Goal: Task Accomplishment & Management: Manage account settings

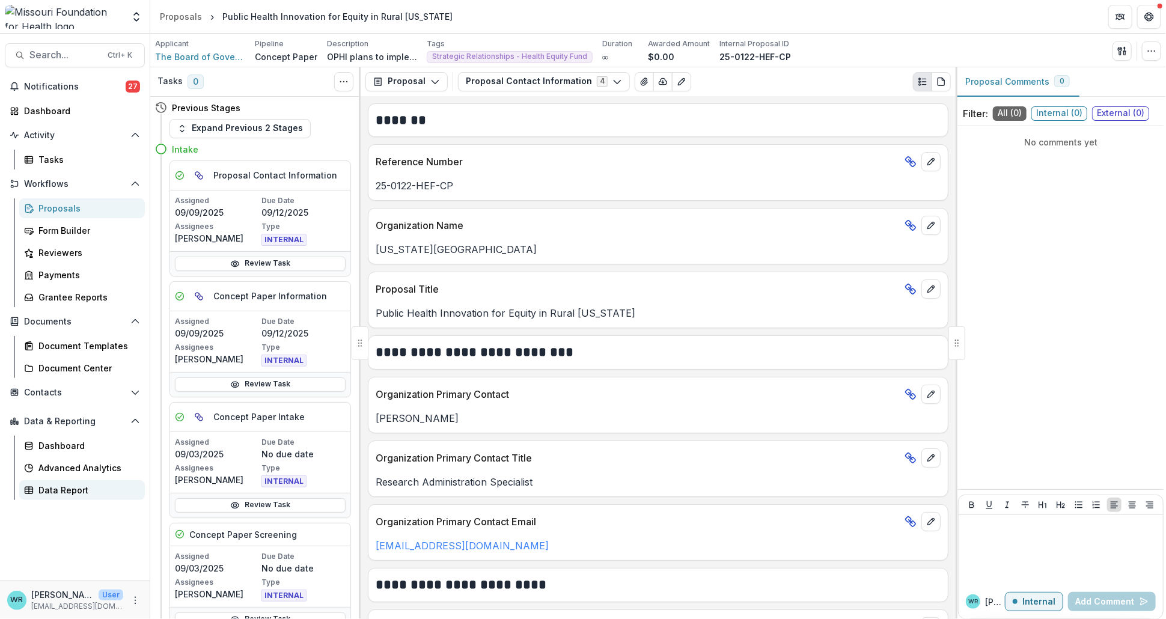
click at [64, 490] on div "Data Report" at bounding box center [86, 490] width 97 height 13
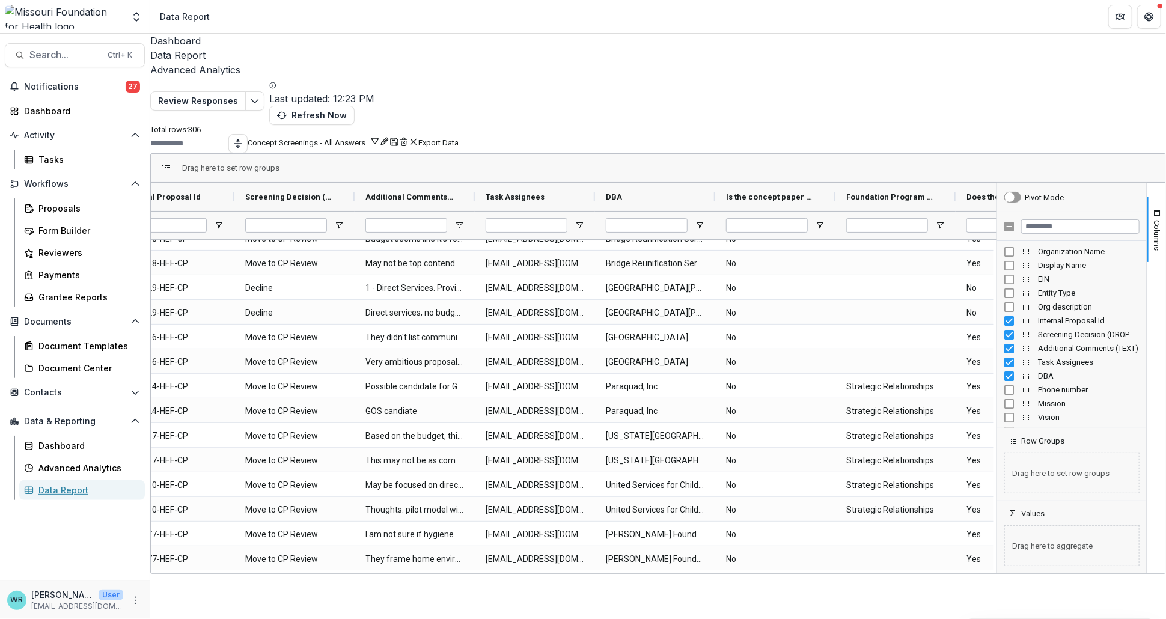
scroll to position [0, 104]
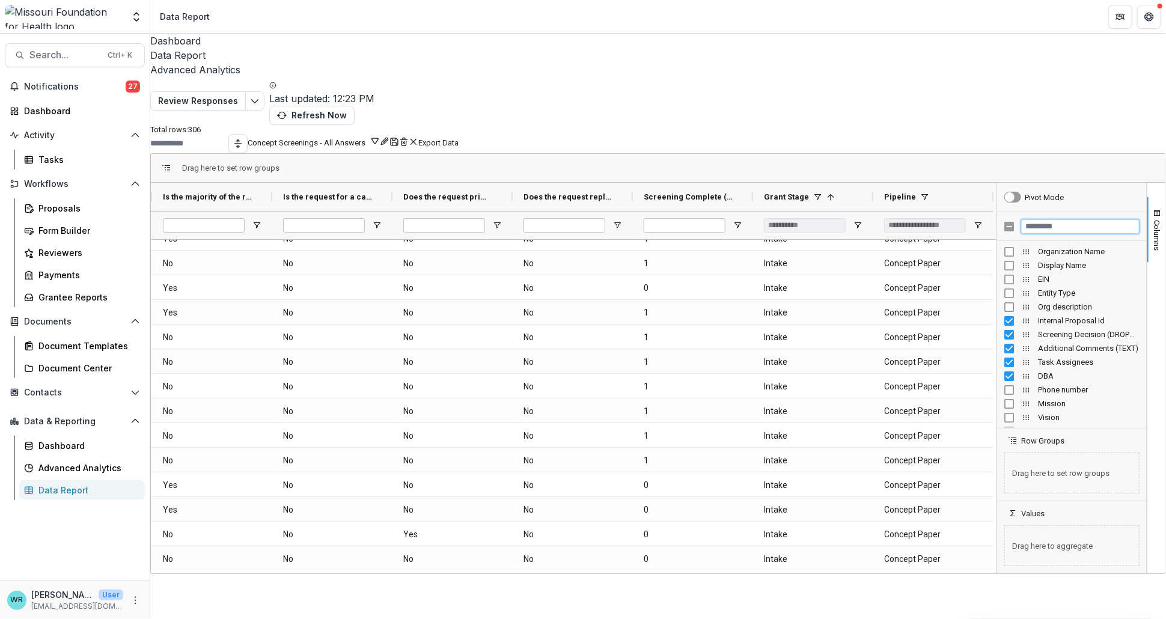
click at [1049, 219] on input "Filter Columns Input" at bounding box center [1081, 226] width 118 height 14
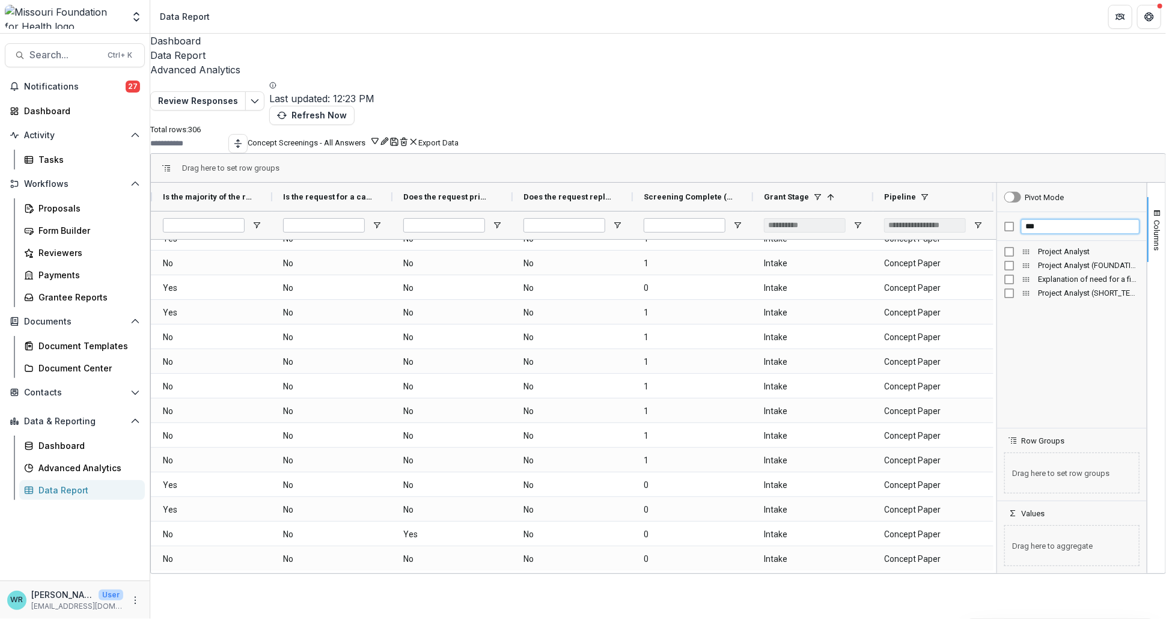
type input "***"
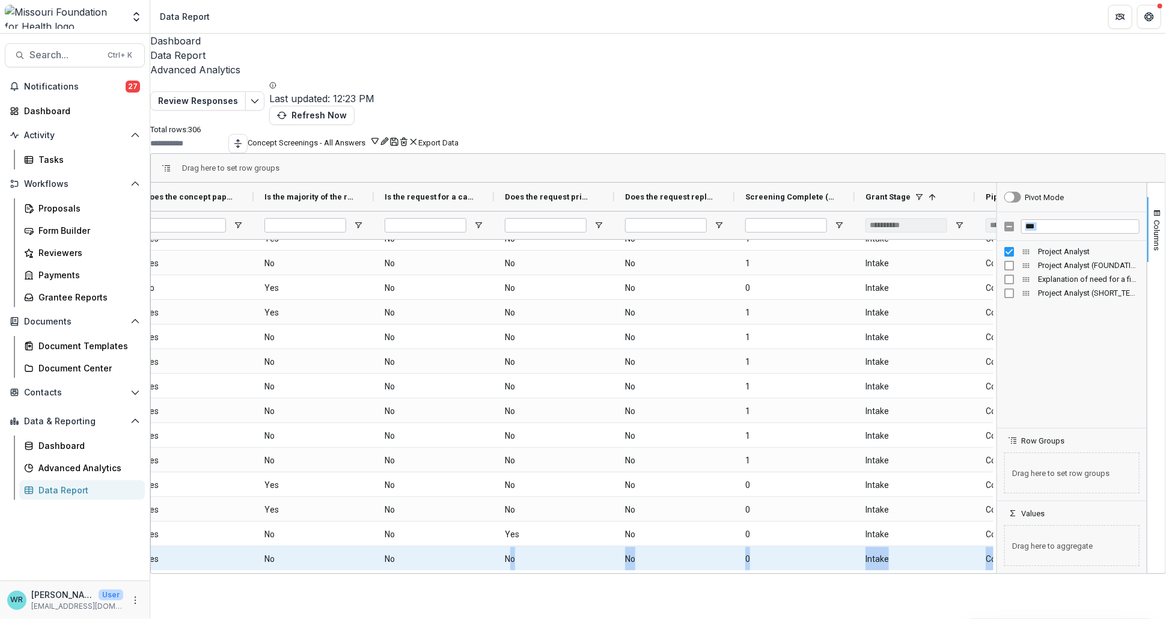
drag, startPoint x: 712, startPoint y: 540, endPoint x: 521, endPoint y: 526, distance: 192.3
click at [521, 526] on div "Drag here to set row groups Drag here to set column labels Does the concept pap…" at bounding box center [658, 363] width 1016 height 421
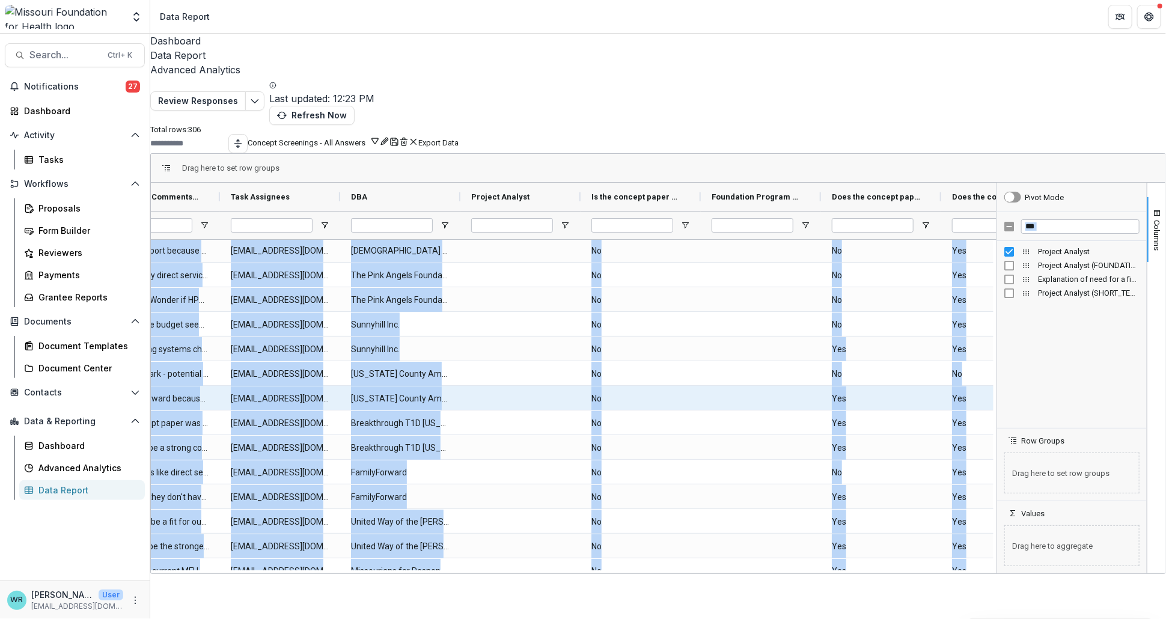
click at [665, 387] on \(SINGLE_RESPONSE\)-4571 "No" at bounding box center [641, 399] width 99 height 25
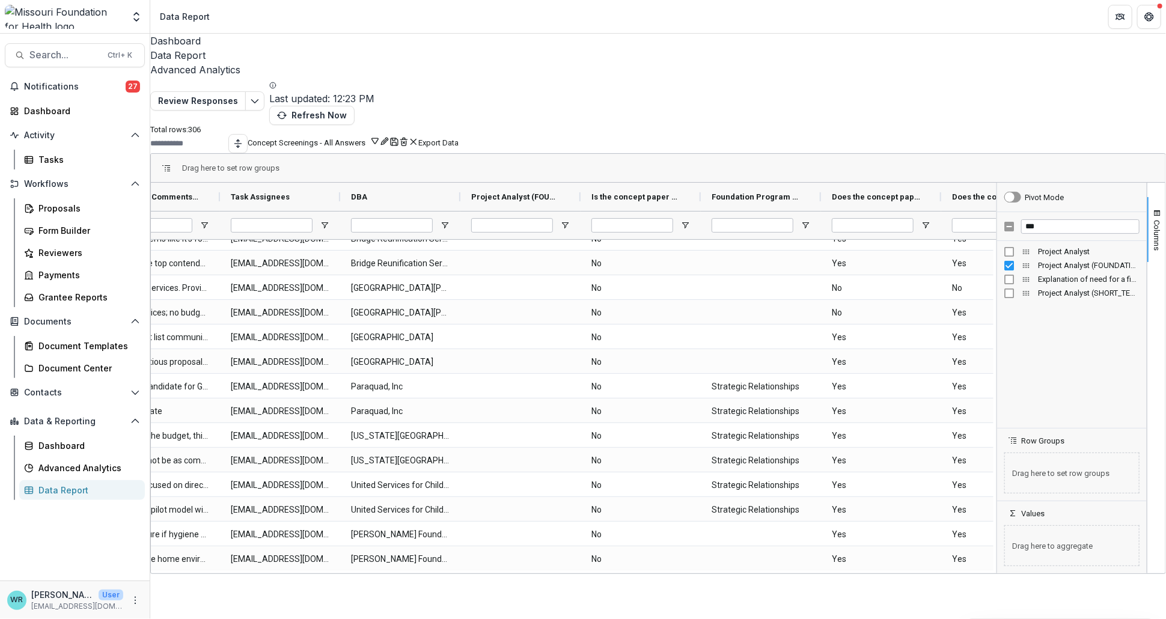
drag, startPoint x: 376, startPoint y: 540, endPoint x: 192, endPoint y: 541, distance: 183.4
click at [192, 541] on div "Dashboard Data Report Advanced Analytics Review Responses Last updated: 12:23 P…" at bounding box center [658, 327] width 1016 height 586
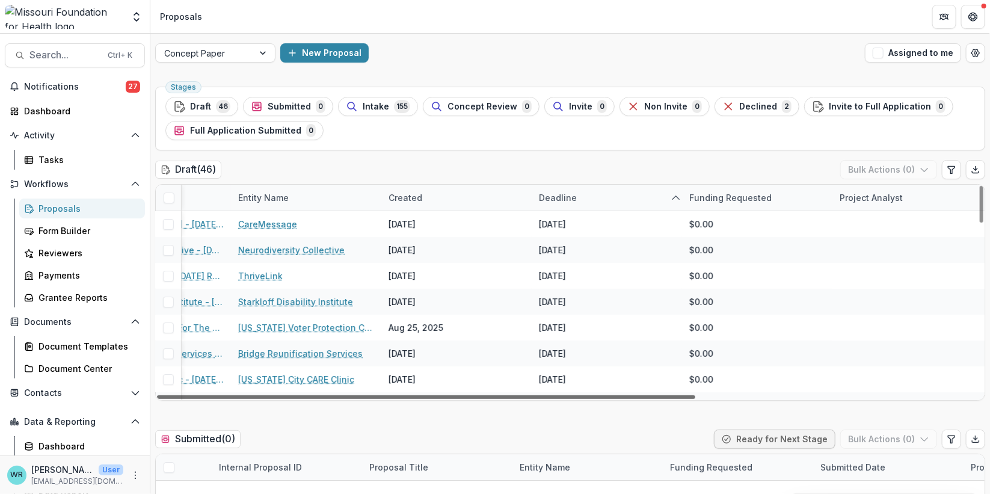
scroll to position [0, 432]
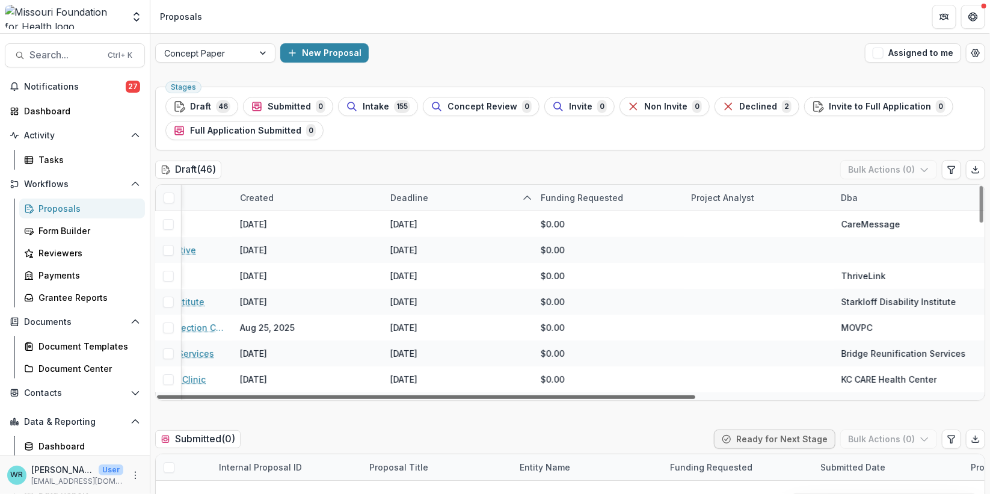
drag, startPoint x: 652, startPoint y: 396, endPoint x: 984, endPoint y: 405, distance: 331.4
click at [695, 399] on div at bounding box center [426, 397] width 538 height 4
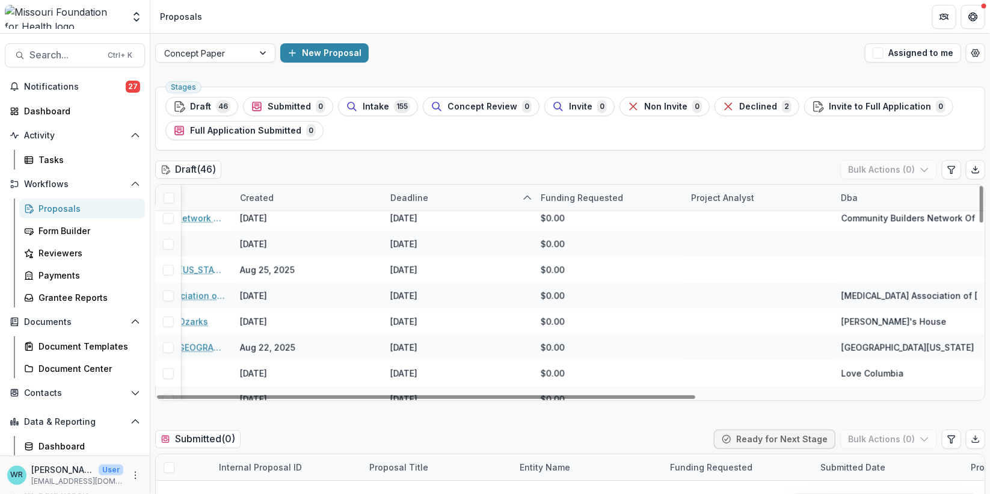
scroll to position [735, 432]
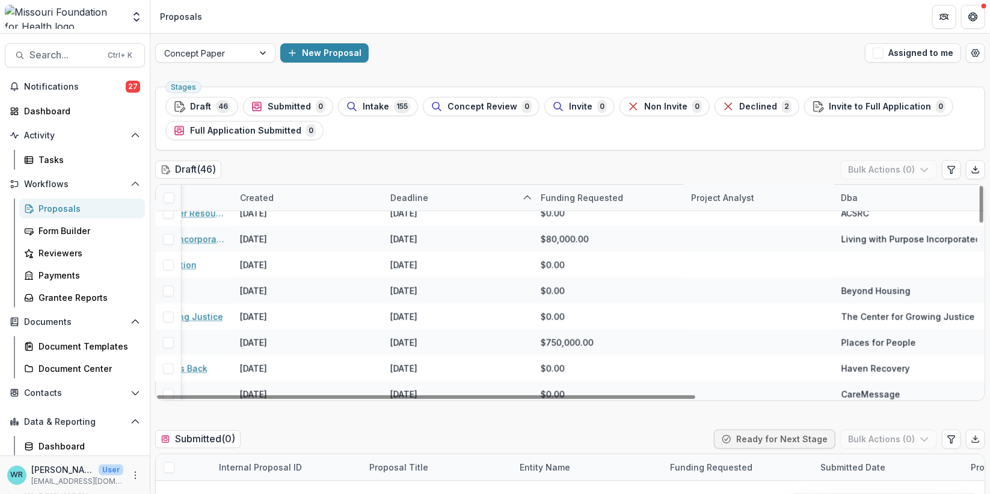
click at [695, 204] on div "Project Analyst" at bounding box center [759, 198] width 150 height 26
click at [725, 249] on span "Sort Ascending" at bounding box center [737, 249] width 64 height 10
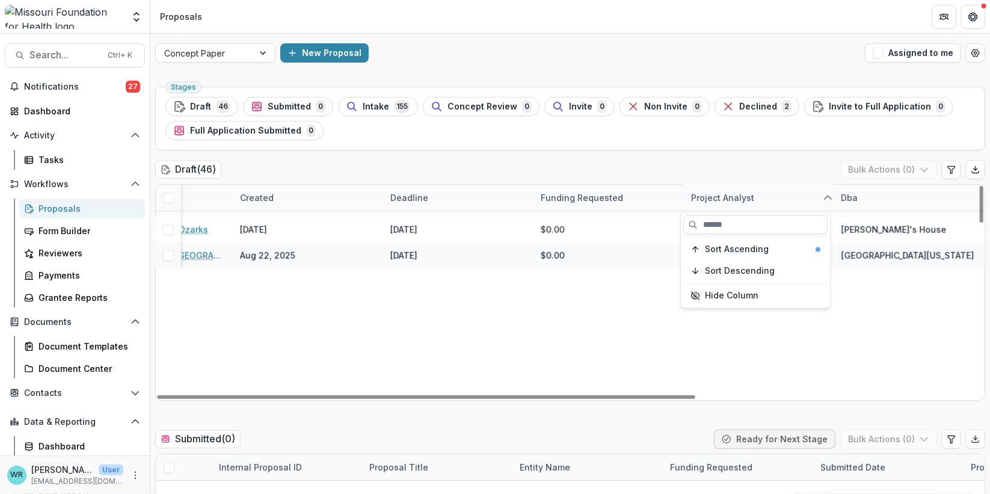
scroll to position [0, 432]
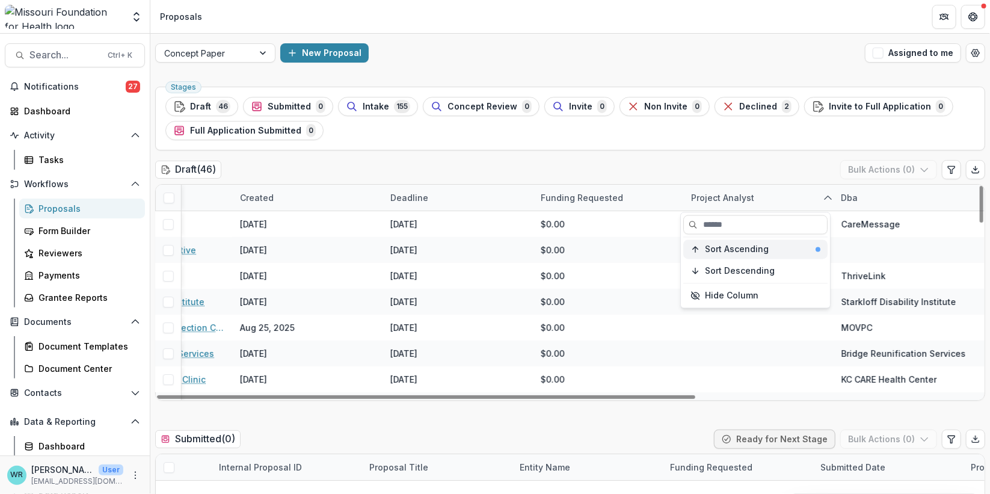
click at [714, 246] on span "Sort Ascending" at bounding box center [737, 249] width 64 height 10
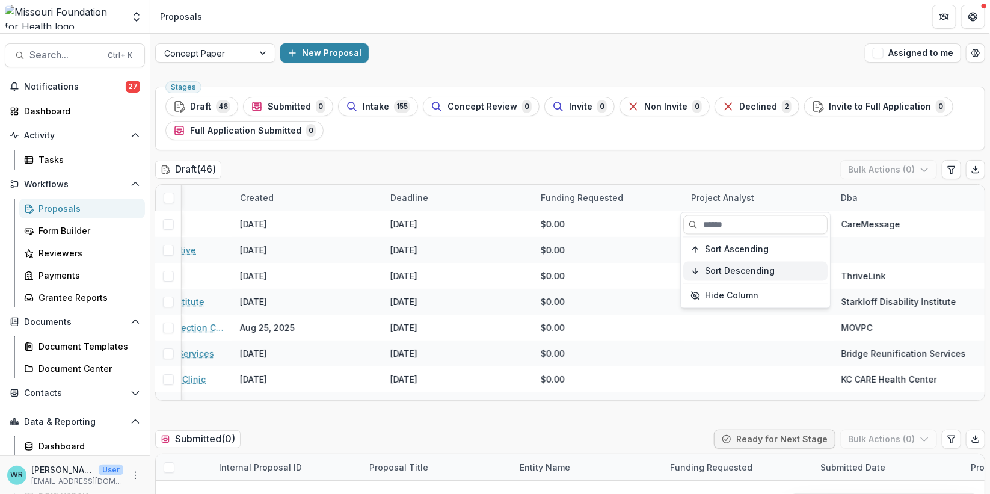
click at [728, 269] on span "Sort Descending" at bounding box center [740, 271] width 70 height 10
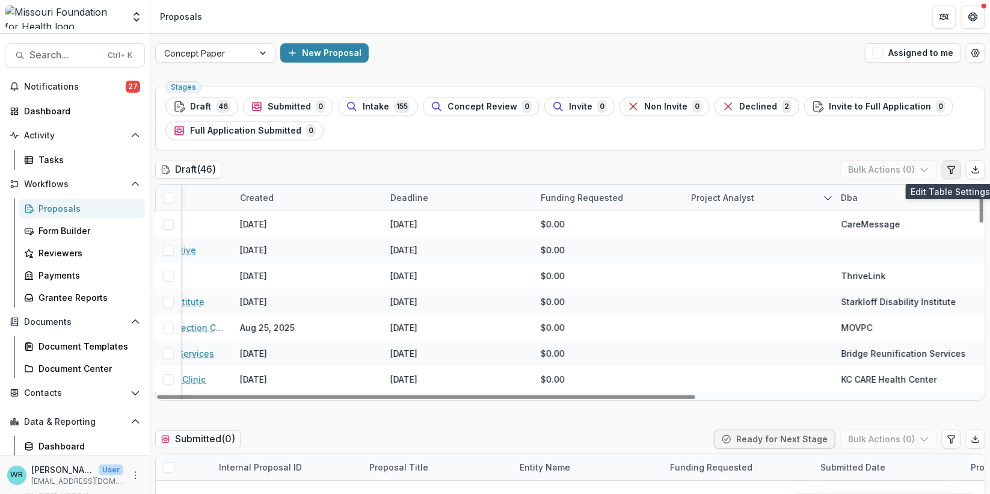
click at [954, 171] on button "Edit table settings" at bounding box center [951, 169] width 19 height 19
select select "******"
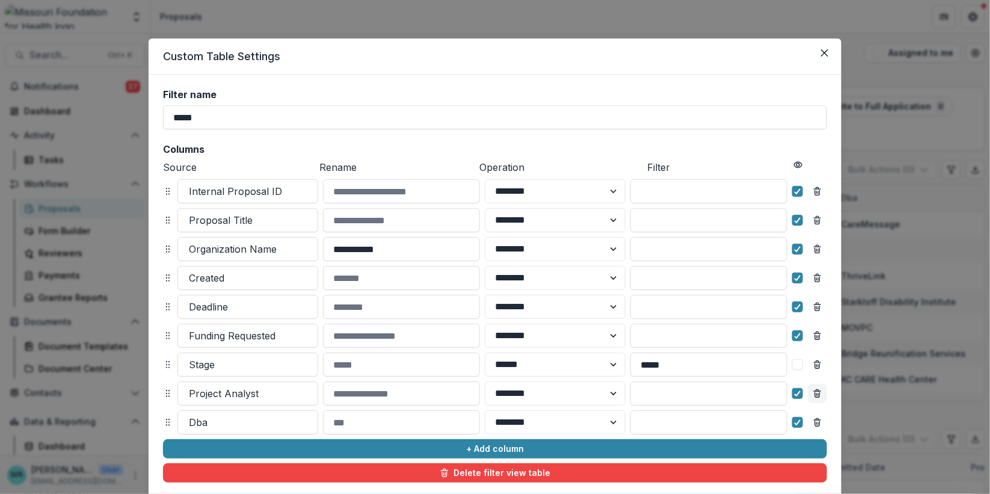
click at [817, 394] on line "Remove column" at bounding box center [817, 394] width 0 height 2
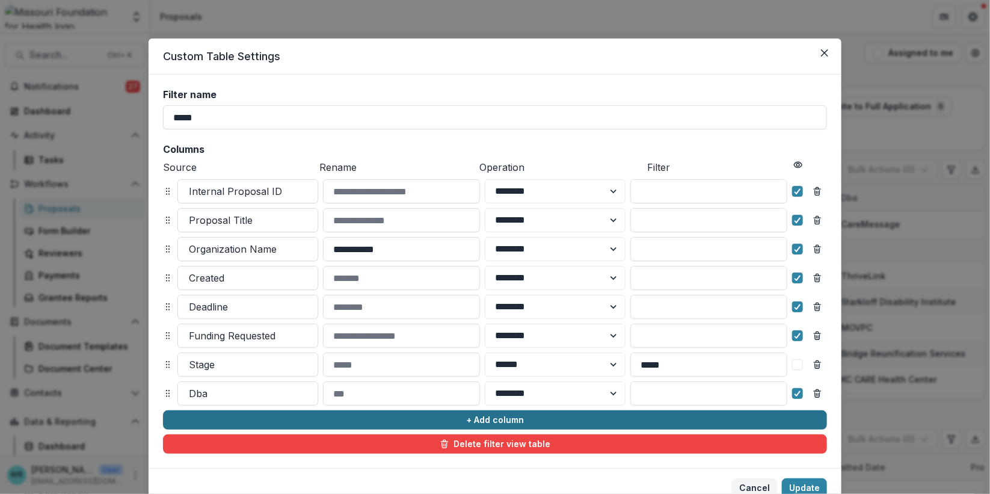
click at [287, 418] on button "+ Add column" at bounding box center [495, 419] width 664 height 19
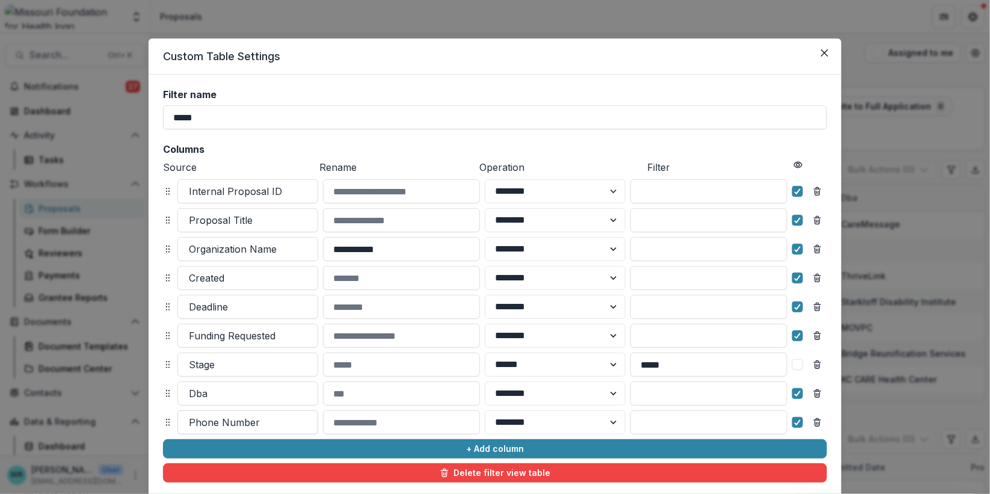
click at [252, 417] on div at bounding box center [248, 422] width 118 height 17
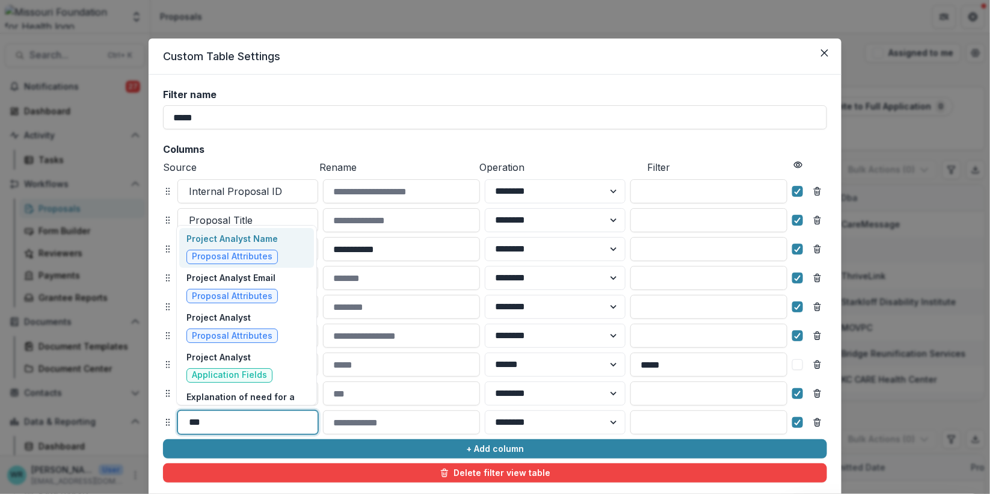
scroll to position [32, 0]
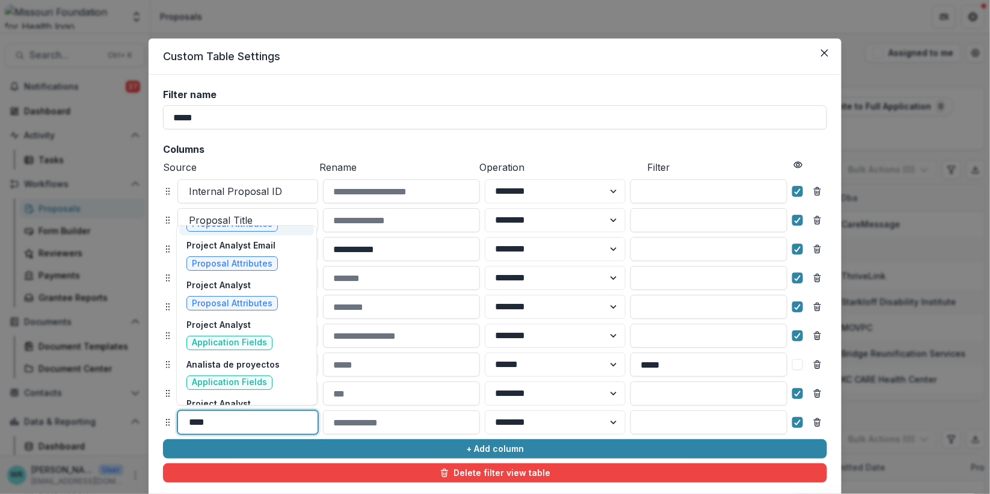
type input "*****"
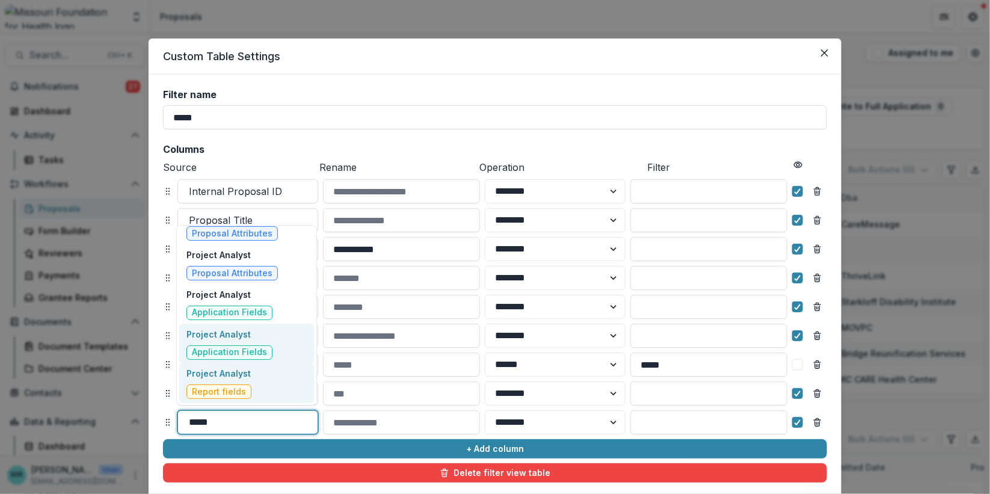
scroll to position [0, 0]
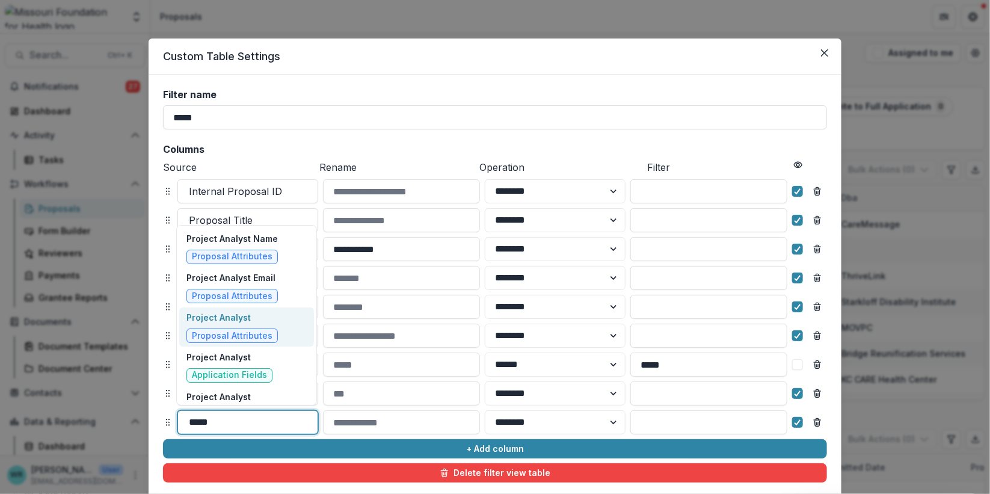
click at [267, 322] on p "Project Analyst" at bounding box center [231, 317] width 91 height 13
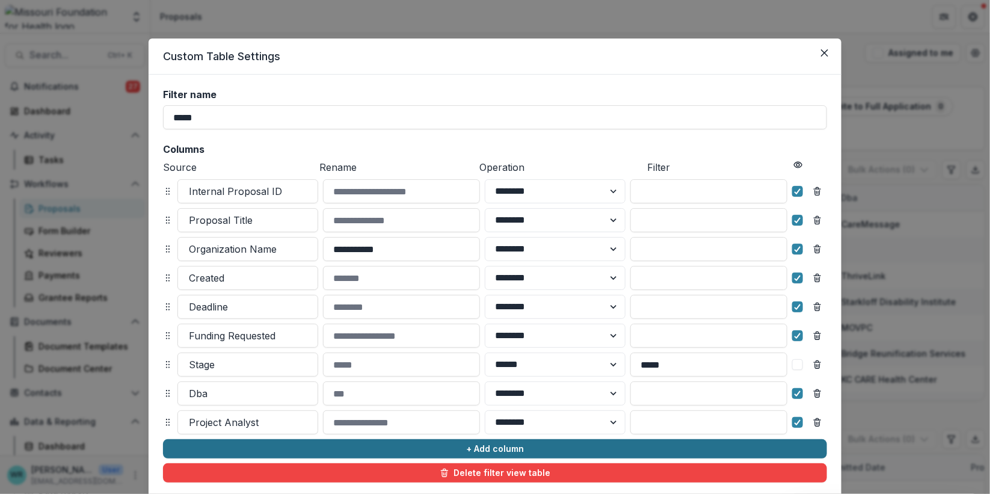
click at [501, 447] on button "+ Add column" at bounding box center [495, 448] width 664 height 19
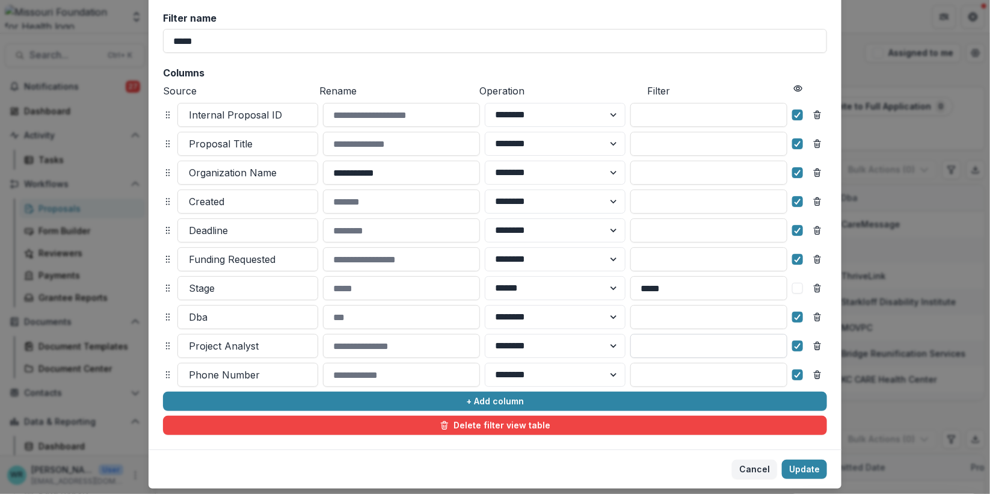
scroll to position [109, 0]
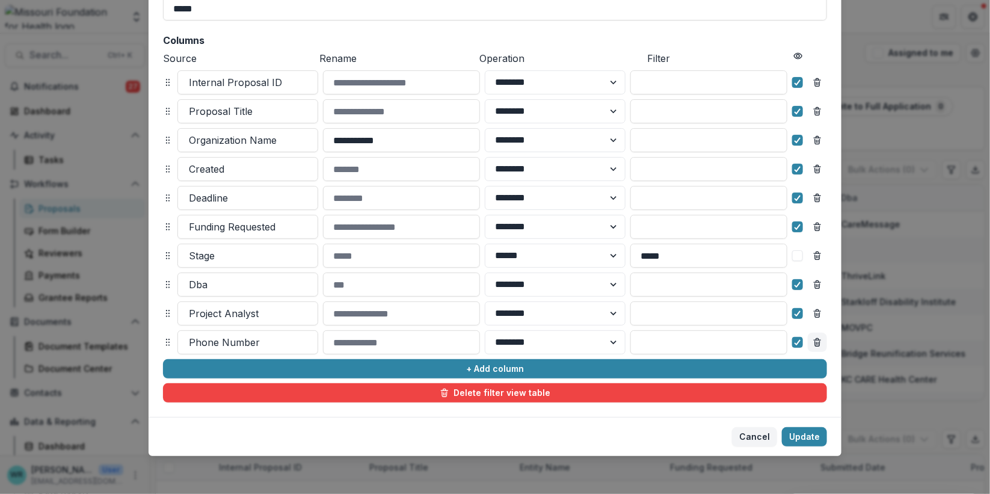
click at [818, 340] on line "Remove column" at bounding box center [816, 340] width 7 height 0
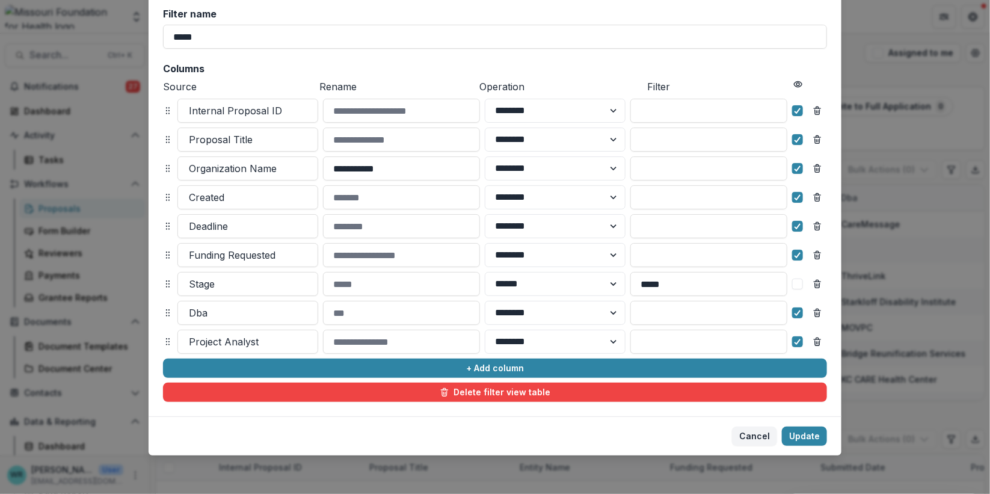
scroll to position [80, 0]
click at [808, 436] on button "Update" at bounding box center [804, 436] width 45 height 19
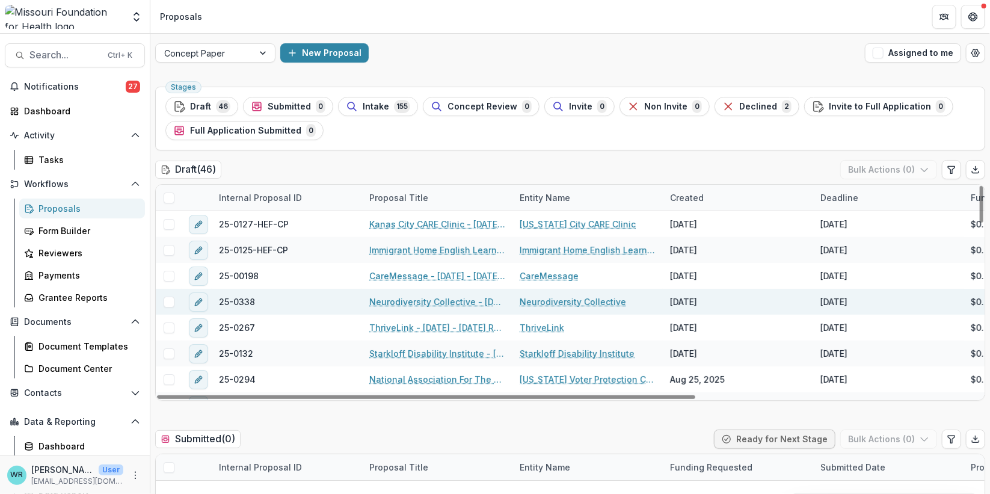
click at [705, 310] on div "[DATE]" at bounding box center [738, 302] width 150 height 26
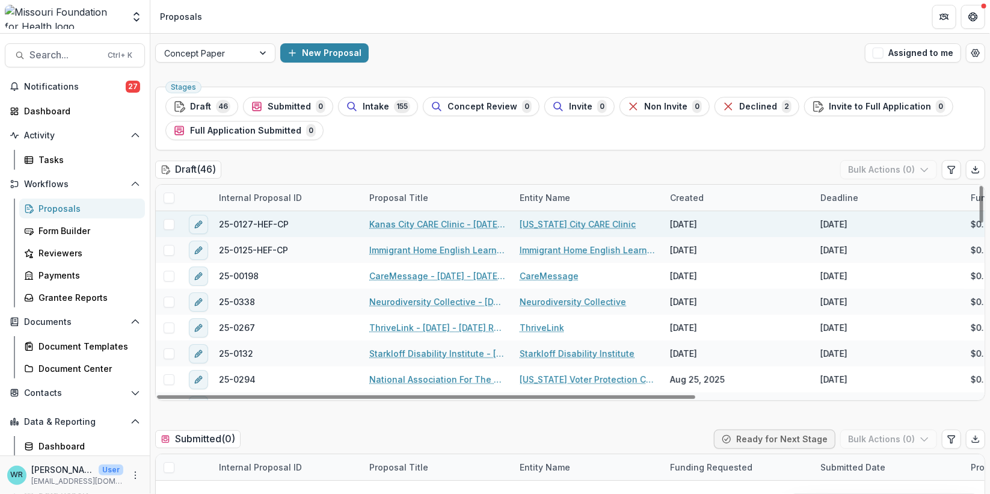
click at [455, 222] on link "Kanas City CARE Clinic - [DATE] - [DATE] Request for Concept Papers" at bounding box center [437, 224] width 136 height 13
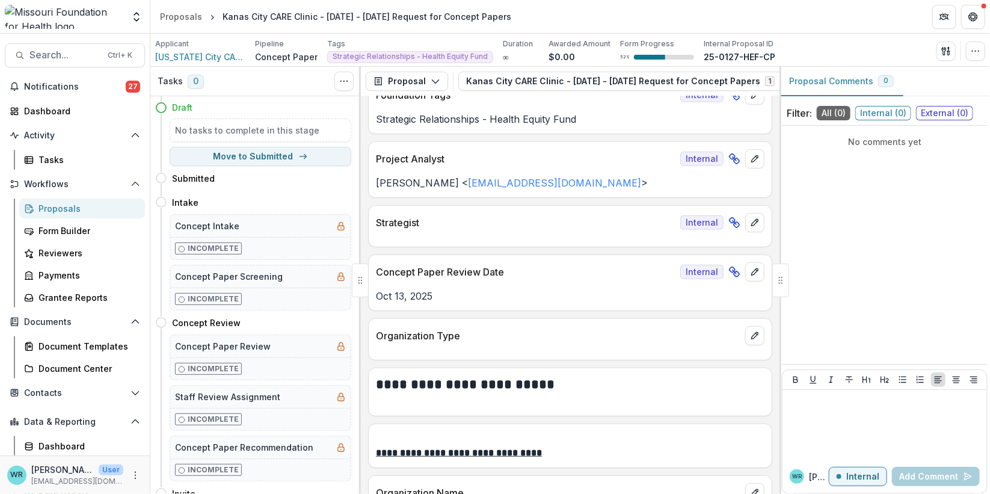
scroll to position [267, 0]
click at [750, 156] on icon "edit" at bounding box center [755, 158] width 10 height 10
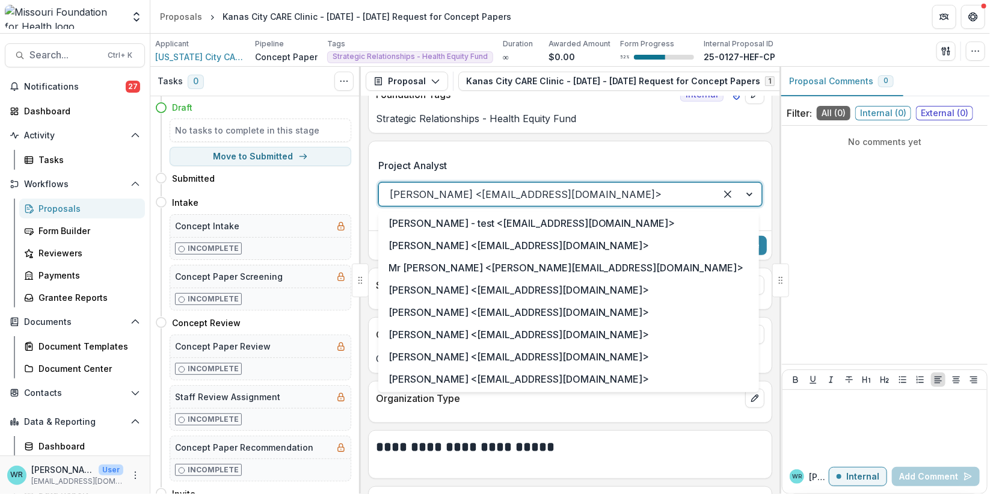
click at [749, 195] on div at bounding box center [738, 194] width 46 height 23
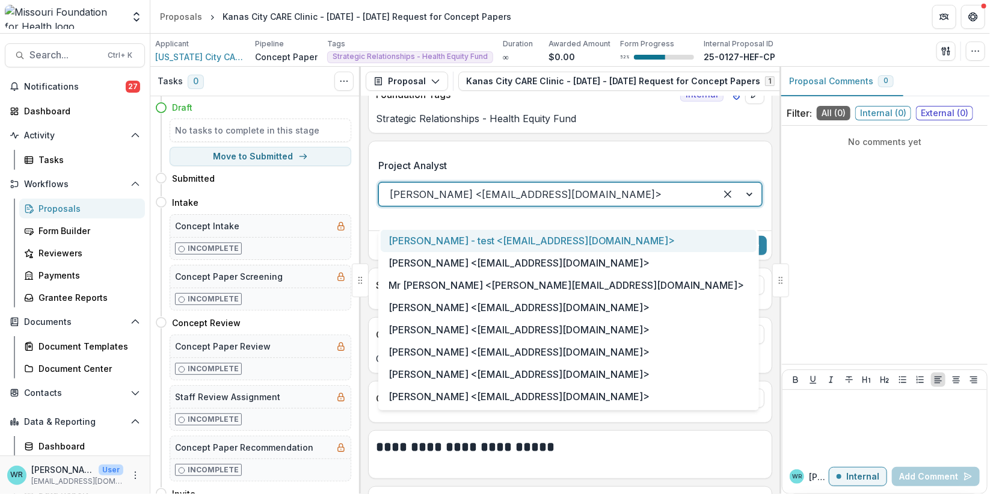
scroll to position [200, 0]
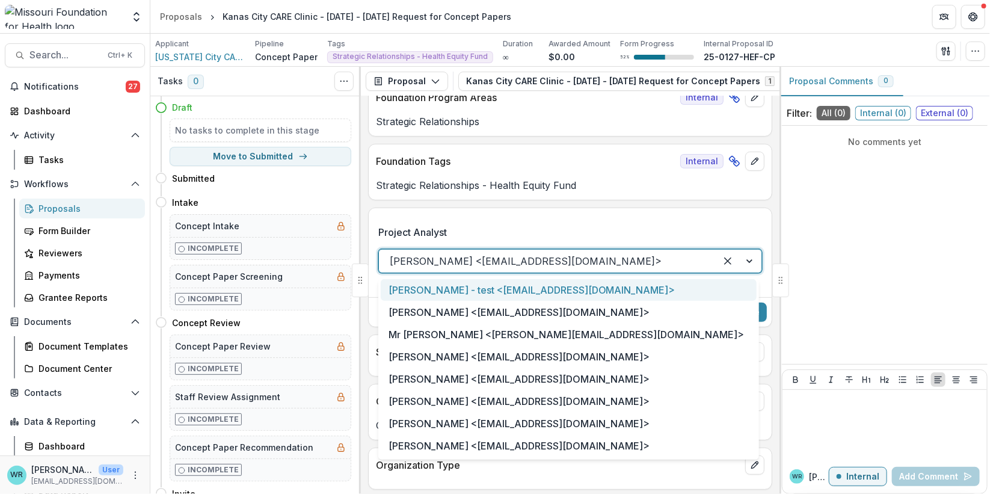
click at [599, 231] on label "Project Analyst" at bounding box center [566, 232] width 376 height 14
click at [393, 254] on input "Project Analyst" at bounding box center [391, 261] width 3 height 14
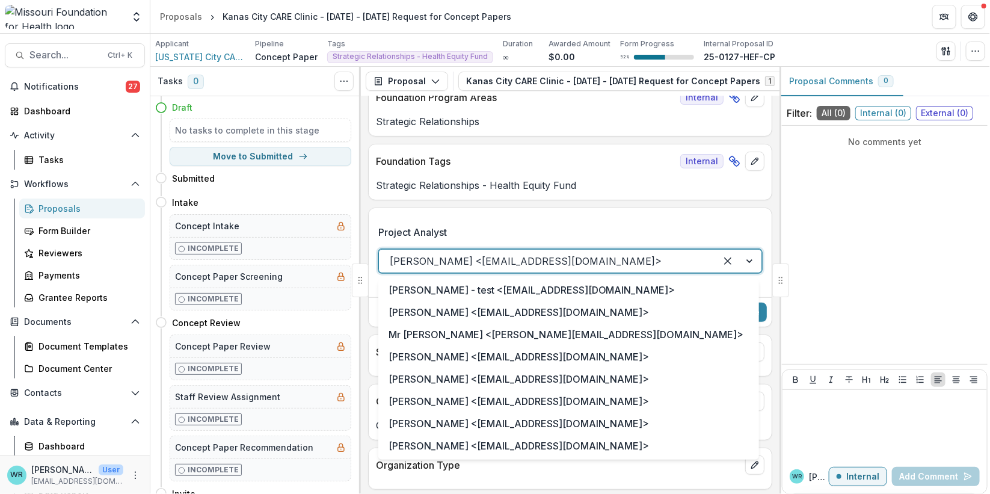
click at [384, 262] on div "Alyssa Curran <acurran@mffh.org>" at bounding box center [547, 260] width 337 height 19
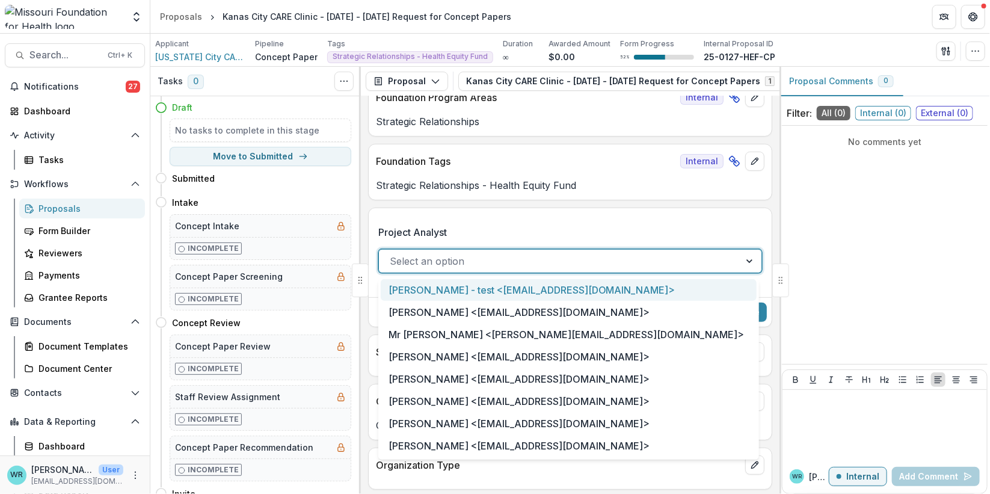
click at [542, 221] on div "Project Analyst All selected options have been cleared. 55 results available. U…" at bounding box center [570, 253] width 384 height 77
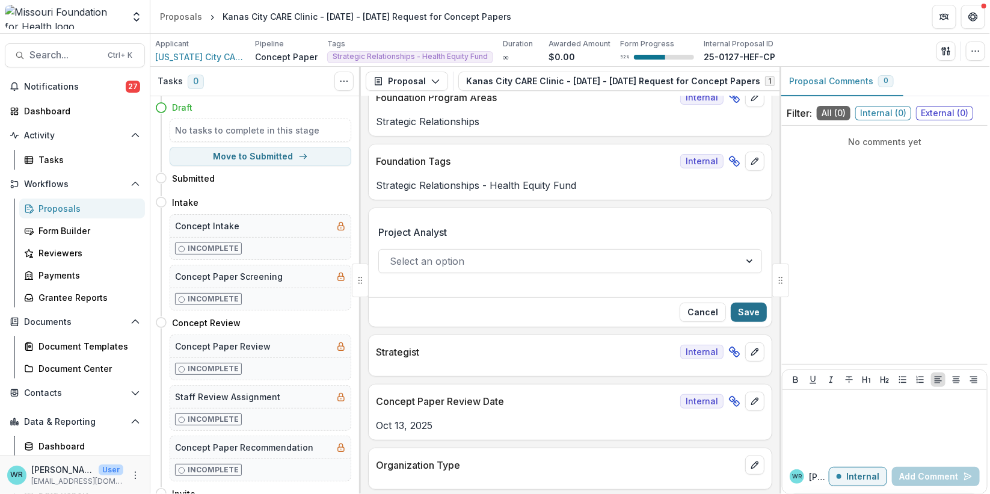
click at [750, 311] on button "Save" at bounding box center [749, 311] width 36 height 19
click at [756, 357] on button "edit" at bounding box center [754, 351] width 19 height 19
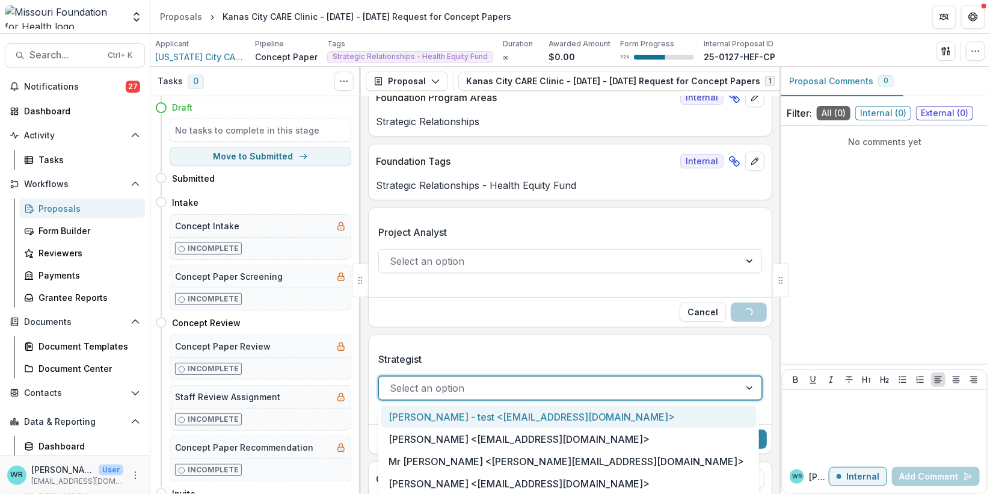
click at [538, 390] on div at bounding box center [559, 387] width 339 height 17
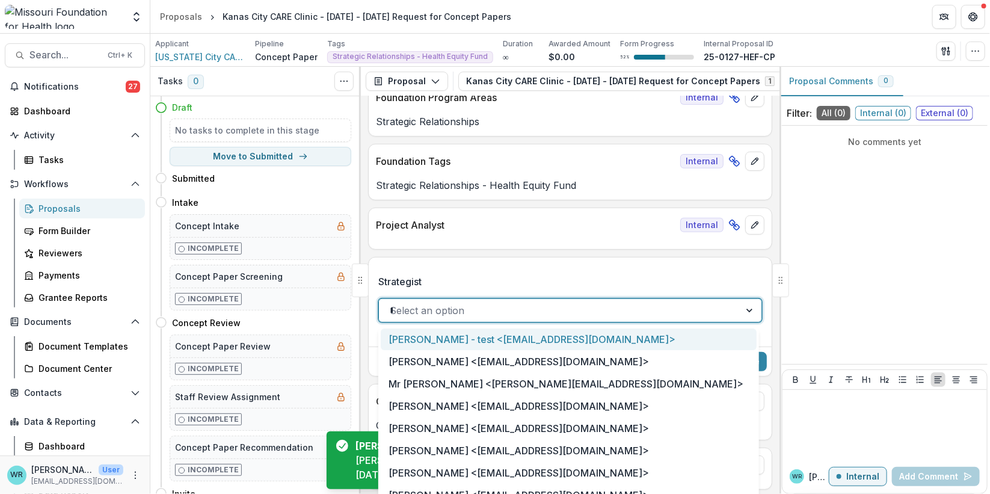
type input "**"
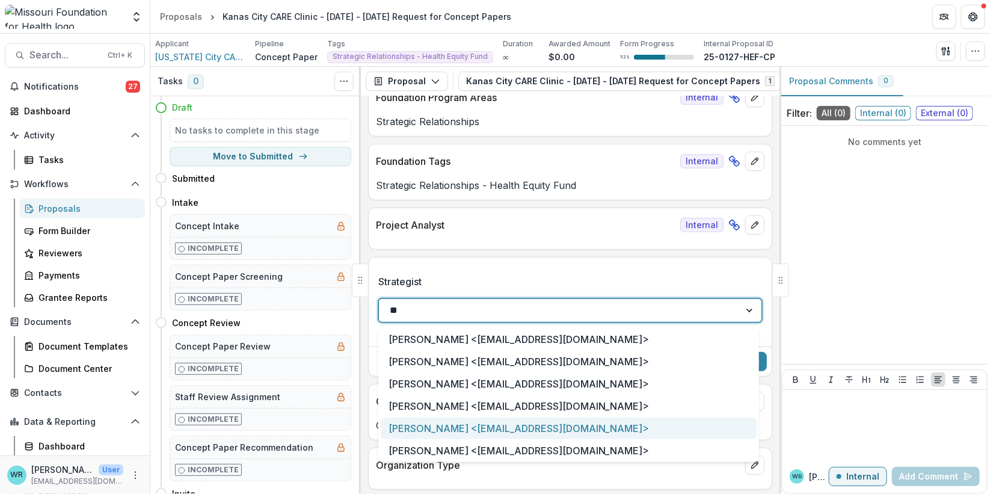
click at [516, 430] on div "Alyssa Curran <acurran@mffh.org>" at bounding box center [569, 428] width 376 height 22
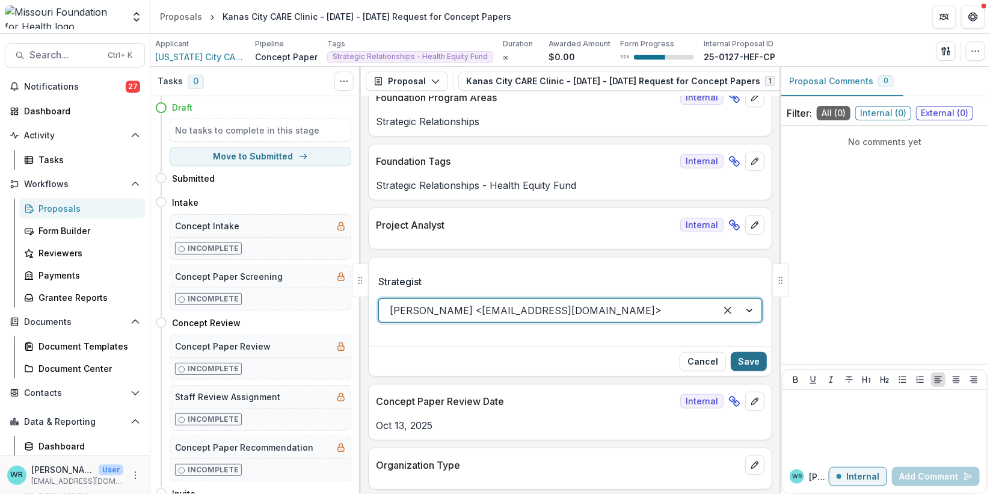
click at [753, 363] on button "Save" at bounding box center [749, 361] width 36 height 19
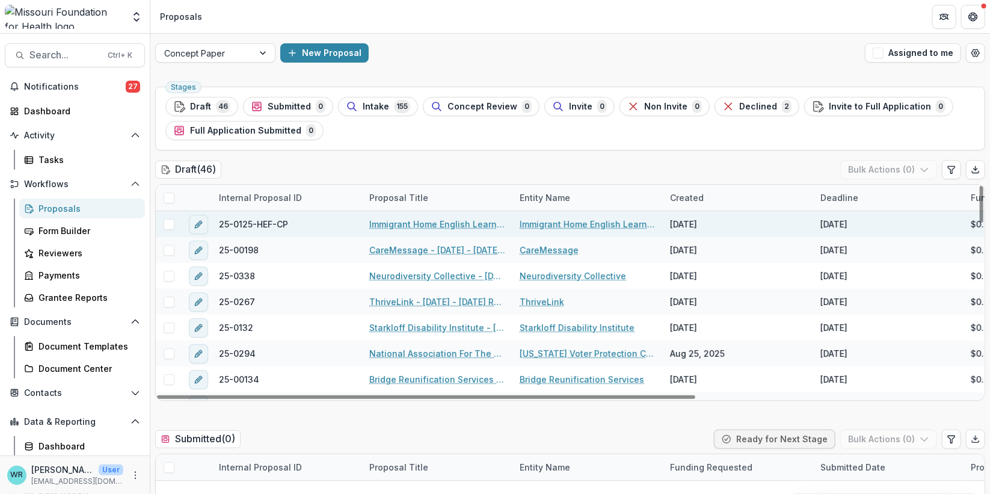
click at [444, 219] on link "Immigrant Home English Learning Program - 2025 - 2025 Request for Concept Papers" at bounding box center [437, 224] width 136 height 13
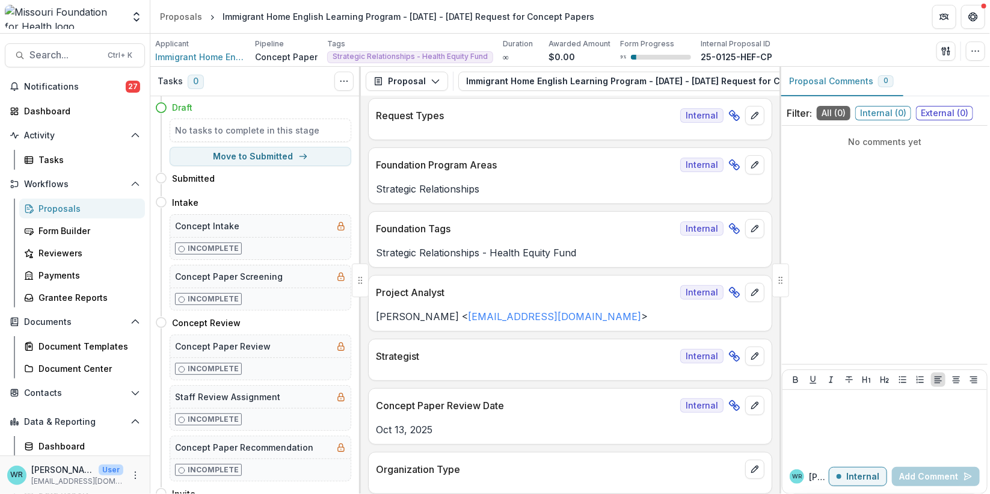
scroll to position [133, 0]
click at [755, 296] on icon "edit" at bounding box center [755, 292] width 10 height 10
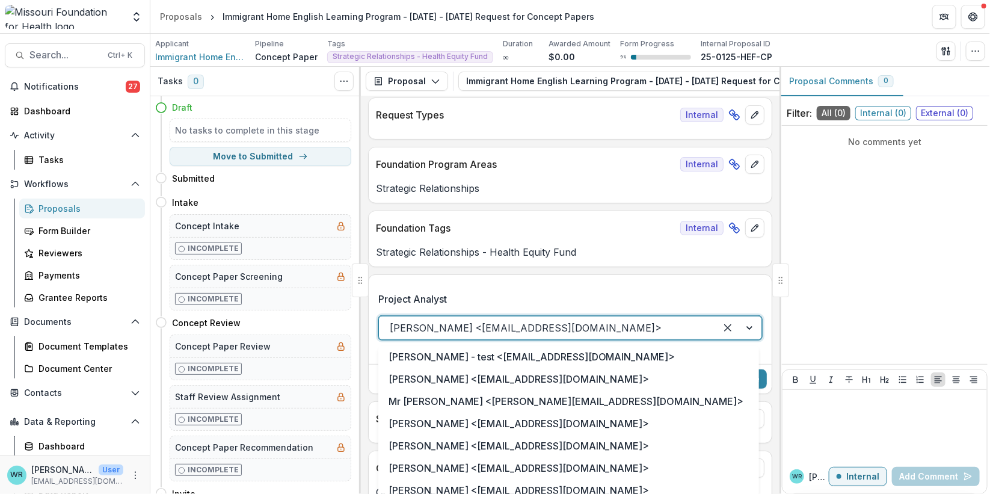
click at [622, 323] on div at bounding box center [547, 327] width 315 height 17
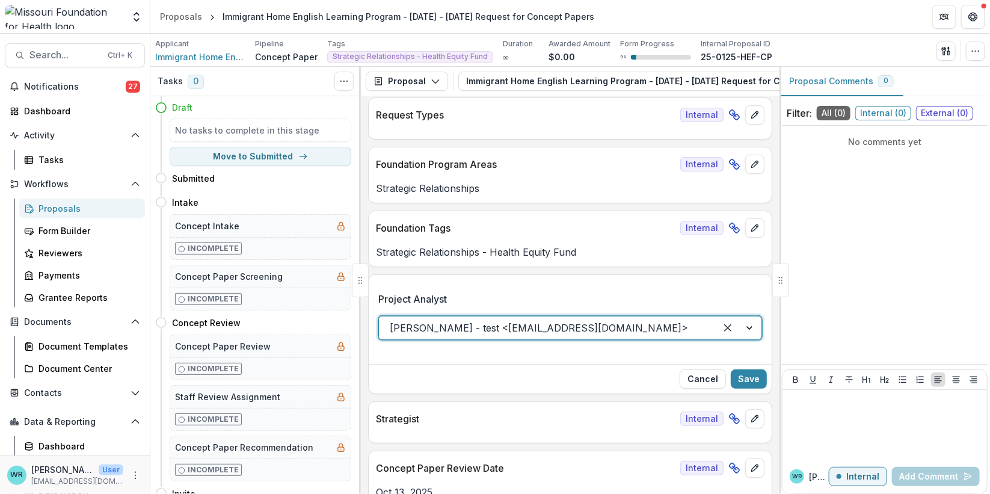
click at [637, 322] on div at bounding box center [547, 327] width 315 height 17
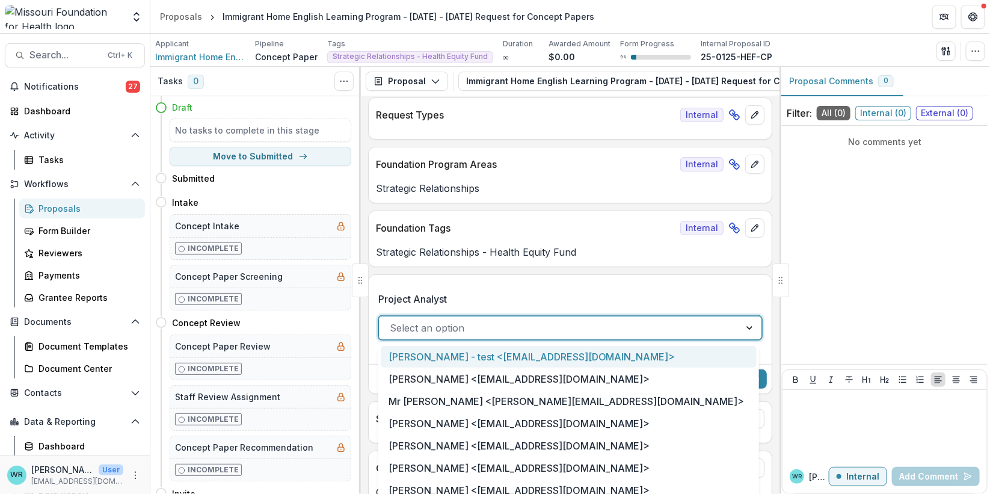
click at [701, 294] on label "Project Analyst" at bounding box center [566, 299] width 376 height 14
click at [393, 320] on input "Project Analyst" at bounding box center [391, 327] width 3 height 14
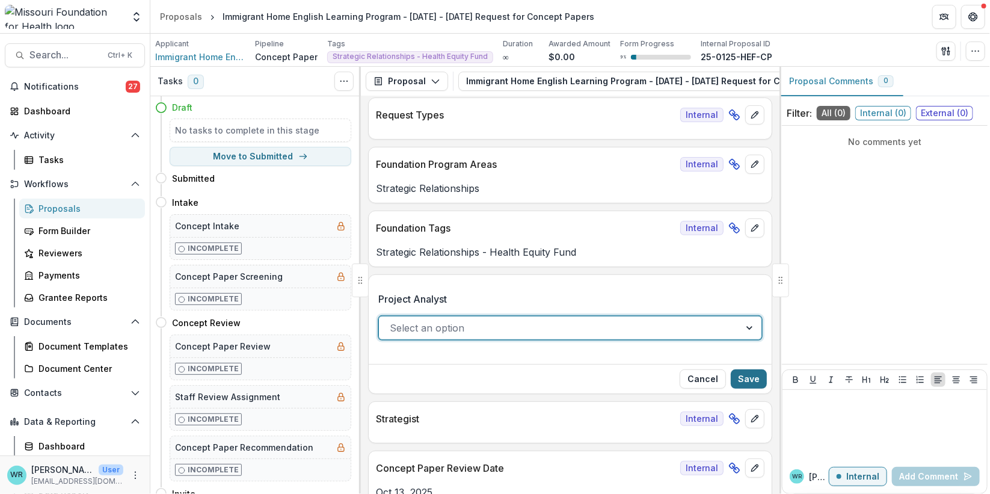
click at [756, 381] on button "Save" at bounding box center [749, 378] width 36 height 19
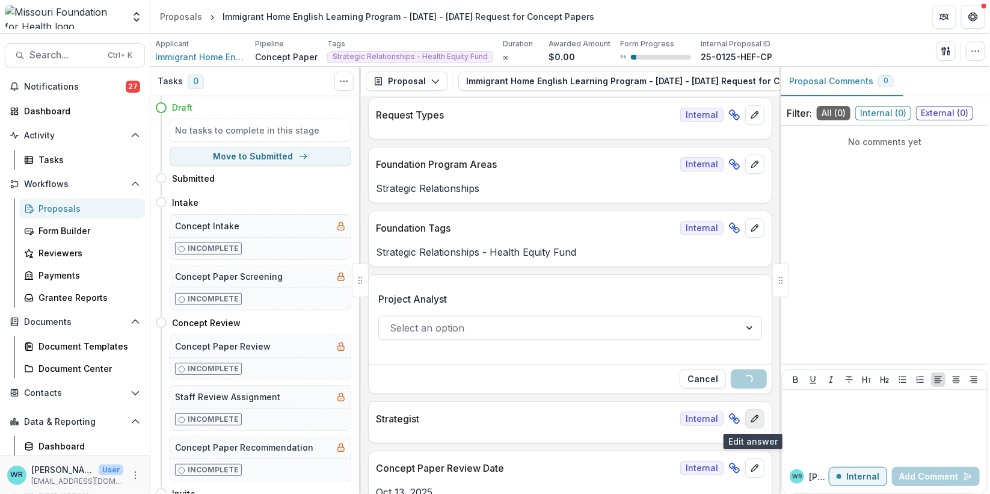
click at [751, 423] on icon "edit" at bounding box center [755, 419] width 10 height 10
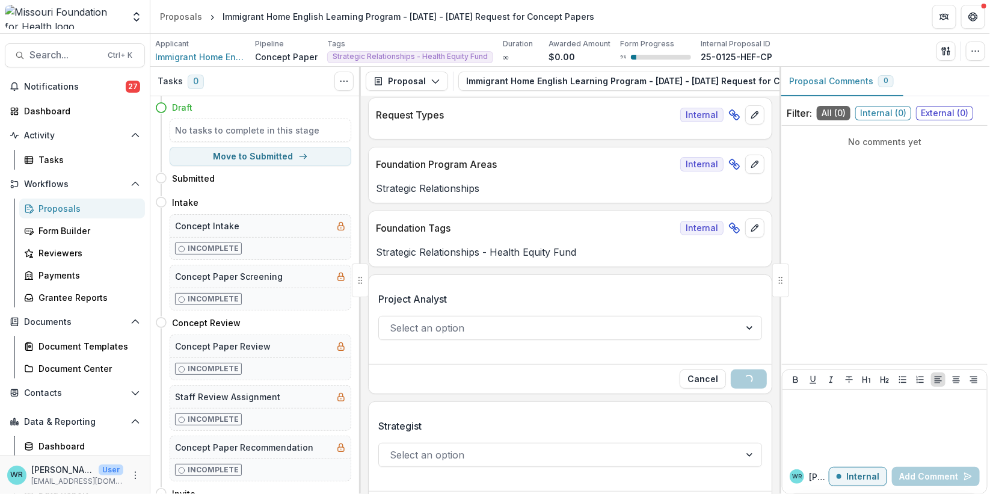
click at [432, 455] on div at bounding box center [559, 454] width 339 height 17
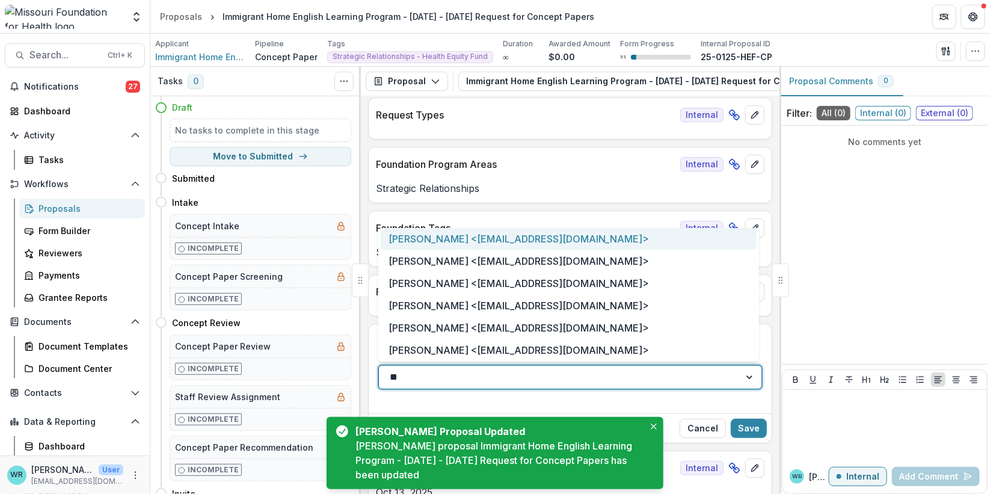
type input "***"
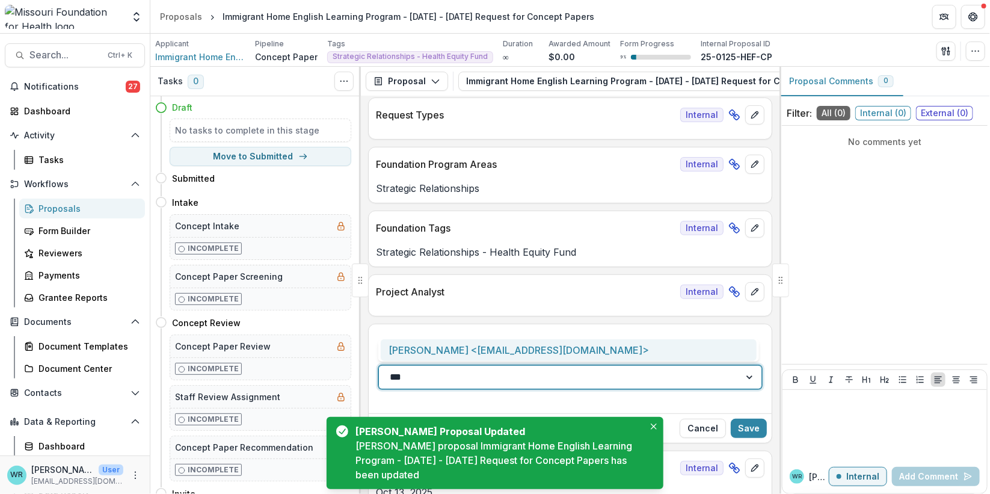
click at [489, 351] on div "Alyssa Curran <acurran@mffh.org>" at bounding box center [569, 350] width 376 height 22
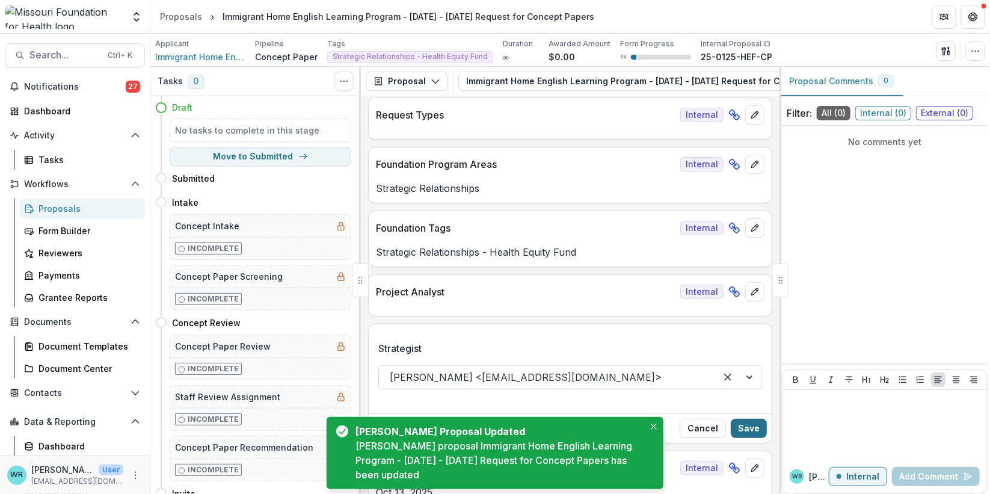
click at [751, 422] on button "Save" at bounding box center [749, 427] width 36 height 19
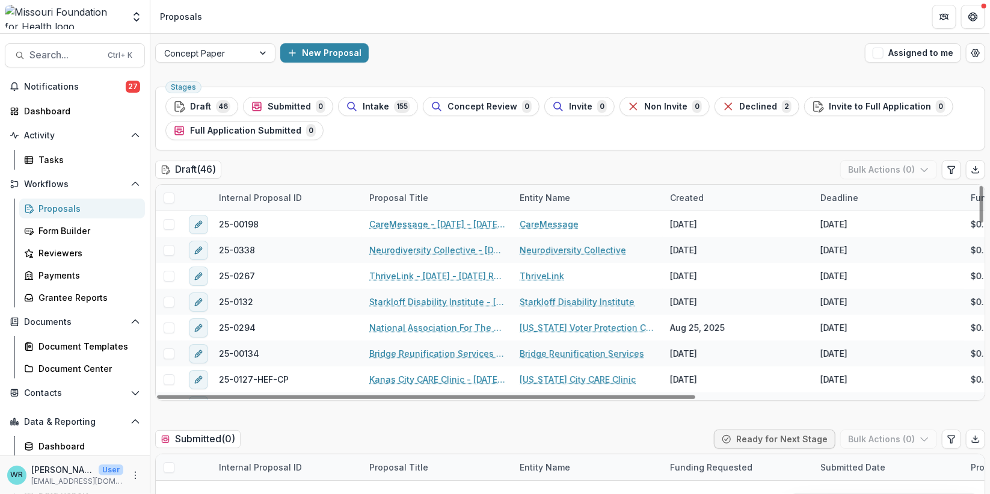
drag, startPoint x: 669, startPoint y: 397, endPoint x: 381, endPoint y: 176, distance: 363.2
click at [669, 397] on div at bounding box center [426, 397] width 538 height 4
click at [165, 198] on span at bounding box center [169, 197] width 11 height 11
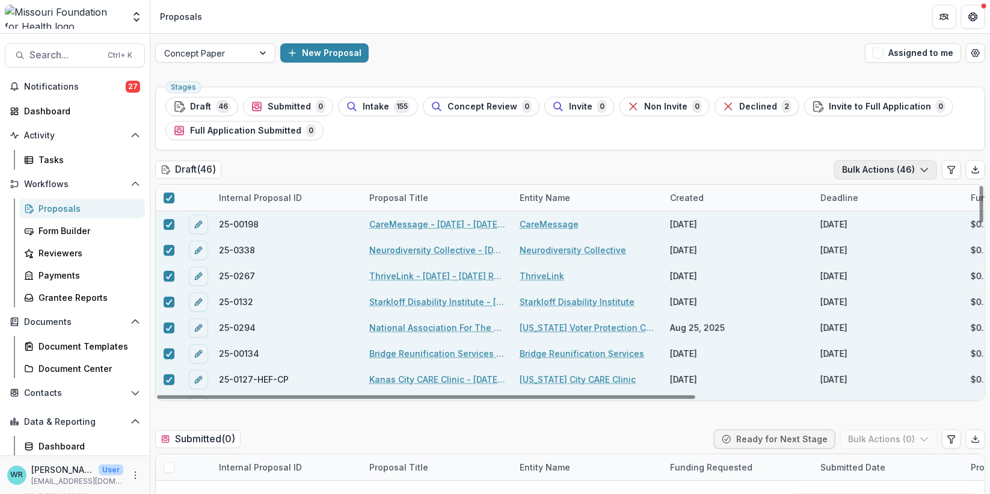
click at [919, 171] on icon "button" at bounding box center [924, 170] width 10 height 10
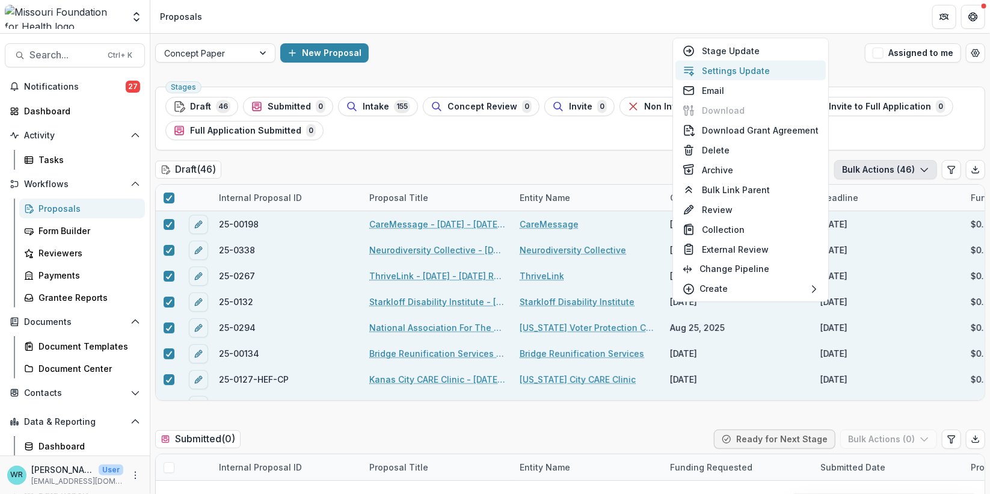
click at [764, 65] on button "Settings Update" at bounding box center [750, 71] width 150 height 20
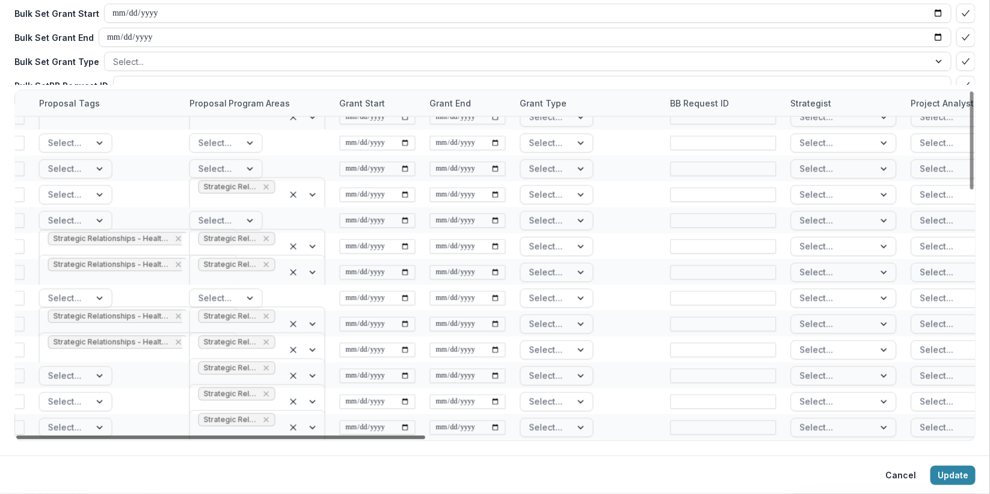
scroll to position [866, 880]
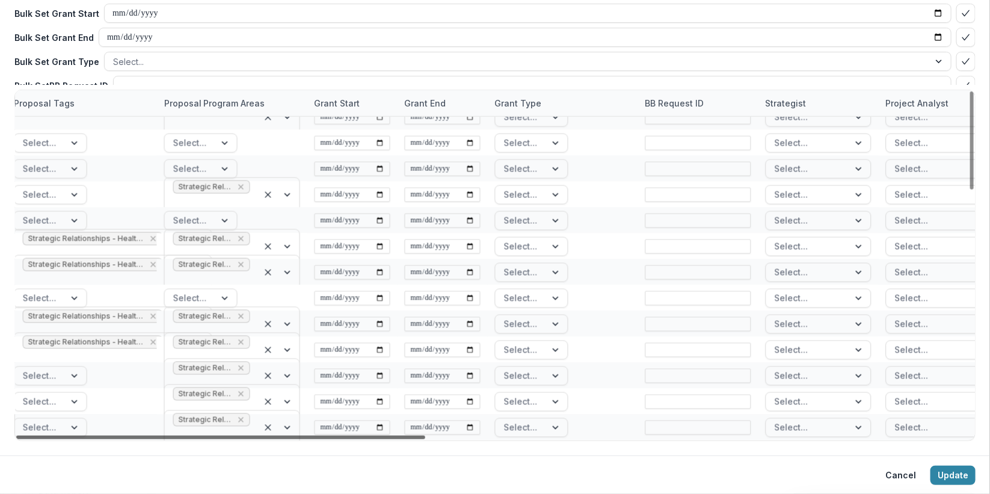
drag, startPoint x: 415, startPoint y: 436, endPoint x: 791, endPoint y: 458, distance: 376.4
click at [425, 439] on div at bounding box center [220, 437] width 409 height 4
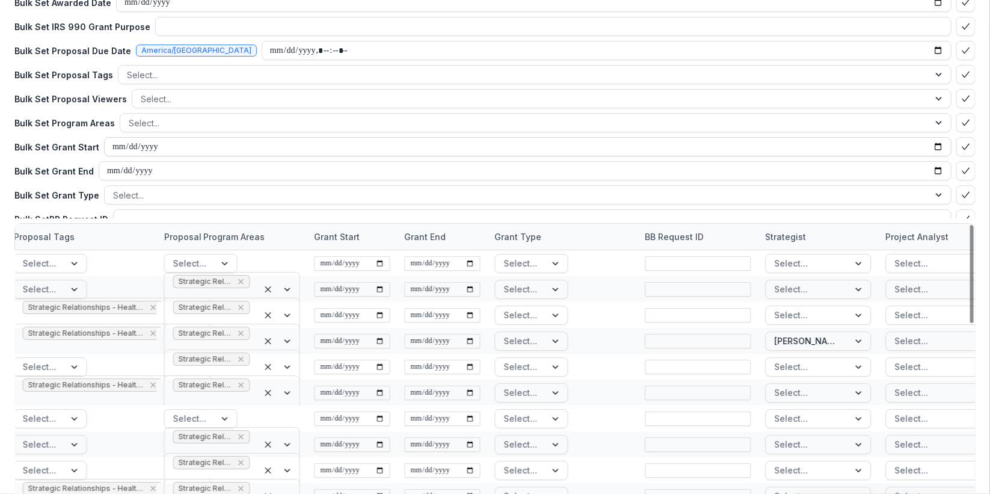
scroll to position [0, 0]
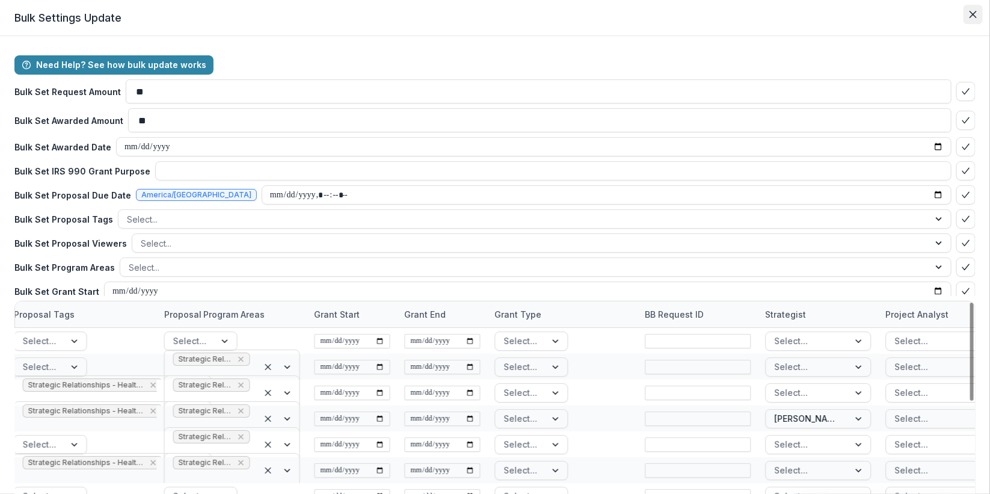
click at [971, 17] on icon "Close" at bounding box center [972, 14] width 7 height 7
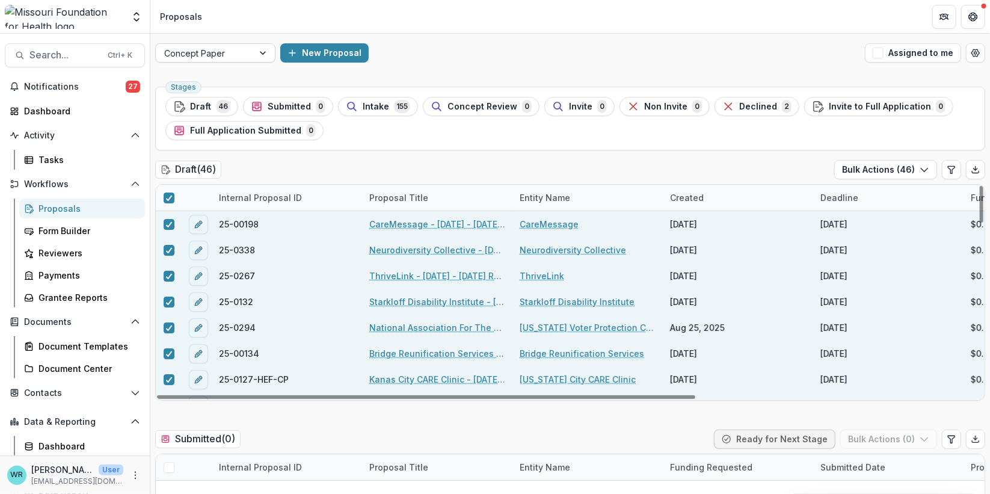
click at [218, 51] on div at bounding box center [204, 53] width 81 height 15
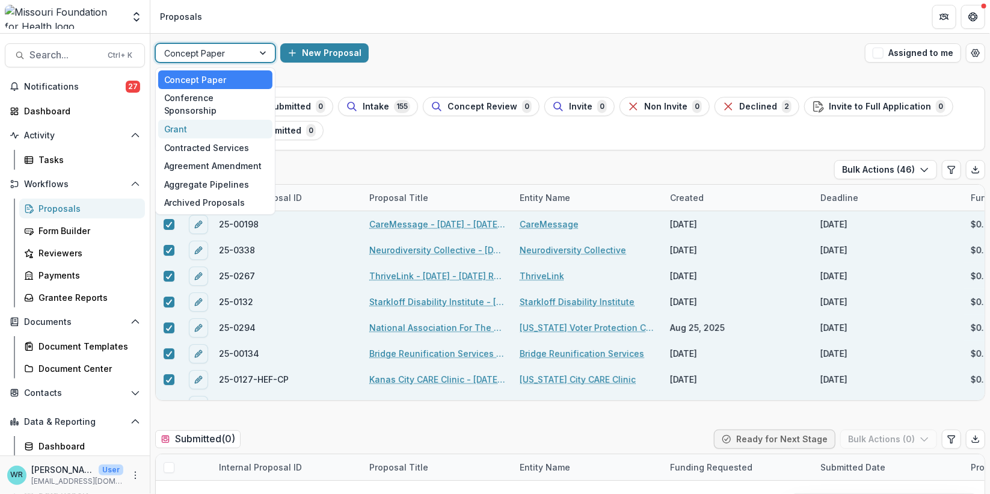
click at [182, 120] on div "Grant" at bounding box center [215, 129] width 114 height 19
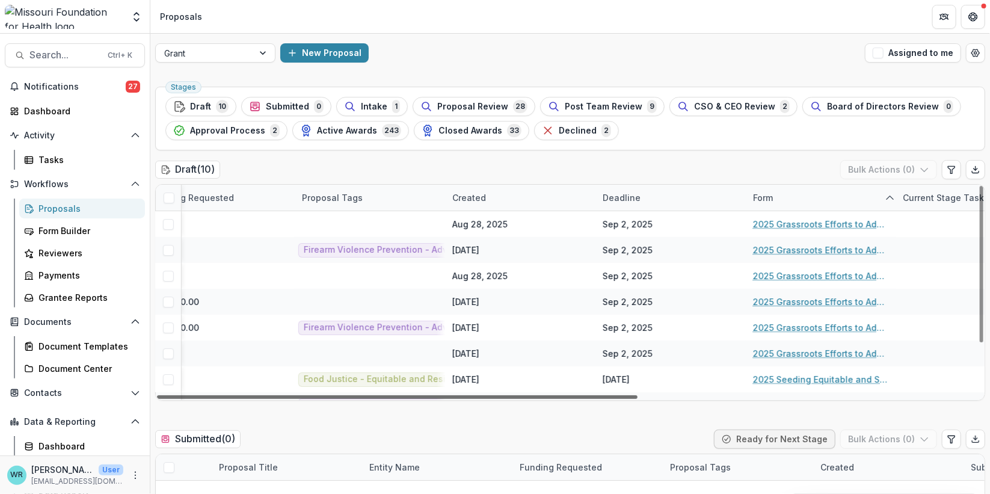
scroll to position [0, 583]
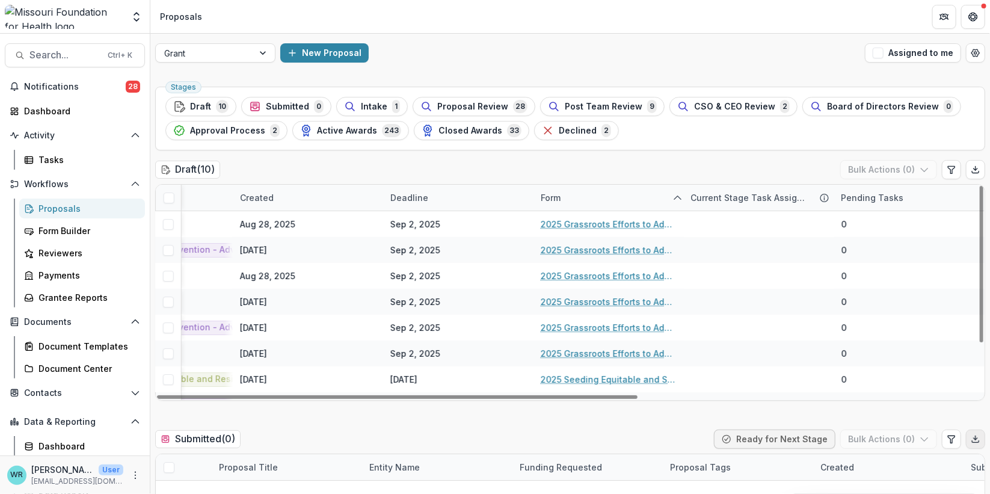
drag, startPoint x: 565, startPoint y: 396, endPoint x: 964, endPoint y: 434, distance: 401.0
click at [637, 399] on div at bounding box center [397, 397] width 480 height 4
drag, startPoint x: 588, startPoint y: 396, endPoint x: 600, endPoint y: 417, distance: 24.2
click at [600, 399] on div at bounding box center [397, 397] width 480 height 4
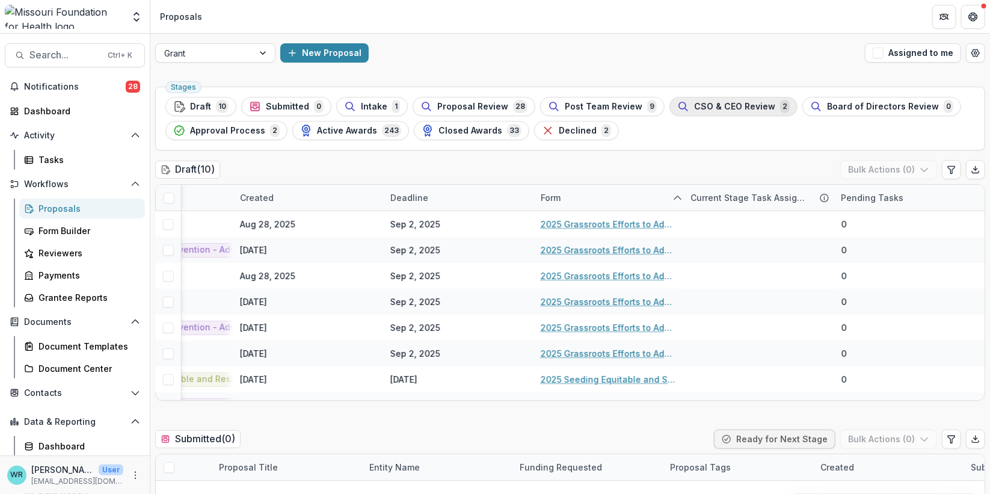
click at [722, 102] on span "CSO & CEO Review" at bounding box center [734, 107] width 81 height 10
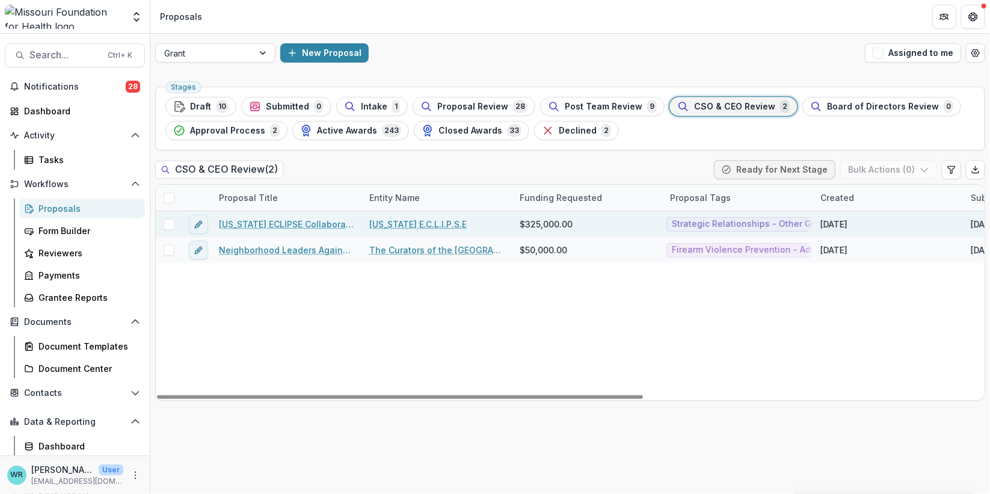
click at [283, 218] on link "Missouri ECLIPSE Collaborative Fund" at bounding box center [287, 224] width 136 height 13
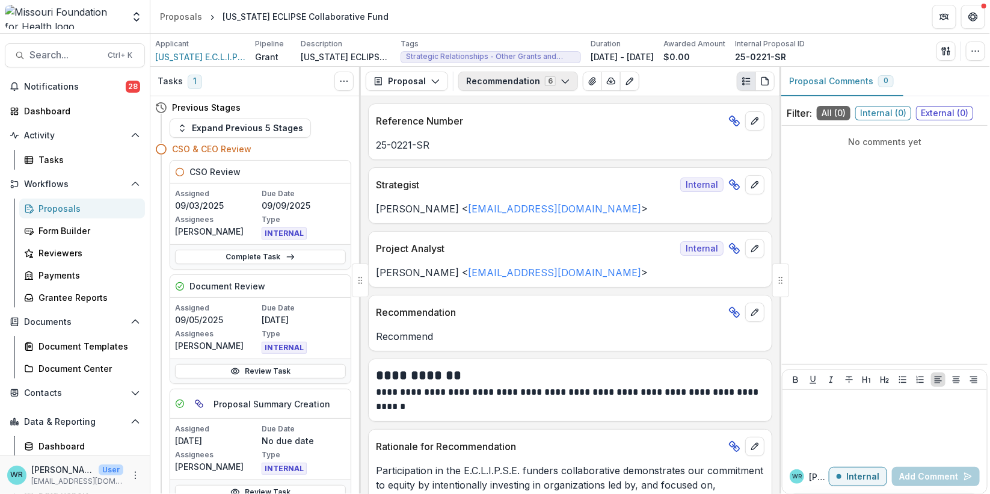
click at [560, 77] on icon "button" at bounding box center [565, 81] width 10 height 10
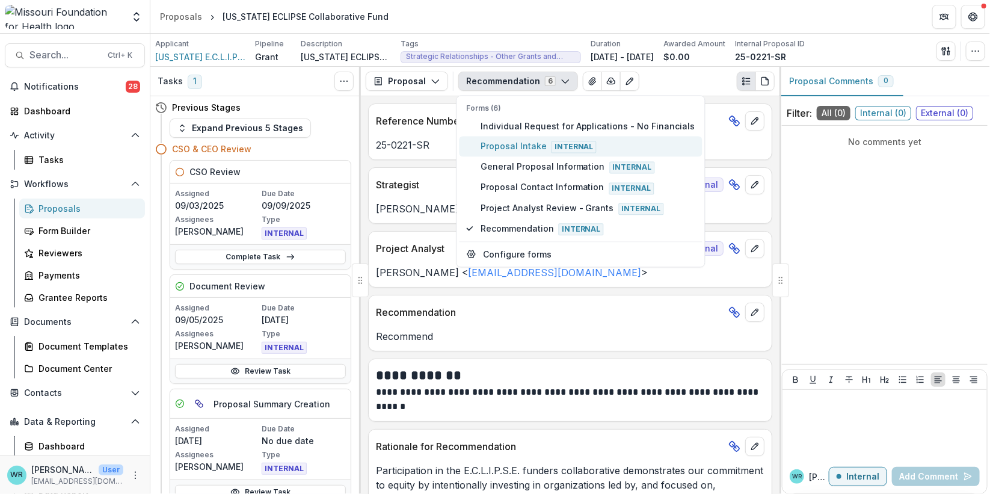
click at [519, 147] on span "Proposal Intake Internal" at bounding box center [587, 146] width 215 height 13
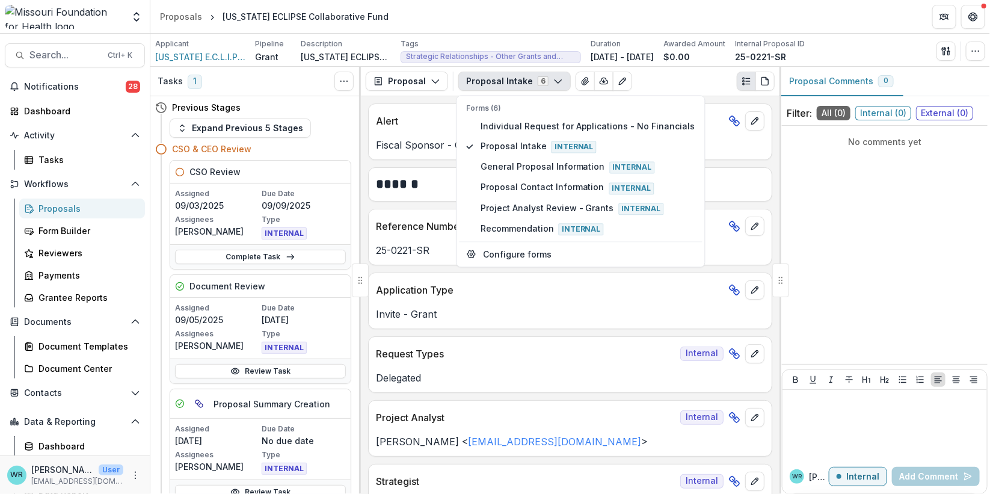
click at [845, 195] on div "No comments yet" at bounding box center [885, 244] width 206 height 228
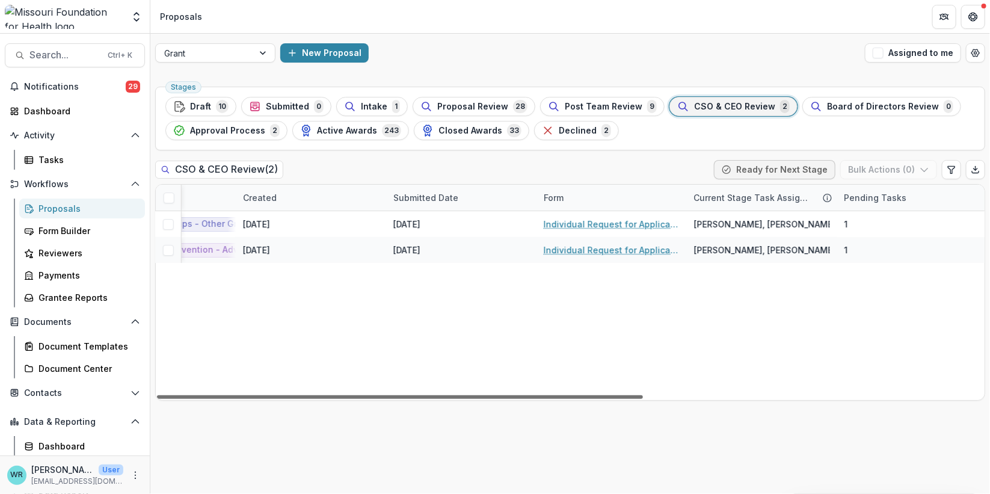
scroll to position [0, 580]
drag, startPoint x: 621, startPoint y: 396, endPoint x: 972, endPoint y: 399, distance: 350.5
click at [643, 399] on div at bounding box center [400, 397] width 486 height 4
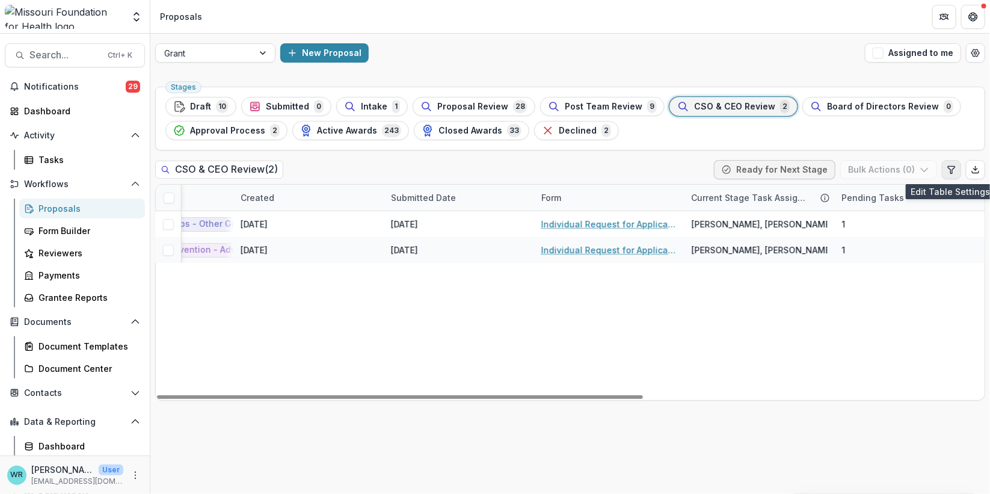
click at [958, 176] on button "Edit table settings" at bounding box center [951, 169] width 19 height 19
select select "******"
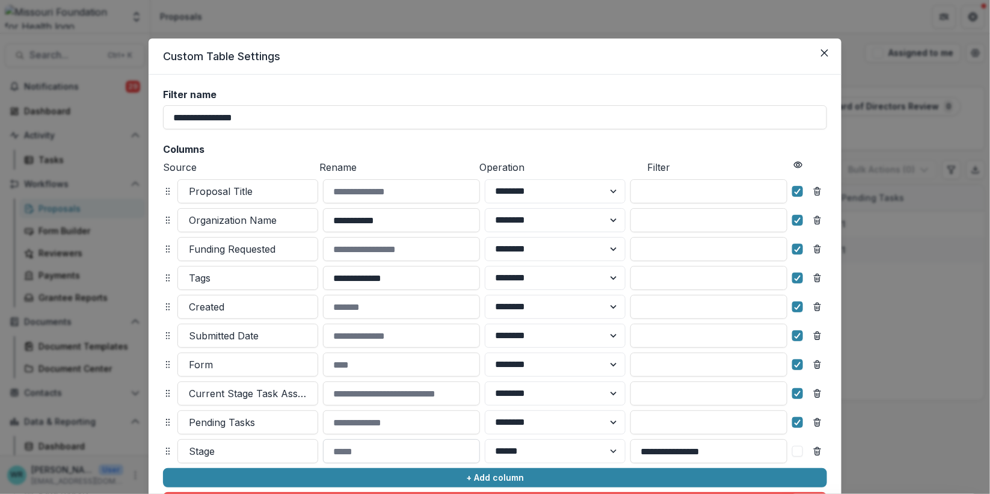
scroll to position [109, 0]
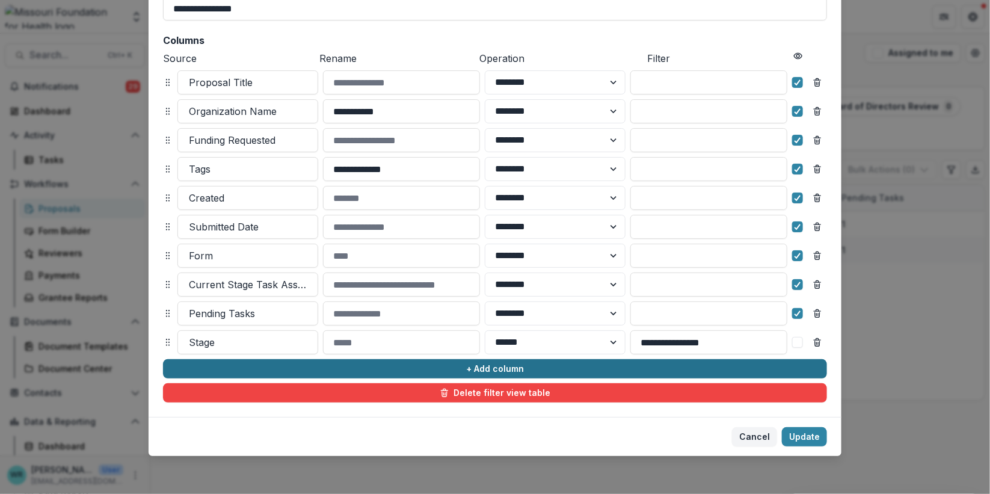
click at [447, 367] on button "+ Add column" at bounding box center [495, 368] width 664 height 19
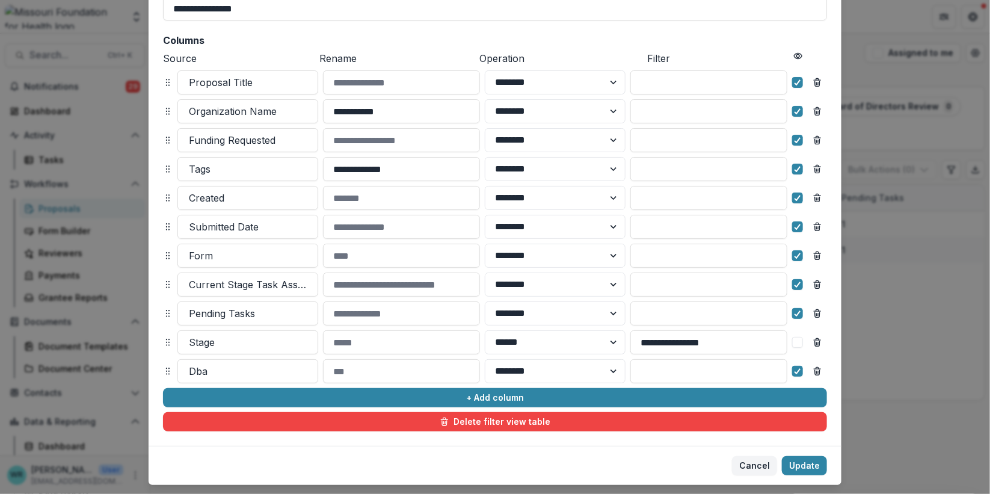
click at [164, 363] on div "Dba ******** ******" at bounding box center [495, 371] width 664 height 24
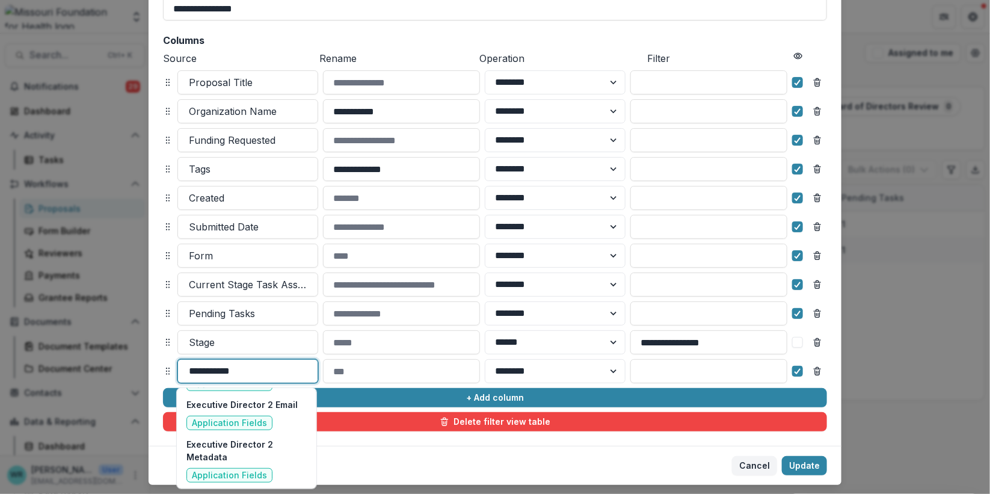
scroll to position [0, 0]
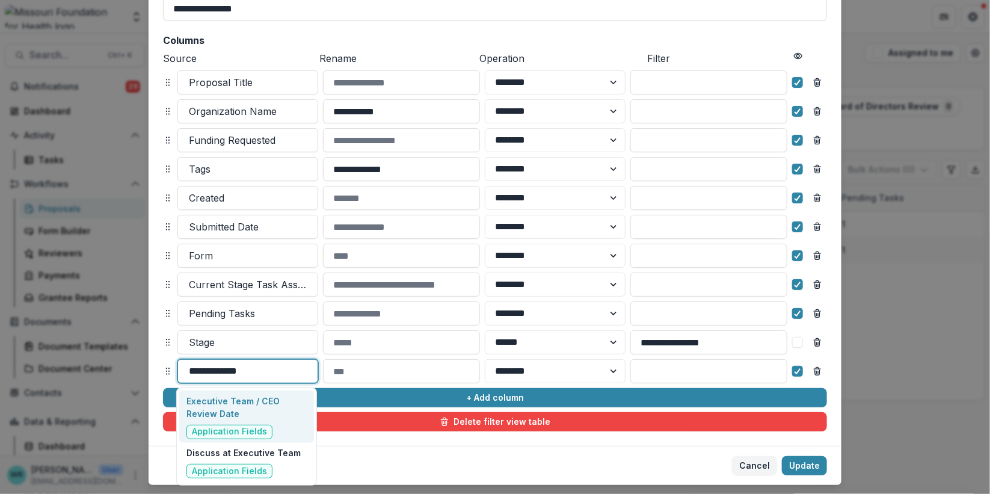
type input "**********"
click at [256, 404] on p "Executive Team / CEO Review Date" at bounding box center [246, 406] width 120 height 25
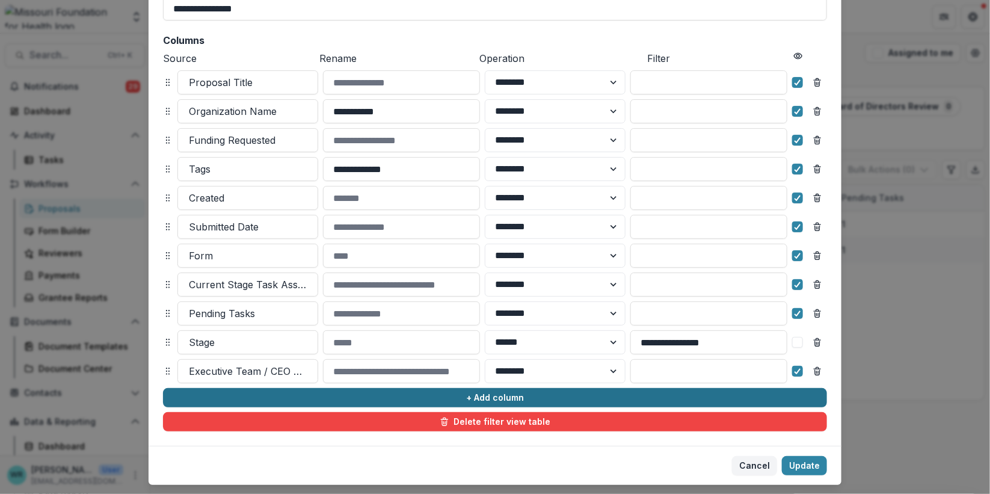
click at [358, 391] on button "+ Add column" at bounding box center [495, 397] width 664 height 19
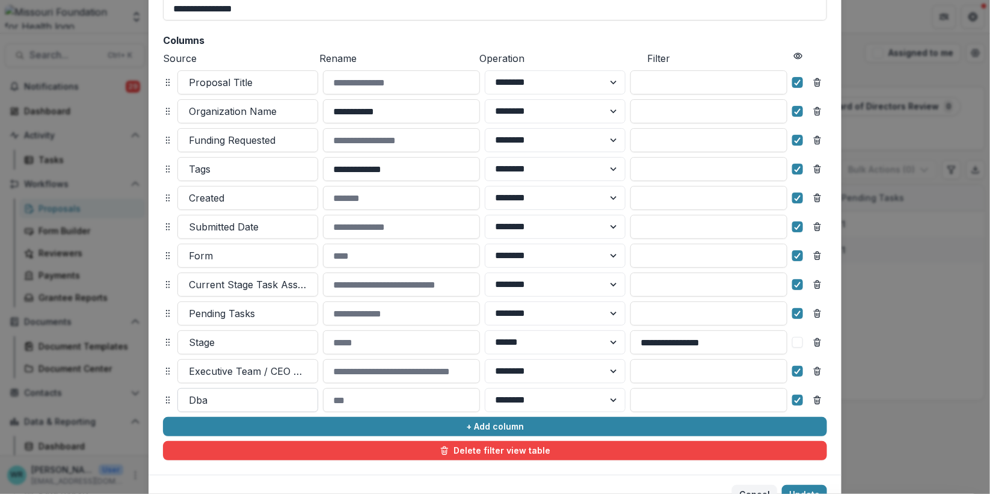
drag, startPoint x: 244, startPoint y: 399, endPoint x: 211, endPoint y: 397, distance: 33.2
click at [173, 395] on div "Dba ******** ******" at bounding box center [495, 400] width 664 height 24
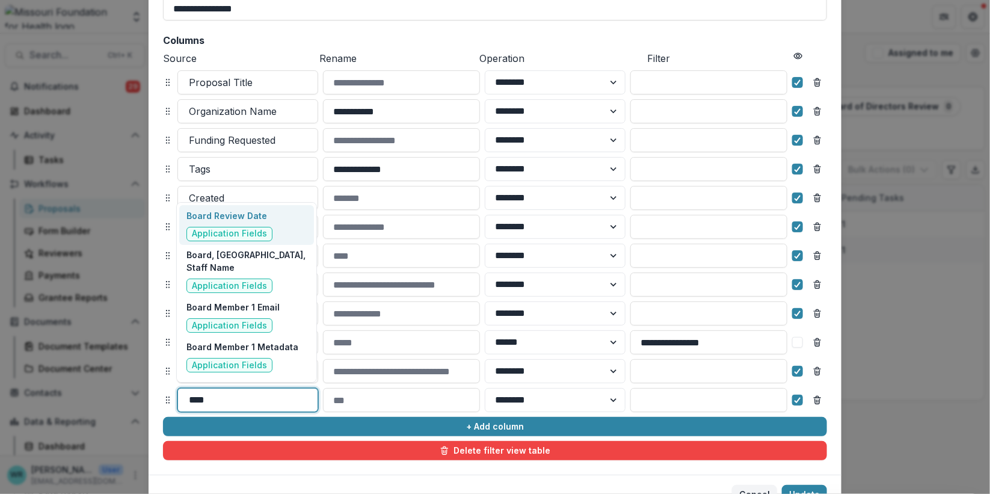
type input "*****"
click at [245, 231] on span "Application Fields" at bounding box center [229, 233] width 75 height 10
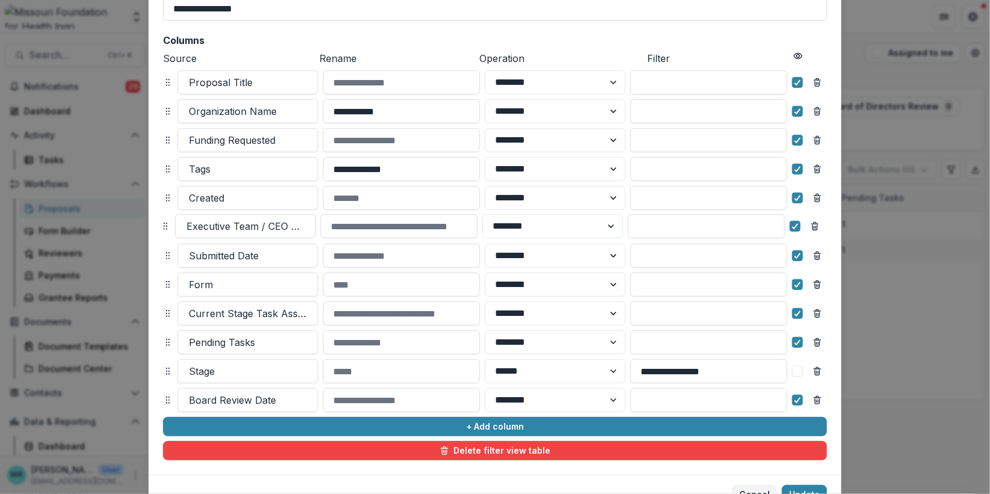
drag, startPoint x: 165, startPoint y: 372, endPoint x: 162, endPoint y: 227, distance: 145.5
click at [162, 227] on icon at bounding box center [166, 226] width 10 height 10
select select "******"
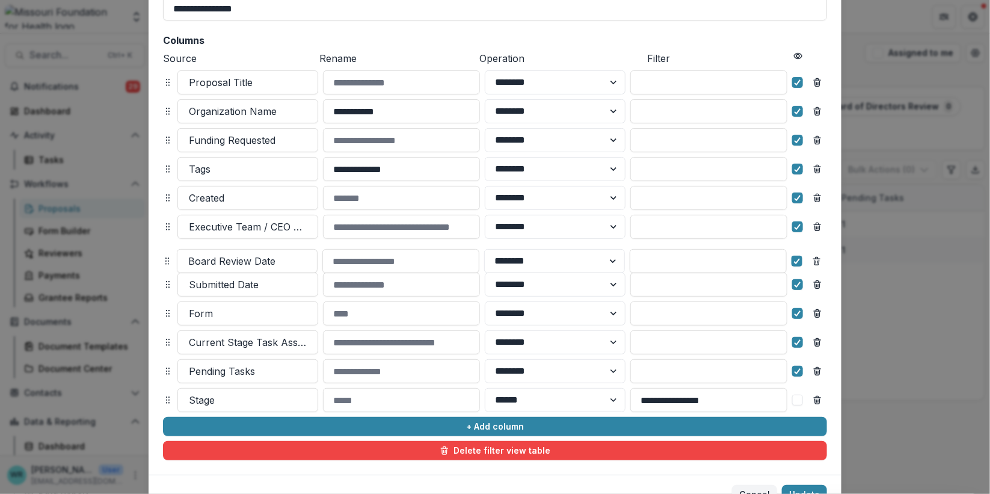
drag, startPoint x: 165, startPoint y: 397, endPoint x: 164, endPoint y: 258, distance: 138.9
click at [166, 258] on circle at bounding box center [166, 258] width 1 height 1
select select "******"
click at [816, 288] on icon "Remove column" at bounding box center [817, 285] width 10 height 10
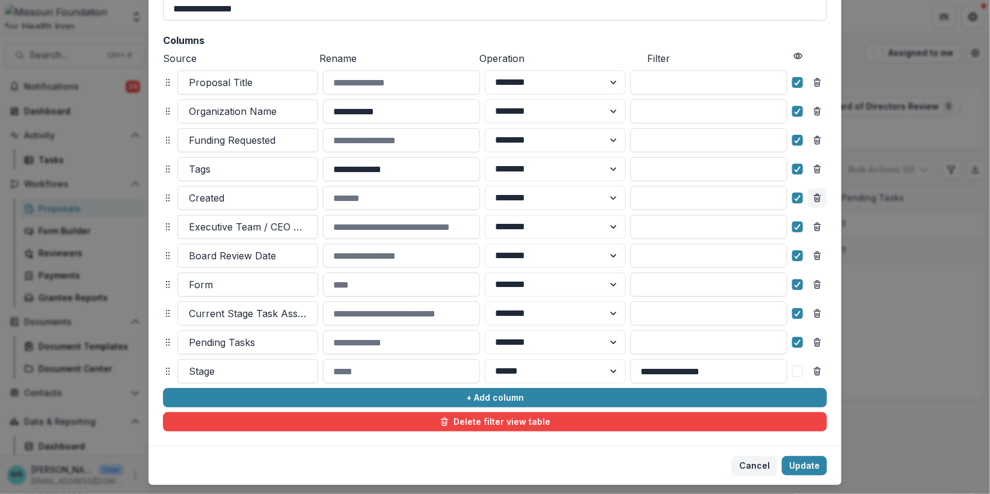
click at [815, 198] on icon "Remove column" at bounding box center [817, 199] width 5 height 5
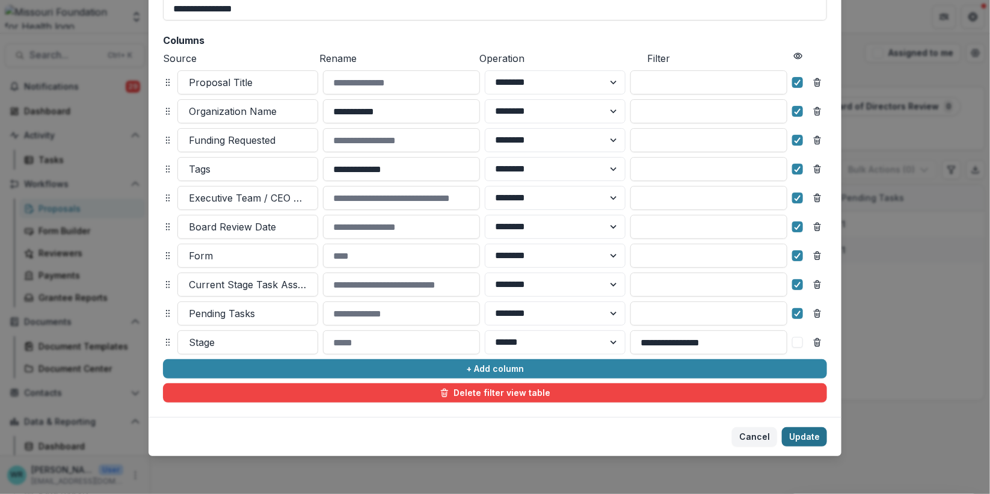
click at [809, 435] on button "Update" at bounding box center [804, 436] width 45 height 19
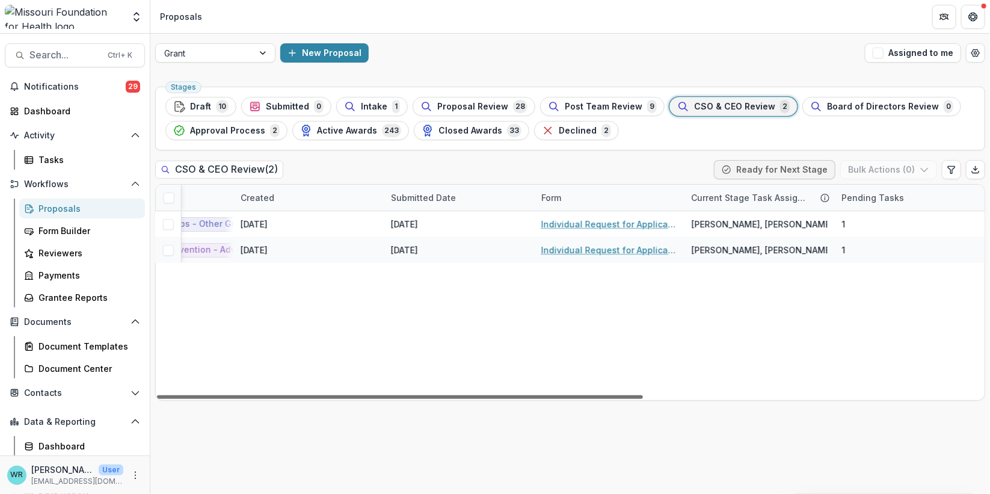
drag, startPoint x: 545, startPoint y: 393, endPoint x: 552, endPoint y: 395, distance: 7.4
click at [552, 395] on div at bounding box center [400, 397] width 486 height 4
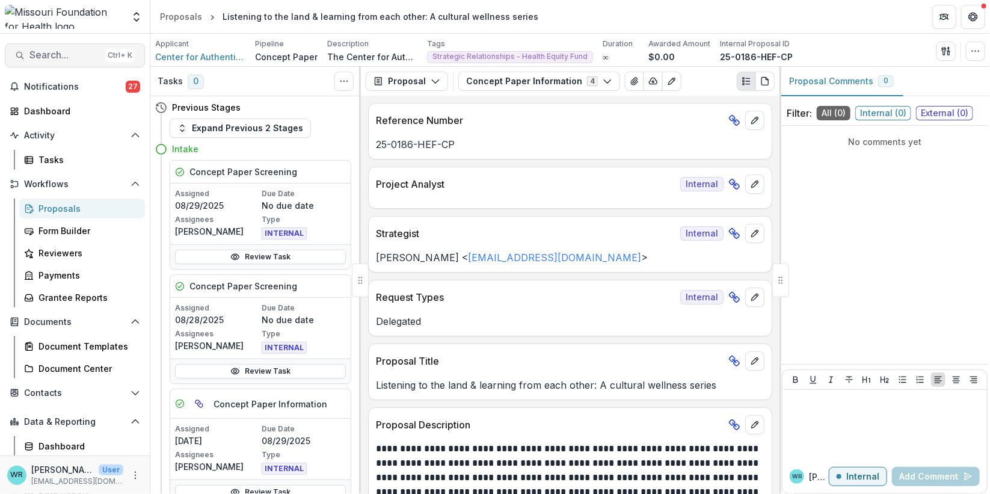
click at [78, 60] on span "Search..." at bounding box center [64, 54] width 71 height 11
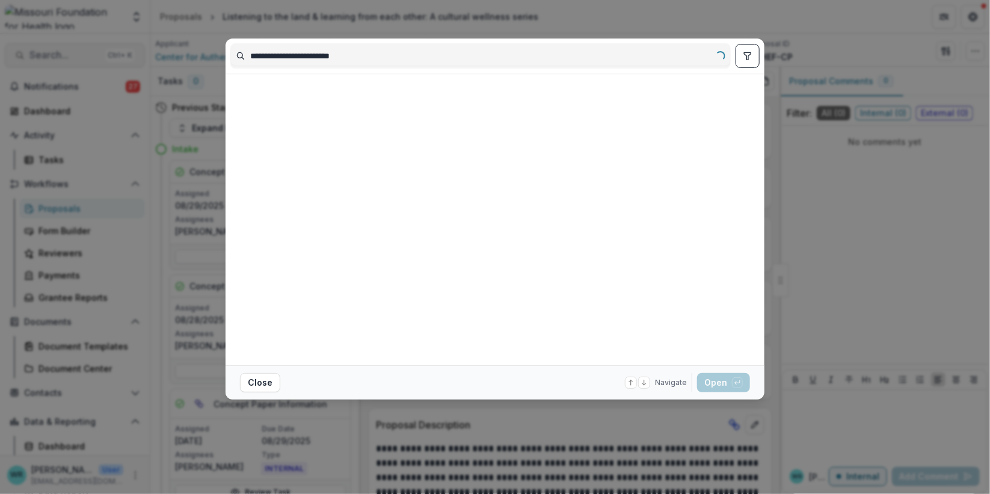
type input "**********"
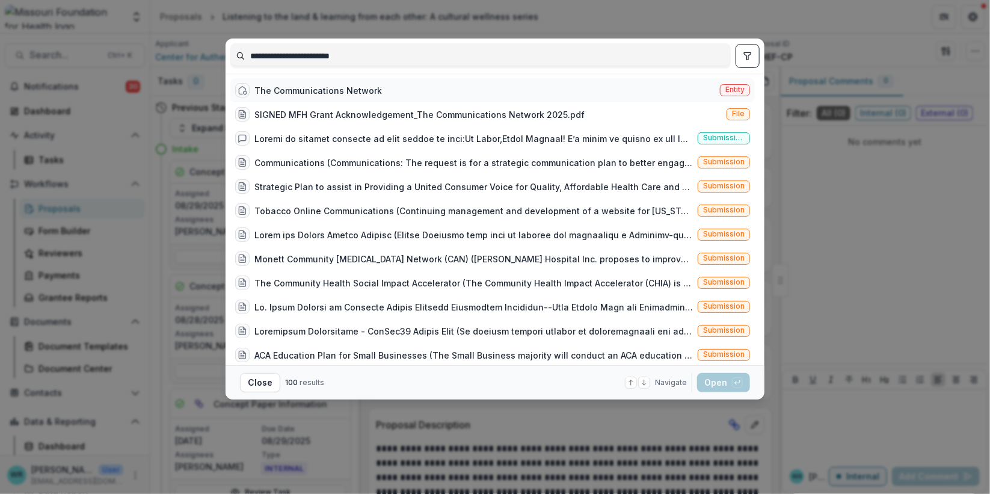
click at [738, 94] on span "Entity" at bounding box center [735, 90] width 30 height 12
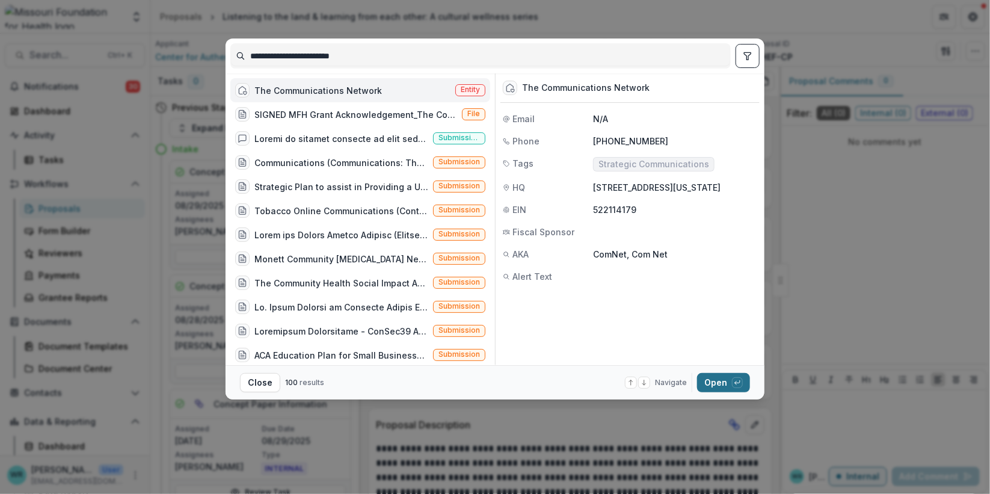
click at [720, 390] on button "Open with enter key" at bounding box center [723, 382] width 53 height 19
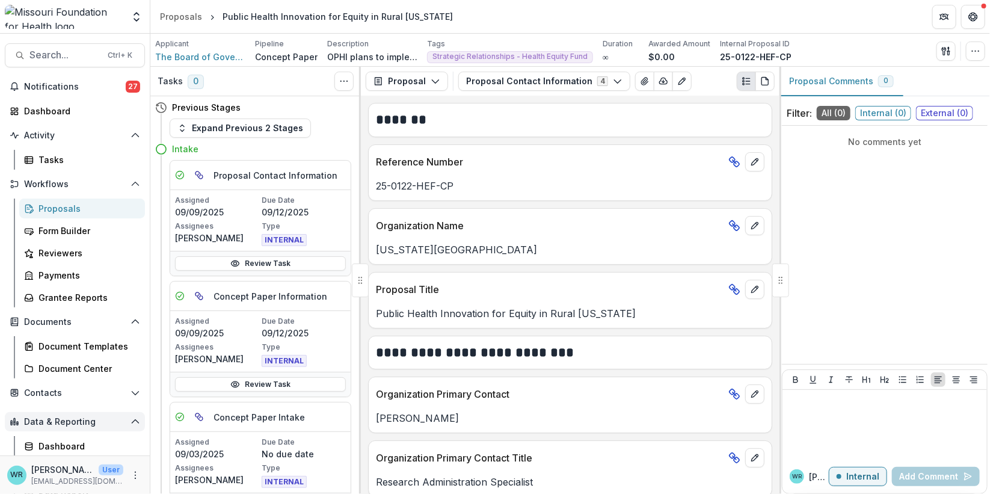
scroll to position [44, 0]
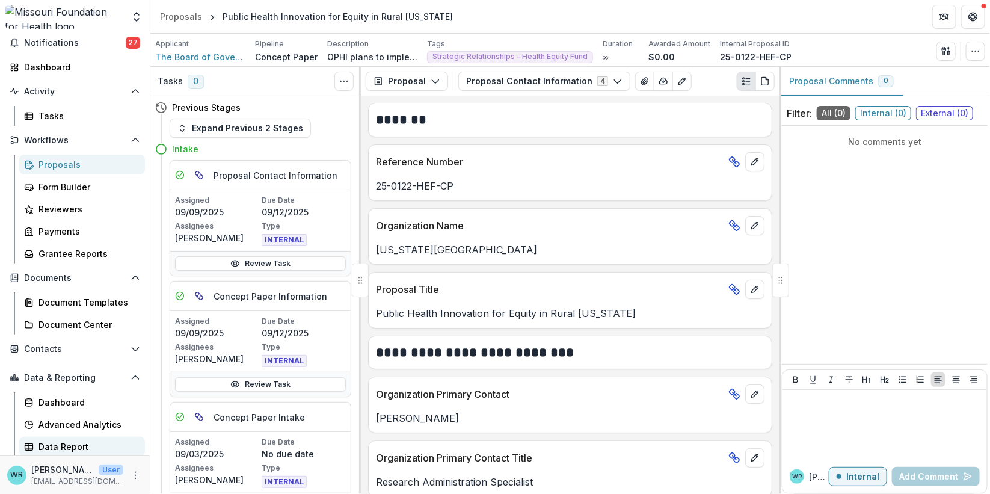
click at [74, 440] on div "Data Report" at bounding box center [86, 446] width 97 height 13
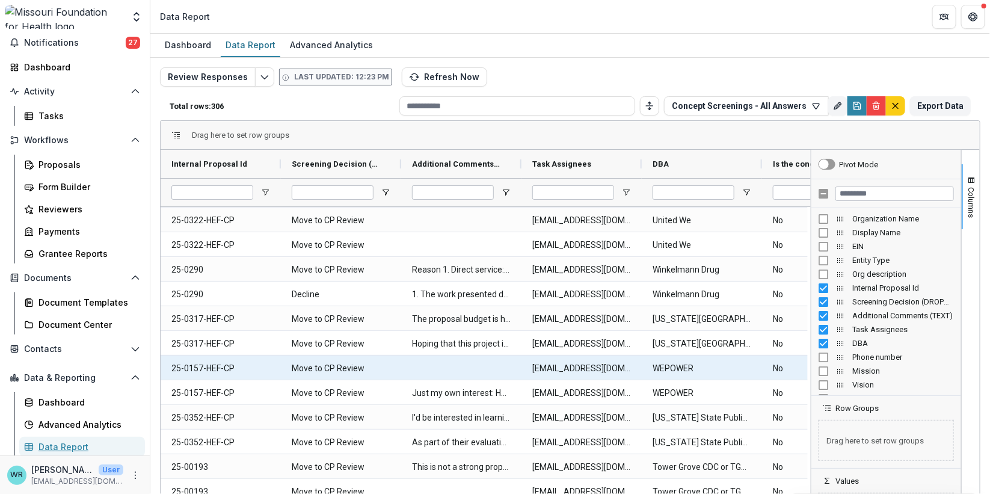
scroll to position [868, 0]
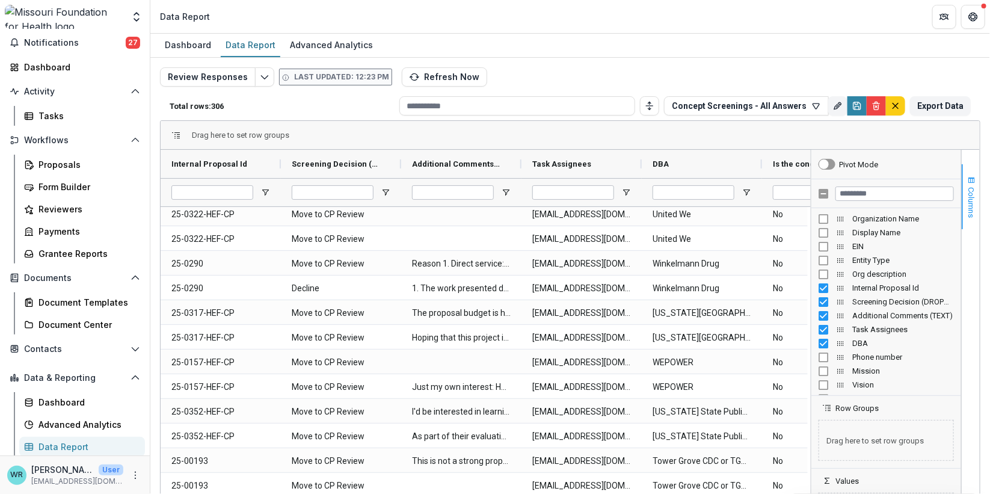
click at [975, 179] on button "Columns" at bounding box center [970, 196] width 18 height 65
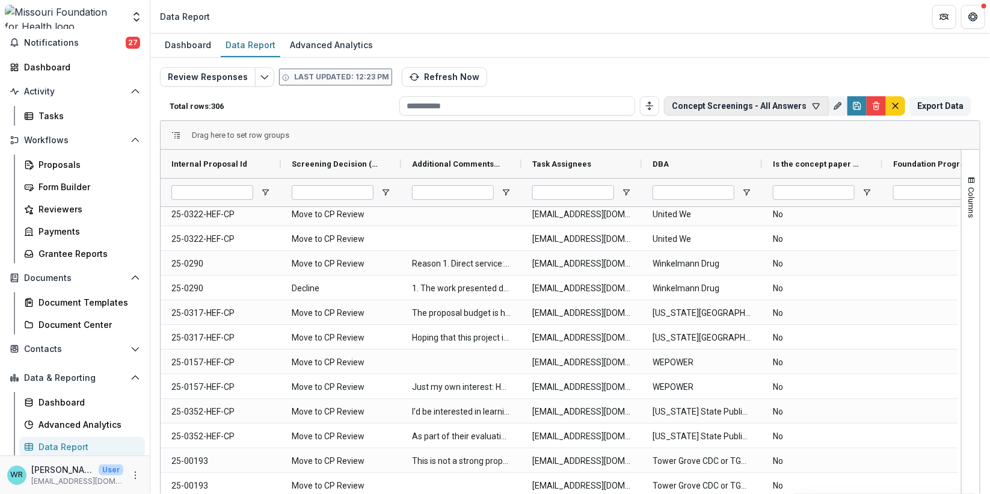
click at [811, 102] on icon "button" at bounding box center [816, 106] width 10 height 10
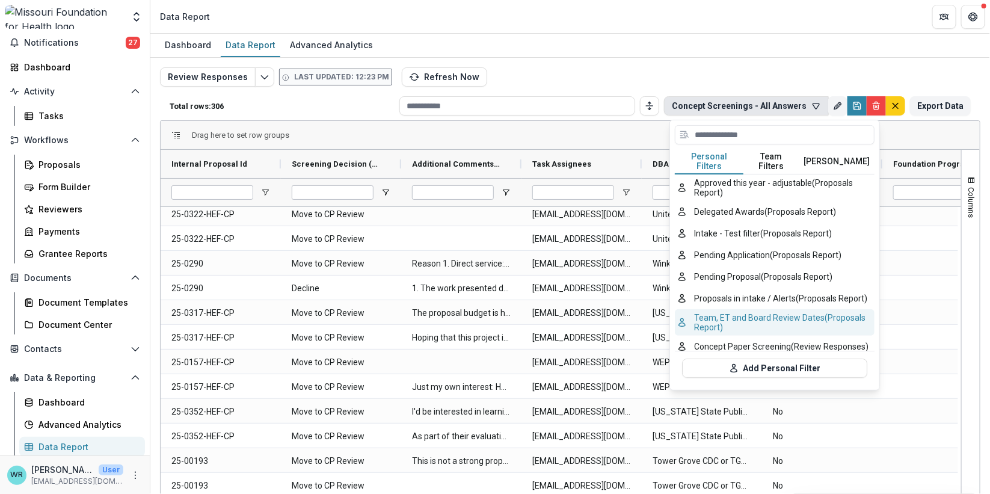
click at [738, 309] on button "Team, ET and Board Review Dates (Proposals Report)" at bounding box center [775, 322] width 200 height 26
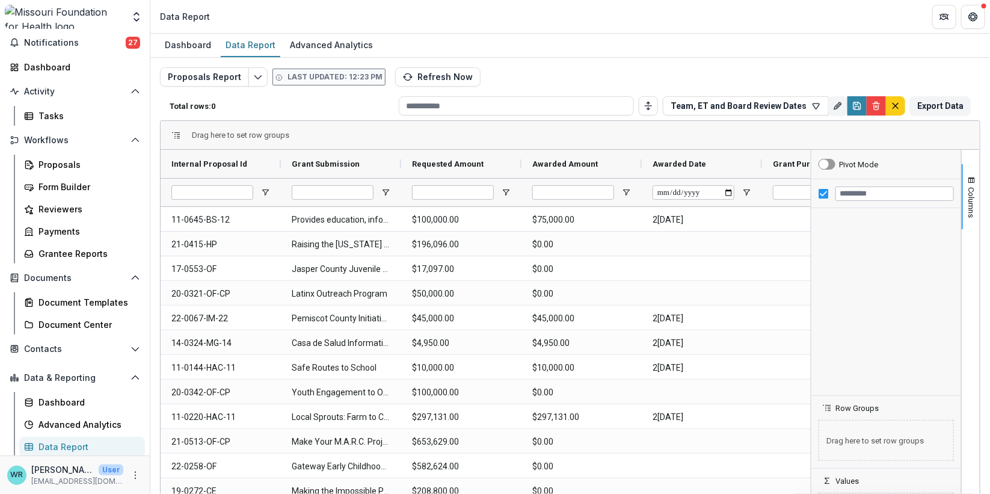
type input "**********"
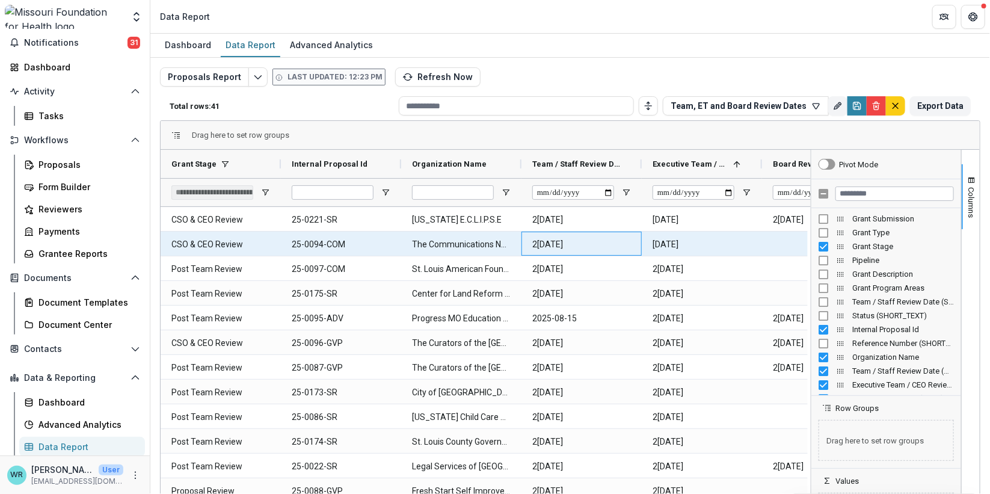
click at [562, 251] on \(DATE\)-2592 "2[DATE]" at bounding box center [581, 244] width 99 height 25
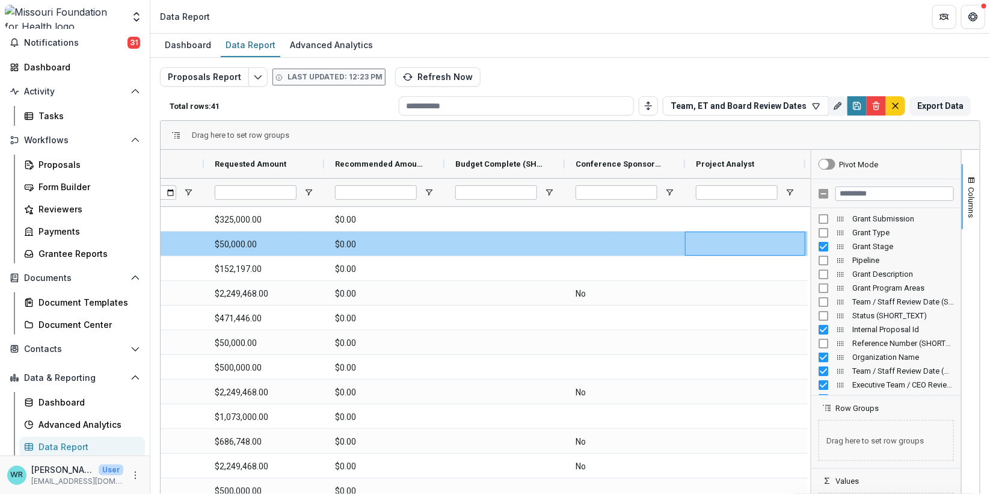
scroll to position [0, 1039]
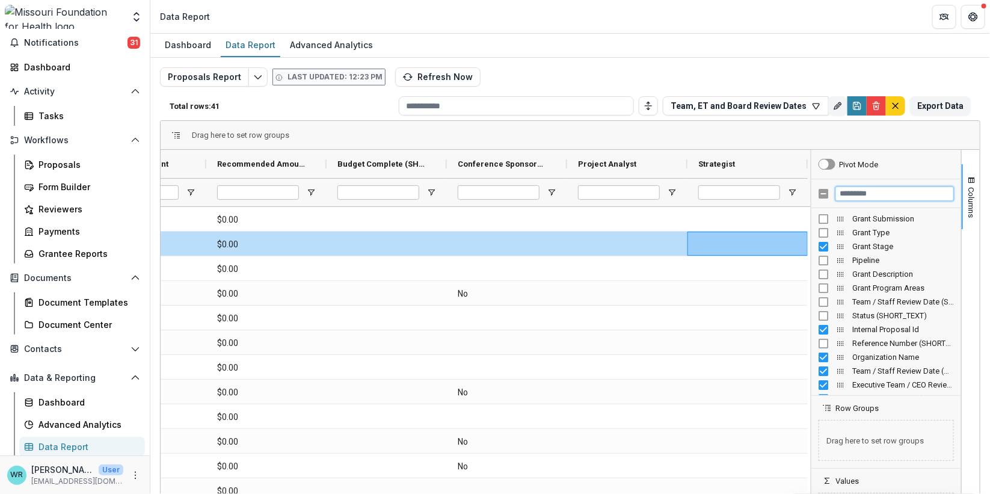
click at [874, 190] on input "Filter Columns Input" at bounding box center [894, 193] width 118 height 14
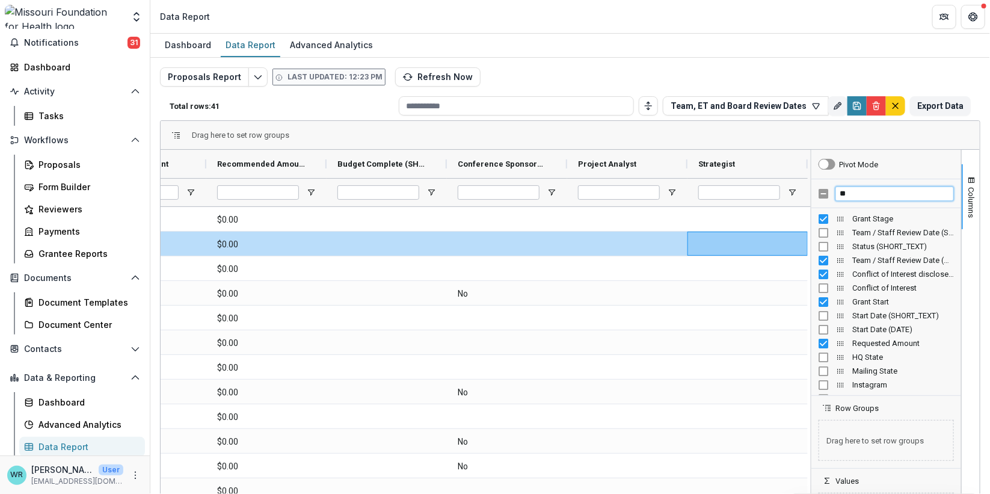
type input "*"
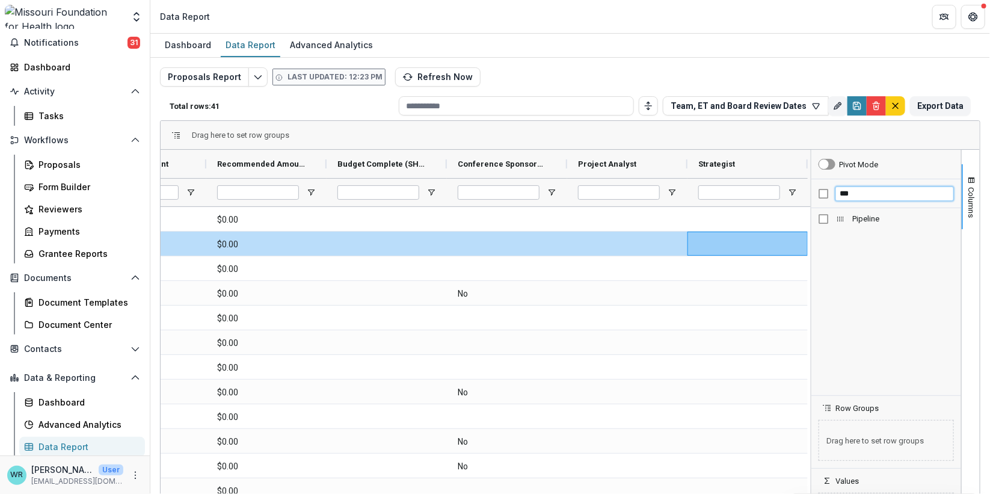
type input "***"
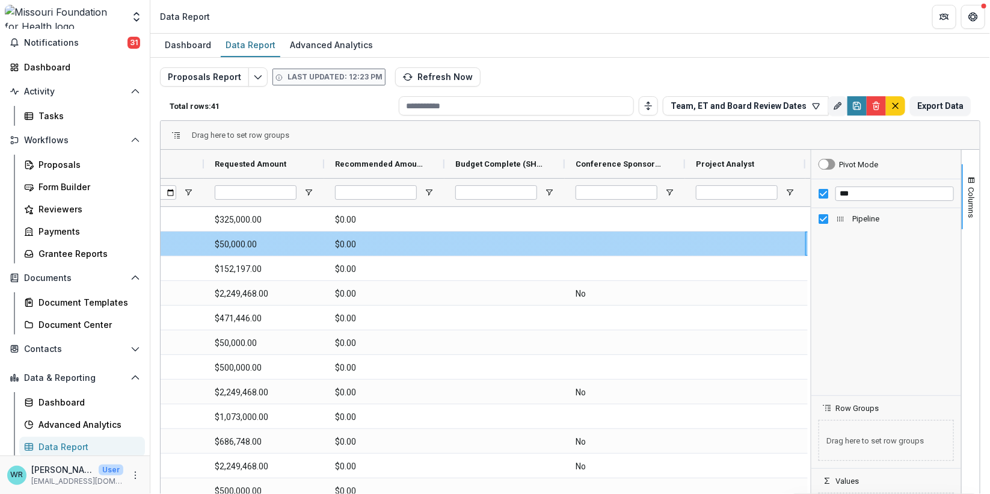
click at [534, 239] on div at bounding box center [504, 243] width 120 height 24
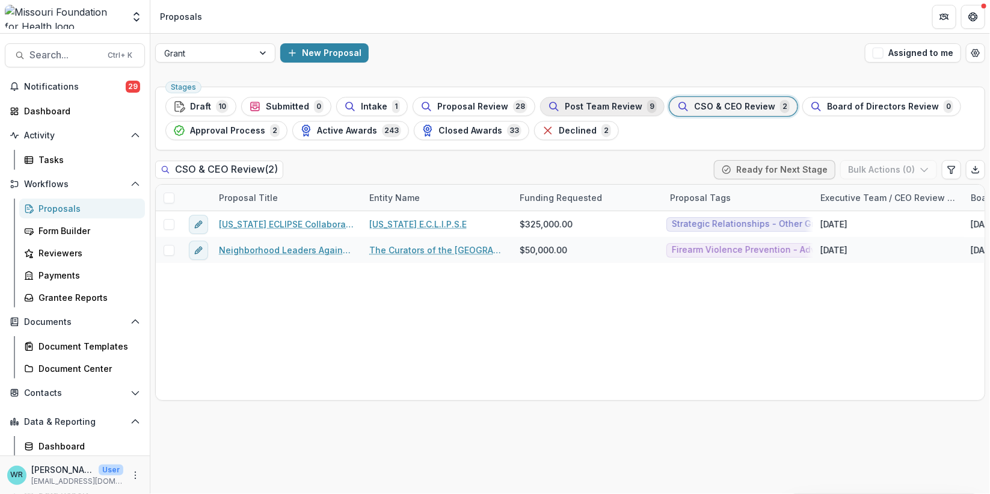
click at [616, 105] on span "Post Team Review" at bounding box center [604, 107] width 78 height 10
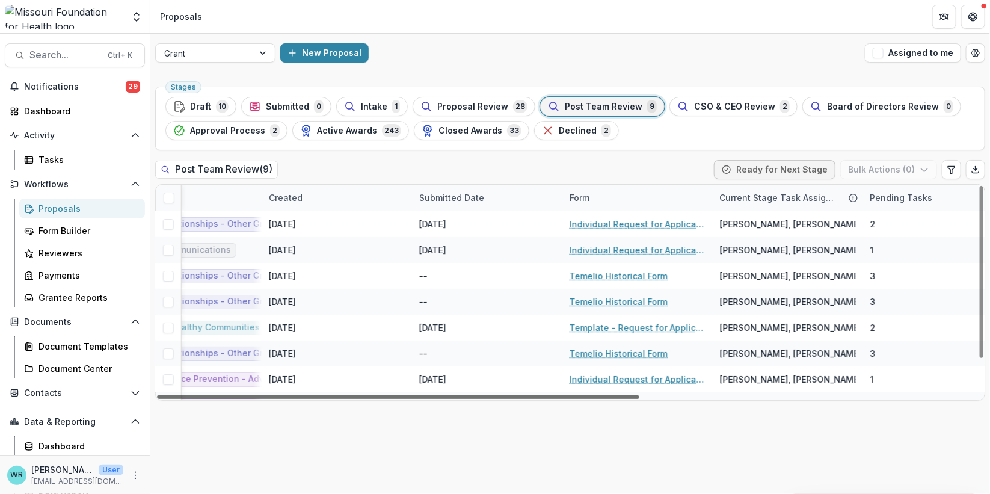
scroll to position [0, 580]
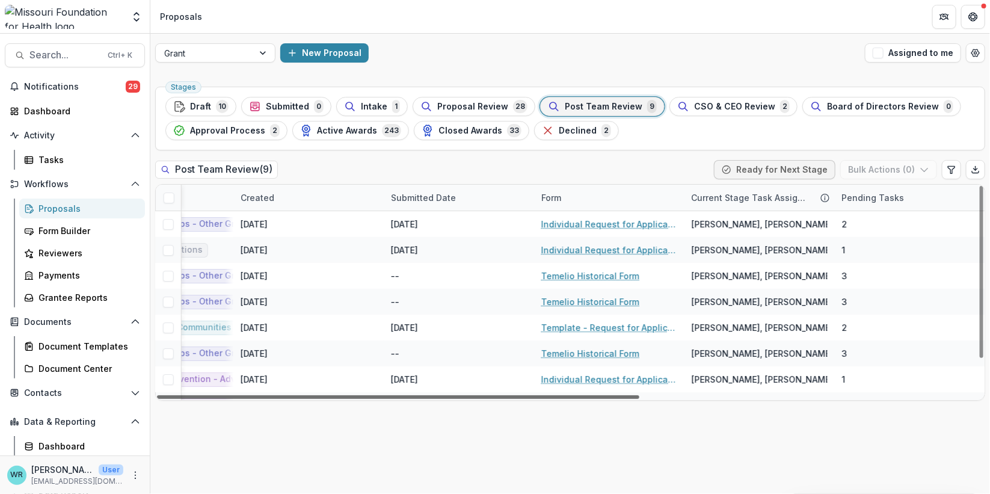
drag, startPoint x: 616, startPoint y: 396, endPoint x: 1004, endPoint y: 408, distance: 388.6
click at [639, 399] on div at bounding box center [398, 397] width 482 height 4
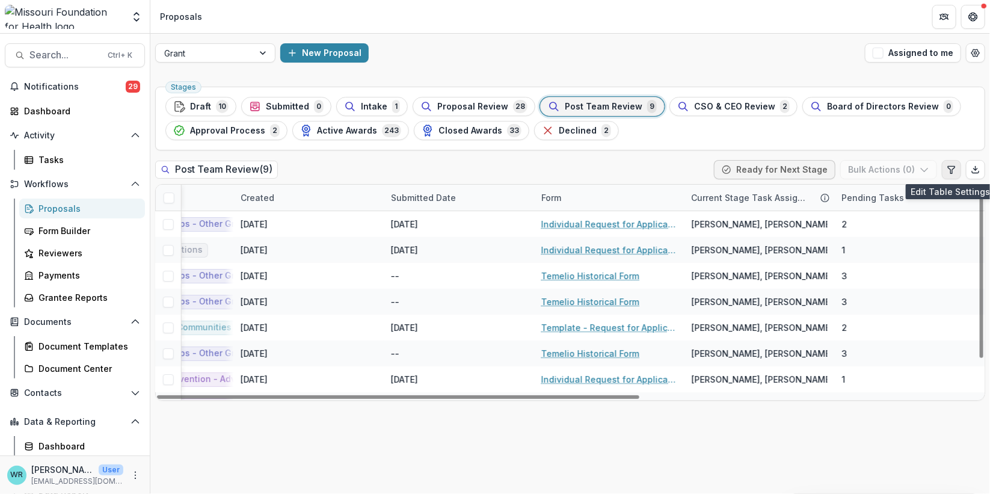
click at [947, 171] on icon "Edit table settings" at bounding box center [951, 170] width 10 height 10
select select "******"
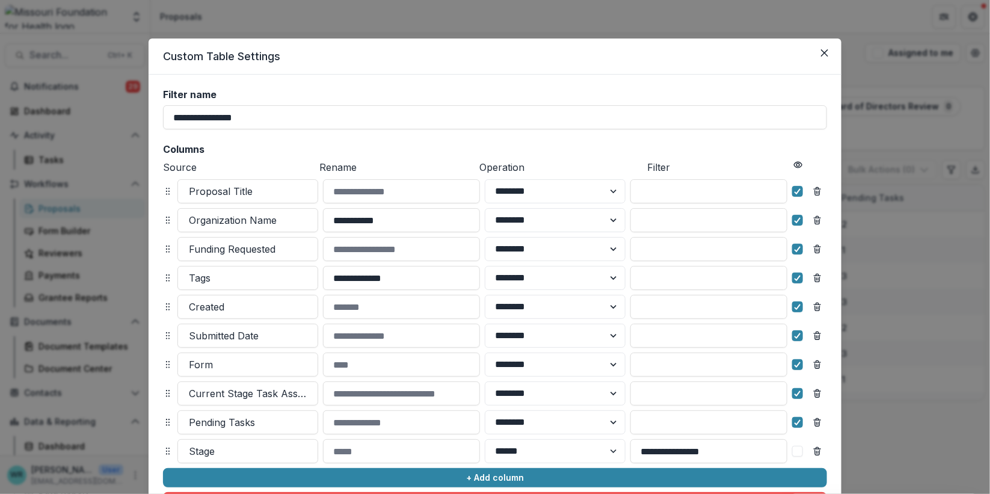
scroll to position [109, 0]
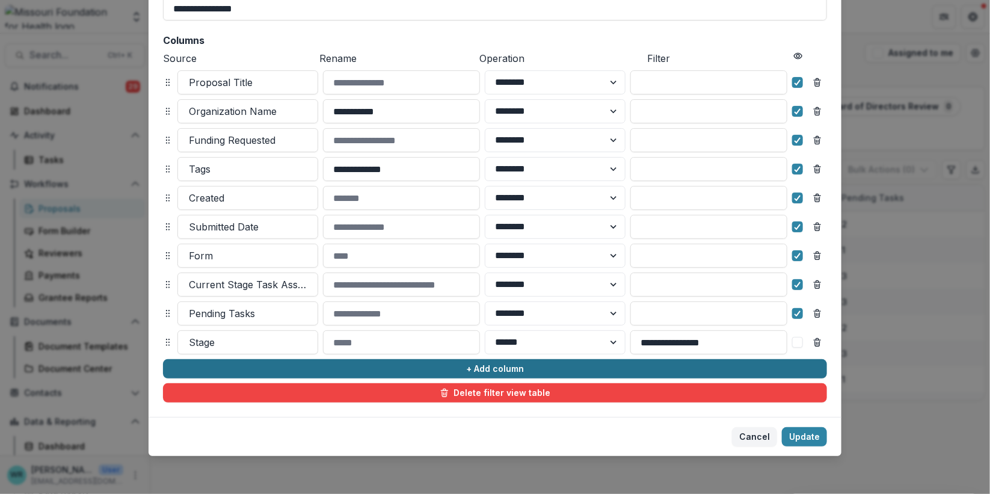
click at [429, 364] on button "+ Add column" at bounding box center [495, 368] width 664 height 19
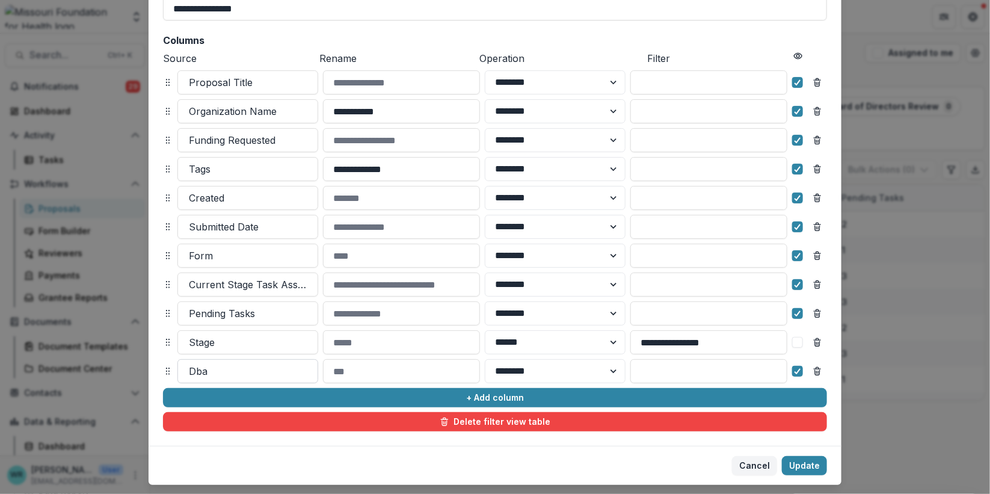
drag, startPoint x: 250, startPoint y: 375, endPoint x: 228, endPoint y: 364, distance: 23.9
click at [182, 370] on div "Dba" at bounding box center [247, 370] width 139 height 19
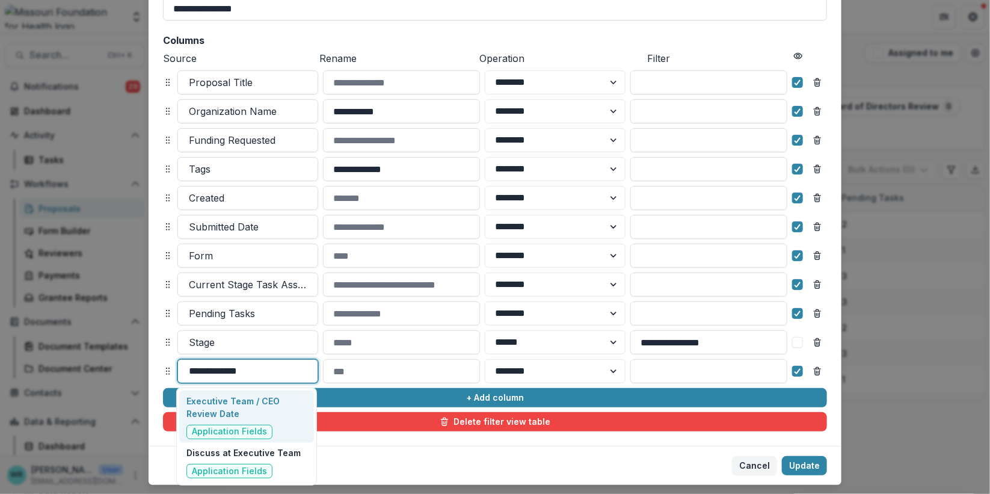
type input "**********"
click at [206, 406] on p "Executive Team / CEO Review Date" at bounding box center [246, 406] width 120 height 25
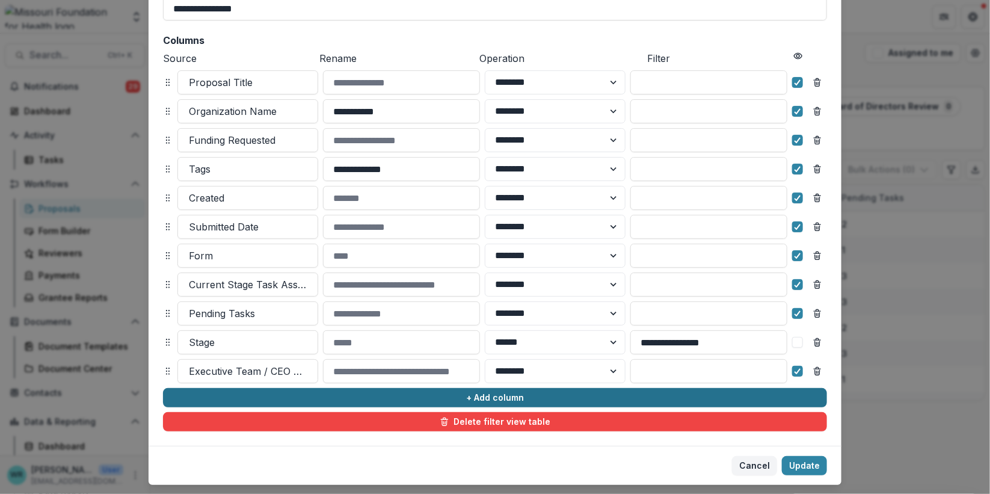
click at [505, 394] on button "+ Add column" at bounding box center [495, 397] width 664 height 19
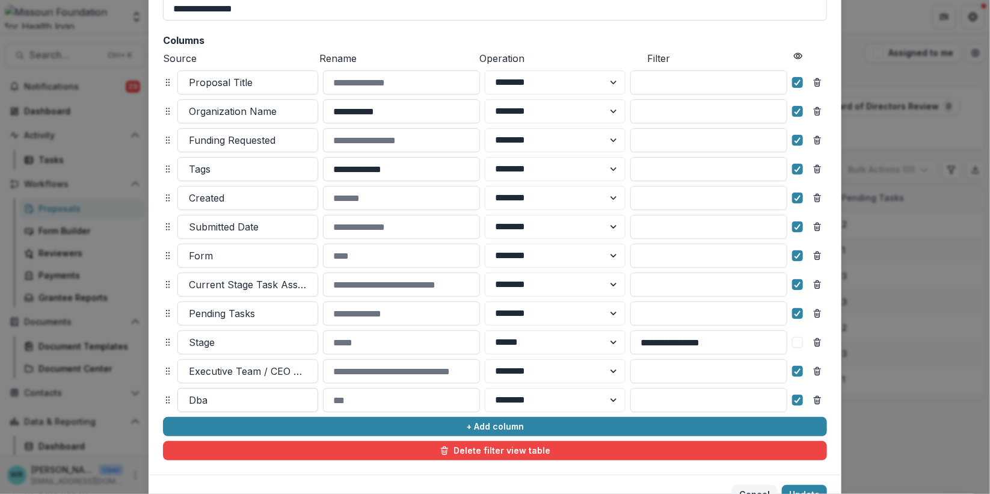
click at [228, 397] on div at bounding box center [248, 399] width 118 height 17
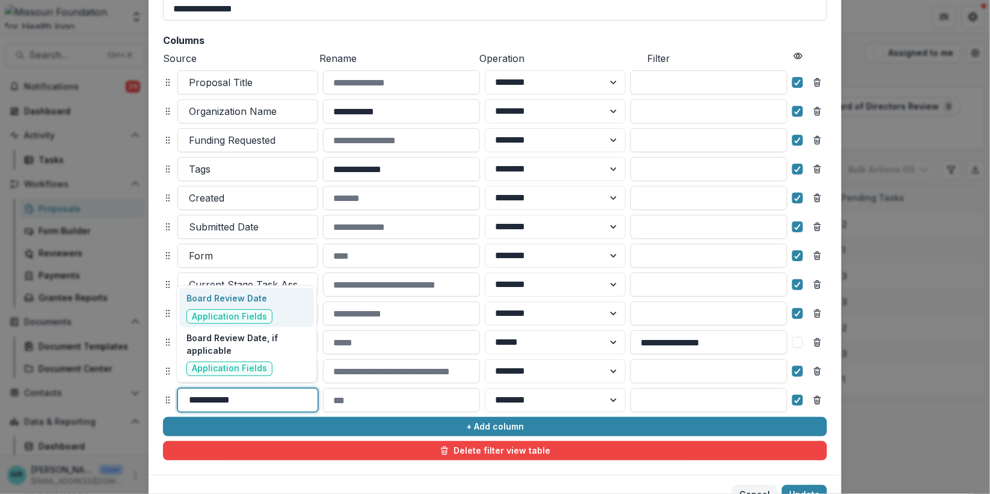
type input "**********"
click at [232, 305] on div "Board Review Date Application Fields" at bounding box center [229, 308] width 86 height 32
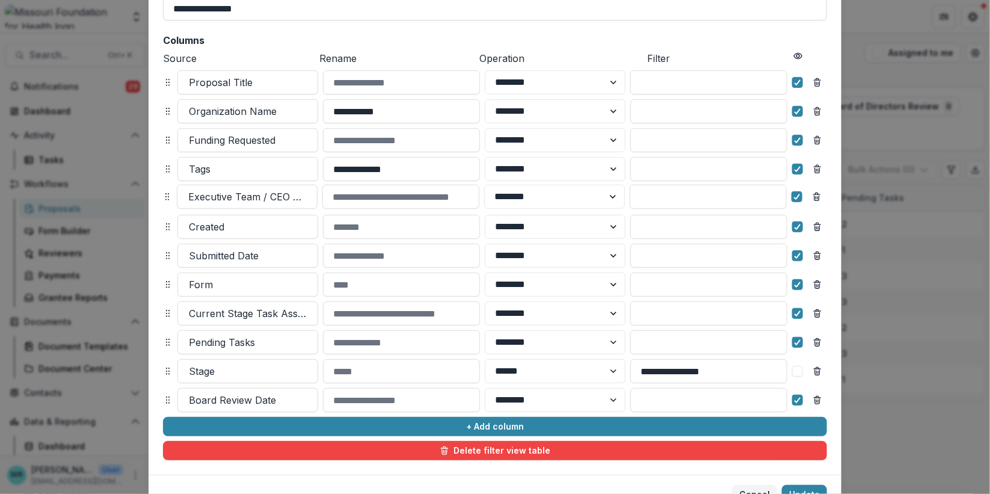
drag, startPoint x: 165, startPoint y: 369, endPoint x: 165, endPoint y: 194, distance: 174.4
click at [165, 194] on icon at bounding box center [167, 197] width 10 height 10
select select "******"
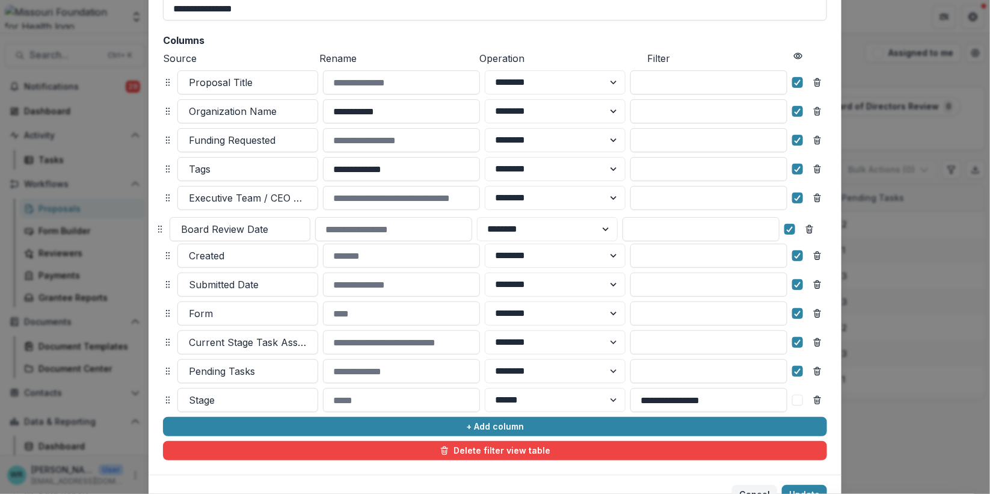
drag, startPoint x: 163, startPoint y: 402, endPoint x: 155, endPoint y: 231, distance: 170.9
click at [155, 231] on icon at bounding box center [160, 229] width 10 height 10
select select "******"
click at [817, 286] on icon "Remove column" at bounding box center [817, 285] width 10 height 10
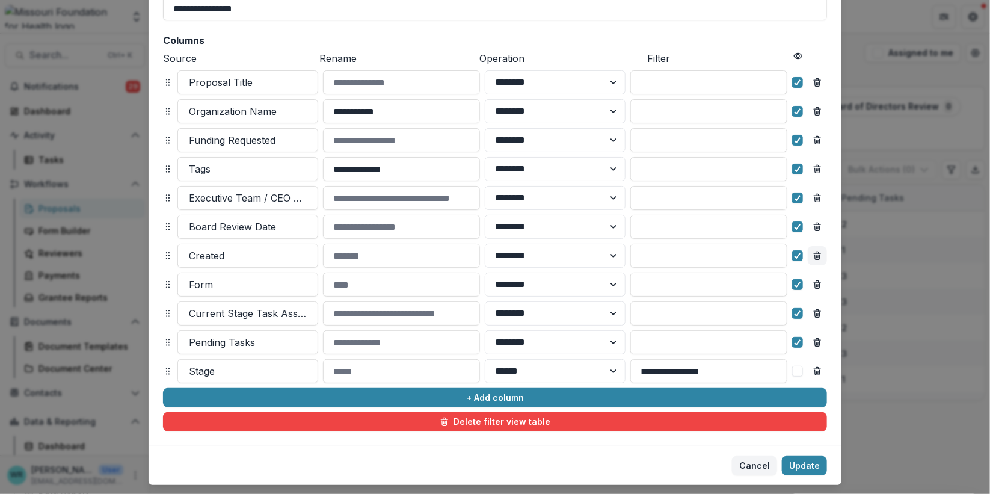
click at [819, 256] on icon "Remove column" at bounding box center [817, 256] width 10 height 10
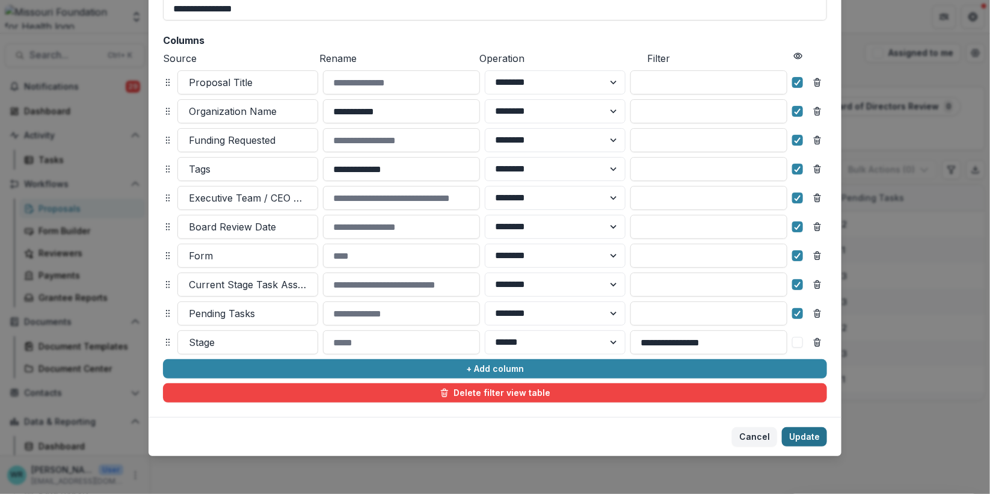
click at [805, 434] on button "Update" at bounding box center [804, 436] width 45 height 19
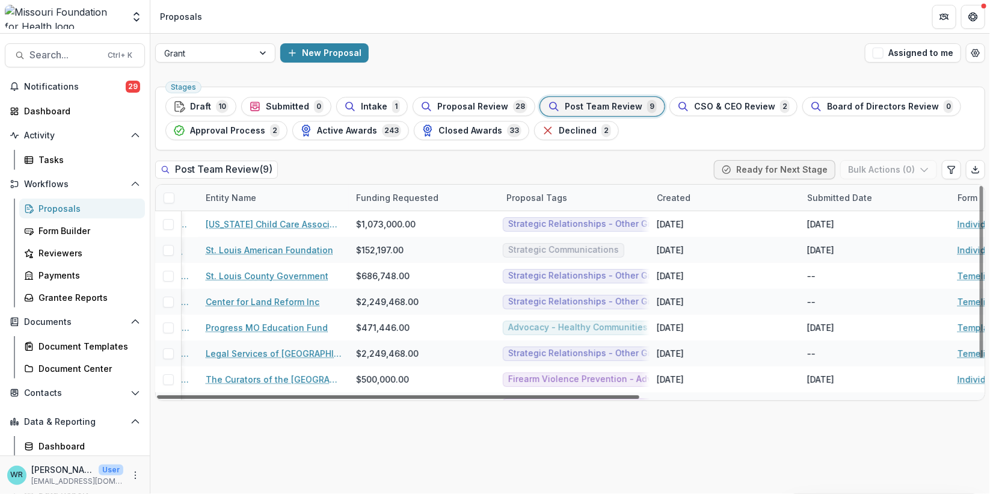
scroll to position [0, 0]
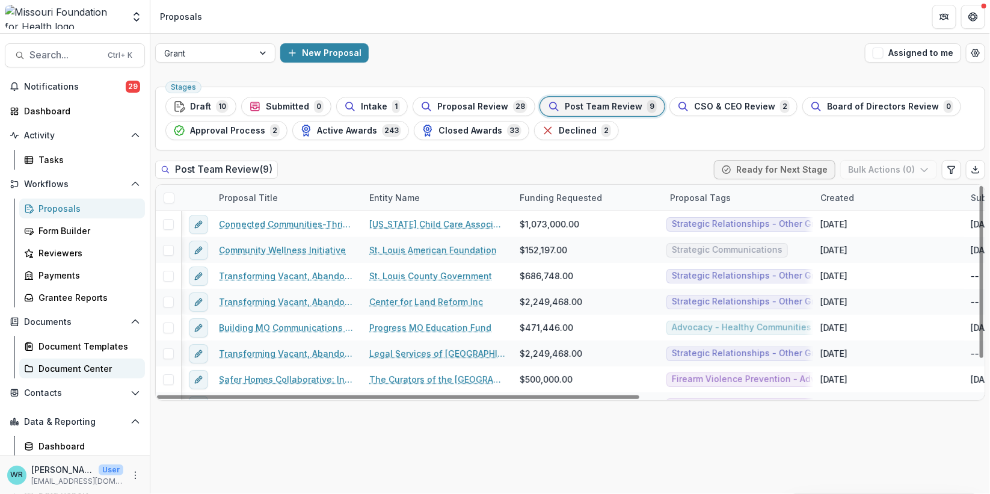
drag, startPoint x: 558, startPoint y: 394, endPoint x: 67, endPoint y: 373, distance: 491.7
click at [157, 395] on div at bounding box center [398, 397] width 482 height 4
drag, startPoint x: 608, startPoint y: 397, endPoint x: 569, endPoint y: 402, distance: 39.9
click at [569, 399] on div at bounding box center [398, 397] width 482 height 4
click at [862, 195] on div "Executive Team / CEO Review Date" at bounding box center [888, 197] width 150 height 13
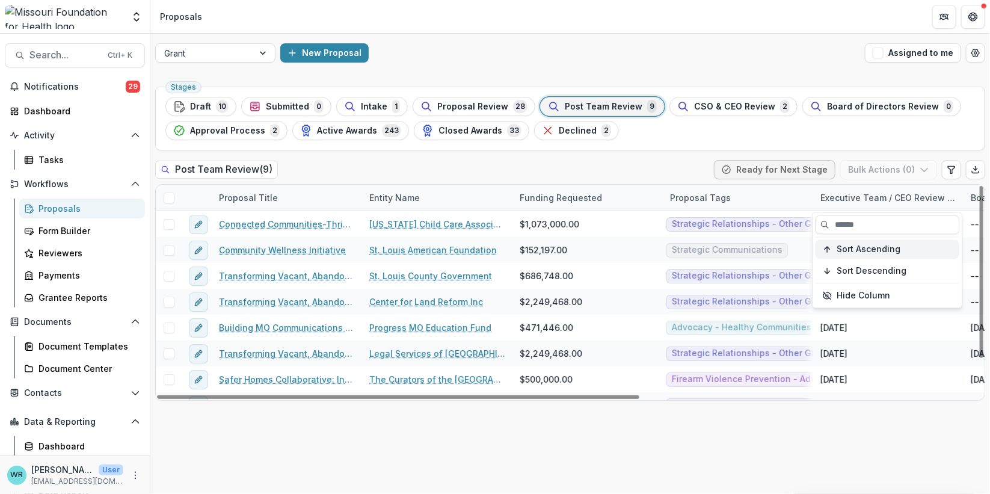
click at [851, 249] on span "Sort Ascending" at bounding box center [869, 249] width 64 height 10
click at [631, 158] on div "Stages Draft 10 Submitted 0 Intake 1 Proposal Review 28 Post Team Review 9 CSO …" at bounding box center [569, 288] width 839 height 412
drag, startPoint x: 961, startPoint y: 192, endPoint x: 898, endPoint y: 195, distance: 63.2
drag, startPoint x: 661, startPoint y: 195, endPoint x: 606, endPoint y: 195, distance: 55.3
drag, startPoint x: 961, startPoint y: 195, endPoint x: 898, endPoint y: 205, distance: 64.5
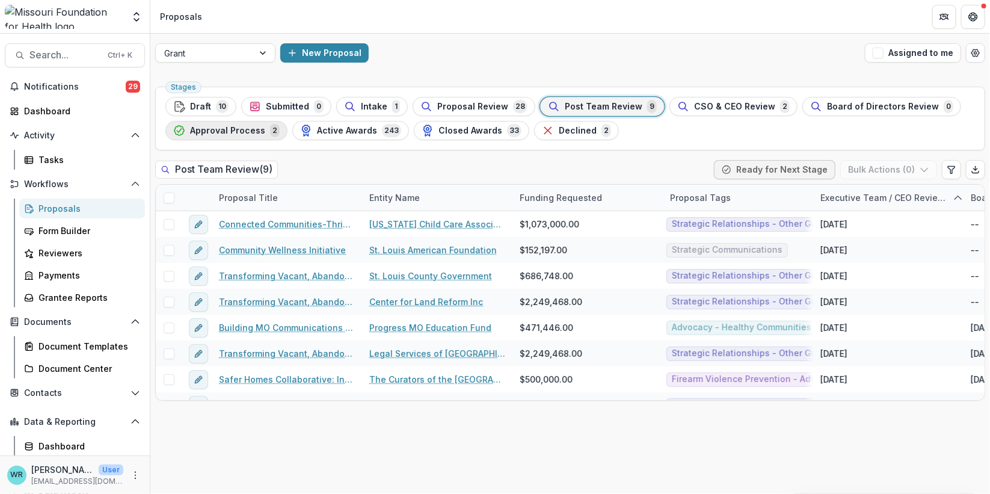
click at [236, 129] on span "Approval Process" at bounding box center [227, 131] width 75 height 10
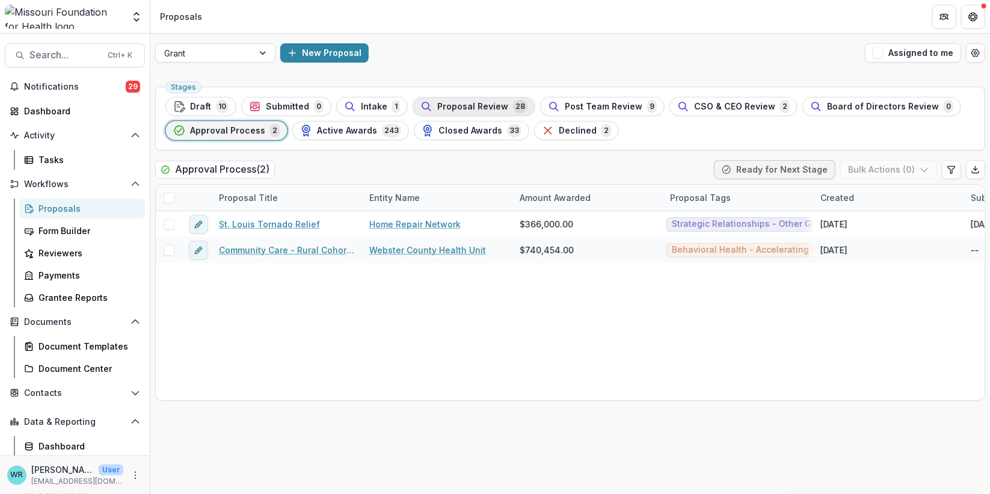
click at [477, 105] on span "Proposal Review" at bounding box center [472, 107] width 71 height 10
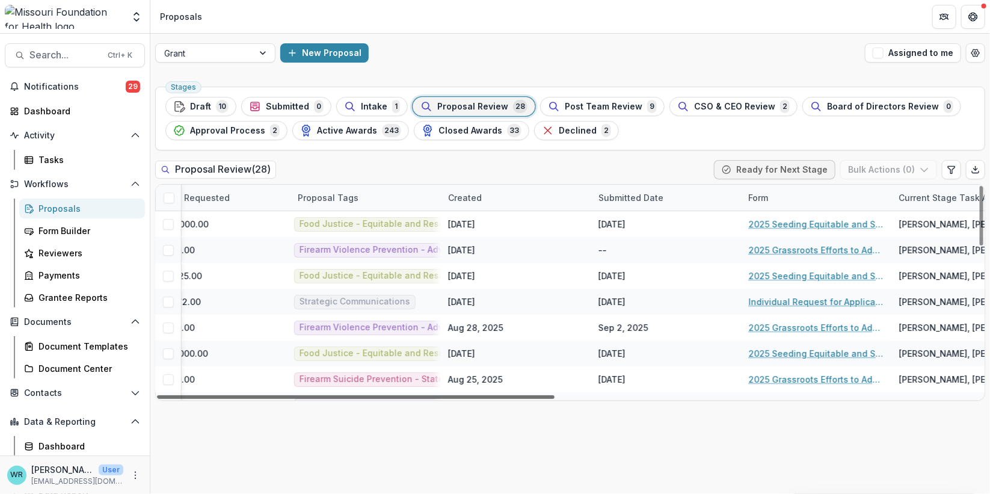
scroll to position [0, 533]
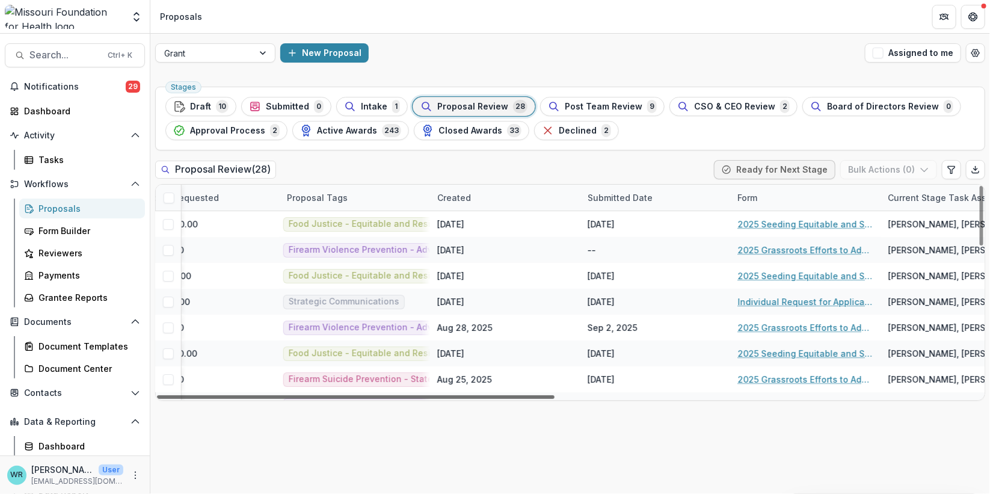
drag, startPoint x: 539, startPoint y: 396, endPoint x: 795, endPoint y: 429, distance: 258.9
click at [554, 399] on div at bounding box center [355, 397] width 397 height 4
click at [955, 166] on icon "Edit table settings" at bounding box center [951, 170] width 10 height 10
select select "******"
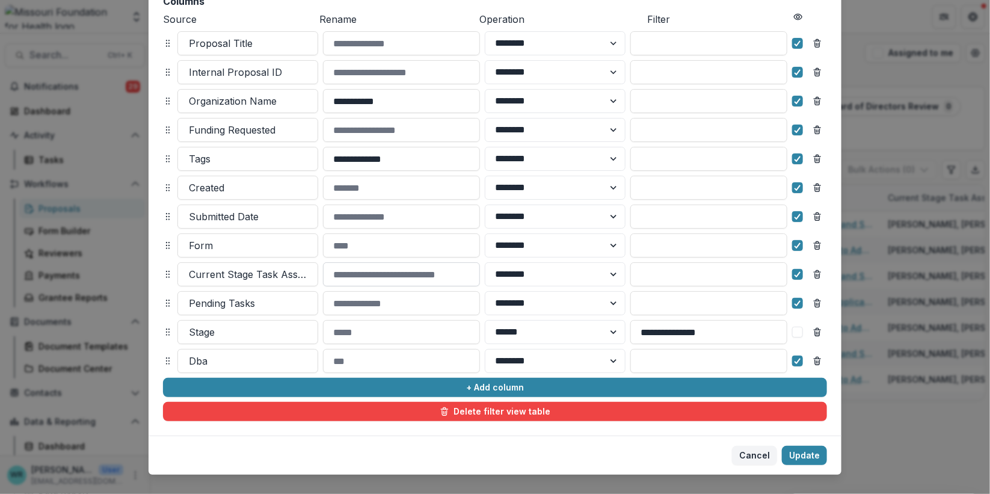
scroll to position [167, 0]
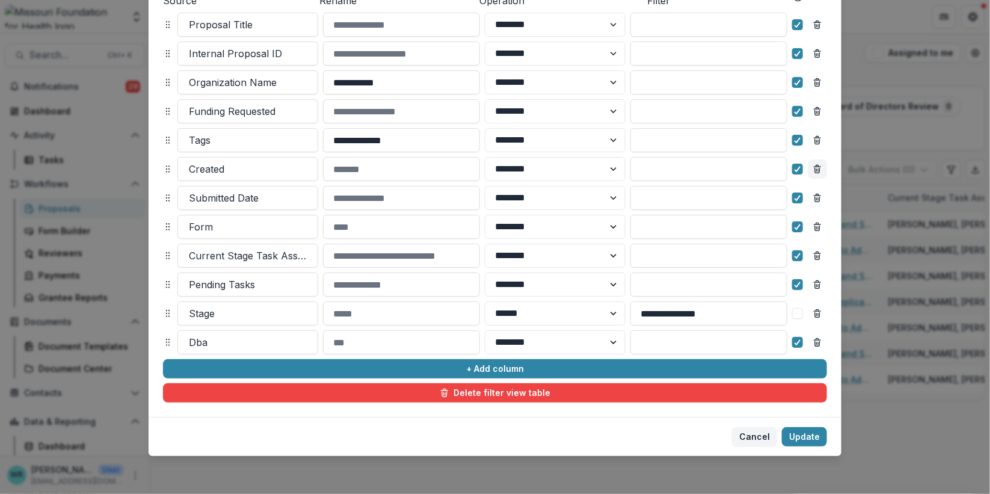
click at [818, 173] on button "Remove column" at bounding box center [816, 168] width 19 height 19
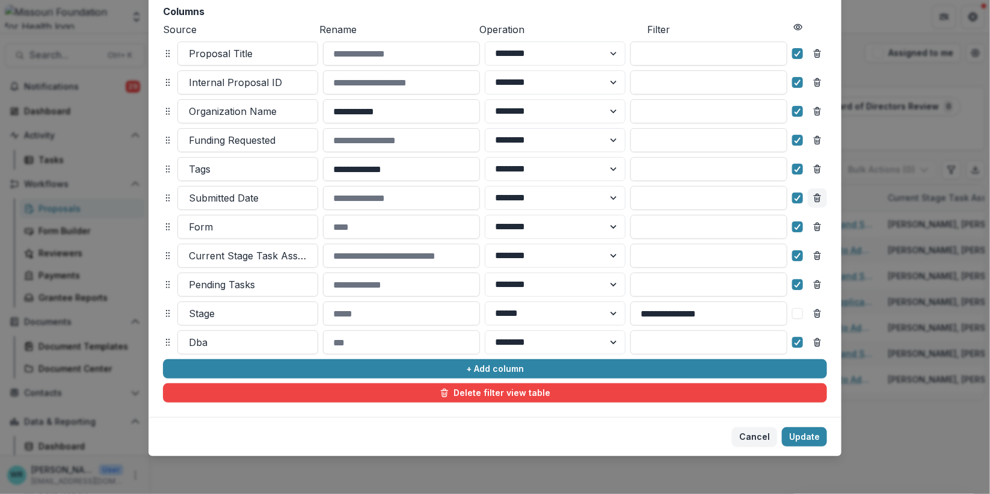
click at [818, 196] on icon "Remove column" at bounding box center [817, 198] width 10 height 10
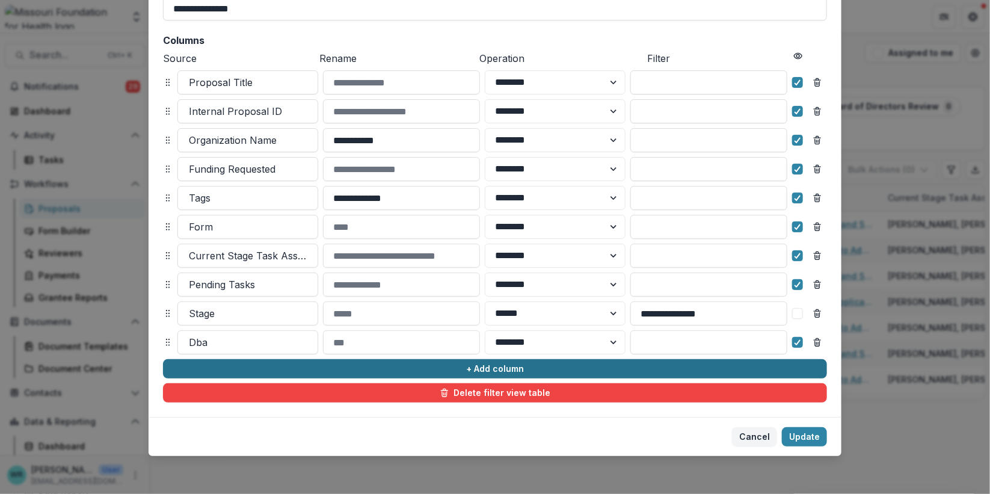
click at [281, 360] on button "+ Add column" at bounding box center [495, 368] width 664 height 19
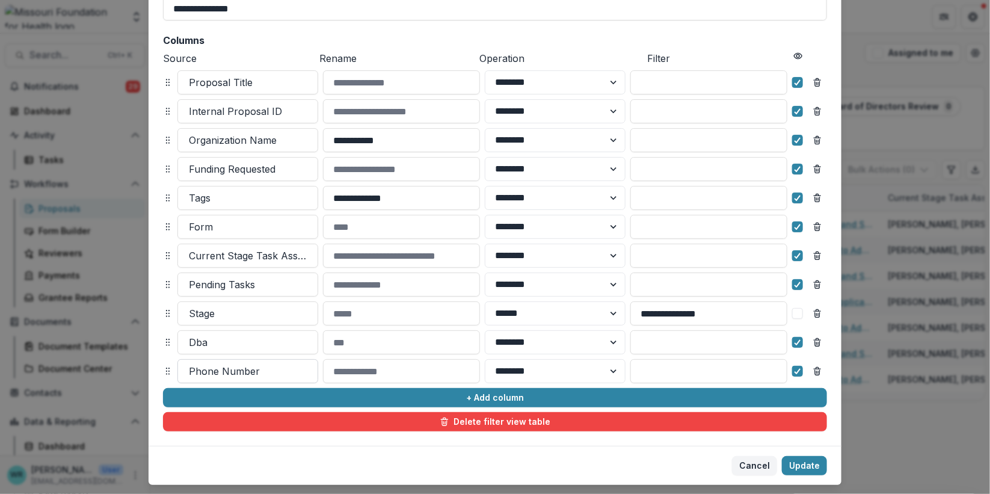
click at [250, 369] on div at bounding box center [248, 371] width 118 height 17
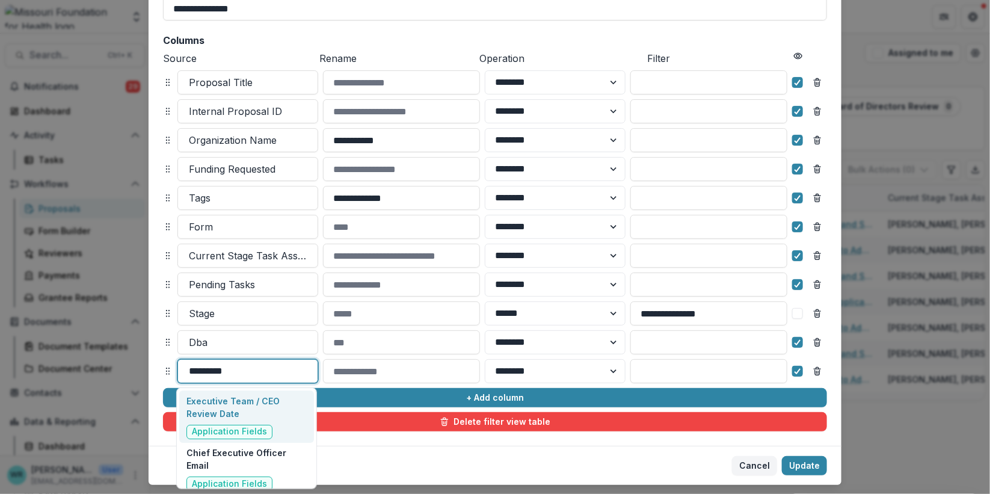
type input "*********"
click at [251, 418] on p "Executive Team / CEO Review Date" at bounding box center [246, 406] width 120 height 25
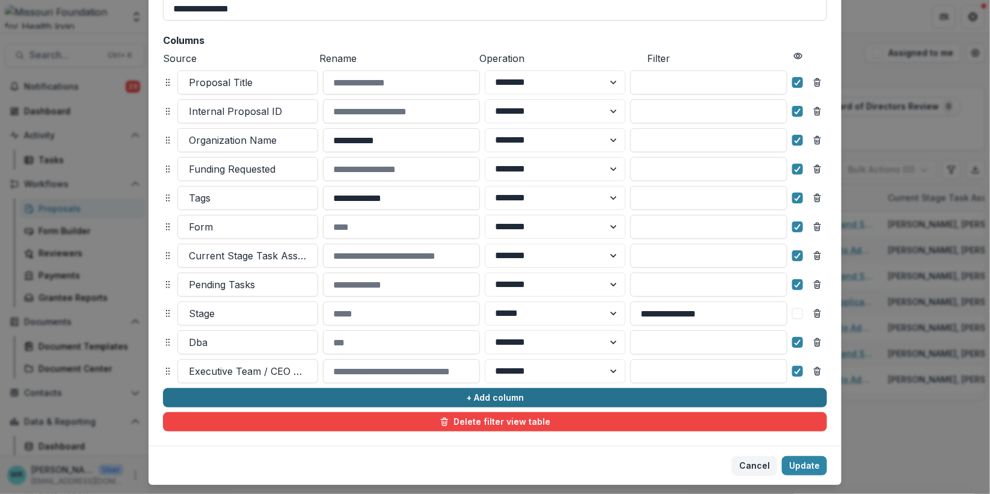
click at [270, 400] on button "+ Add column" at bounding box center [495, 397] width 664 height 19
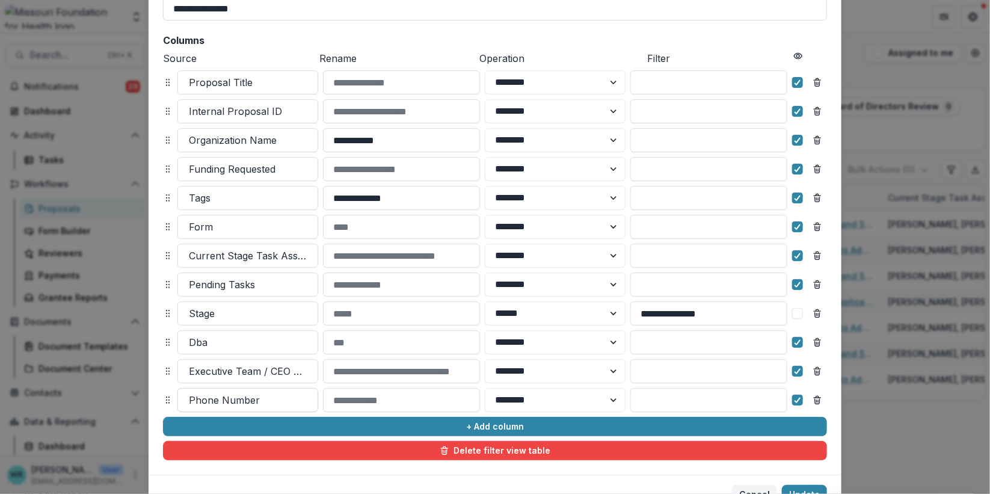
click at [254, 395] on div at bounding box center [248, 399] width 118 height 17
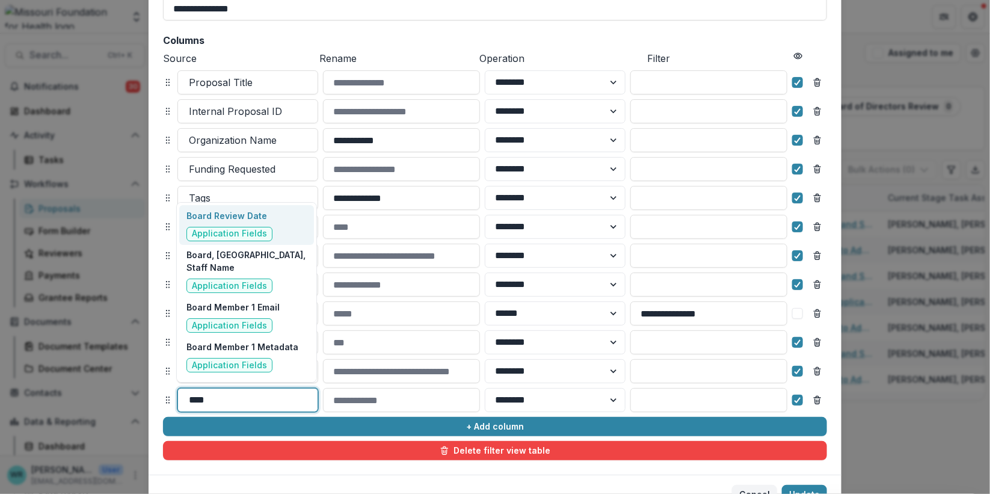
type input "*****"
click at [225, 227] on span "Application Fields" at bounding box center [229, 234] width 86 height 14
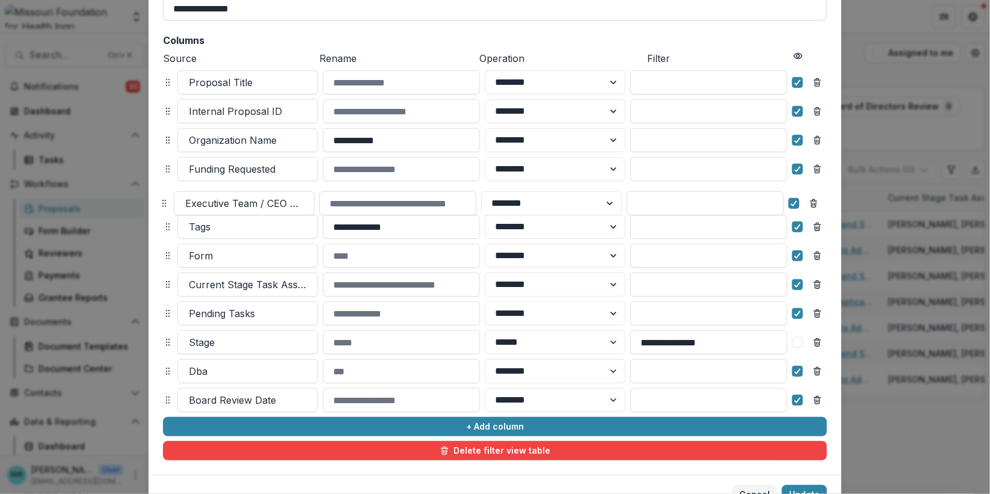
drag, startPoint x: 167, startPoint y: 367, endPoint x: 162, endPoint y: 210, distance: 157.6
click at [165, 200] on circle at bounding box center [165, 200] width 1 height 1
select select "******"
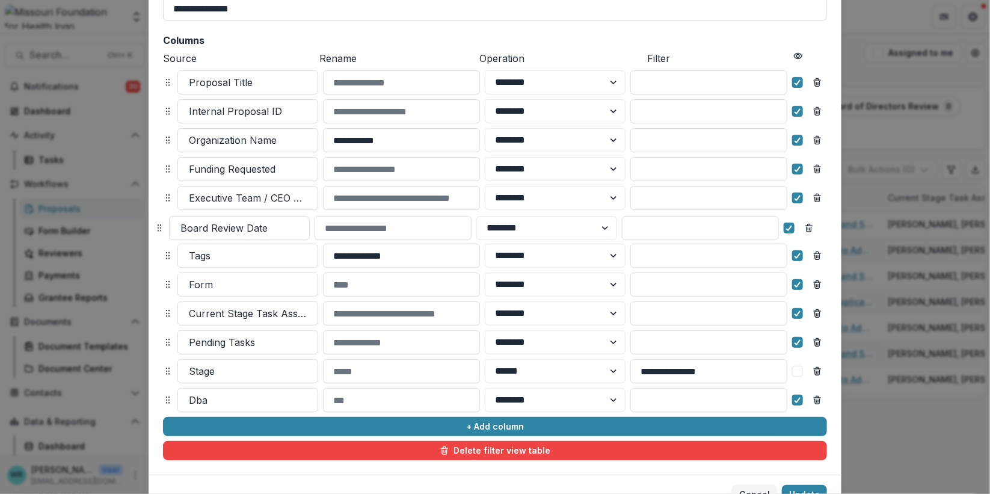
drag, startPoint x: 162, startPoint y: 400, endPoint x: 153, endPoint y: 228, distance: 171.6
click at [155, 228] on icon at bounding box center [160, 228] width 10 height 10
select select "******"
click at [796, 488] on button "Update" at bounding box center [804, 494] width 45 height 19
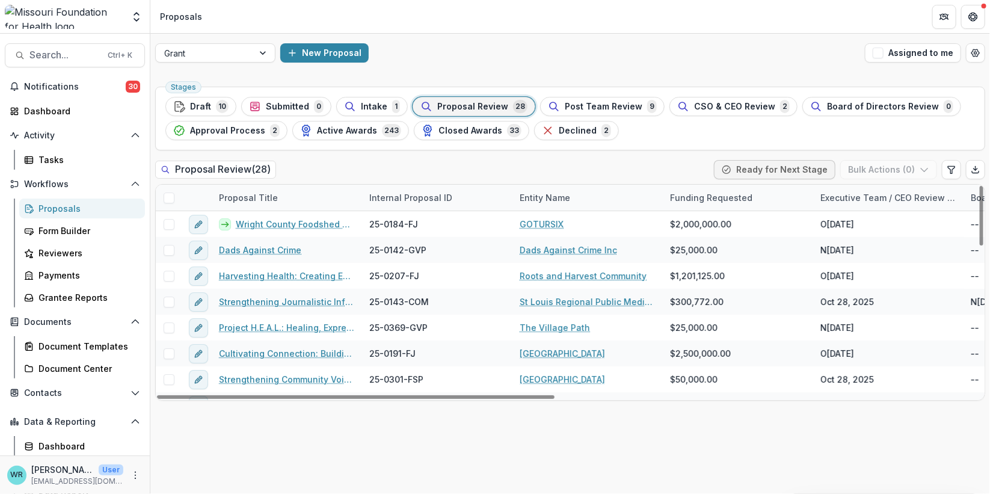
click at [857, 200] on div "Executive Team / CEO Review Date" at bounding box center [888, 197] width 150 height 13
click at [850, 248] on span "Sort Ascending" at bounding box center [869, 249] width 64 height 10
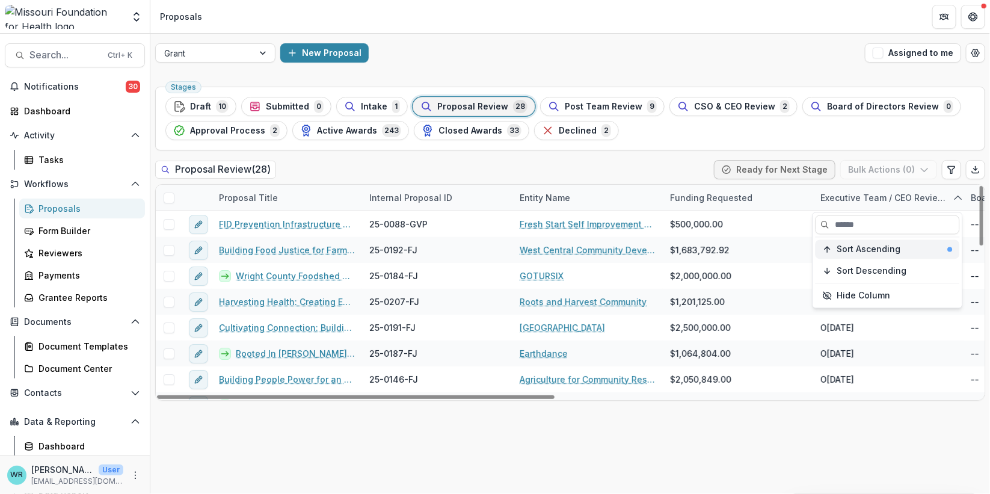
click at [857, 256] on button "Sort Ascending" at bounding box center [887, 249] width 144 height 19
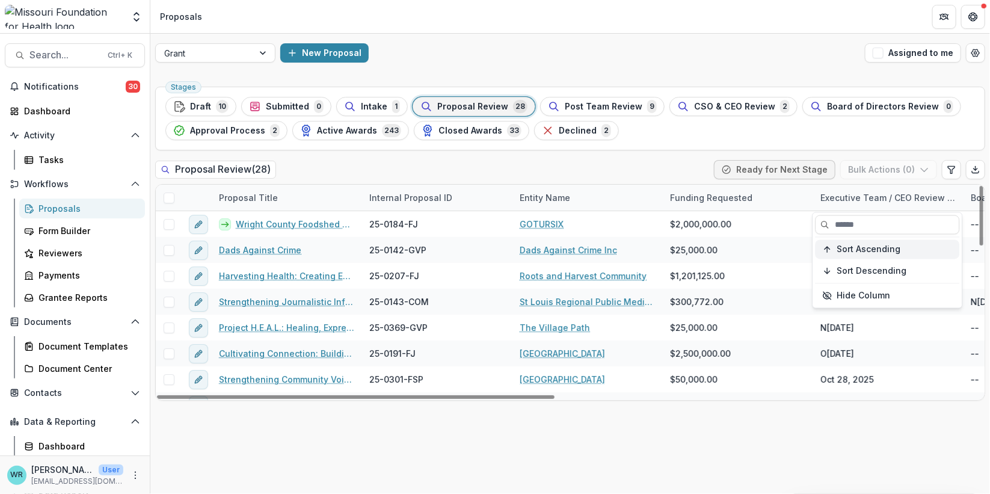
click at [868, 250] on span "Sort Ascending" at bounding box center [869, 249] width 64 height 10
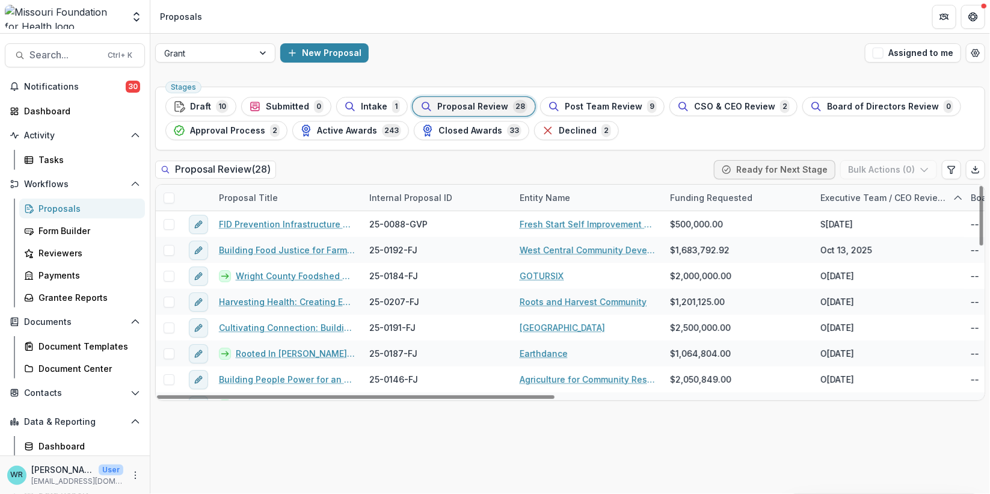
click at [866, 443] on div "Stages Draft 10 Submitted 0 Intake 1 Proposal Review 28 Post Team Review 9 CSO …" at bounding box center [569, 288] width 839 height 412
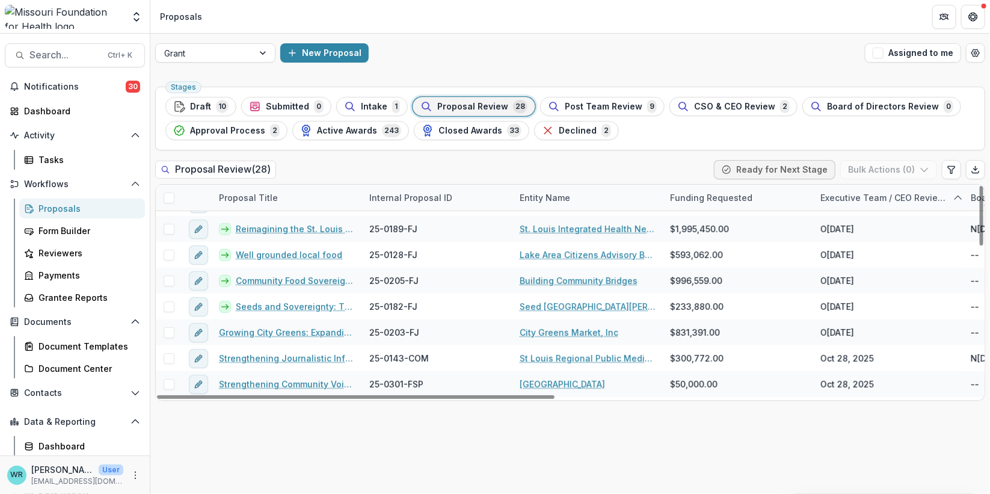
scroll to position [535, 0]
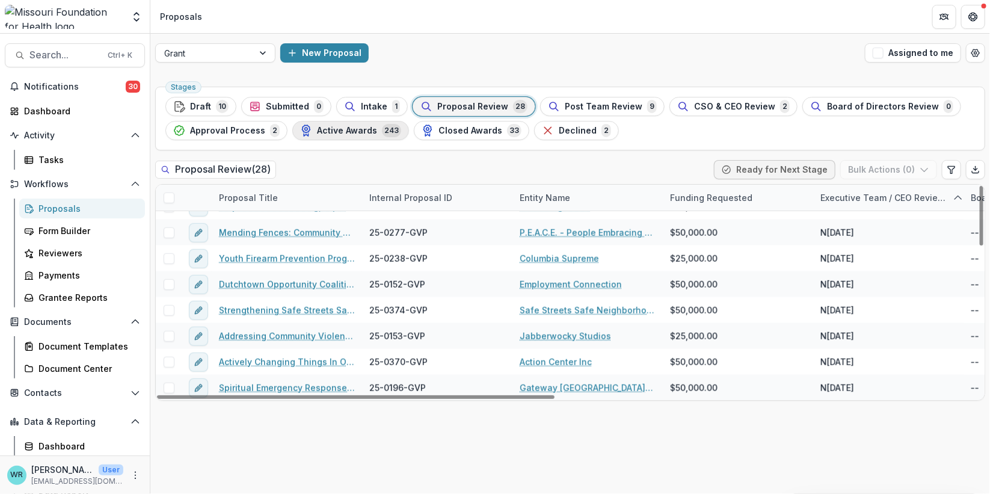
click at [358, 131] on span "Active Awards" at bounding box center [347, 131] width 60 height 10
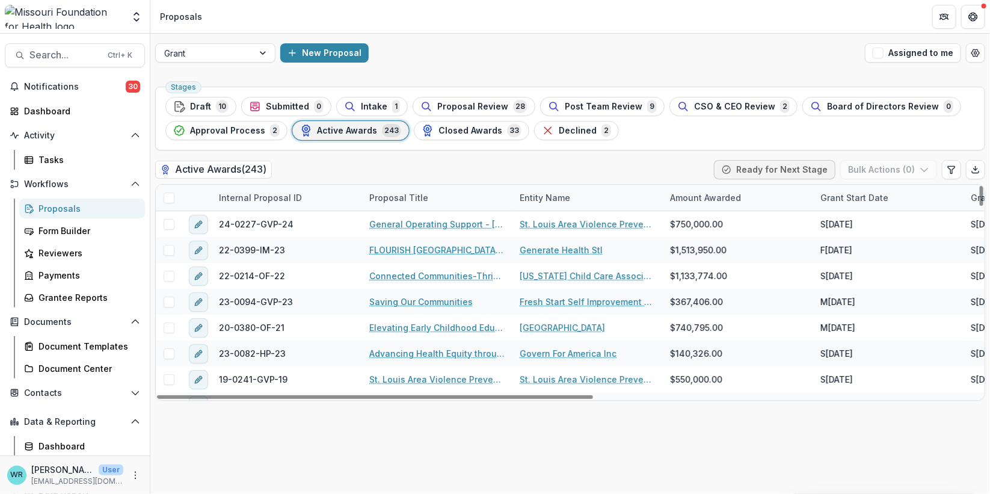
click at [850, 201] on div "Grant Start Date" at bounding box center [854, 197] width 82 height 13
click at [841, 248] on span "Sort Ascending" at bounding box center [869, 249] width 64 height 10
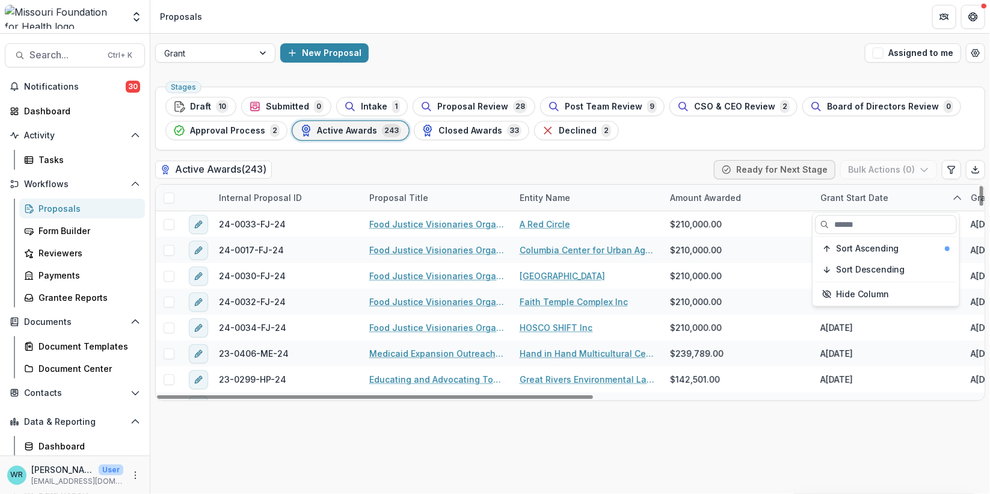
click at [834, 134] on ul "Stages Draft 10 Submitted 0 Intake 1 Proposal Review 28 Post Team Review 9 CSO …" at bounding box center [569, 118] width 809 height 43
click at [865, 199] on div "Grant Start Date" at bounding box center [854, 197] width 82 height 13
click at [863, 268] on span "Sort Descending" at bounding box center [872, 271] width 70 height 10
click at [909, 124] on ul "Stages Draft 10 Submitted 0 Intake 1 Proposal Review 28 Post Team Review 9 CSO …" at bounding box center [569, 118] width 809 height 43
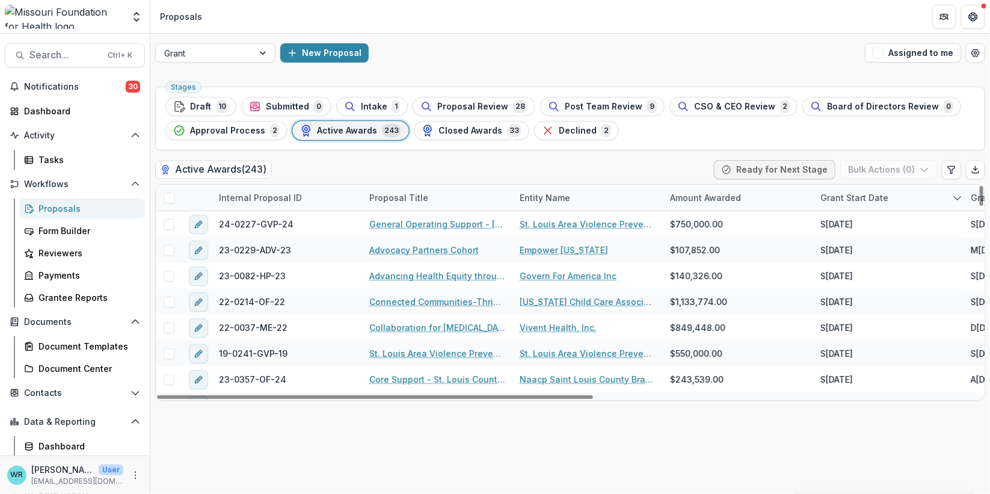
click at [269, 197] on div "Internal Proposal ID" at bounding box center [260, 197] width 97 height 13
click at [269, 249] on span "Sort Ascending" at bounding box center [268, 249] width 64 height 10
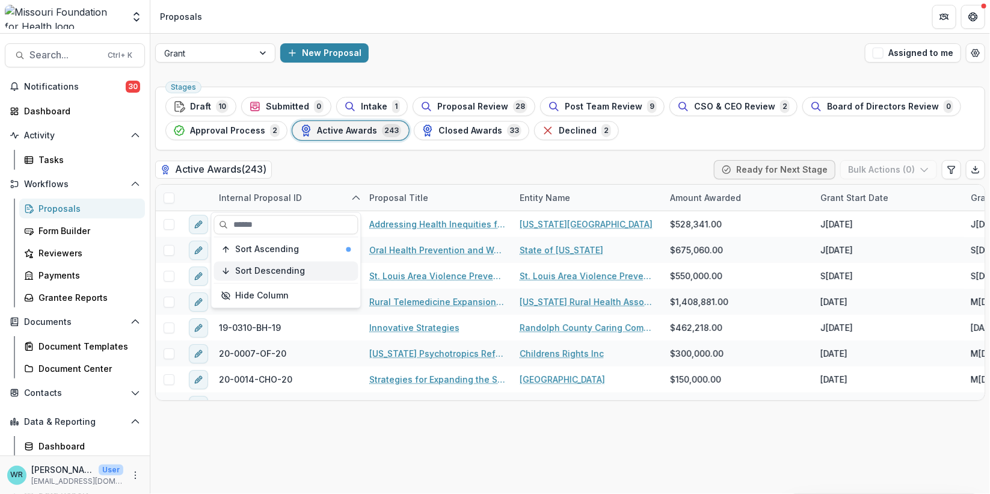
click at [259, 273] on span "Sort Descending" at bounding box center [271, 271] width 70 height 10
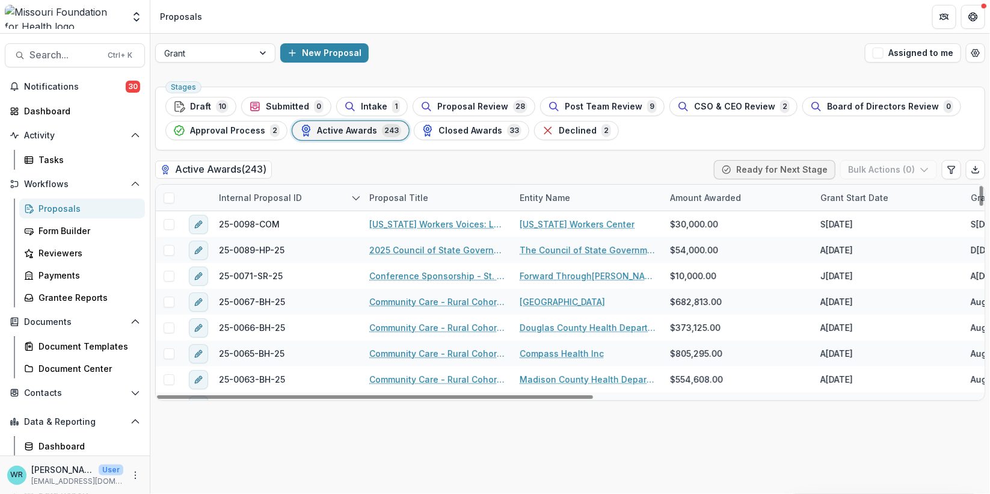
click at [438, 165] on div "Active Awards ( 243 ) Ready for Next Stage Bulk Actions ( 0 )" at bounding box center [570, 172] width 830 height 24
drag, startPoint x: 553, startPoint y: 396, endPoint x: 510, endPoint y: 388, distance: 42.7
click at [510, 395] on div at bounding box center [375, 397] width 436 height 4
click at [744, 105] on span "CSO & CEO Review" at bounding box center [734, 107] width 81 height 10
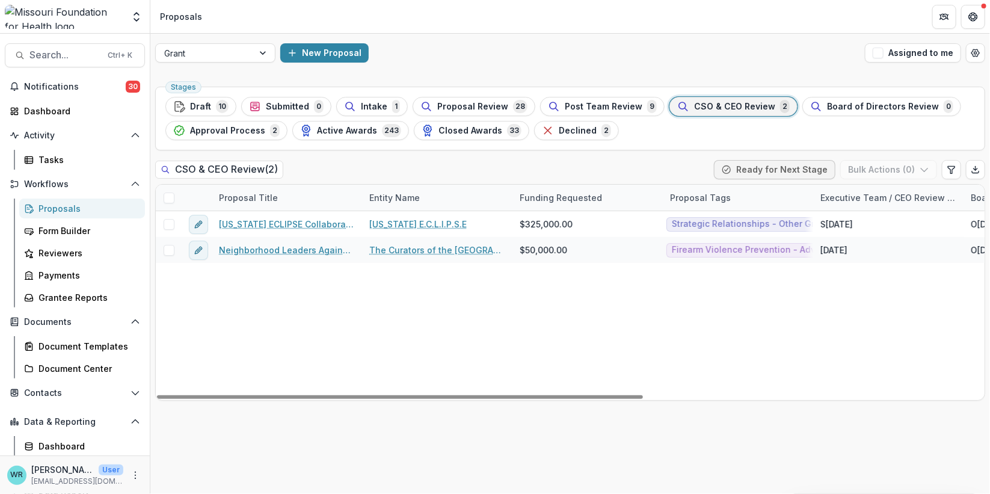
click at [736, 106] on span "CSO & CEO Review" at bounding box center [734, 107] width 81 height 10
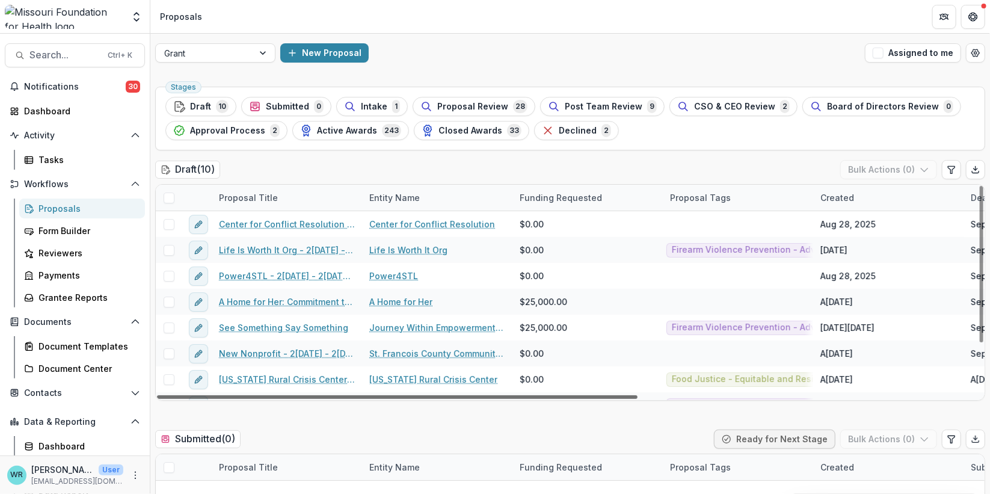
drag, startPoint x: 528, startPoint y: 396, endPoint x: 462, endPoint y: 363, distance: 73.9
click at [462, 395] on div at bounding box center [397, 397] width 480 height 4
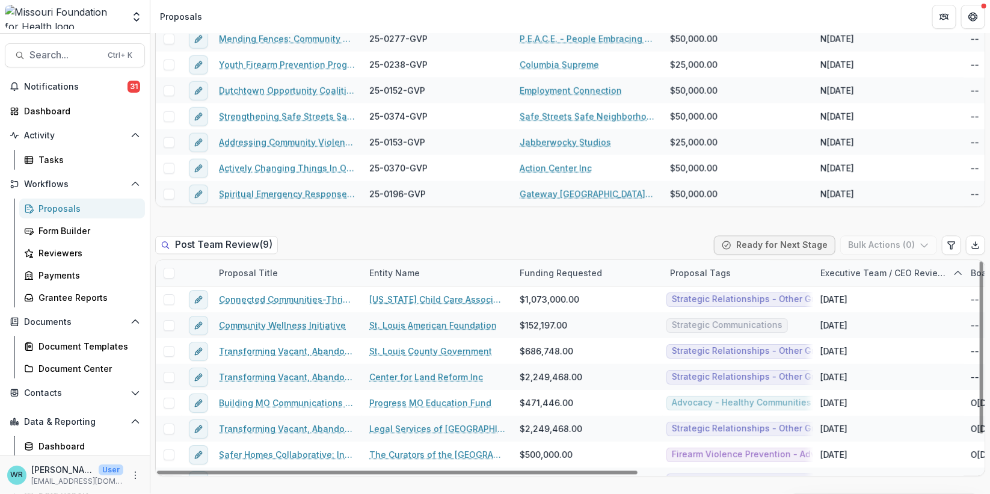
click at [387, 275] on div "Entity Name" at bounding box center [394, 273] width 65 height 13
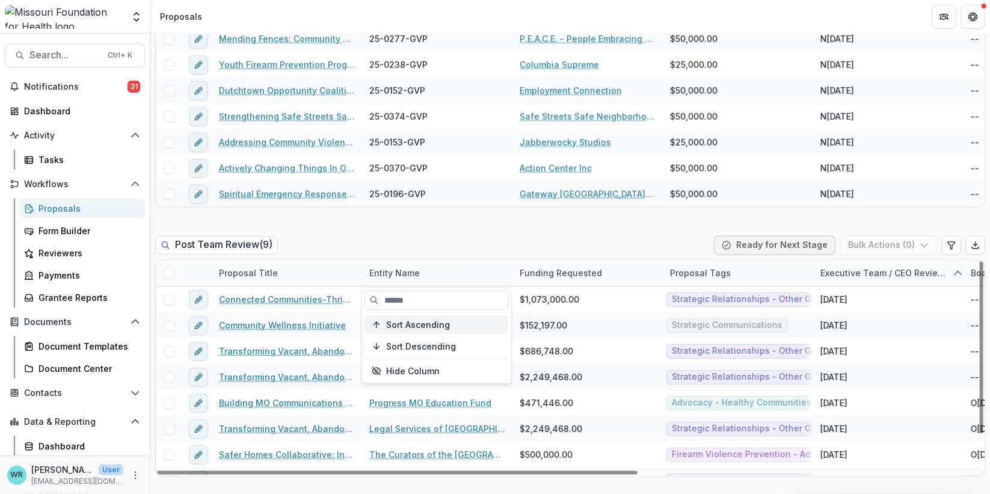
click at [401, 320] on span "Sort Ascending" at bounding box center [418, 324] width 64 height 10
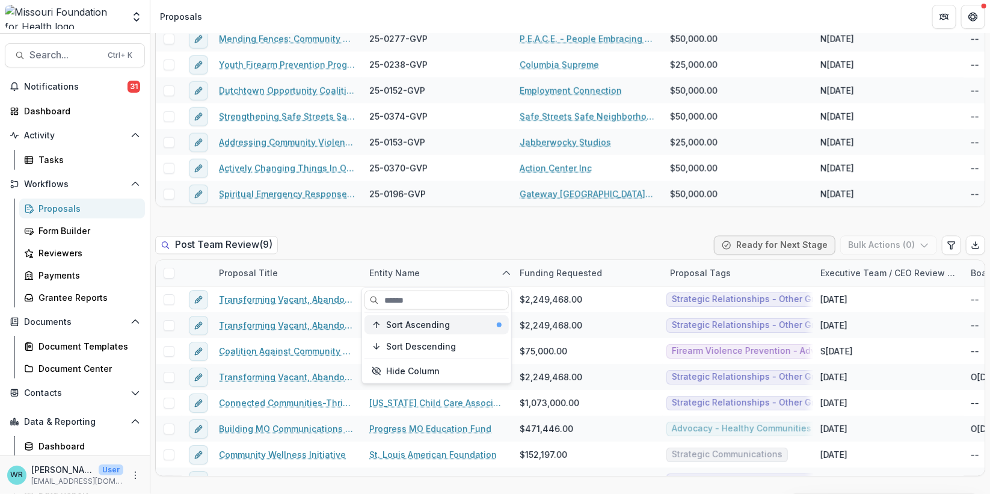
click at [435, 322] on span "Sort Ascending" at bounding box center [418, 324] width 64 height 10
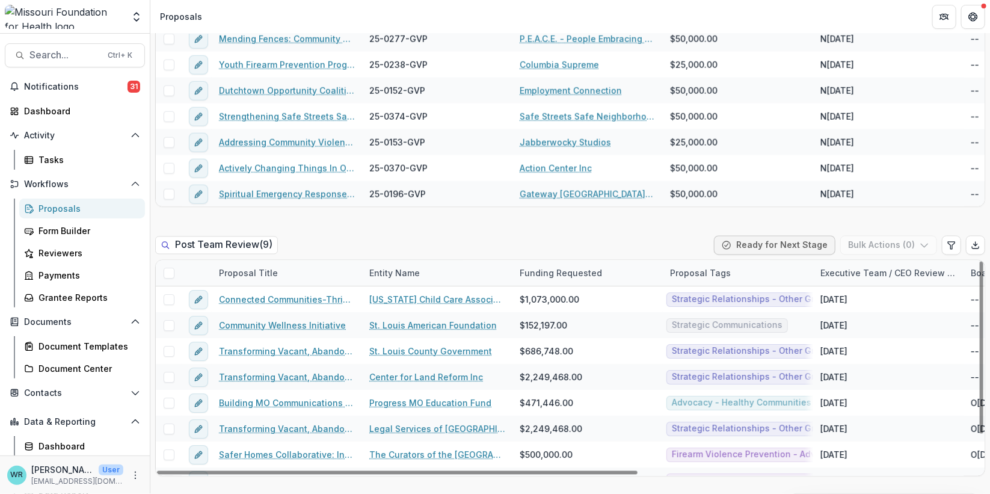
click at [551, 241] on div "Post Team Review ( 9 ) Ready for Next Stage Bulk Actions ( 0 )" at bounding box center [570, 248] width 830 height 24
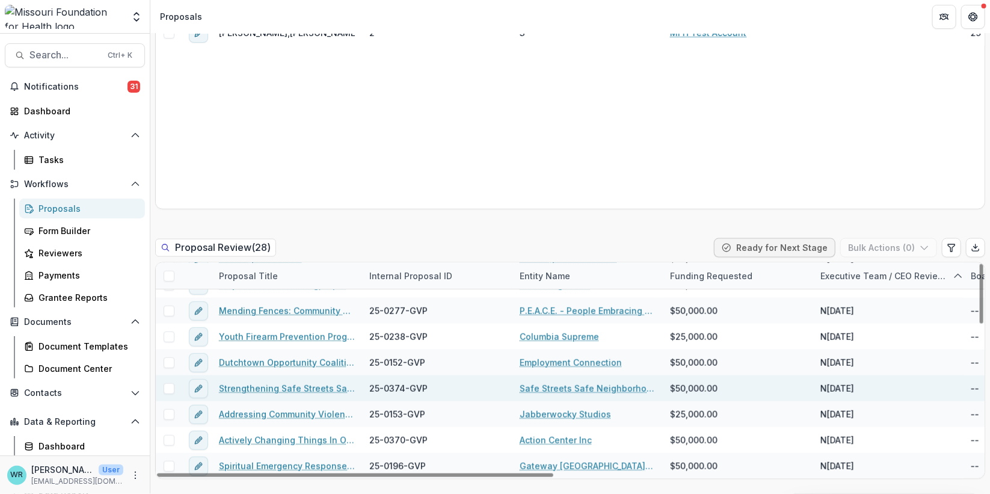
scroll to position [868, 0]
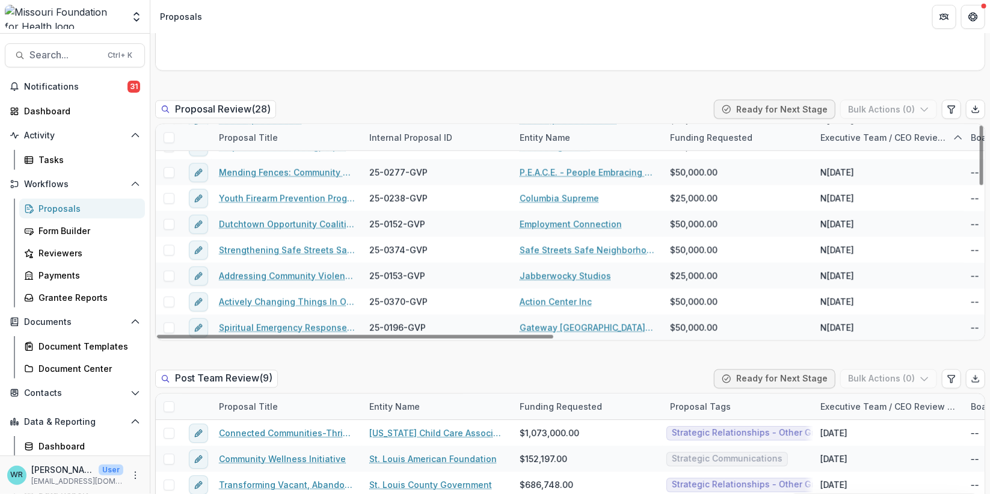
click at [540, 133] on div "Entity Name" at bounding box center [544, 137] width 65 height 13
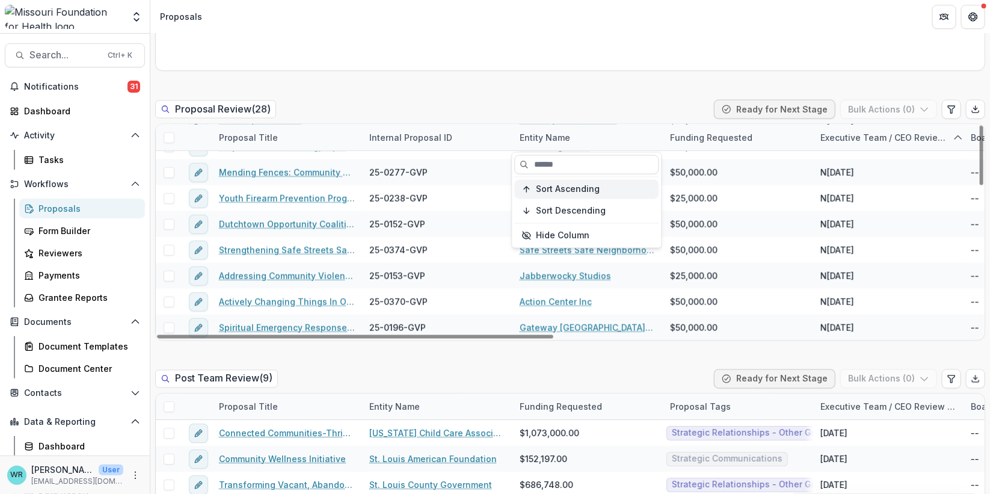
click at [567, 185] on span "Sort Ascending" at bounding box center [568, 189] width 64 height 10
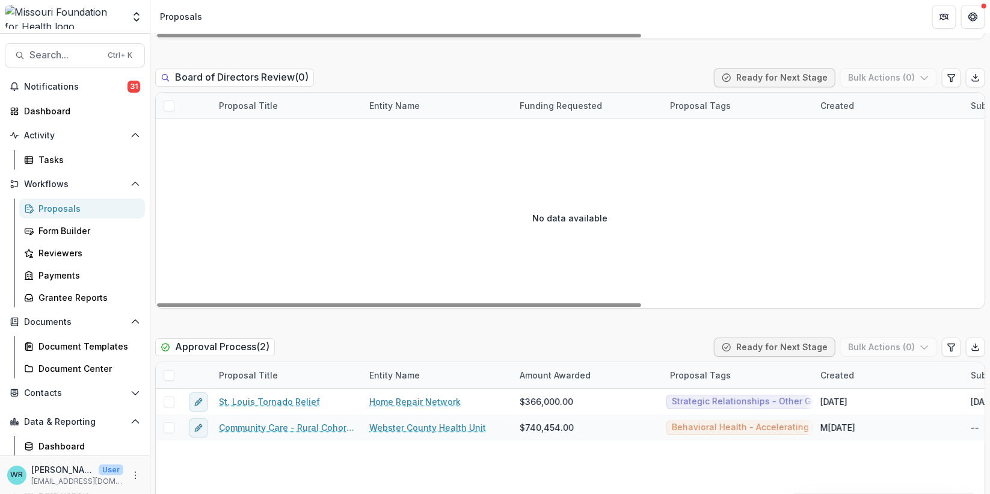
scroll to position [1870, 0]
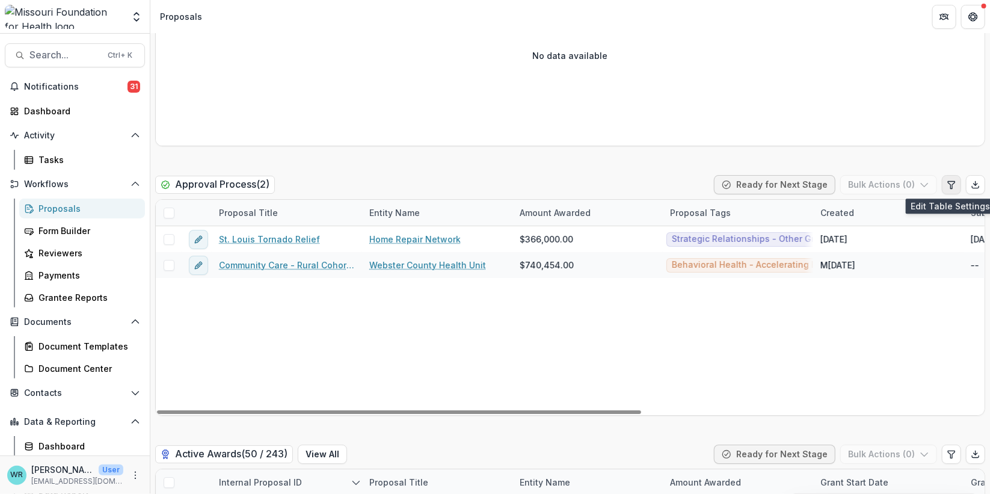
click at [948, 181] on icon "Edit table settings" at bounding box center [951, 184] width 7 height 7
select select "******"
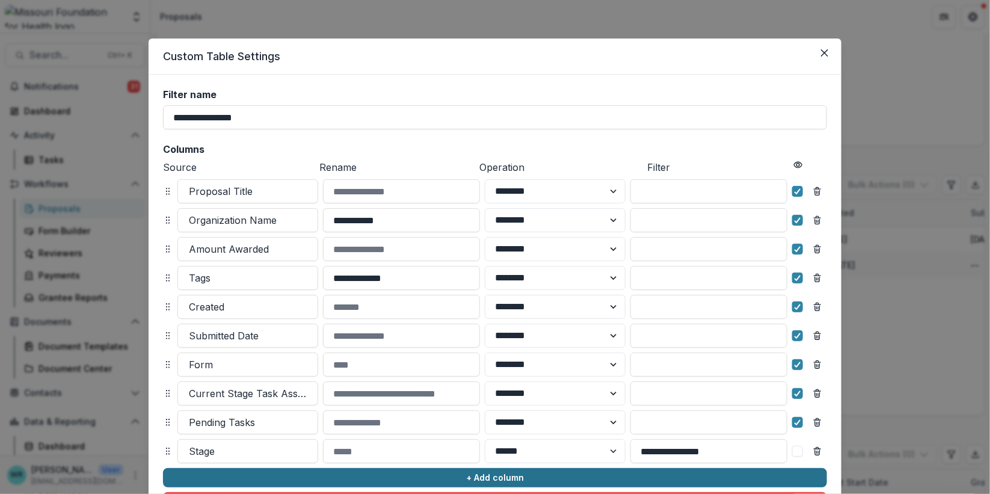
click at [418, 474] on button "+ Add column" at bounding box center [495, 477] width 664 height 19
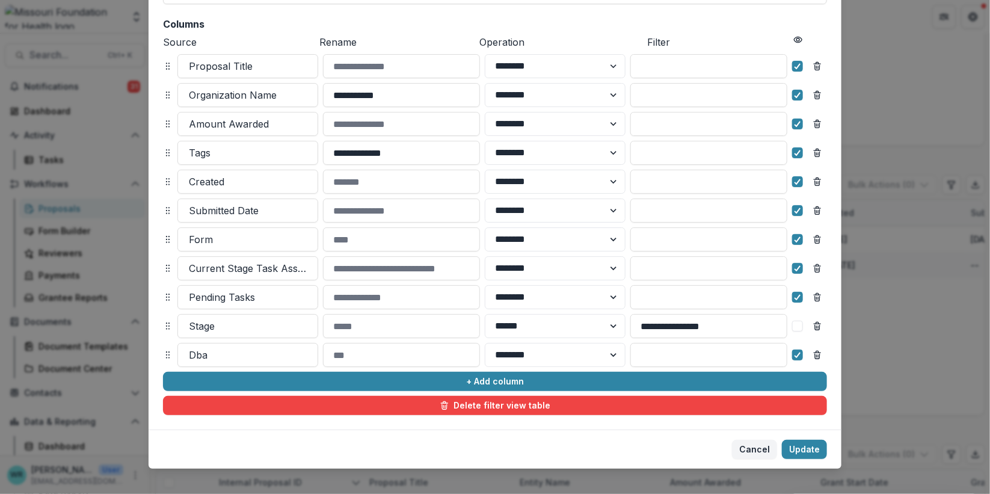
scroll to position [138, 0]
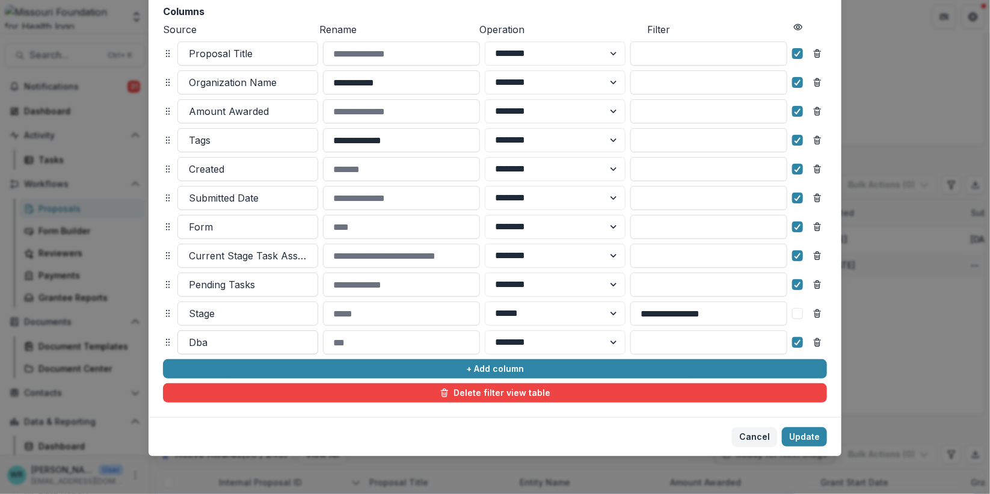
click at [213, 340] on div at bounding box center [248, 342] width 118 height 17
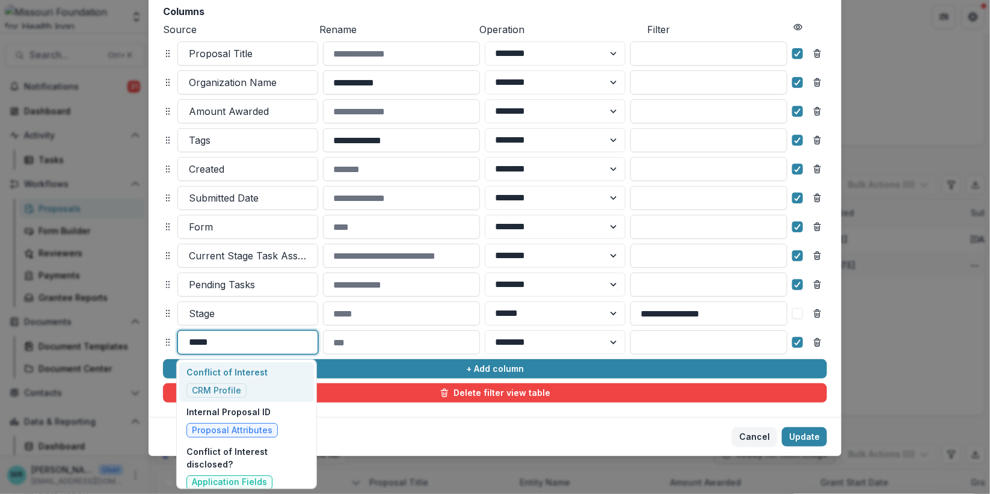
type input "******"
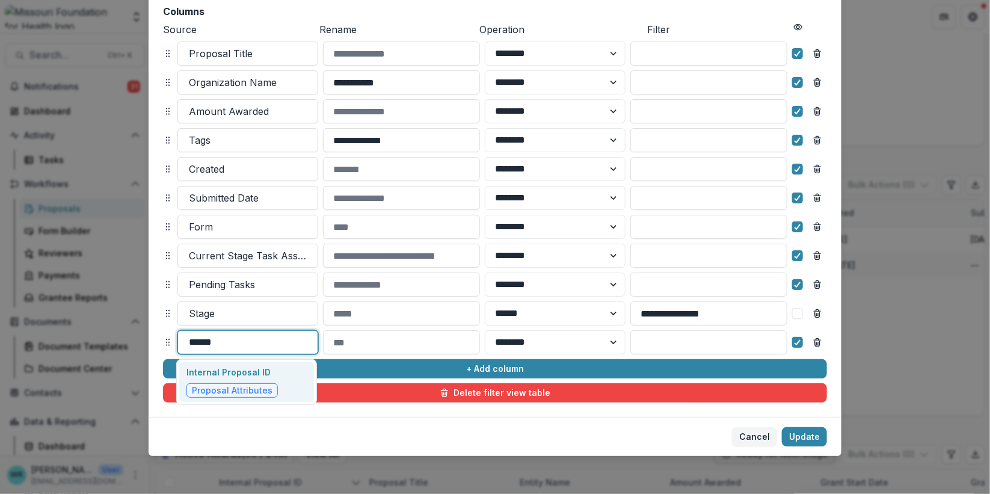
click at [242, 368] on p "Internal Proposal ID" at bounding box center [231, 372] width 91 height 13
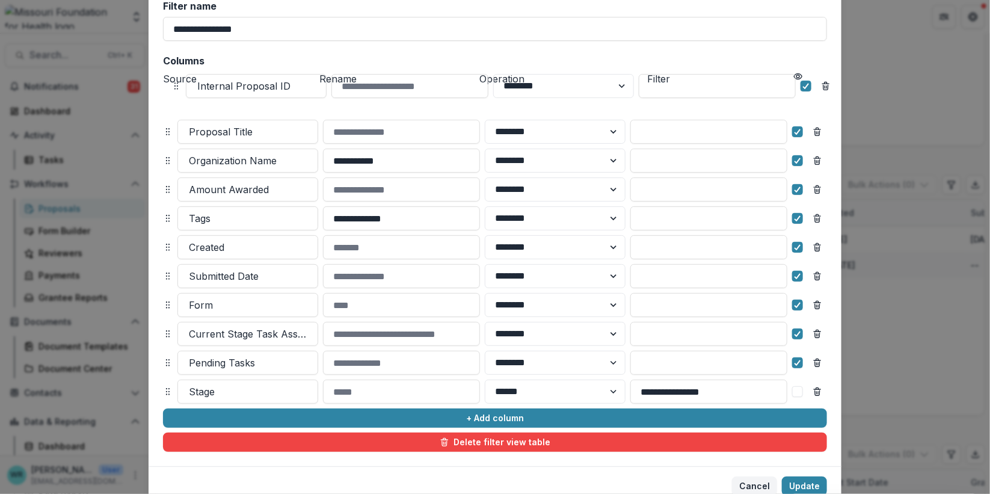
scroll to position [87, 0]
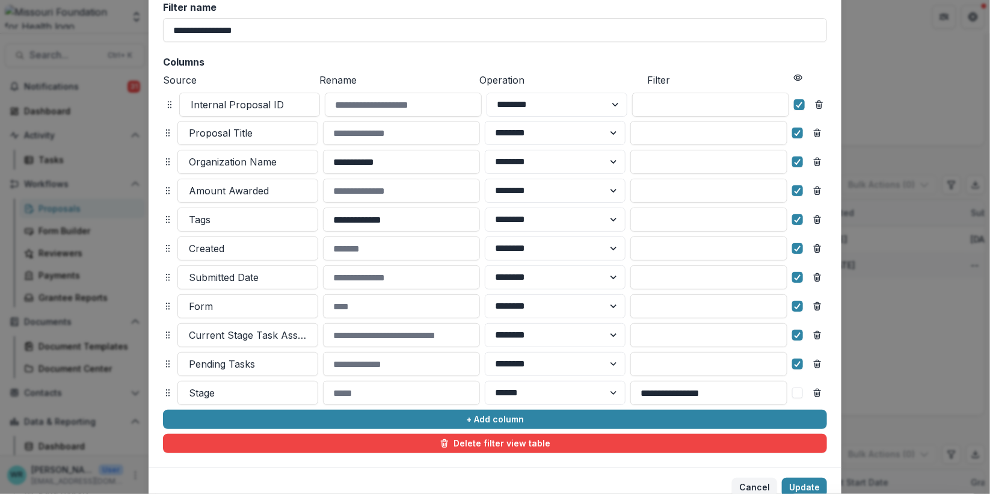
drag, startPoint x: 163, startPoint y: 339, endPoint x: 165, endPoint y: 101, distance: 237.5
click at [165, 101] on icon at bounding box center [170, 105] width 10 height 10
select select "******"
click at [805, 483] on button "Update" at bounding box center [804, 486] width 45 height 19
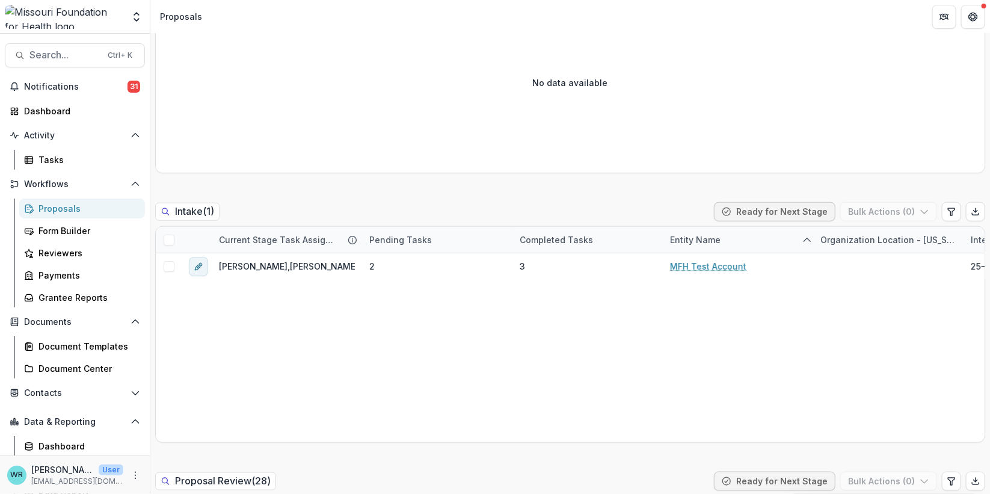
scroll to position [0, 0]
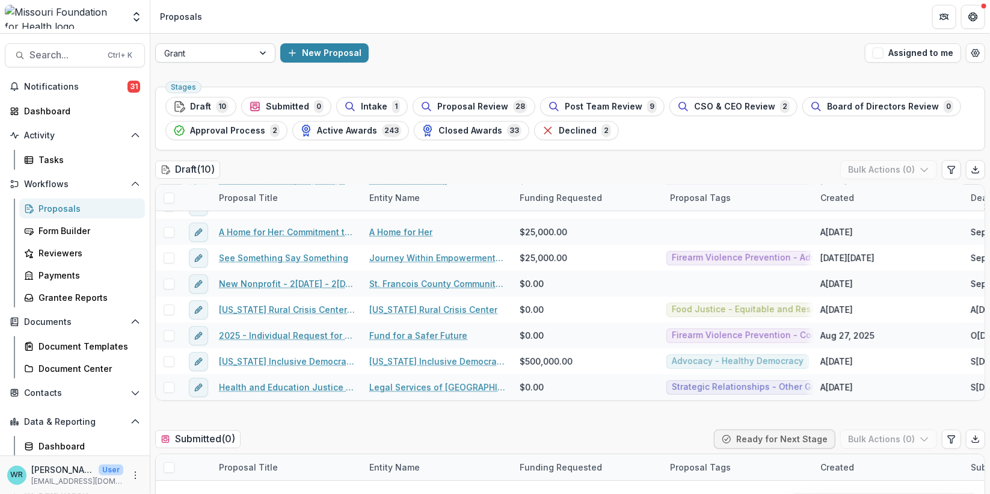
click at [256, 55] on div at bounding box center [264, 53] width 22 height 18
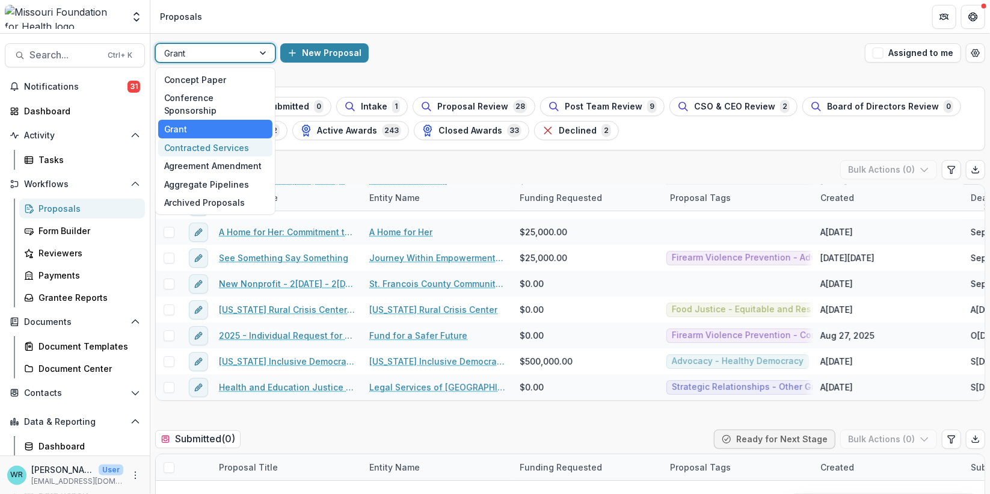
click at [198, 138] on div "Contracted Services" at bounding box center [215, 147] width 114 height 19
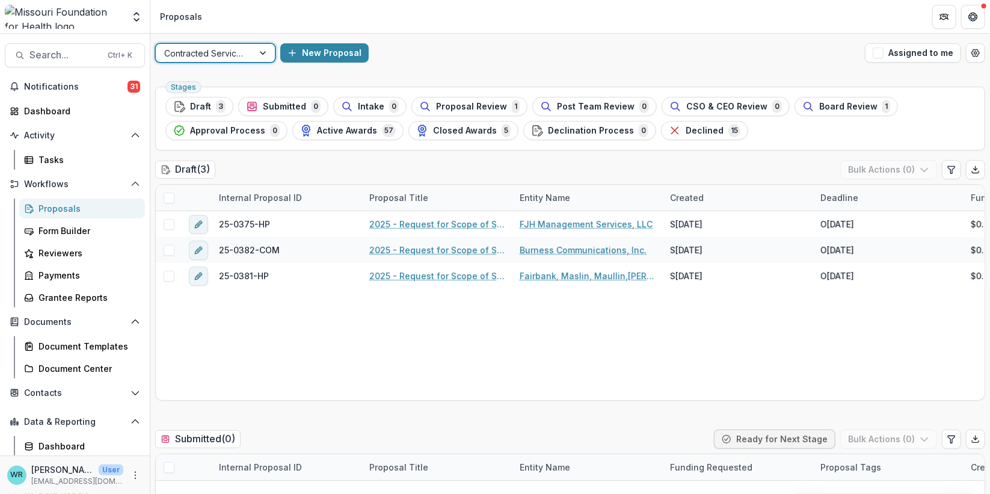
click at [260, 51] on div at bounding box center [264, 53] width 22 height 18
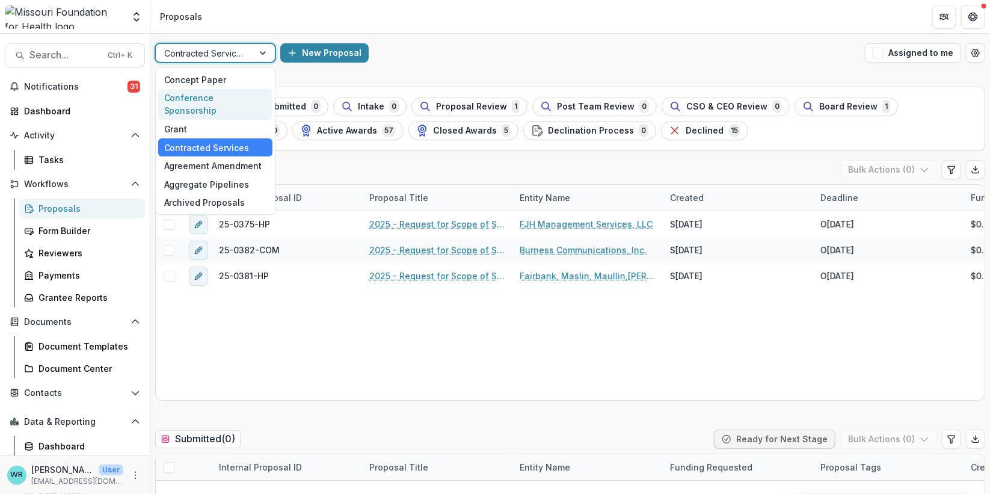
click at [213, 94] on div "Conference Sponsorship" at bounding box center [215, 104] width 114 height 31
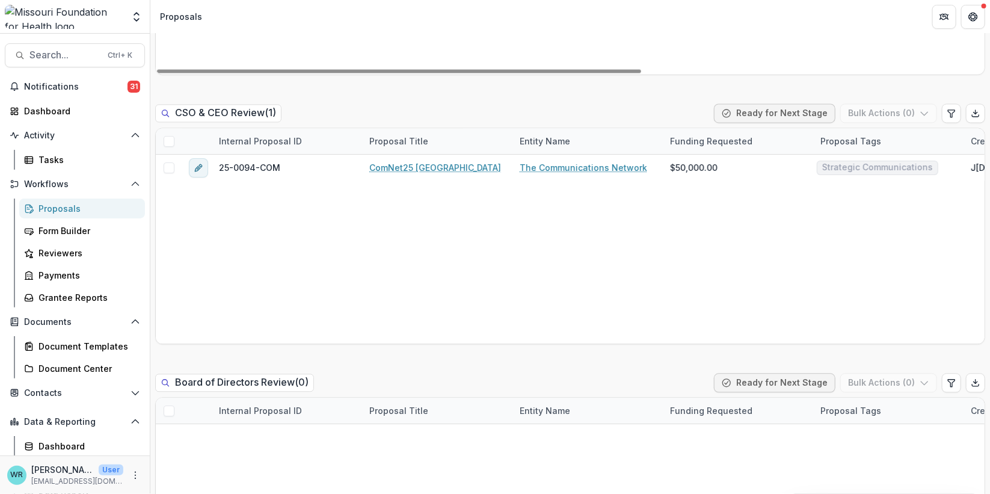
scroll to position [1135, 0]
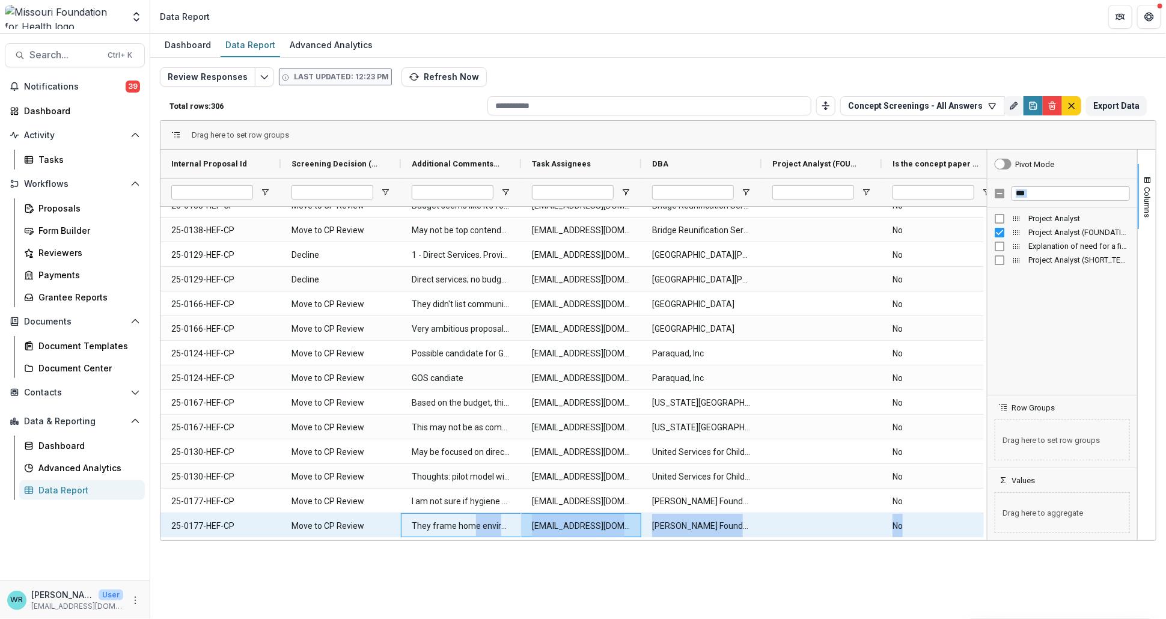
drag, startPoint x: 474, startPoint y: 535, endPoint x: 568, endPoint y: 536, distance: 93.8
click at [568, 536] on div "Internal Proposal Id Screening Decision (DROPDOWN_LIST) Additional Comments (TE…" at bounding box center [574, 345] width 827 height 391
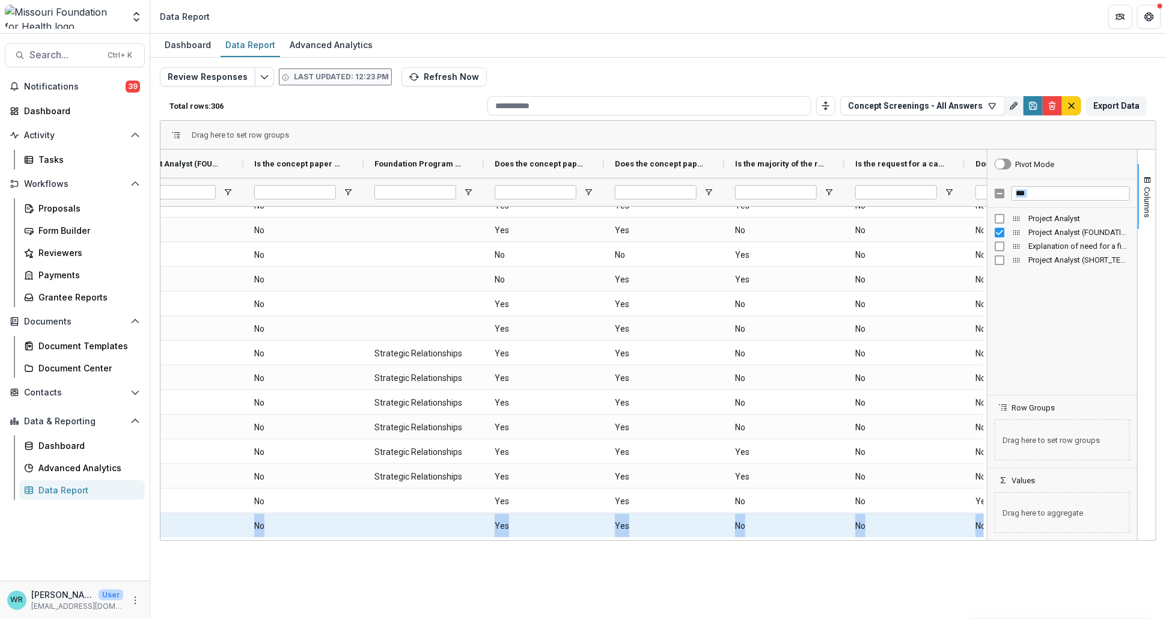
scroll to position [0, 634]
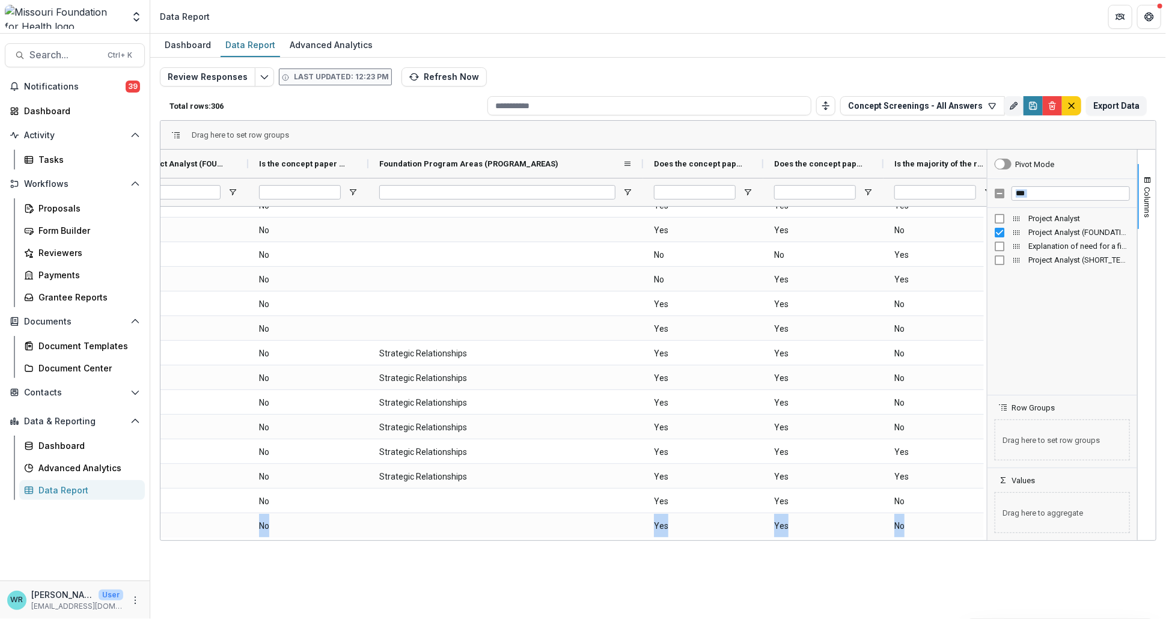
drag, startPoint x: 489, startPoint y: 161, endPoint x: 644, endPoint y: 154, distance: 154.7
click at [644, 154] on div at bounding box center [643, 164] width 5 height 28
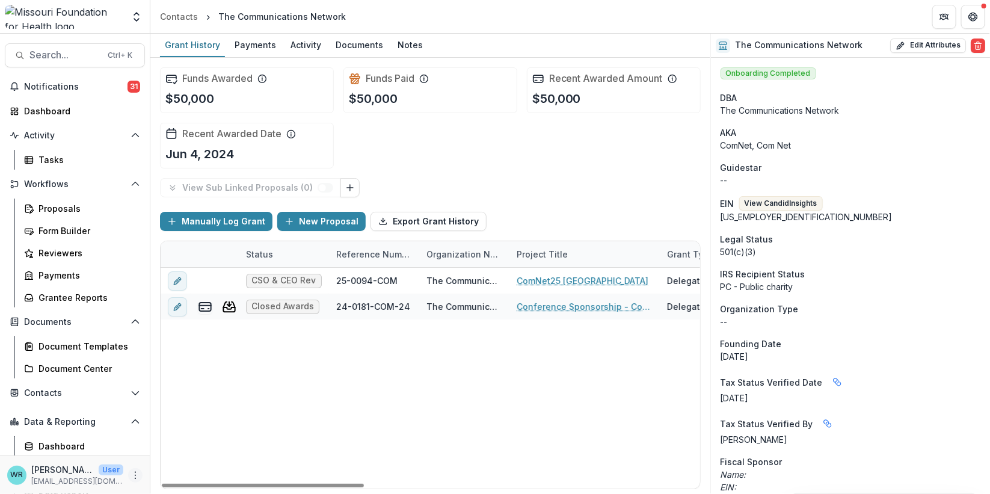
click at [130, 472] on icon "More" at bounding box center [135, 475] width 10 height 10
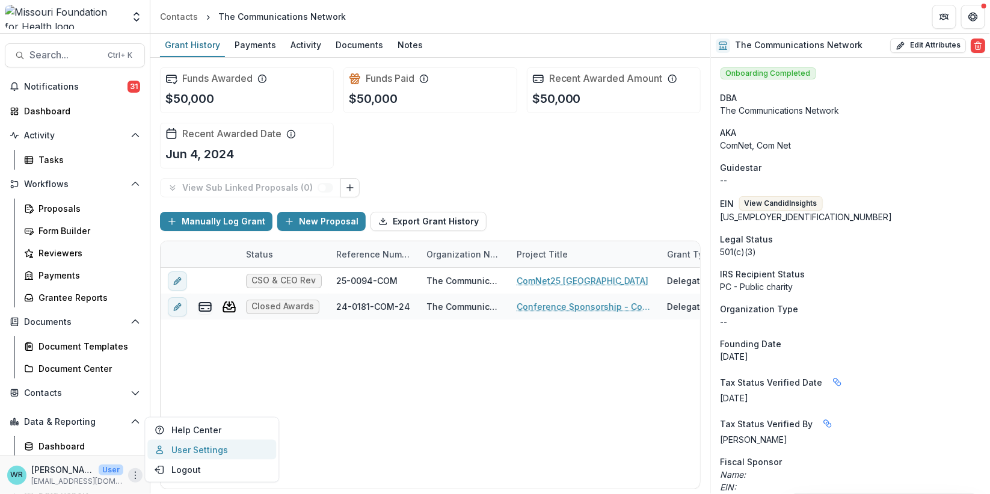
click at [181, 453] on link "User Settings" at bounding box center [211, 450] width 129 height 20
select select "****"
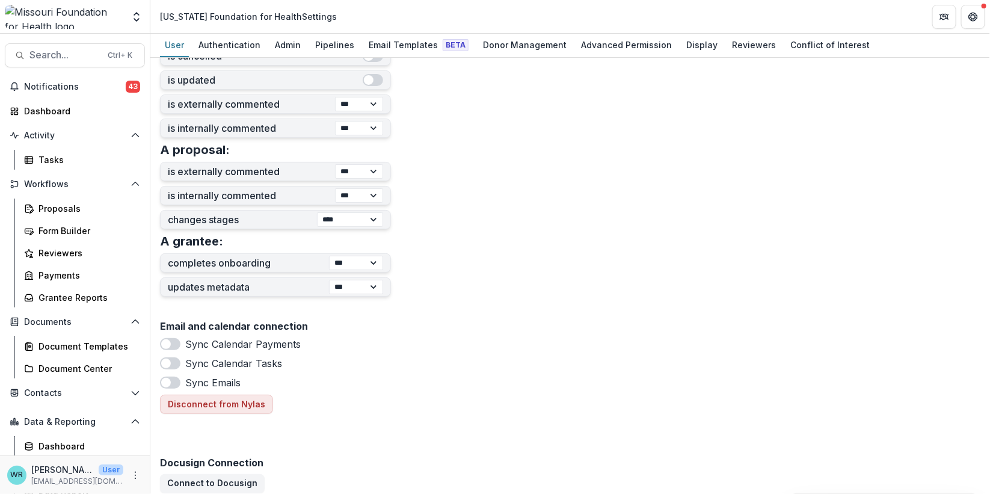
scroll to position [534, 0]
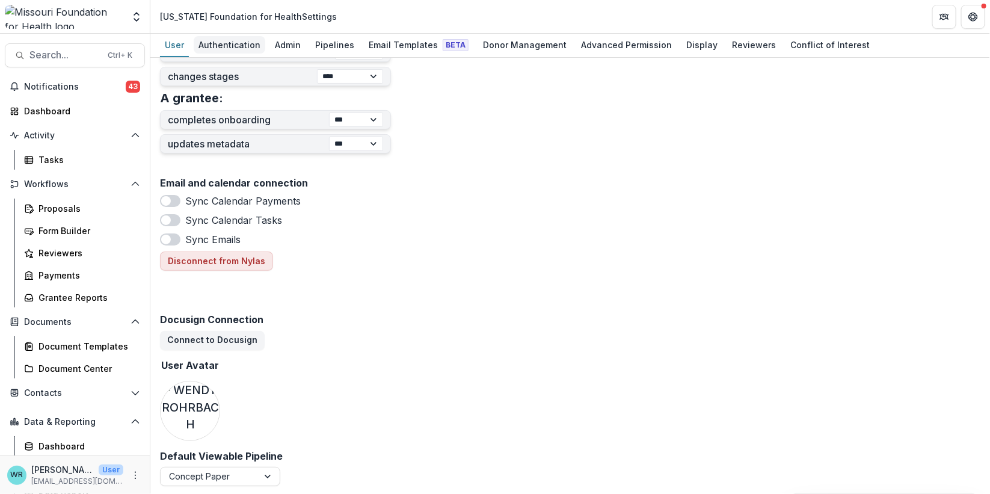
click at [227, 44] on div "Authentication" at bounding box center [230, 44] width 72 height 17
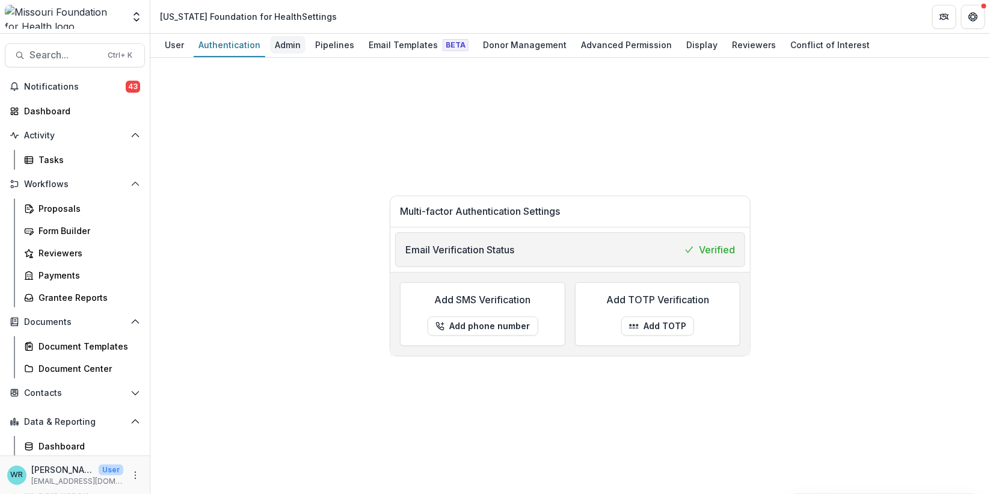
click at [273, 43] on div "Admin" at bounding box center [287, 44] width 35 height 17
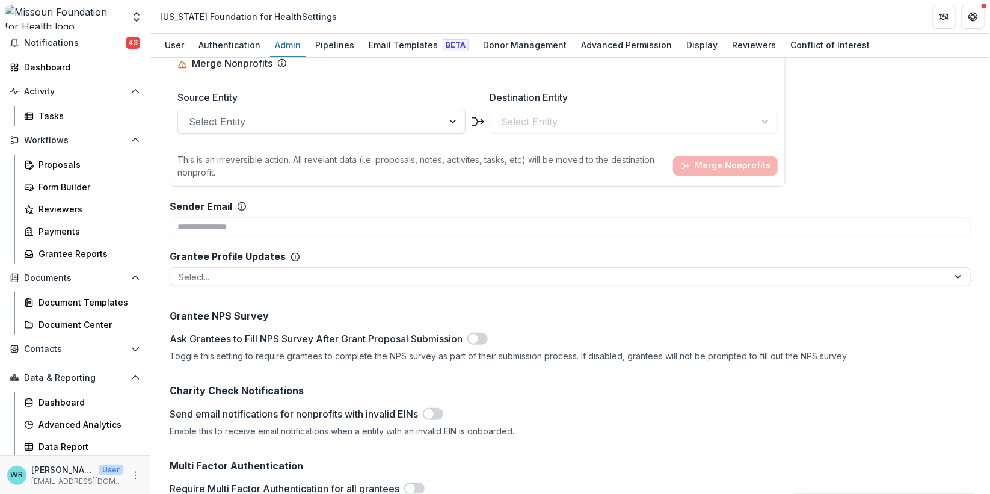
scroll to position [4342, 0]
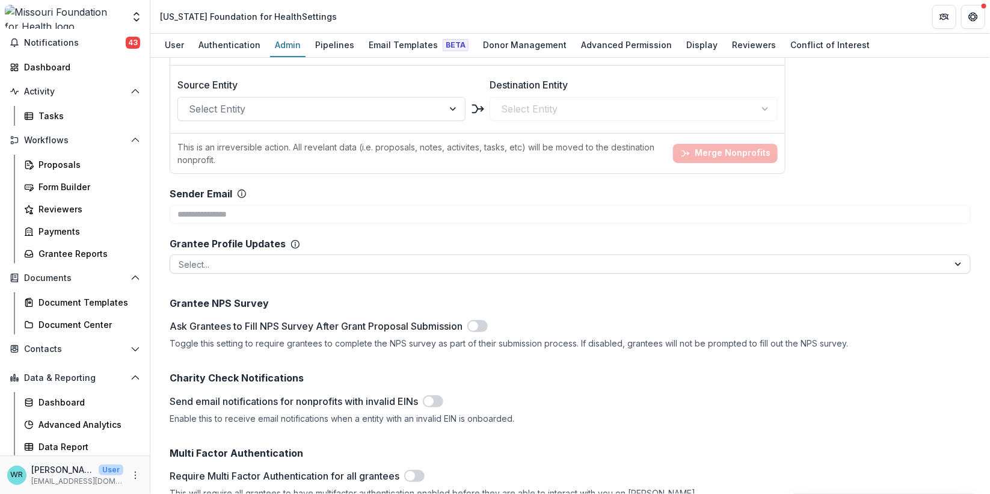
click at [420, 257] on div at bounding box center [559, 264] width 761 height 15
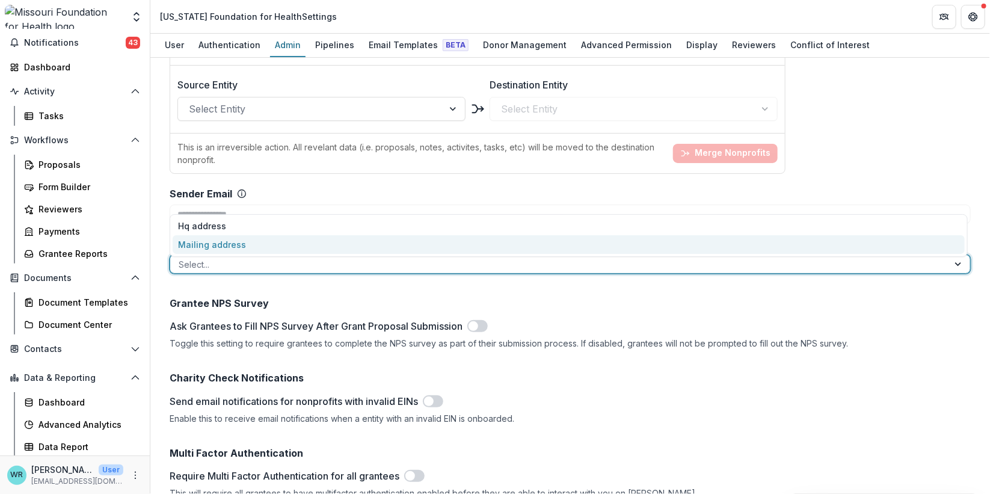
click at [830, 363] on div "Charity Check Notifications Send email notifications for nonprofits with invali…" at bounding box center [570, 393] width 801 height 60
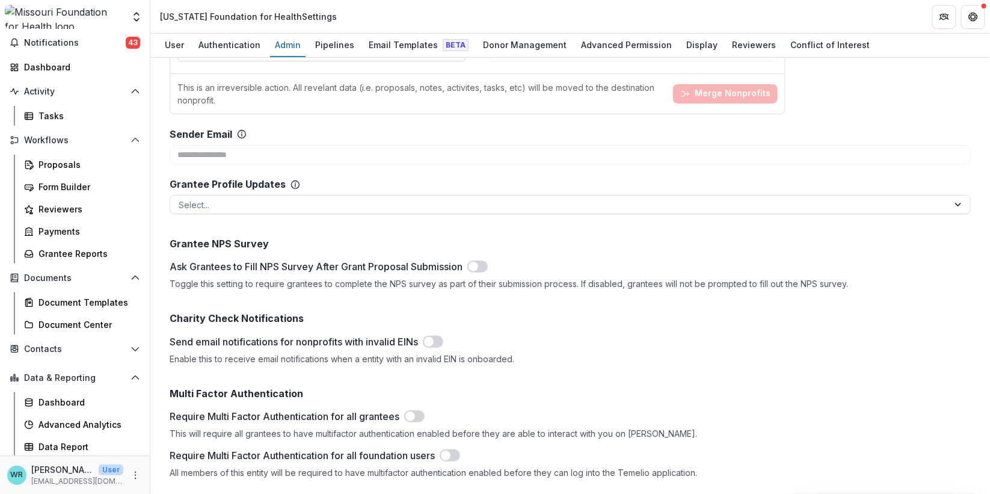
scroll to position [4384, 0]
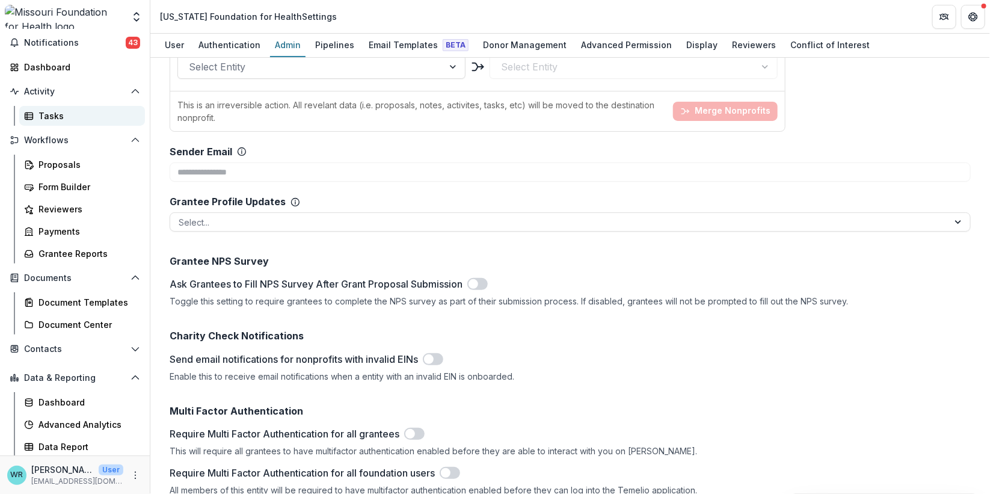
click at [61, 113] on div "Tasks" at bounding box center [86, 115] width 97 height 13
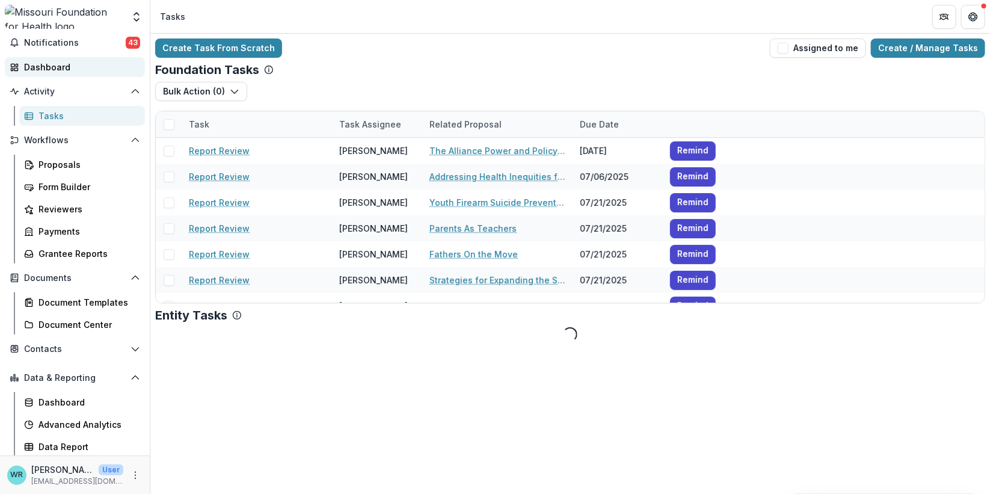
click at [57, 66] on div "Dashboard" at bounding box center [79, 67] width 111 height 13
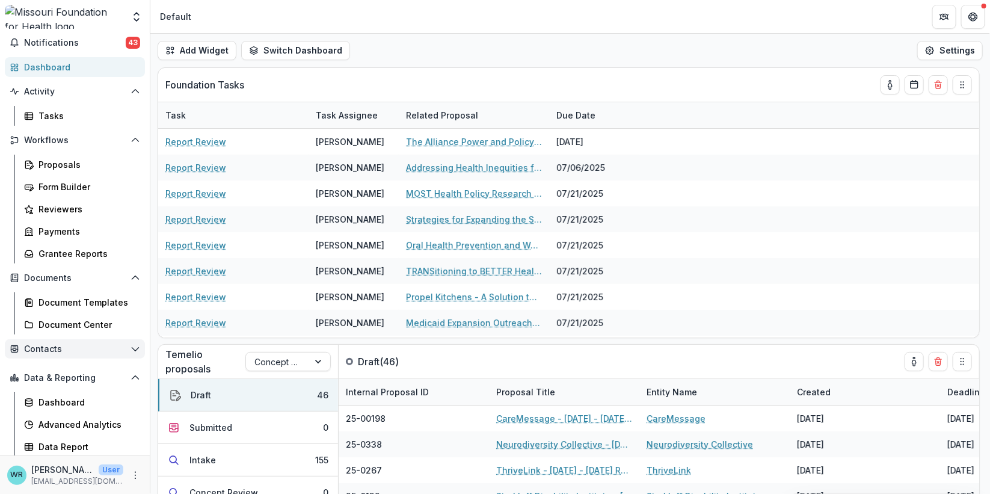
click at [135, 349] on icon "Open Contacts" at bounding box center [135, 349] width 10 height 10
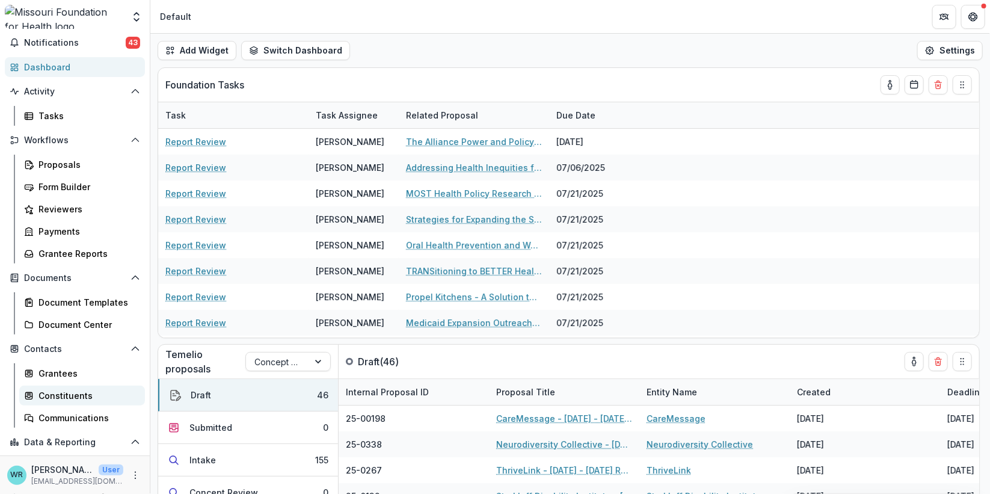
scroll to position [108, 0]
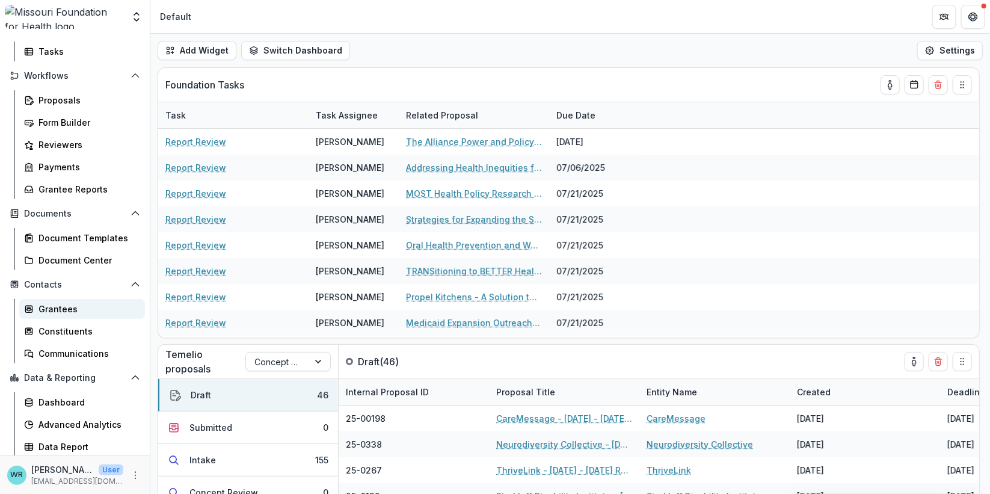
click at [65, 308] on div "Grantees" at bounding box center [86, 308] width 97 height 13
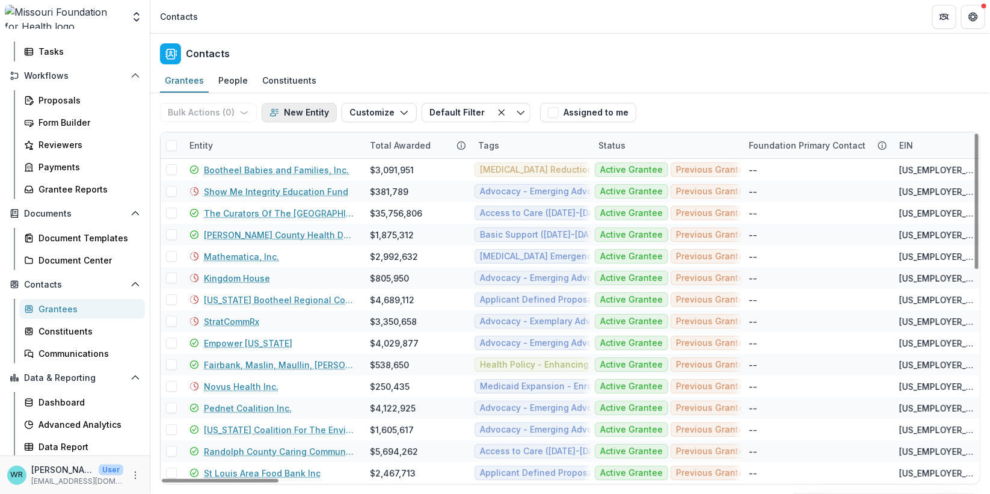
click at [298, 114] on button "New Entity" at bounding box center [299, 112] width 75 height 19
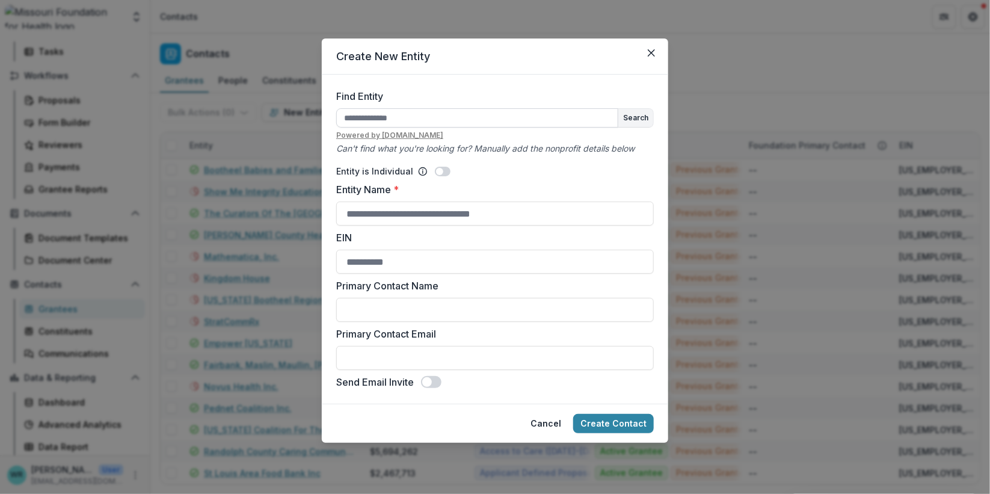
click at [550, 122] on input "Find Entity" at bounding box center [477, 117] width 282 height 19
click at [486, 118] on input "Find Entity" at bounding box center [477, 117] width 282 height 19
type input "**********"
click at [643, 117] on button "Search" at bounding box center [635, 118] width 35 height 18
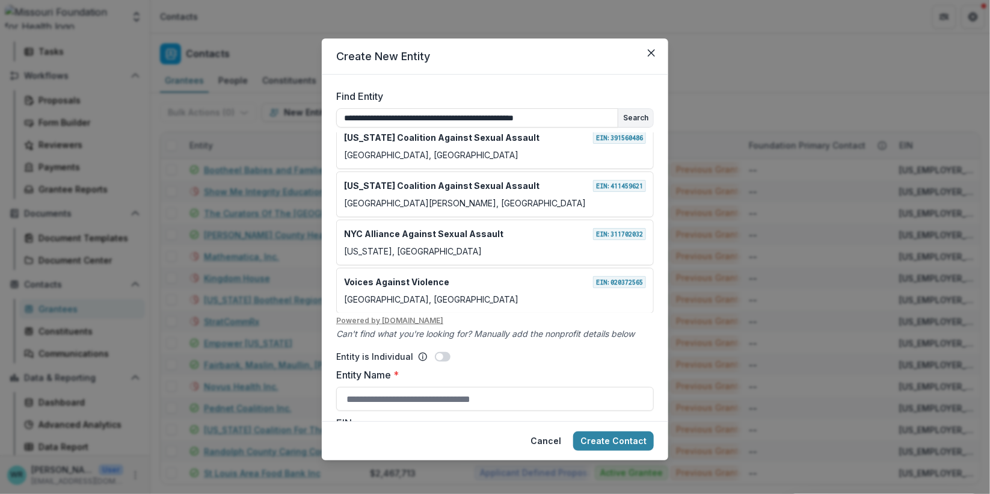
scroll to position [67, 0]
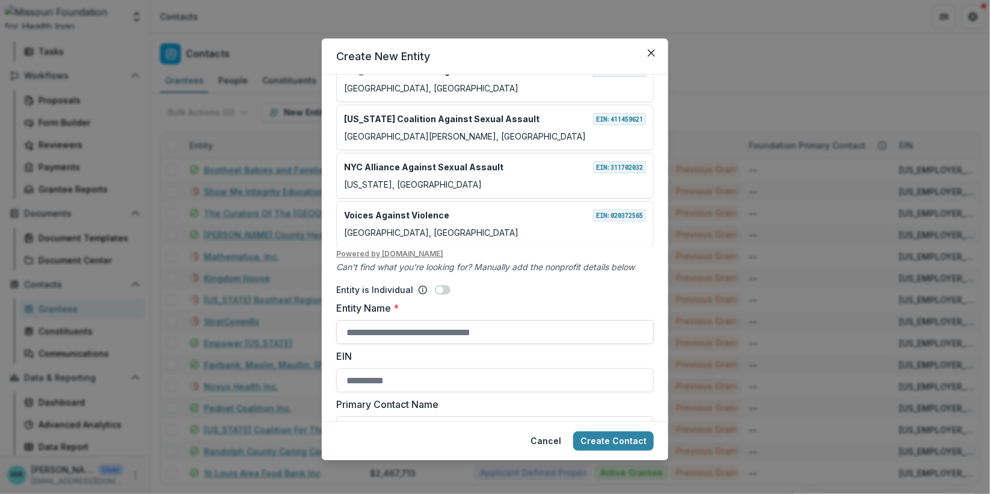
click at [485, 338] on input "Entity Name *" at bounding box center [494, 332] width 317 height 24
paste input "**********"
type input "**********"
click at [568, 352] on label "EIN" at bounding box center [491, 356] width 310 height 14
click at [568, 368] on input "EIN" at bounding box center [494, 380] width 317 height 24
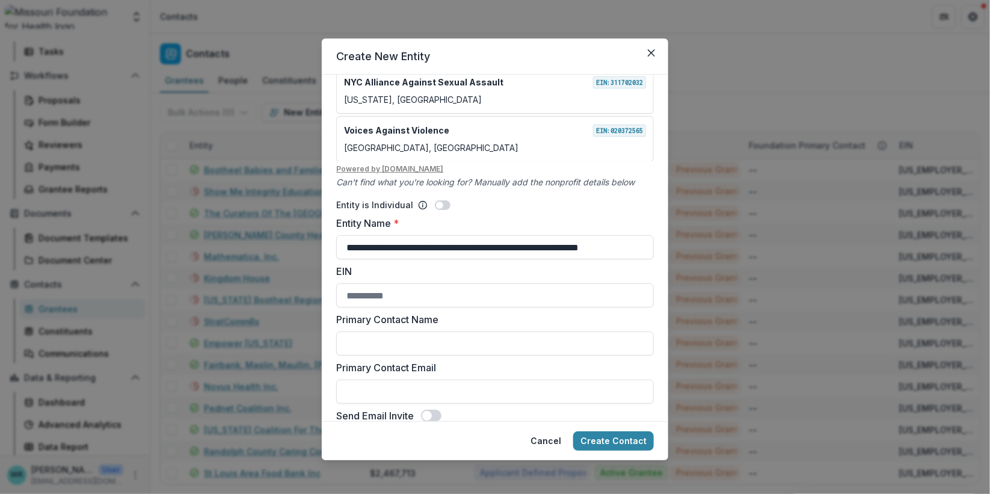
scroll to position [167, 0]
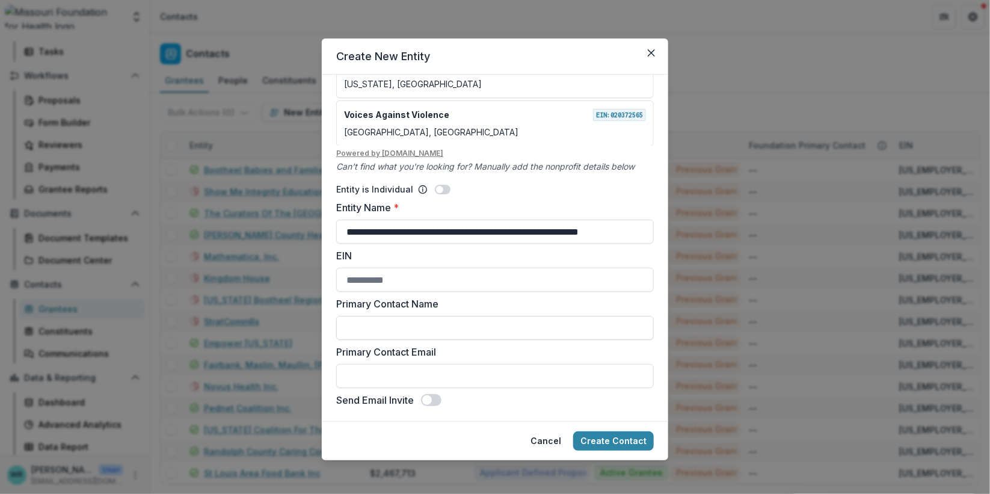
click at [448, 330] on input "Primary Contact Name" at bounding box center [494, 328] width 317 height 24
paste input "**********"
type input "**********"
click at [404, 377] on input "Primary Contact Email" at bounding box center [494, 376] width 317 height 24
paste input "**********"
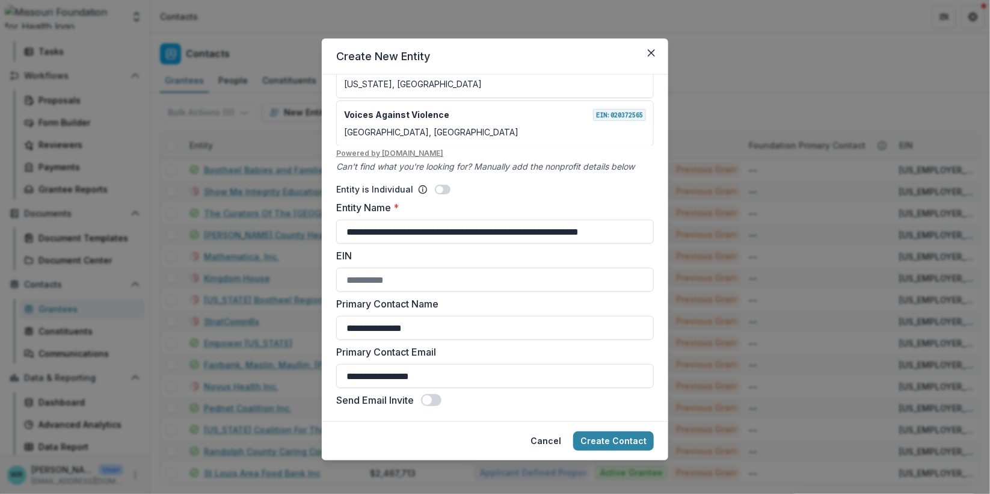
type input "**********"
click at [525, 345] on label "Primary Contact Email" at bounding box center [491, 352] width 310 height 14
click at [525, 364] on input "**********" at bounding box center [494, 376] width 317 height 24
click at [620, 441] on button "Create Contact" at bounding box center [613, 440] width 81 height 19
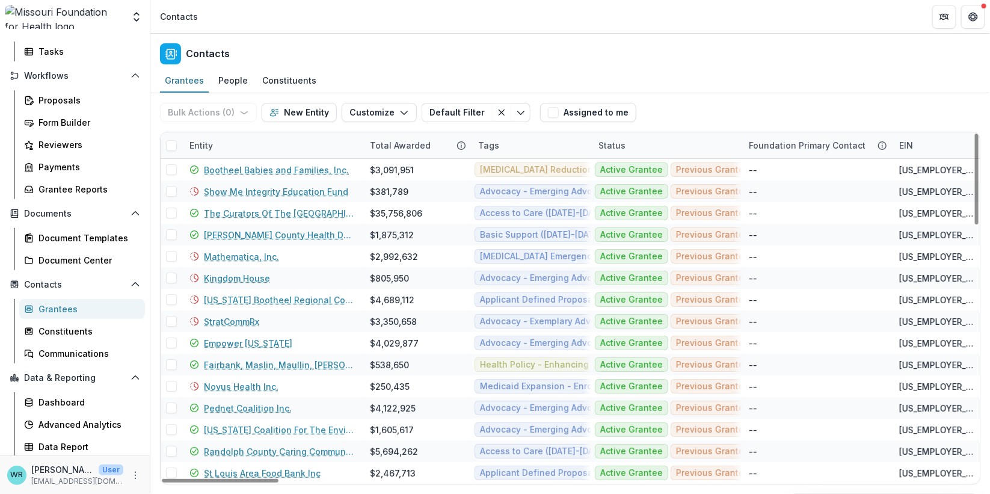
click at [215, 146] on div "Entity" at bounding box center [201, 145] width 38 height 13
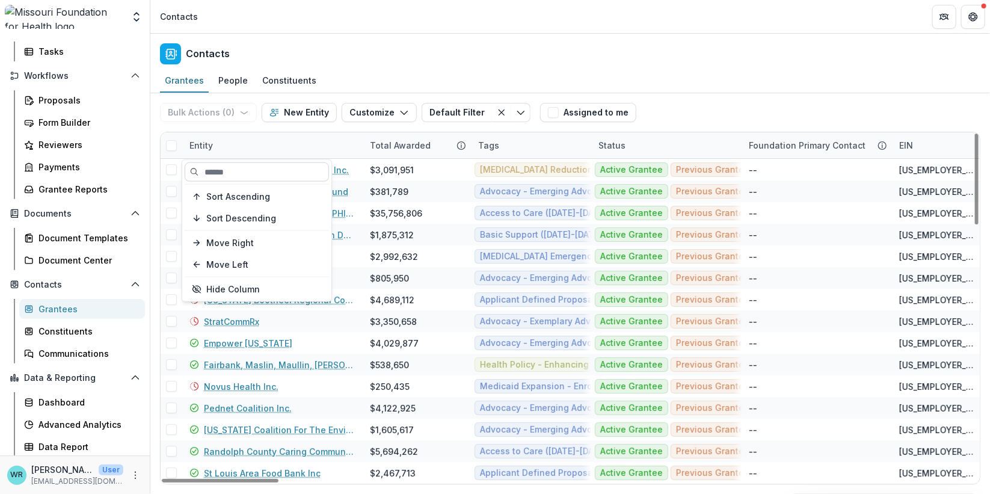
click at [229, 166] on input at bounding box center [257, 171] width 144 height 19
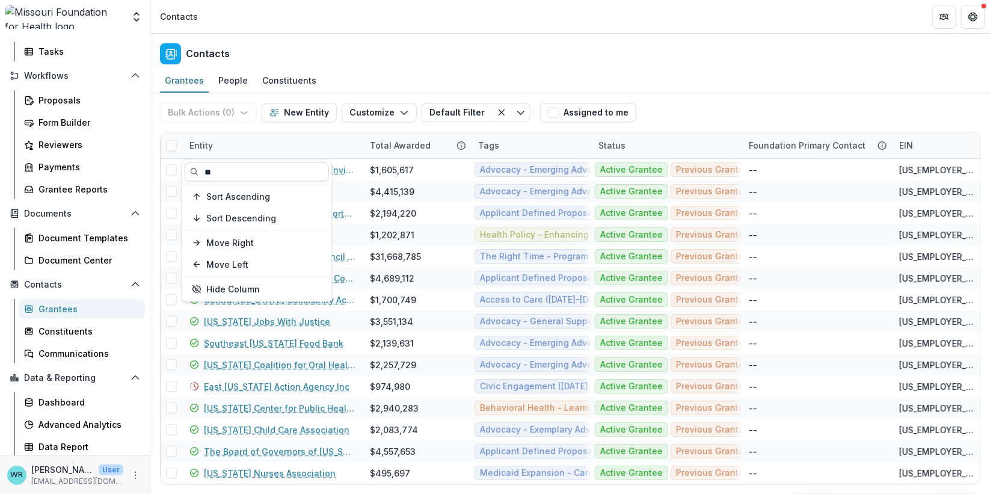
type input "*"
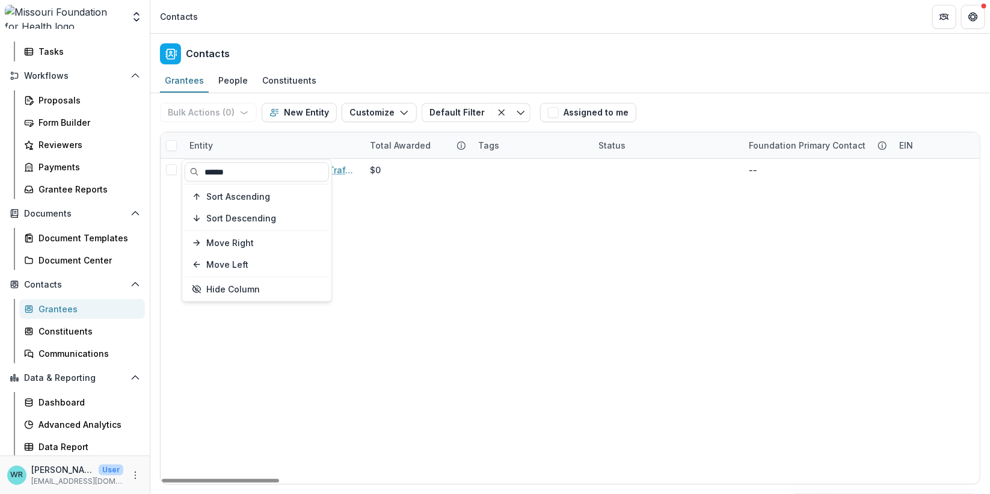
type input "******"
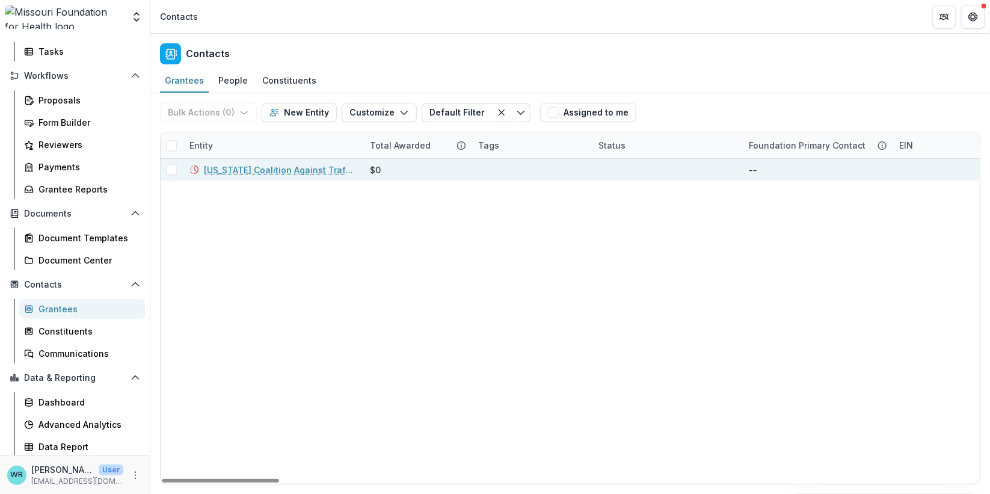
click at [333, 167] on link "Missouri Coalition Against Trafficking and Exploitation (MoCATE)" at bounding box center [280, 170] width 152 height 13
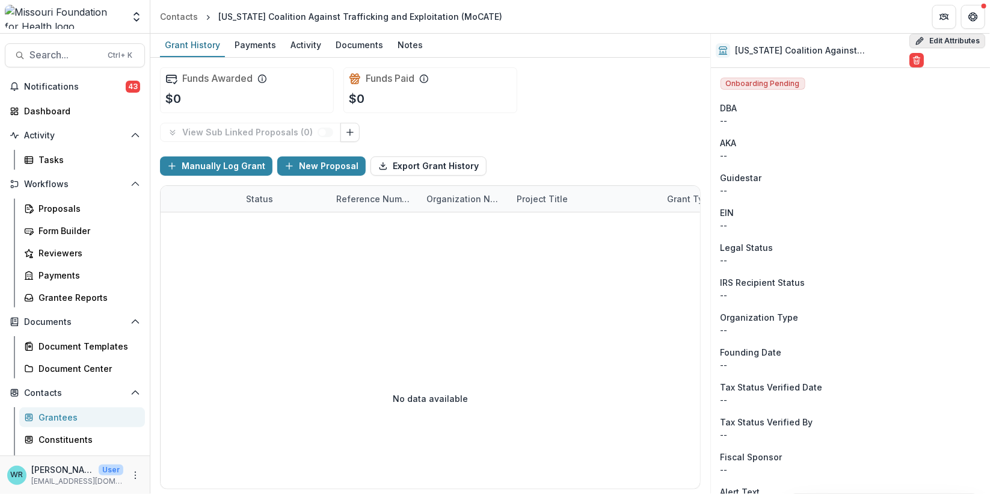
click at [948, 43] on button "Edit Attributes" at bounding box center [947, 41] width 76 height 14
select select
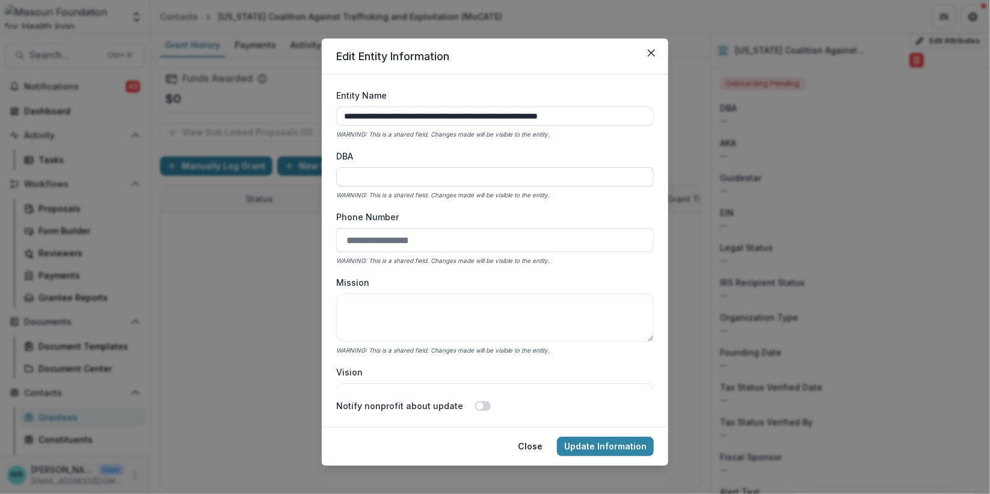
click at [420, 173] on input "DBA" at bounding box center [494, 176] width 317 height 19
paste input "**********"
type input "**********"
click at [446, 236] on input "Phone Number" at bounding box center [494, 240] width 317 height 24
click at [354, 234] on input "Phone Number" at bounding box center [494, 240] width 317 height 24
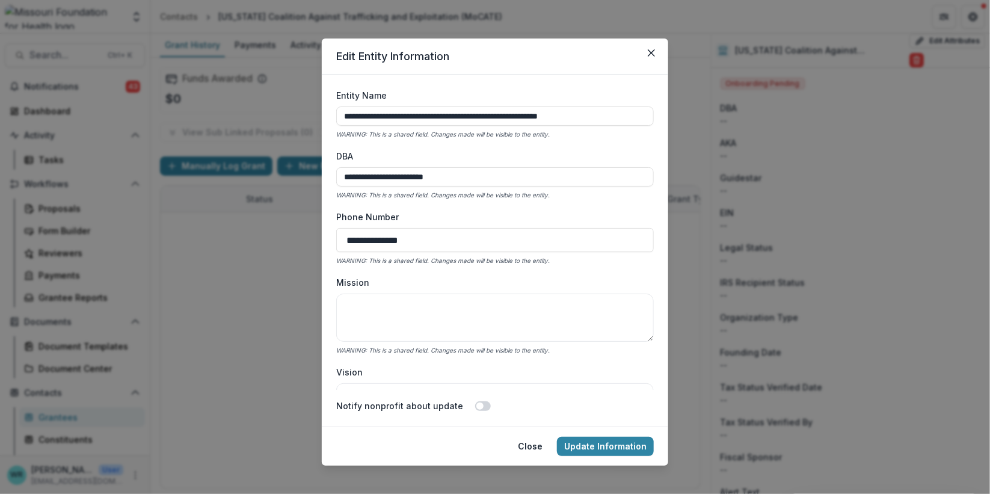
type input "**********"
click at [488, 300] on textarea "Mission" at bounding box center [494, 317] width 317 height 48
paste textarea "**********"
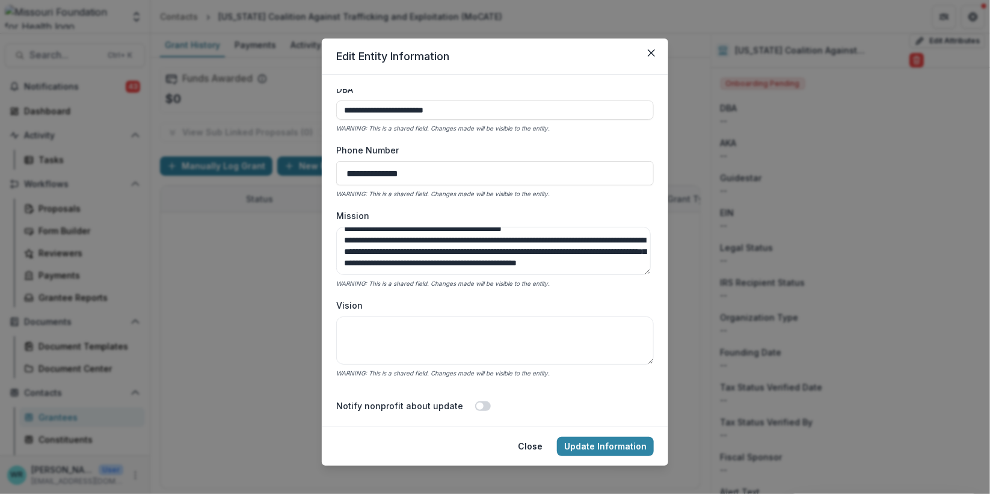
scroll to position [133, 0]
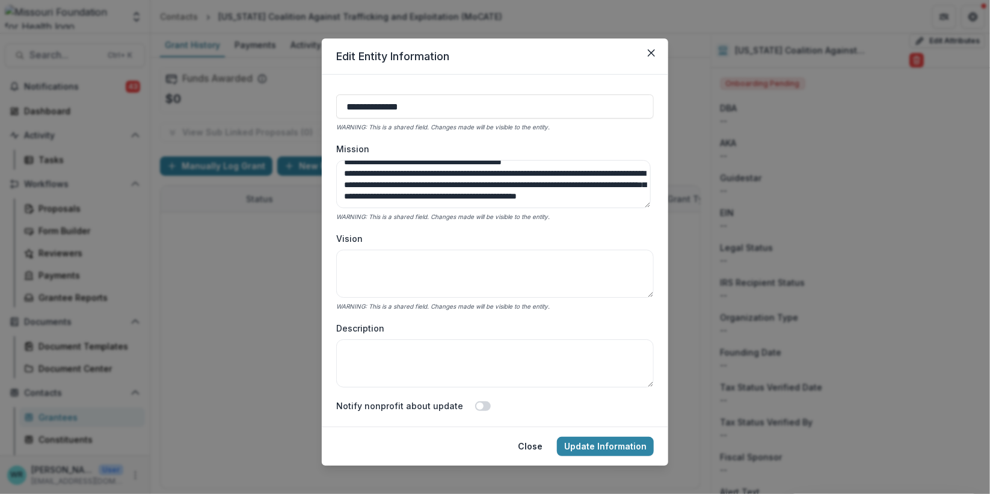
type textarea "**********"
click at [544, 265] on textarea "Vision" at bounding box center [494, 274] width 317 height 48
paste textarea "**********"
type textarea "**********"
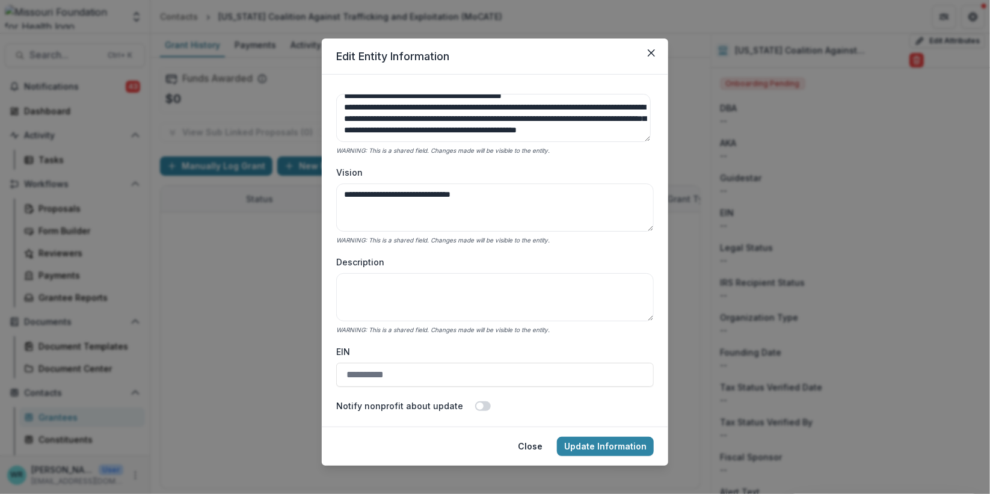
scroll to position [267, 0]
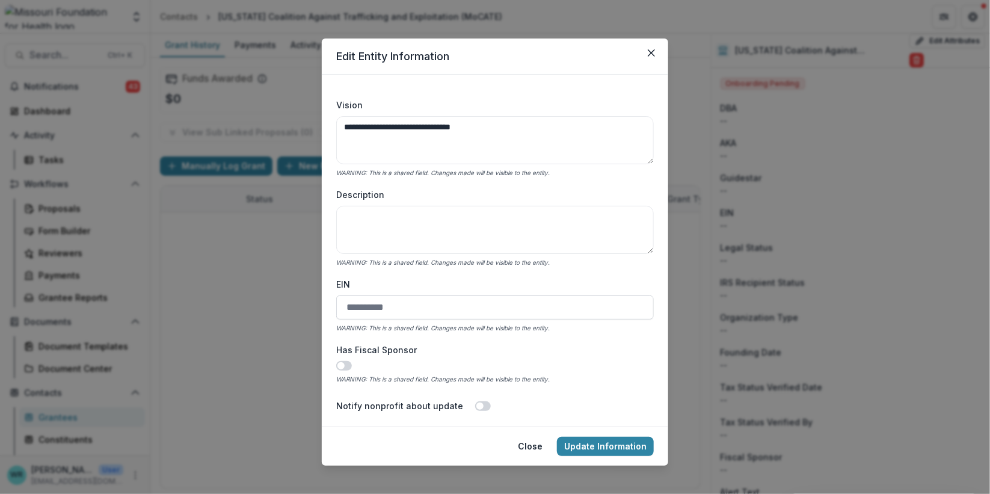
click at [348, 305] on input "EIN" at bounding box center [494, 307] width 317 height 24
paste input "**********"
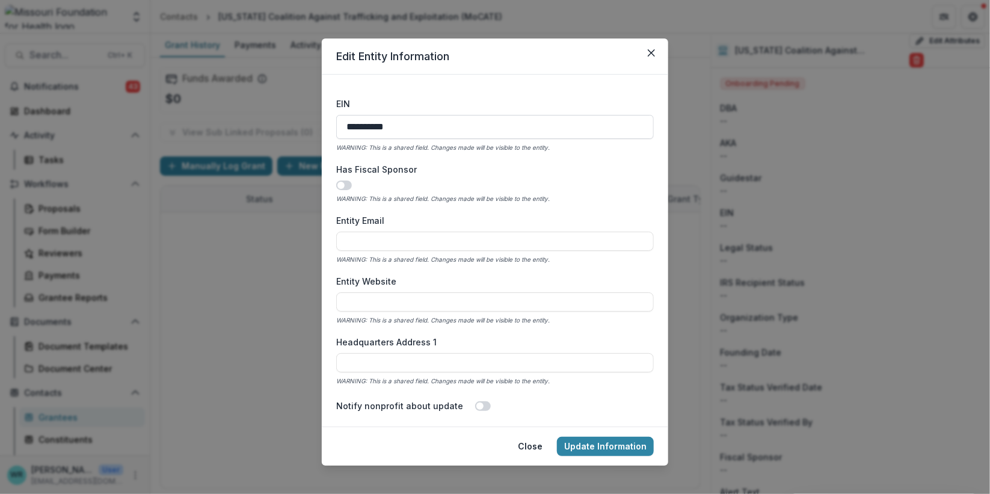
scroll to position [467, 0]
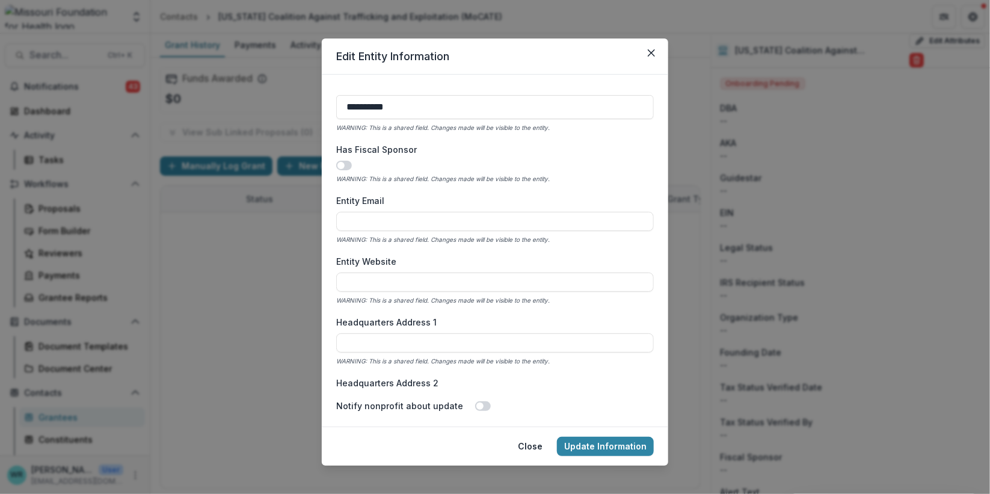
type input "**********"
click at [355, 274] on input "Entity Website" at bounding box center [494, 281] width 317 height 19
paste input "**********"
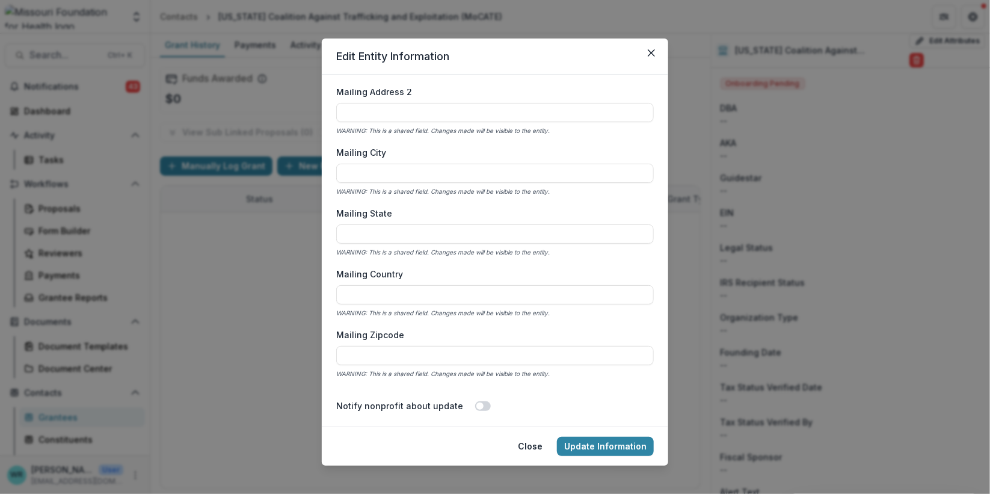
scroll to position [1068, 0]
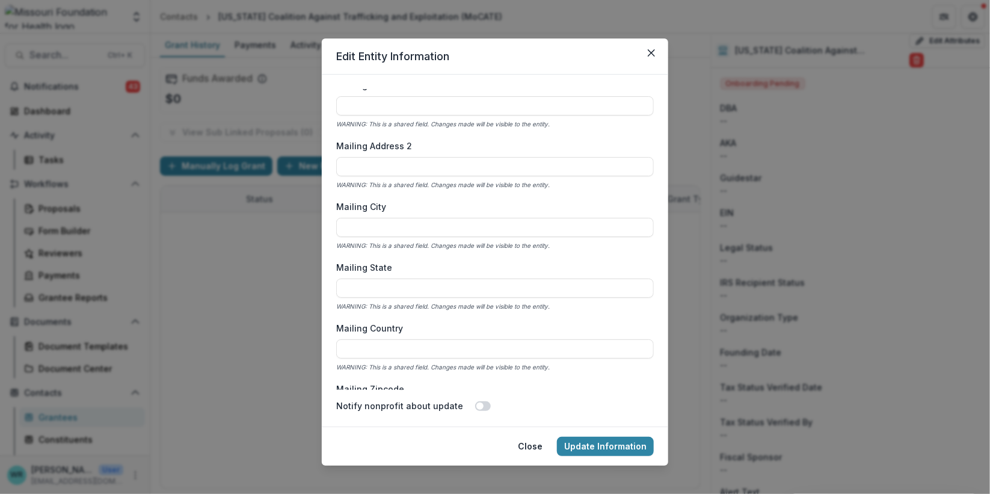
type input "**********"
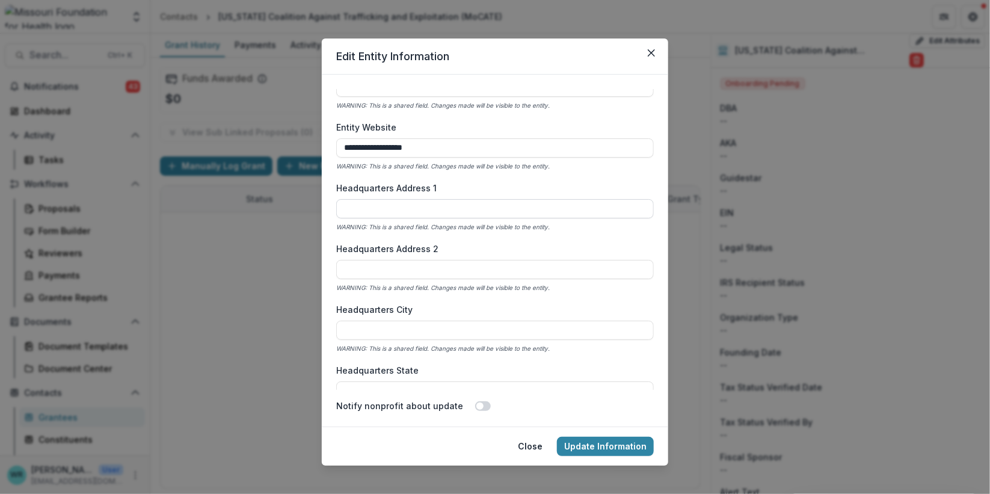
click at [439, 200] on input "Headquarters Address 1" at bounding box center [494, 208] width 317 height 19
paste input "**********"
type input "**********"
click at [536, 272] on input "Headquarters Address 2" at bounding box center [494, 269] width 317 height 19
type input "*********"
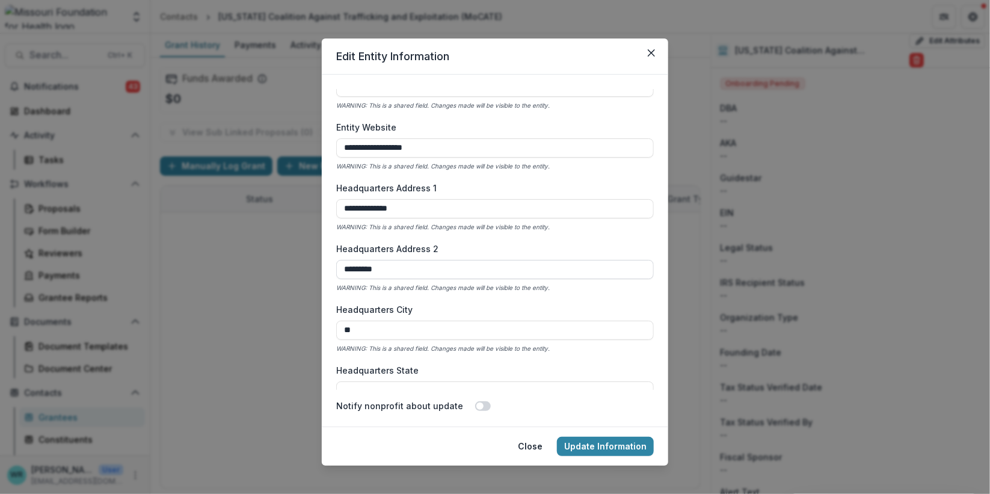
type input "*"
type input "*********"
drag, startPoint x: 405, startPoint y: 266, endPoint x: 306, endPoint y: 252, distance: 99.7
click at [306, 252] on div "**********" at bounding box center [495, 247] width 990 height 494
click at [633, 226] on div "**********" at bounding box center [494, 207] width 317 height 51
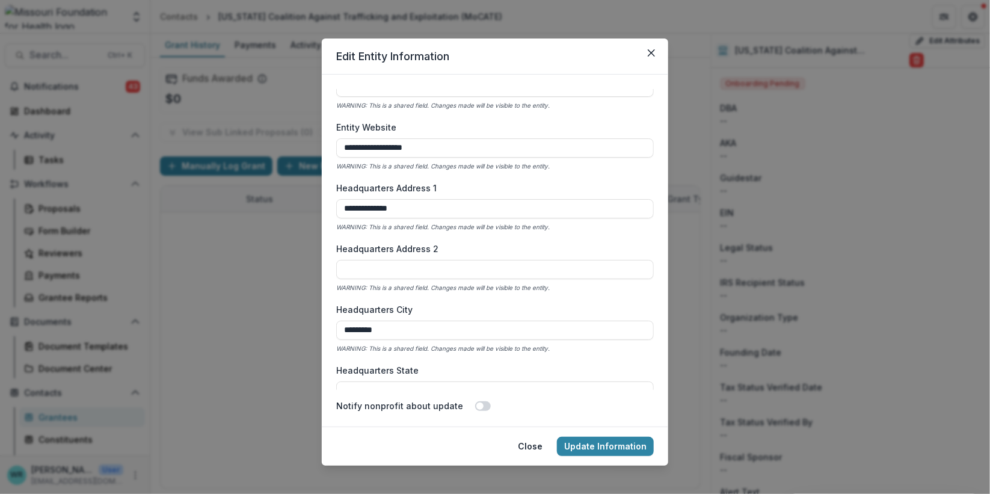
scroll to position [801, 0]
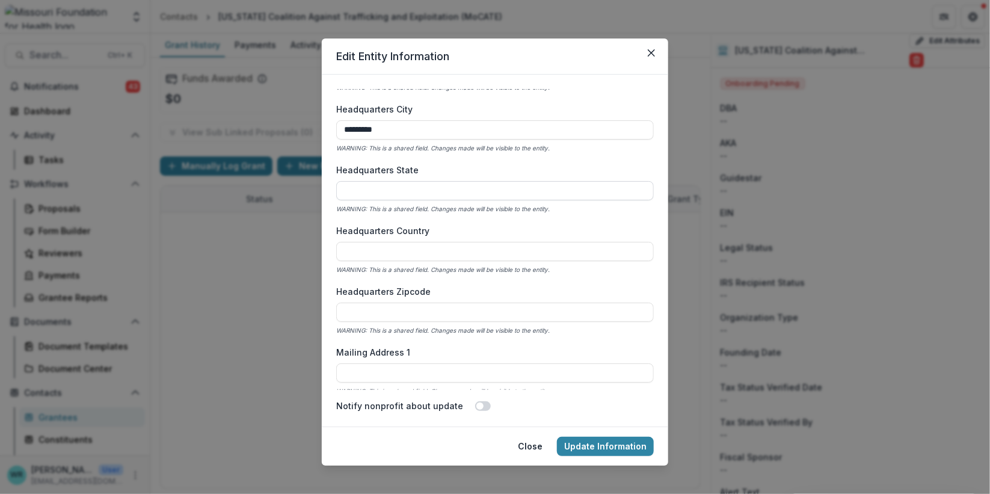
click at [427, 192] on input "Headquarters State" at bounding box center [494, 190] width 317 height 19
type input "**"
click at [406, 254] on input "Headquarters Country" at bounding box center [494, 251] width 317 height 19
type input "*"
type input "**********"
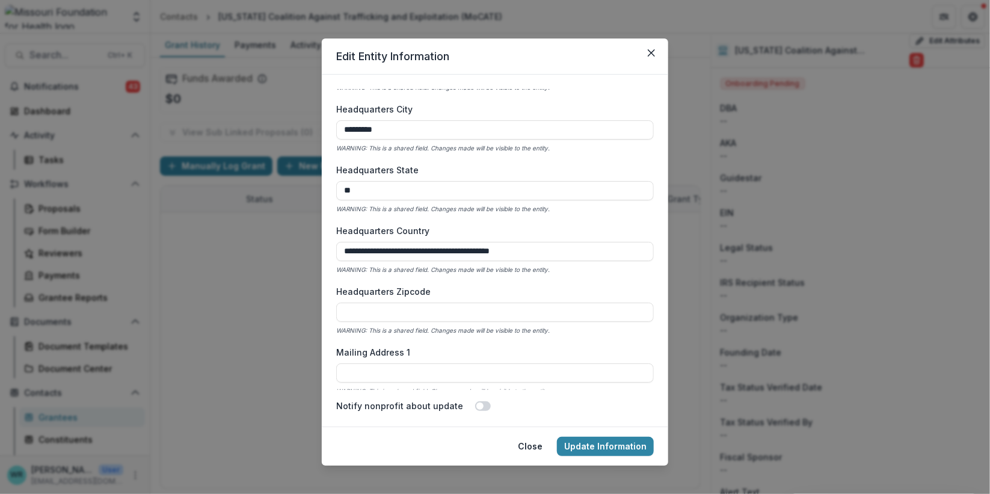
click at [574, 293] on label "Headquarters Zipcode" at bounding box center [491, 291] width 310 height 13
click at [574, 302] on input "Headquarters Zipcode" at bounding box center [494, 311] width 317 height 19
click at [406, 310] on input "Headquarters Zipcode" at bounding box center [494, 311] width 317 height 19
type input "*****"
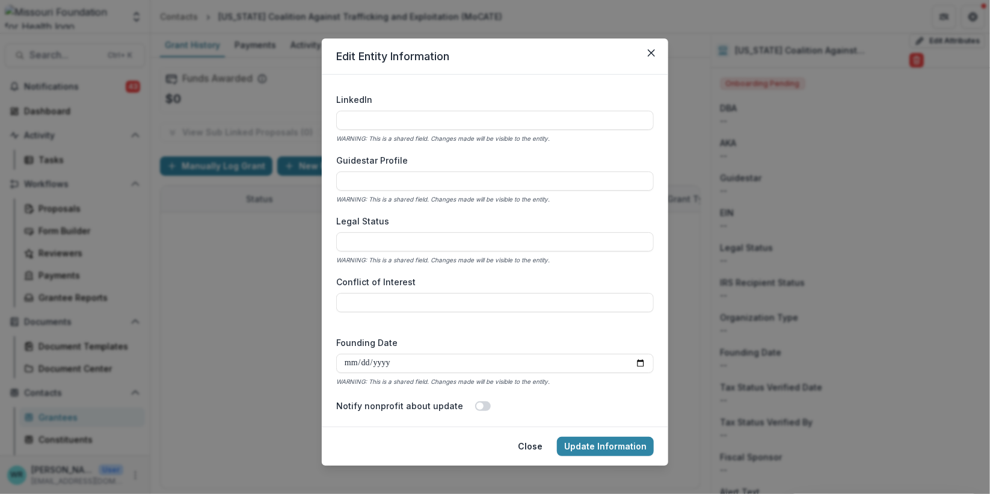
scroll to position [1670, 0]
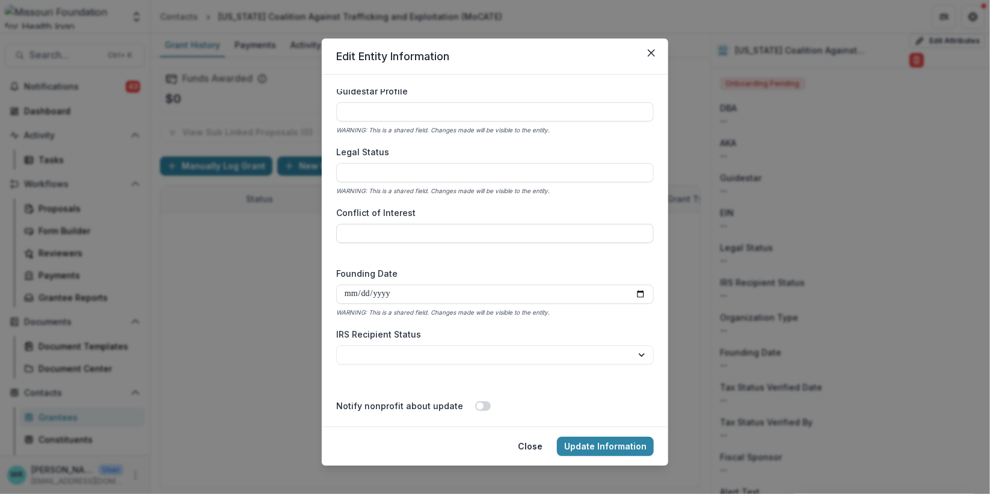
click at [547, 231] on input "Conflict of Interest" at bounding box center [494, 233] width 317 height 19
type input "**"
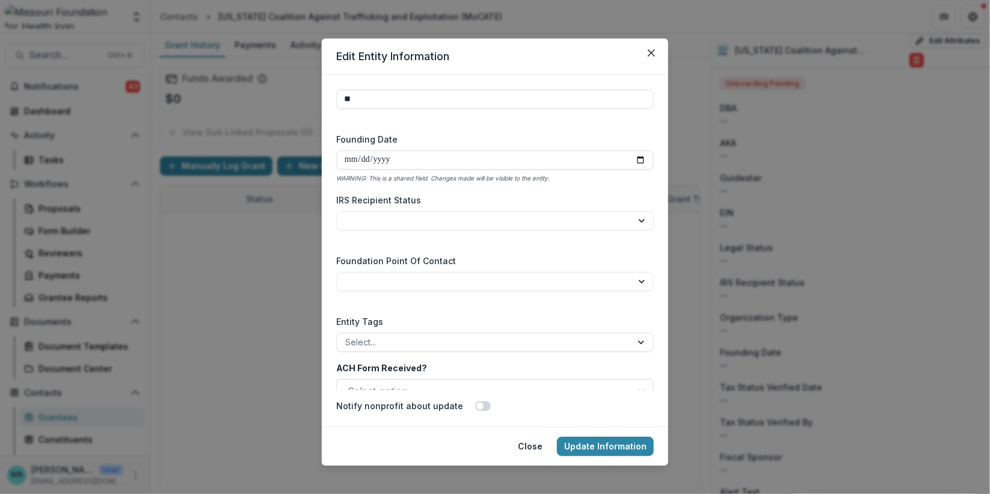
scroll to position [1870, 0]
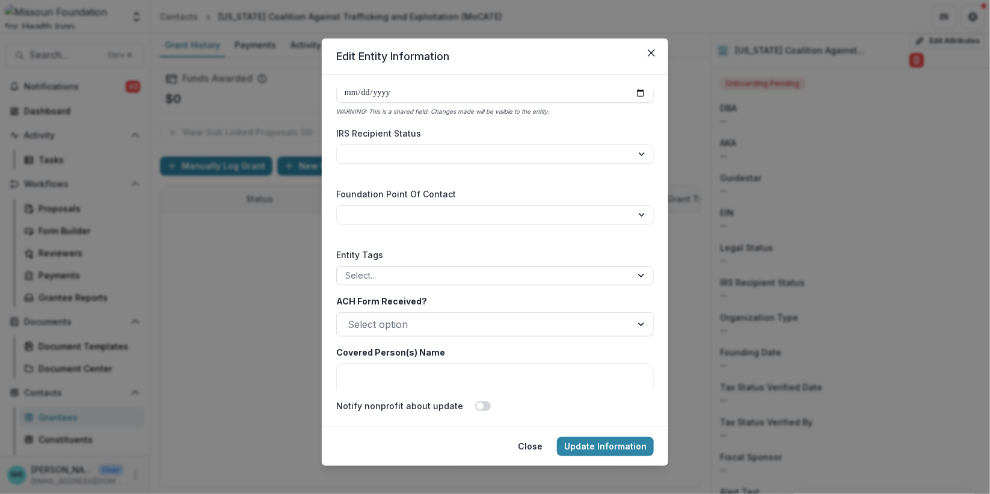
click at [409, 281] on div at bounding box center [484, 275] width 278 height 15
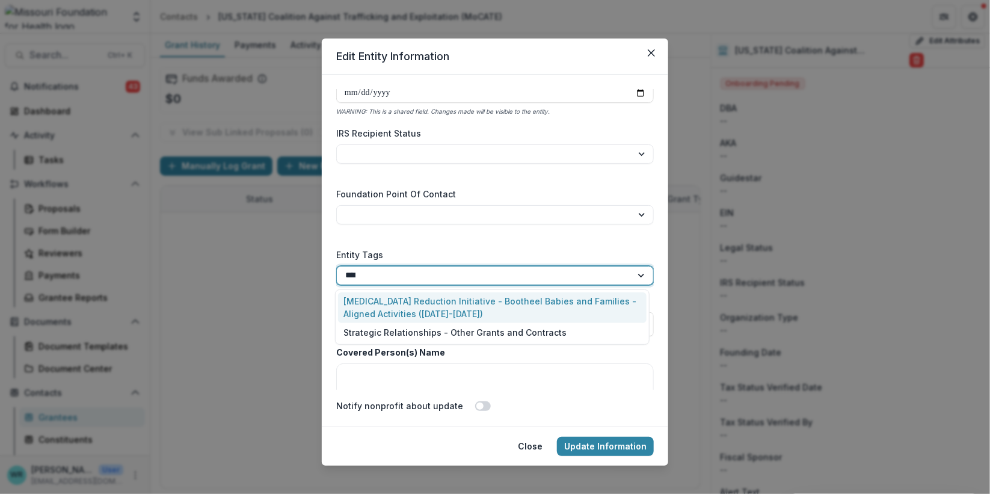
type input "*****"
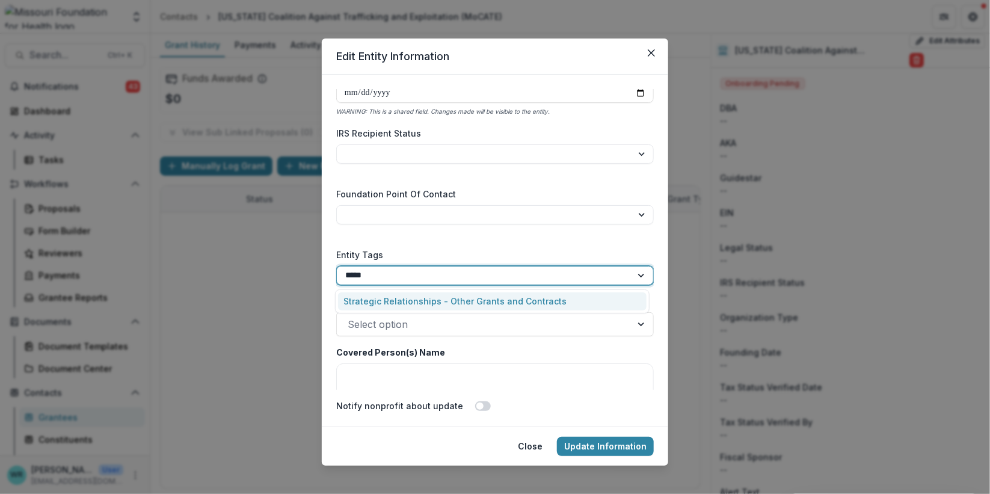
click at [415, 299] on div "Strategic Relationships - Other Grants and Contracts" at bounding box center [492, 301] width 308 height 19
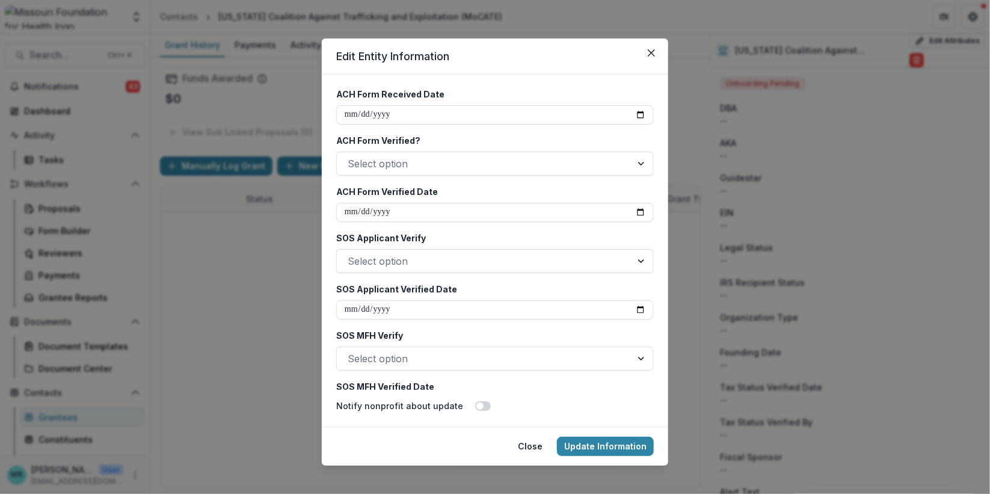
scroll to position [2472, 0]
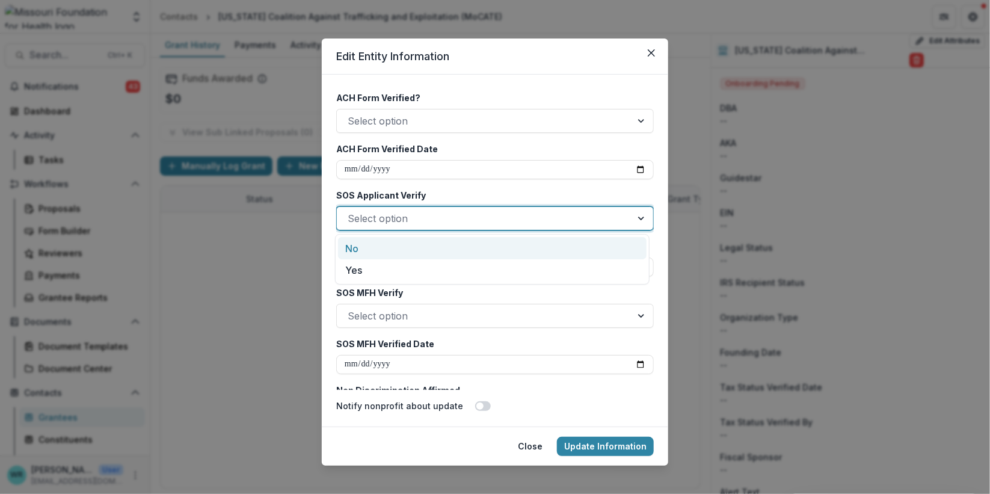
click at [433, 220] on div at bounding box center [484, 218] width 273 height 17
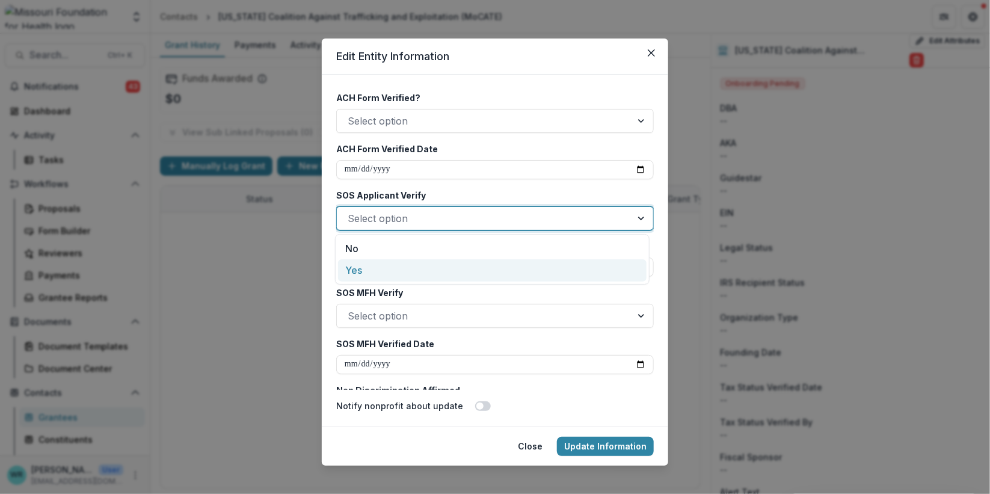
click at [363, 270] on div "Yes" at bounding box center [492, 270] width 308 height 22
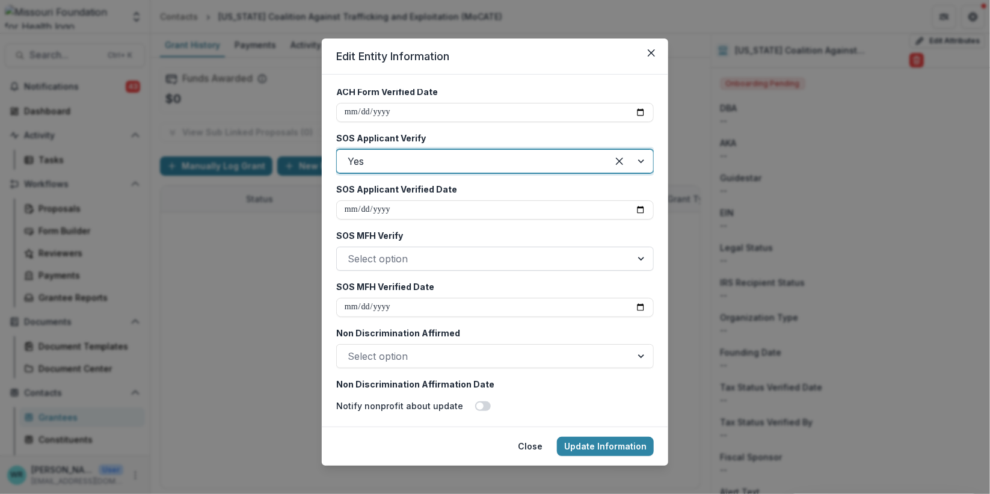
scroll to position [2538, 0]
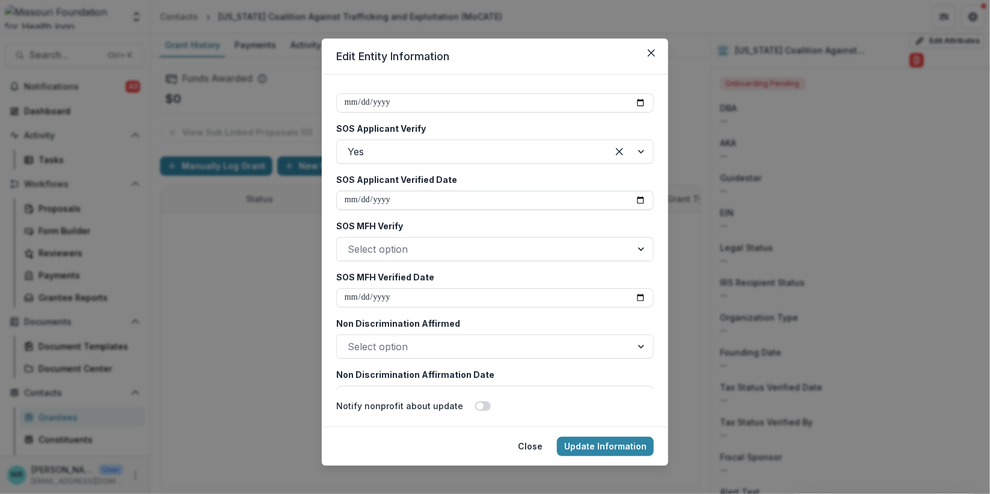
click at [631, 200] on input "SOS Applicant Verified Date" at bounding box center [494, 200] width 317 height 19
type input "**********"
click at [410, 245] on div at bounding box center [484, 249] width 273 height 17
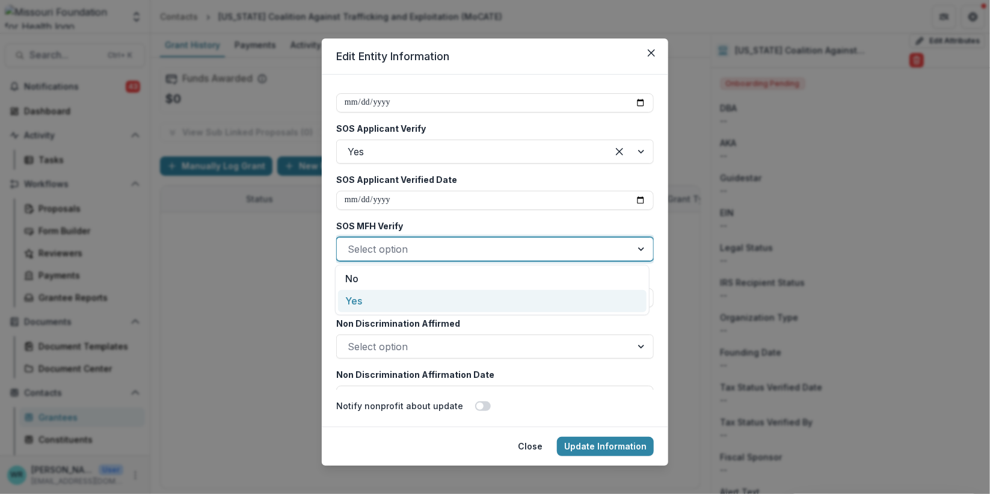
click at [364, 298] on div "Yes" at bounding box center [492, 301] width 308 height 22
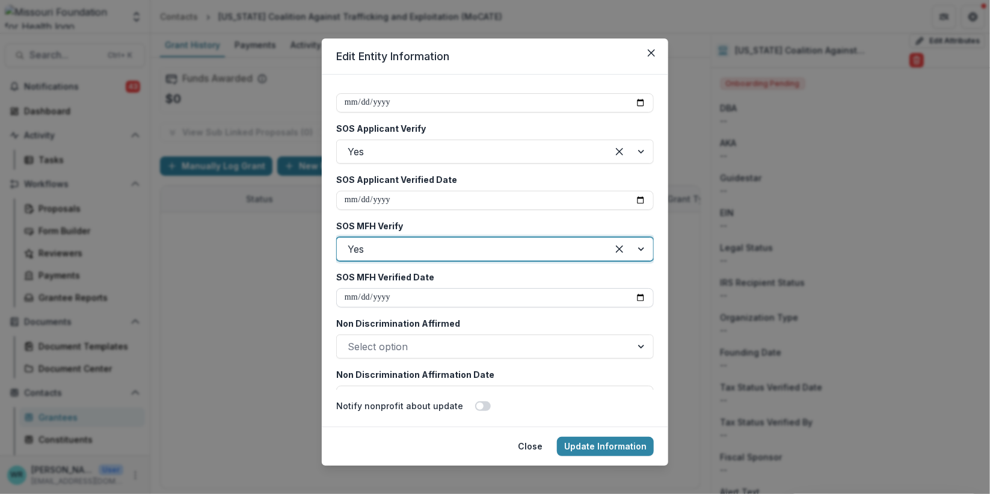
click at [636, 298] on input "SOS MFH Verified Date" at bounding box center [494, 297] width 317 height 19
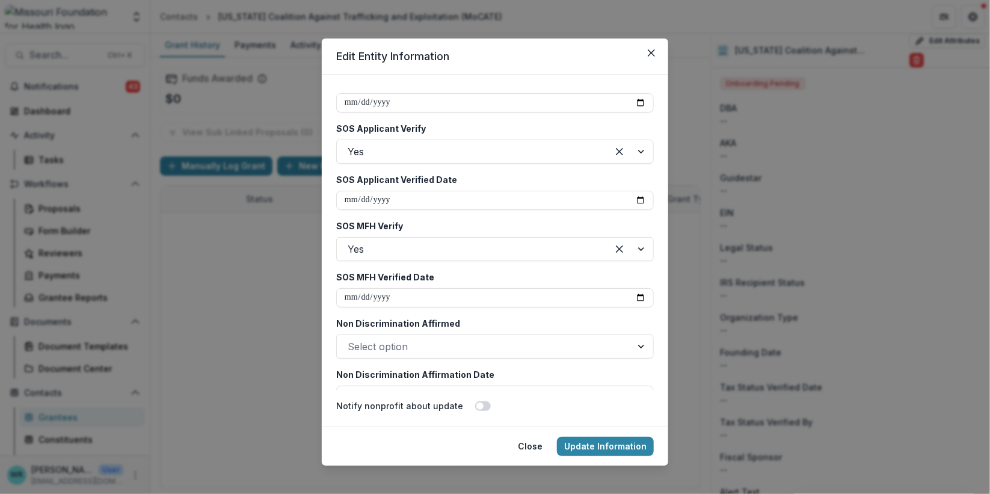
type input "**********"
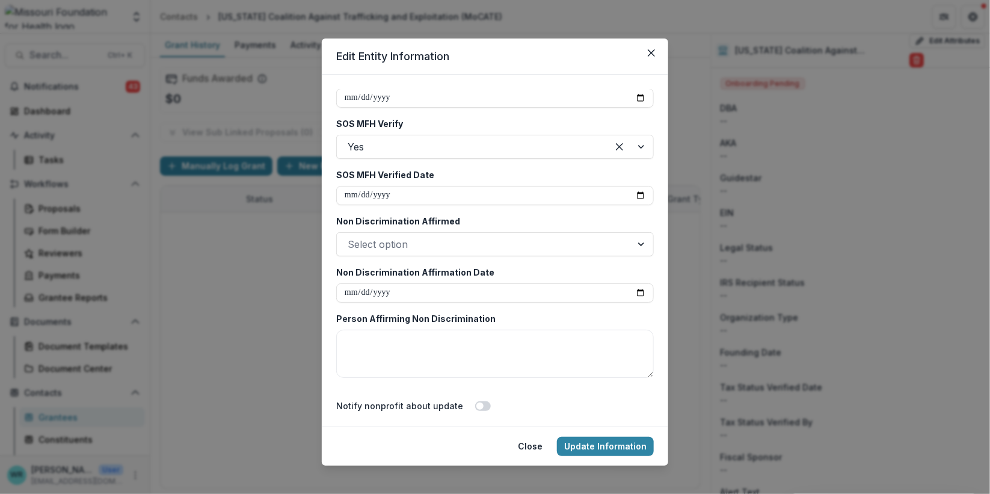
scroll to position [2672, 0]
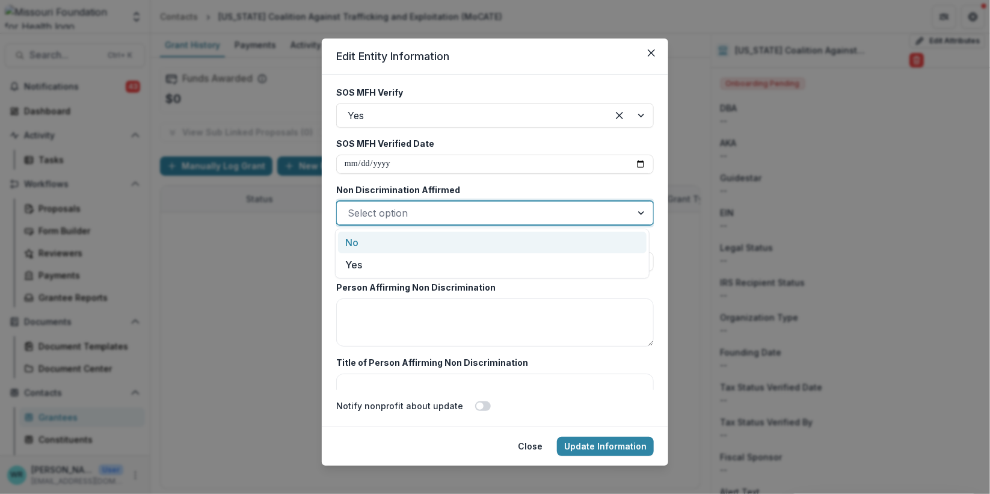
click at [459, 217] on div at bounding box center [484, 212] width 273 height 17
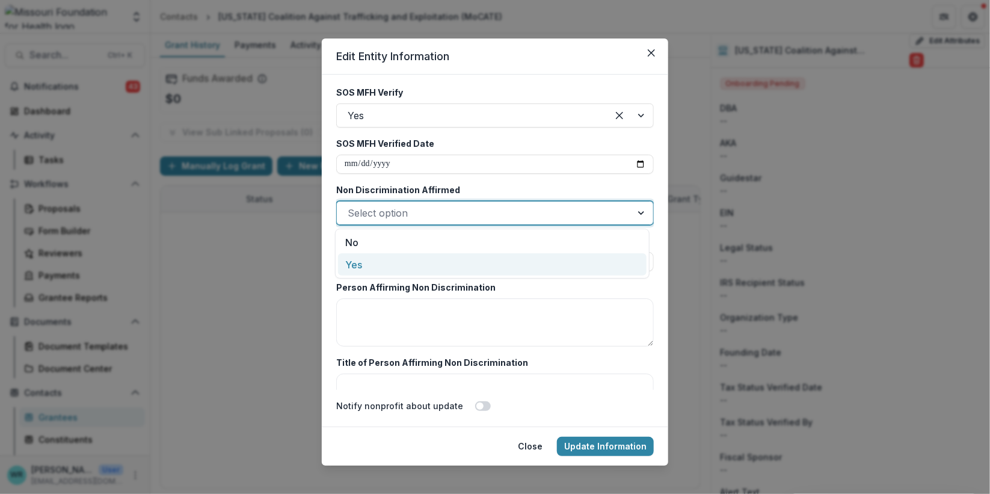
click at [382, 257] on div "Yes" at bounding box center [492, 264] width 308 height 22
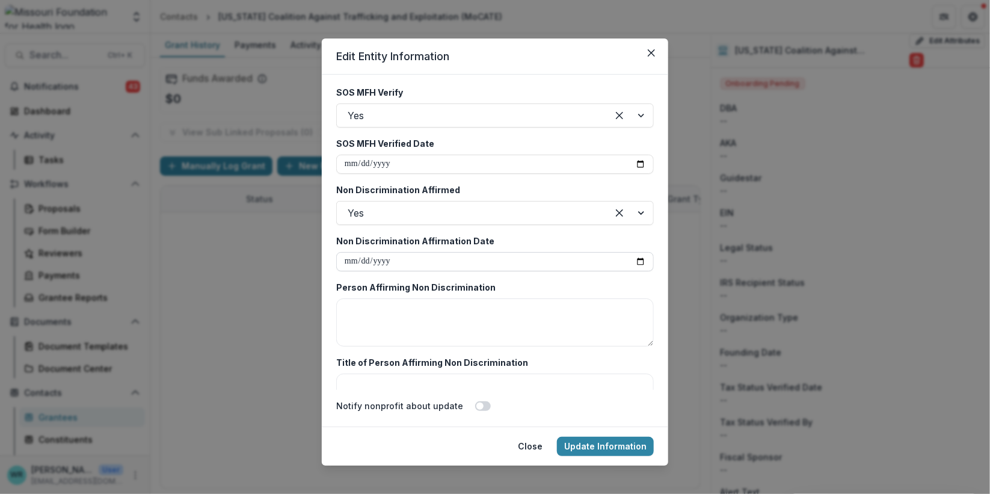
click at [629, 256] on input "Non Discrimination Affirmation Date" at bounding box center [494, 261] width 317 height 19
click at [631, 257] on input "Non Discrimination Affirmation Date" at bounding box center [494, 261] width 317 height 19
type input "**********"
click at [450, 319] on textarea "Person Affirming Non Discrimination" at bounding box center [494, 322] width 317 height 48
paste textarea "**********"
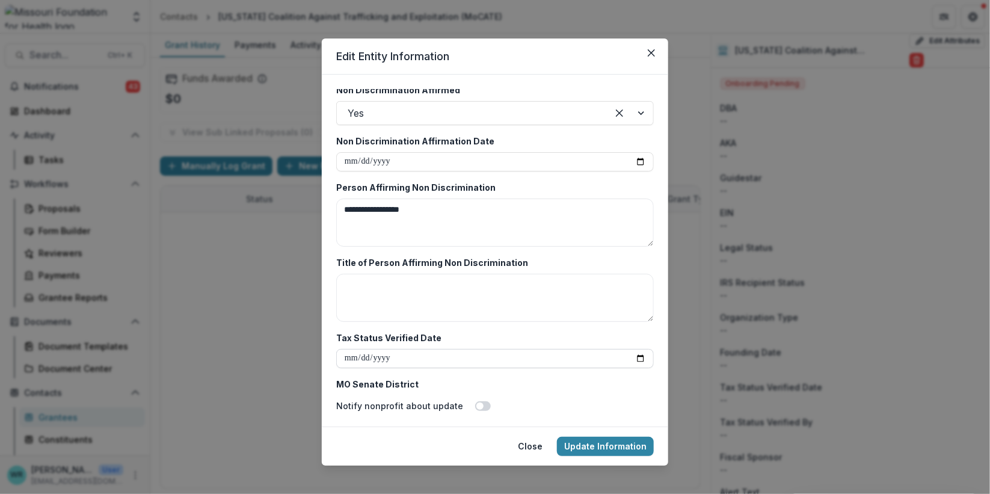
scroll to position [2872, 0]
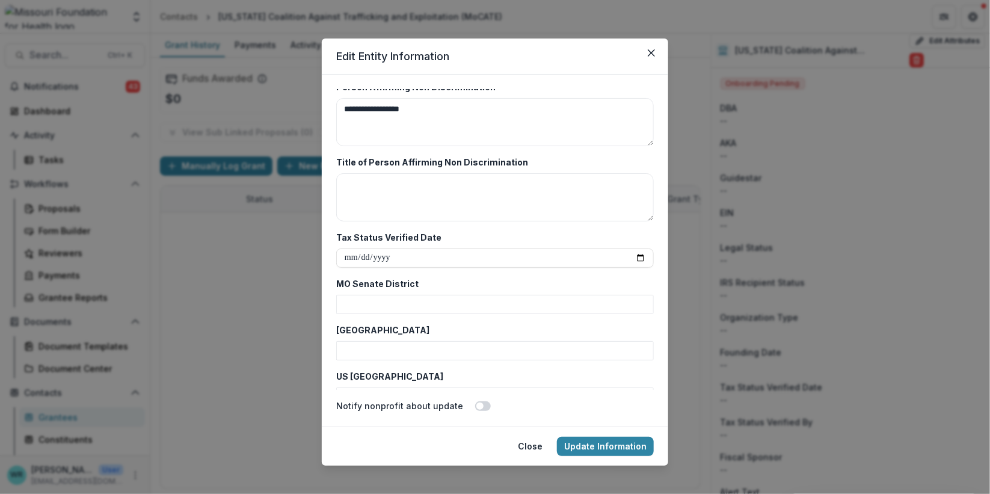
type textarea "**********"
click at [397, 183] on textarea "Title of Person Affirming Non Discrimination" at bounding box center [494, 197] width 317 height 48
paste textarea "**********"
type textarea "**********"
click at [345, 253] on input "Tax Status Verified Date" at bounding box center [494, 257] width 317 height 19
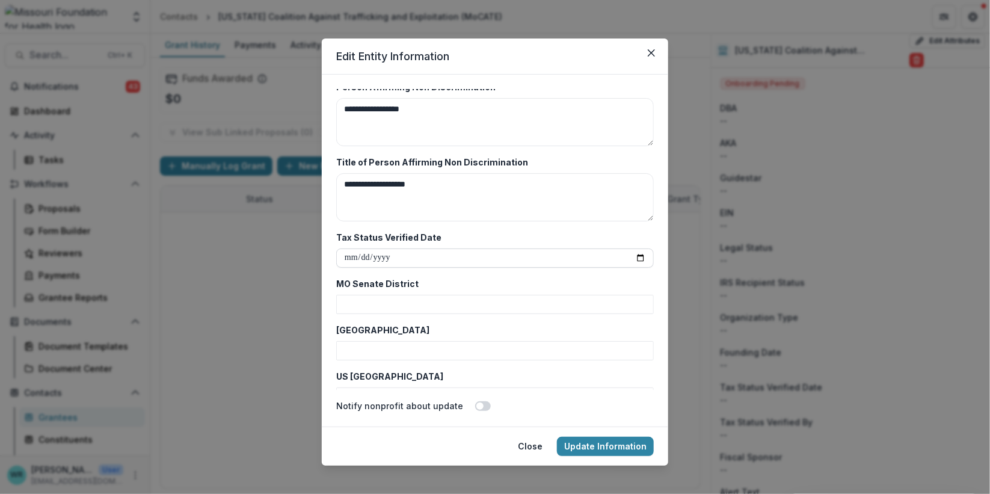
type input "**********"
click at [381, 301] on input "MO Senate District" at bounding box center [494, 304] width 317 height 19
type input "*"
type input "**"
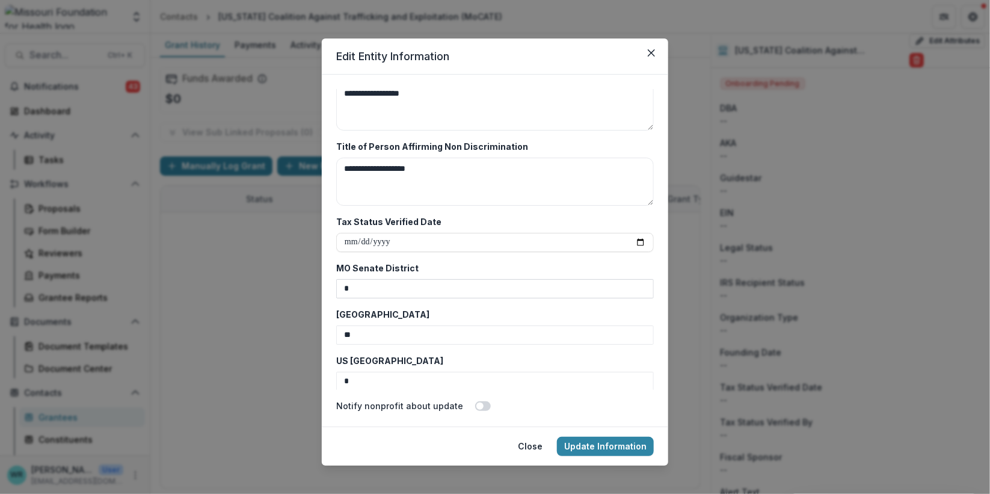
type input "*"
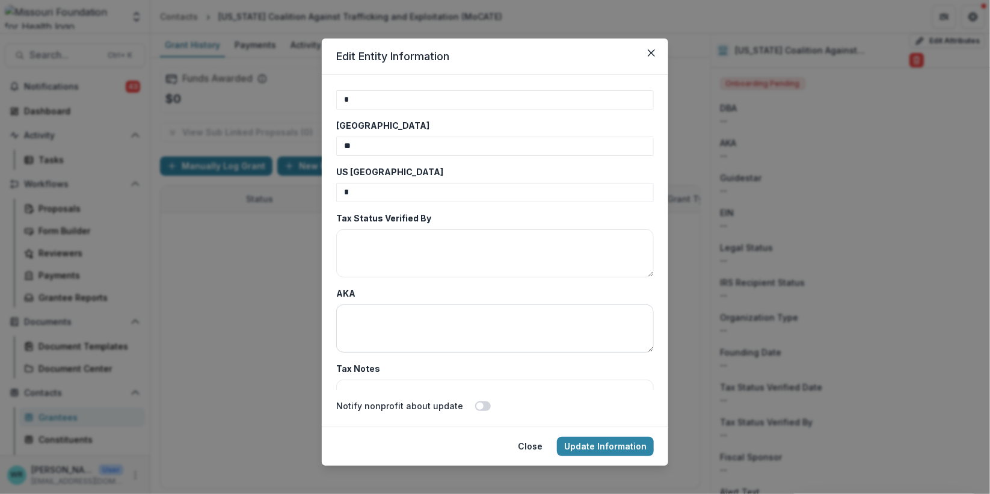
click at [423, 313] on textarea "AKA" at bounding box center [494, 328] width 317 height 48
paste textarea "**********"
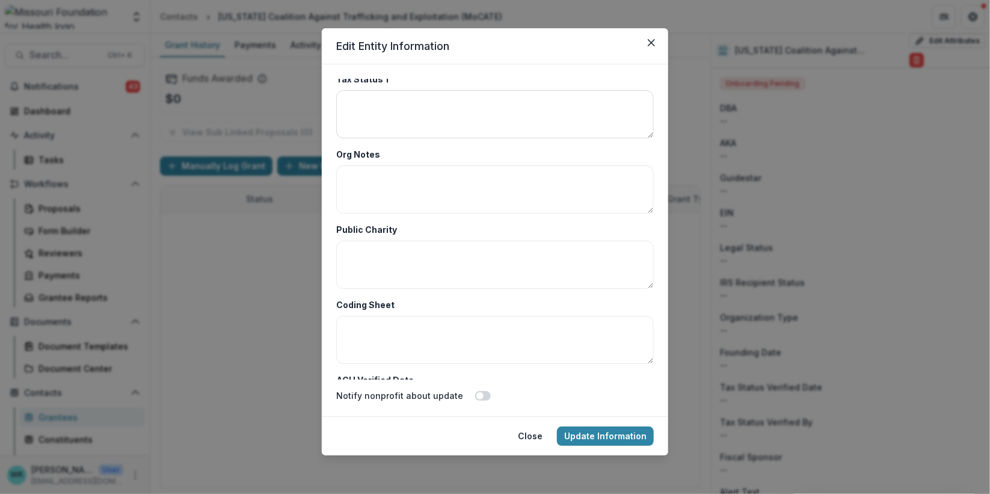
scroll to position [3878, 0]
type textarea "**********"
click at [487, 193] on textarea "Org Notes" at bounding box center [494, 193] width 317 height 48
click at [574, 181] on textarea "**********" at bounding box center [494, 193] width 317 height 48
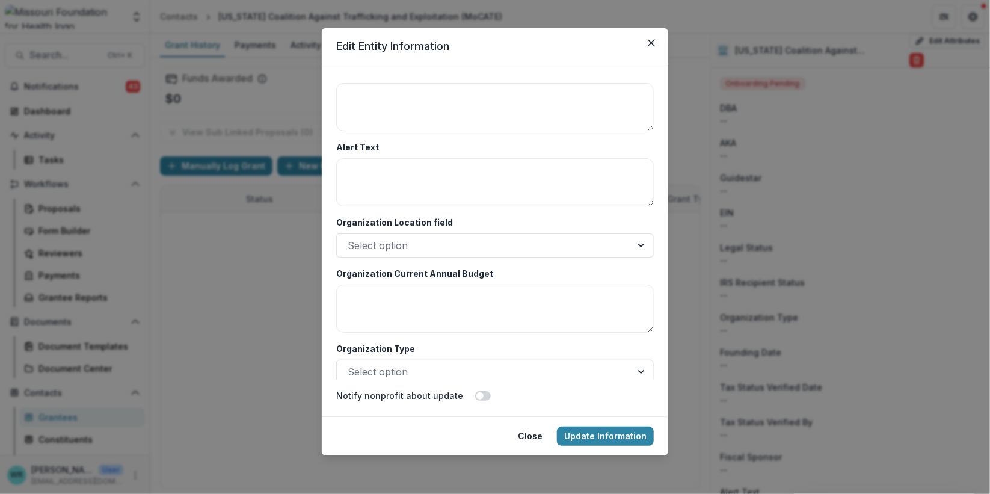
scroll to position [4266, 0]
type textarea "**********"
click at [389, 163] on textarea "Alert Text" at bounding box center [494, 180] width 317 height 48
type textarea "**********"
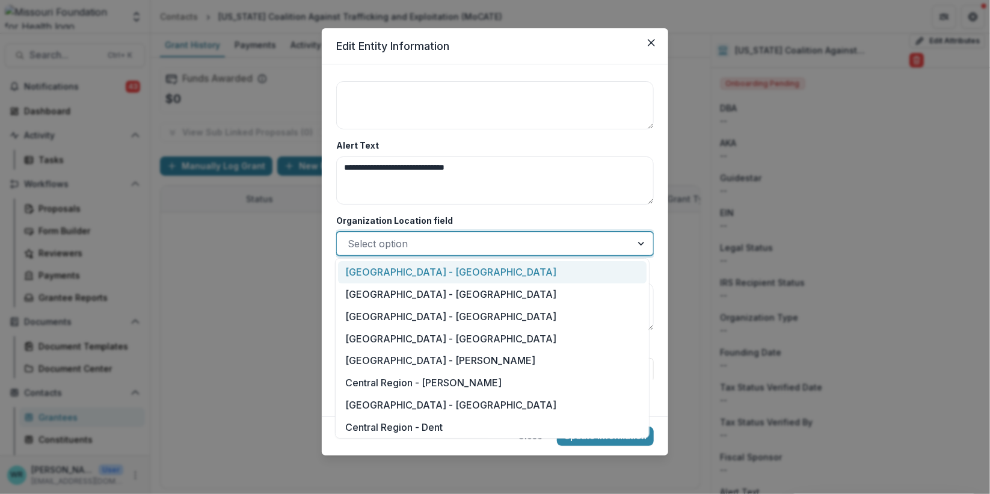
click at [417, 239] on div at bounding box center [484, 243] width 273 height 17
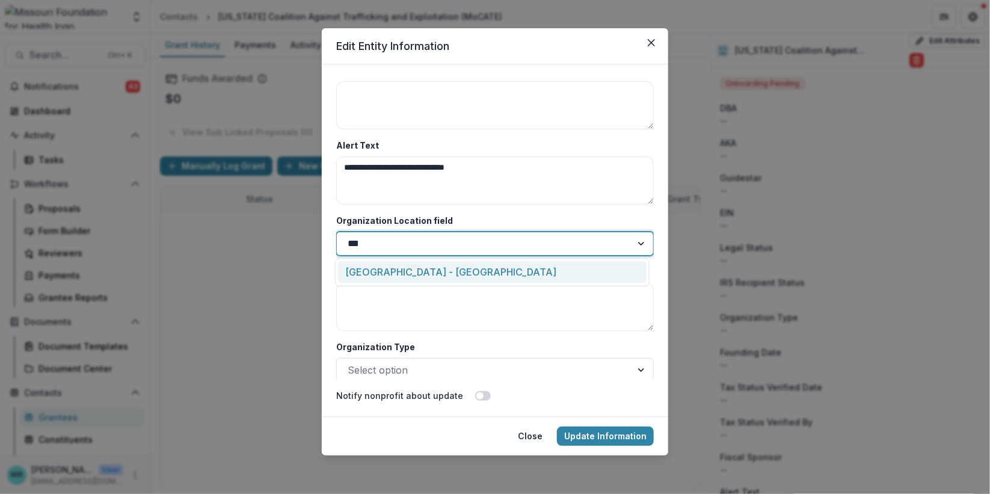
type input "****"
click at [424, 269] on div "Saint Louis Metropolitan Region - St. Louis City" at bounding box center [492, 272] width 308 height 22
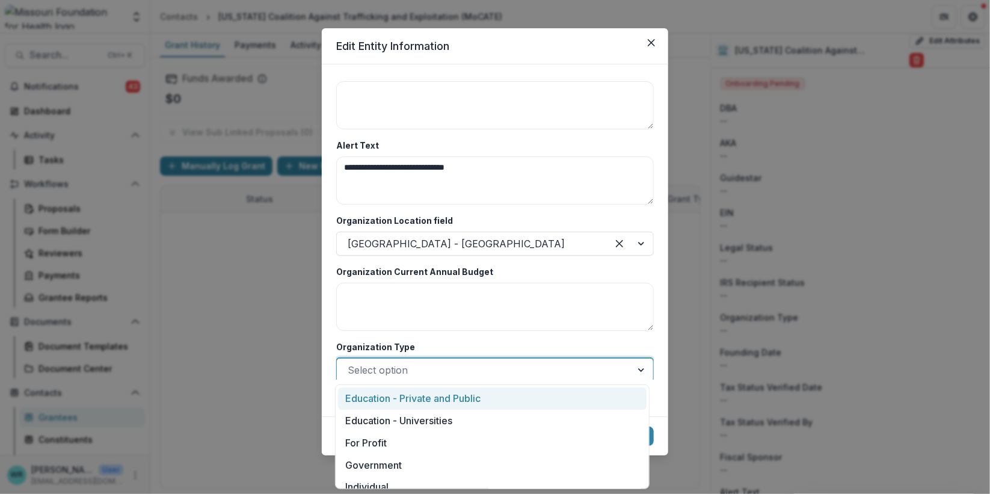
click at [431, 360] on div "Select option" at bounding box center [484, 369] width 295 height 19
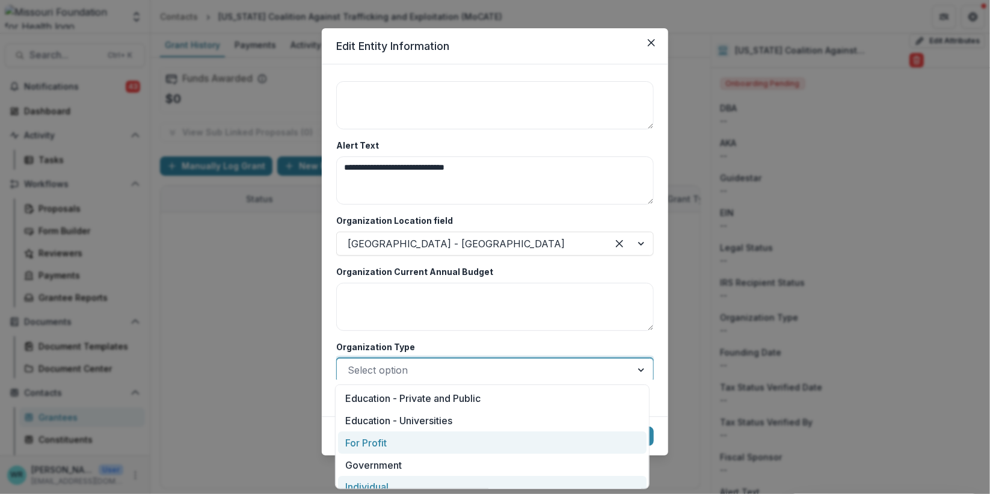
scroll to position [56, 0]
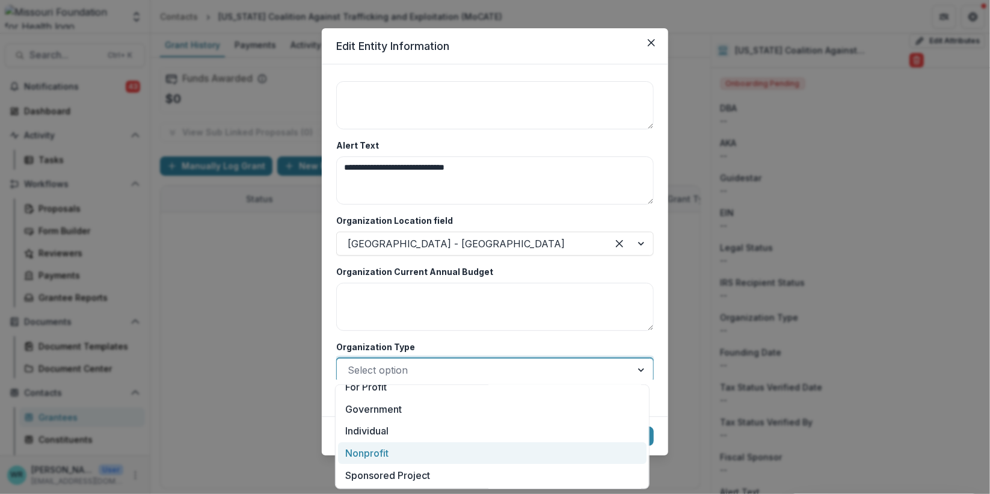
click at [376, 455] on div "Nonprofit" at bounding box center [492, 453] width 308 height 22
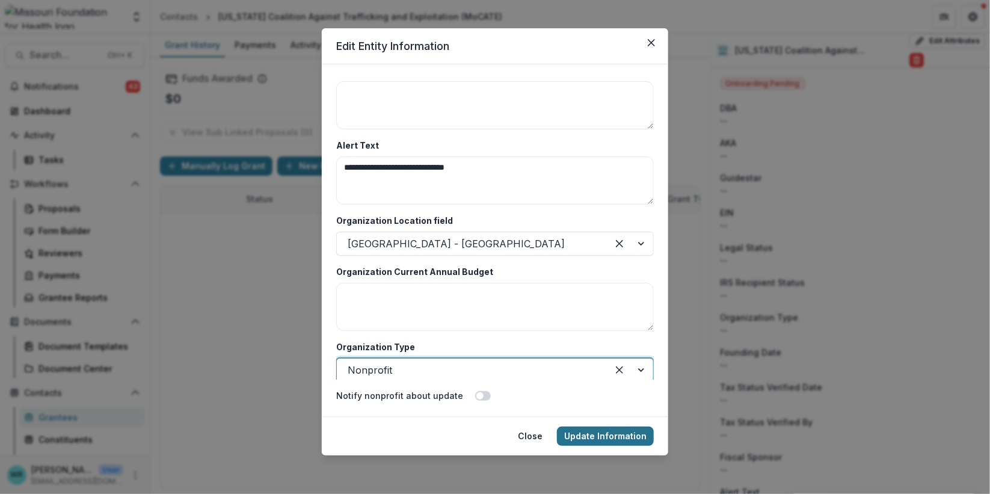
click at [597, 434] on button "Update Information" at bounding box center [605, 435] width 97 height 19
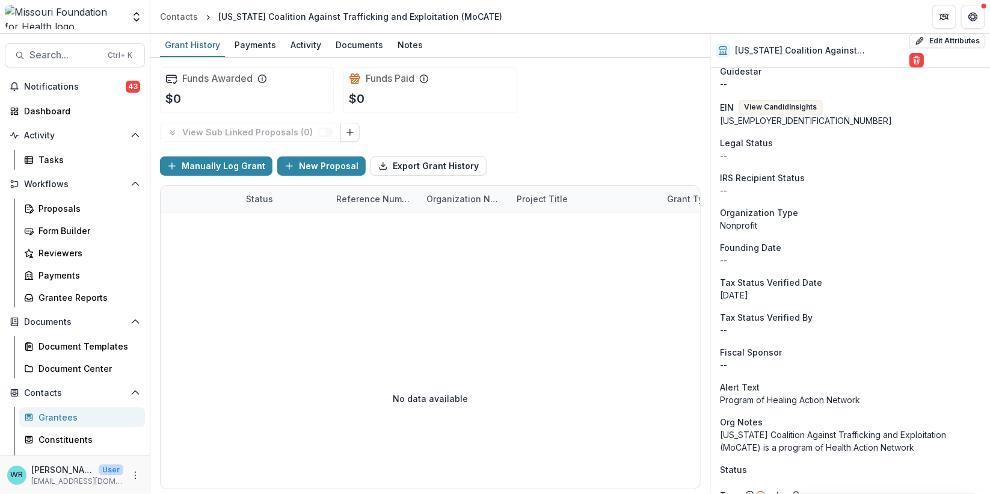
scroll to position [0, 0]
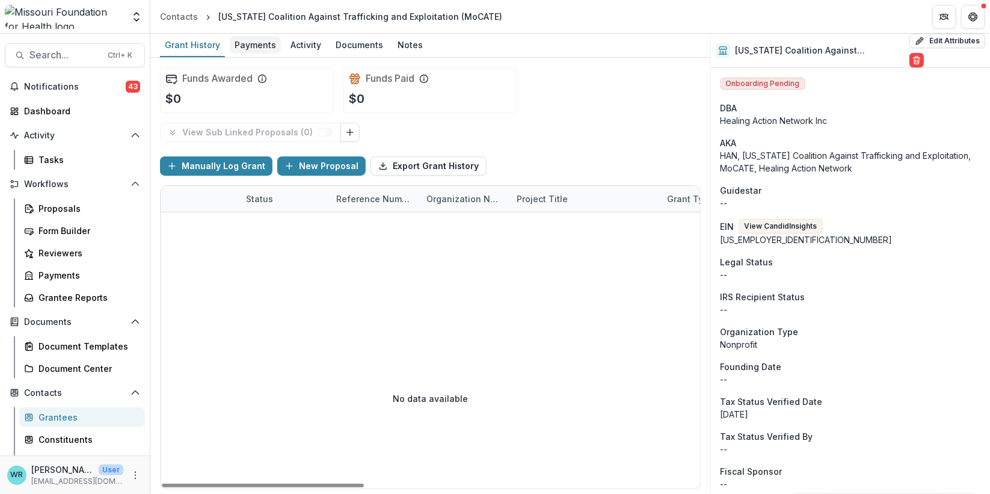
click at [242, 43] on div "Payments" at bounding box center [255, 44] width 51 height 17
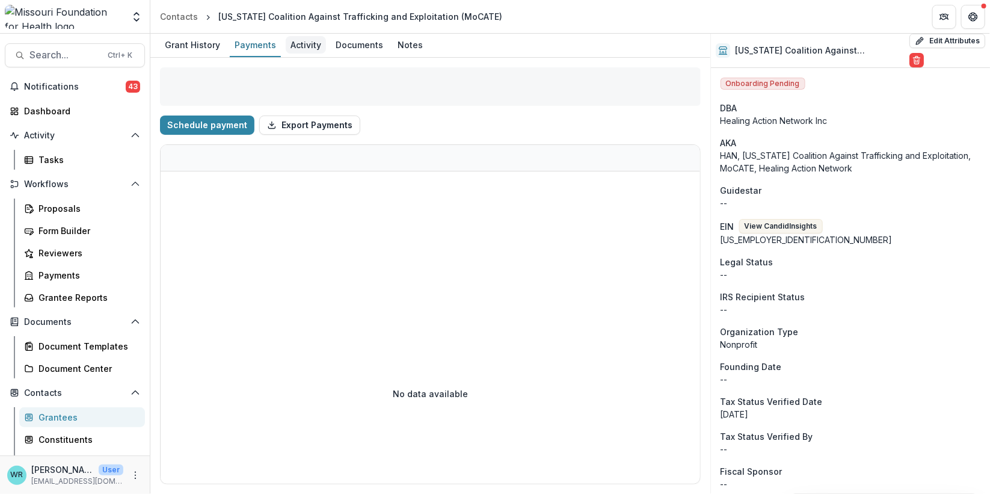
click at [308, 51] on div "Activity" at bounding box center [306, 44] width 40 height 17
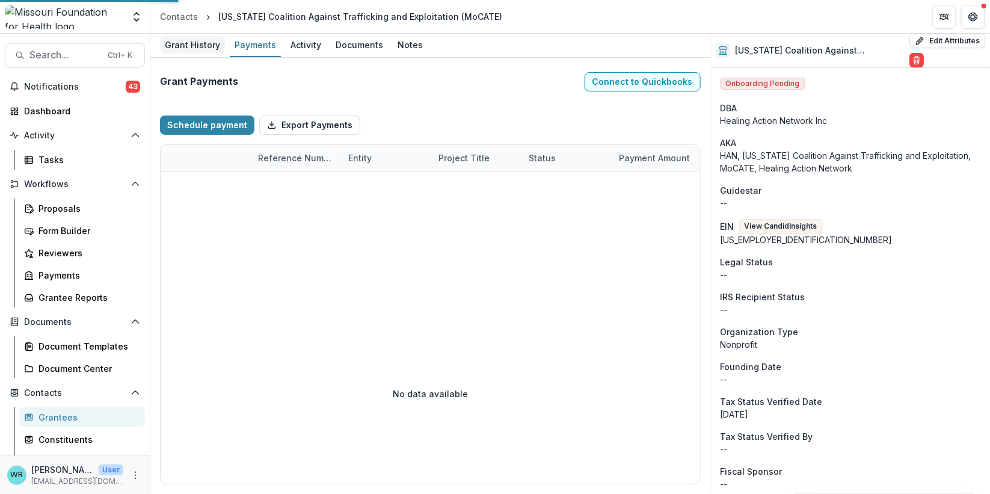
click at [206, 42] on div "Grant History" at bounding box center [192, 44] width 65 height 17
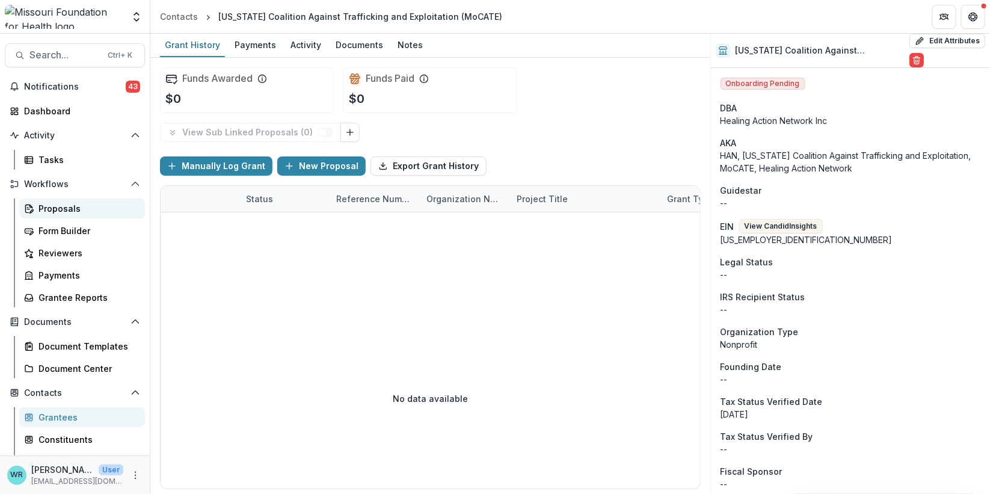
click at [49, 210] on div "Proposals" at bounding box center [86, 208] width 97 height 13
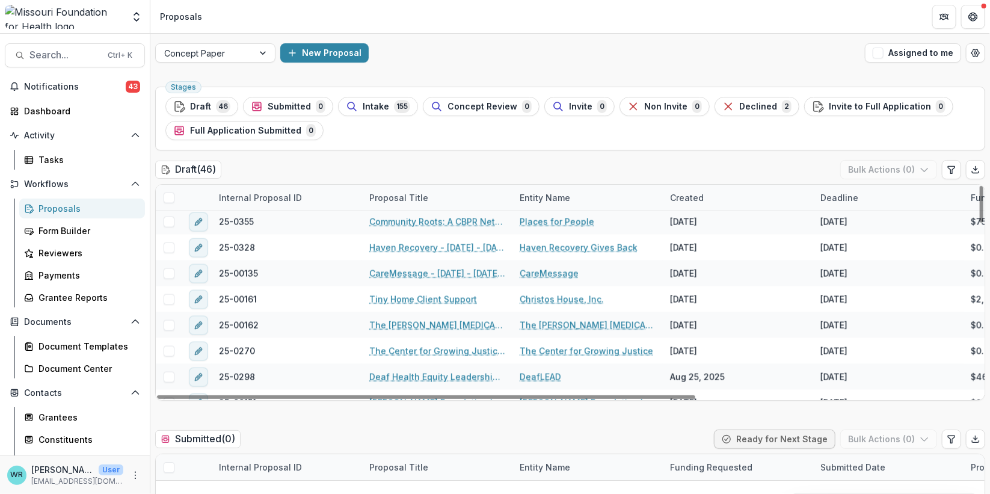
scroll to position [935, 0]
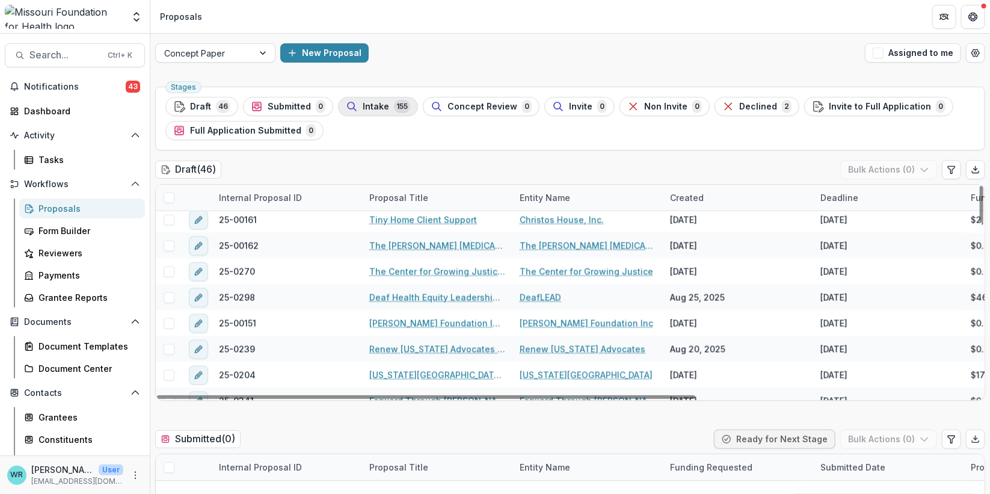
click at [348, 103] on circle "button" at bounding box center [351, 105] width 7 height 7
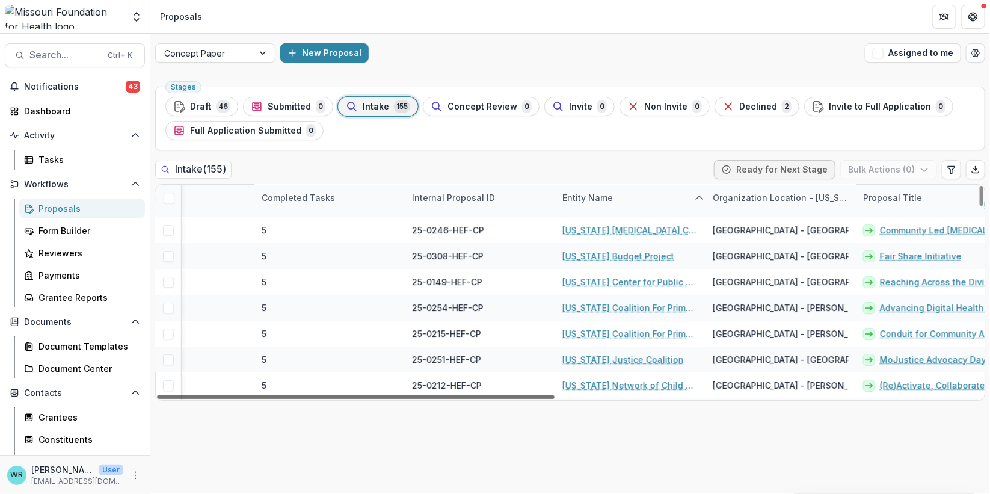
scroll to position [1804, 268]
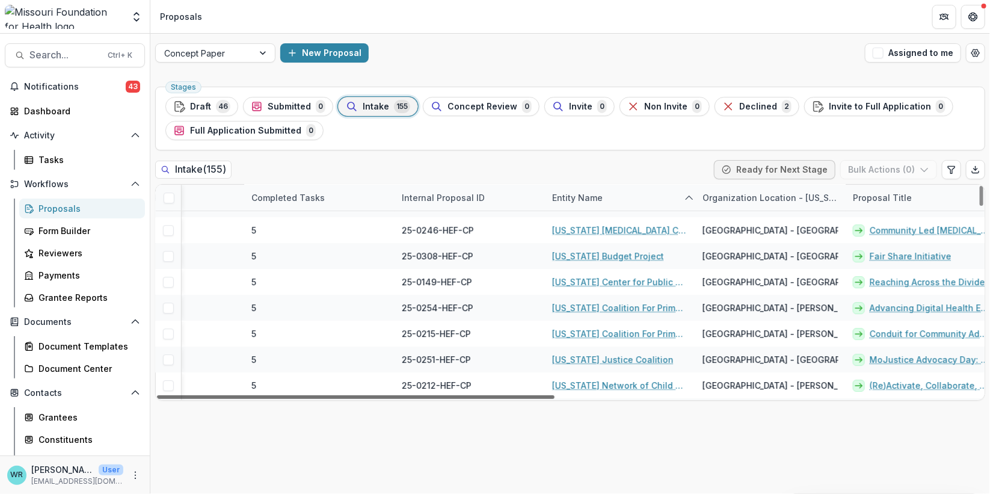
drag, startPoint x: 538, startPoint y: 396, endPoint x: 667, endPoint y: 408, distance: 129.8
click at [554, 399] on div at bounding box center [355, 397] width 397 height 4
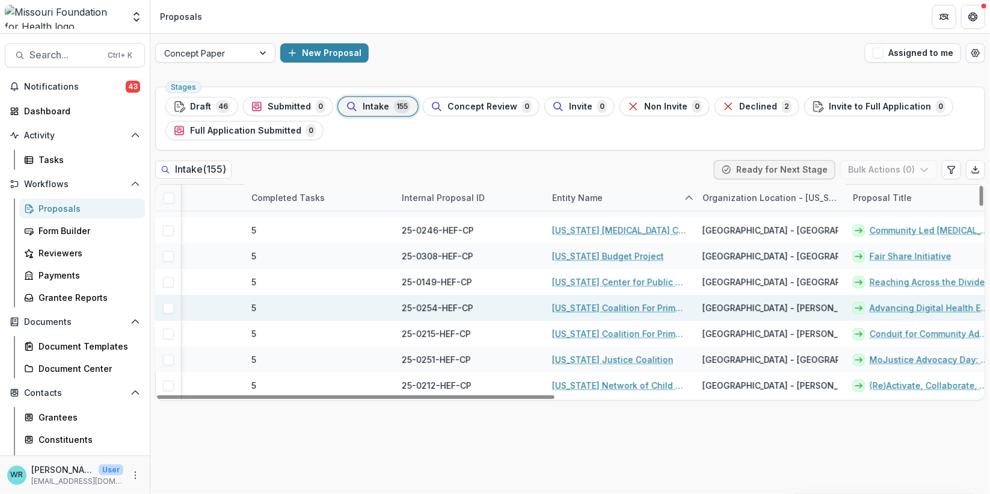
click at [918, 302] on link "Advancing Digital Health Equity in Missouri through Community-Based Efforts" at bounding box center [928, 307] width 119 height 13
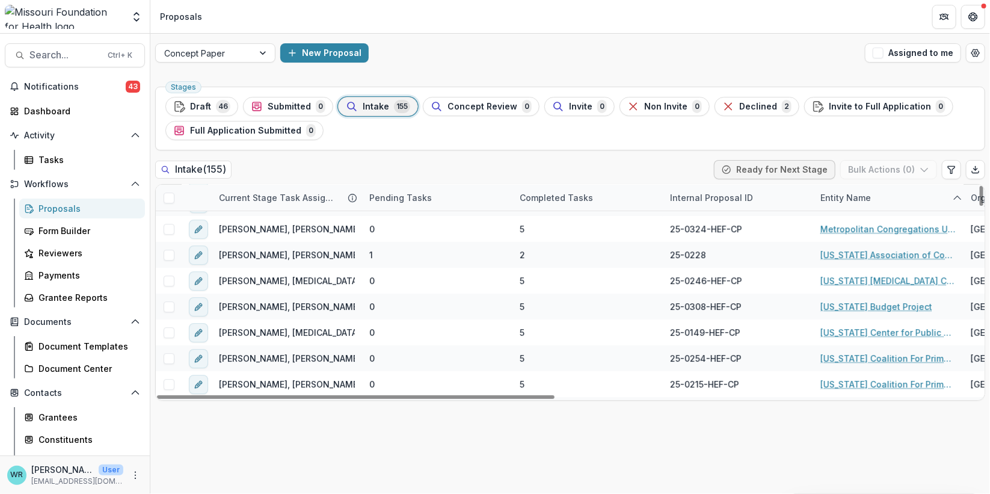
scroll to position [1804, 0]
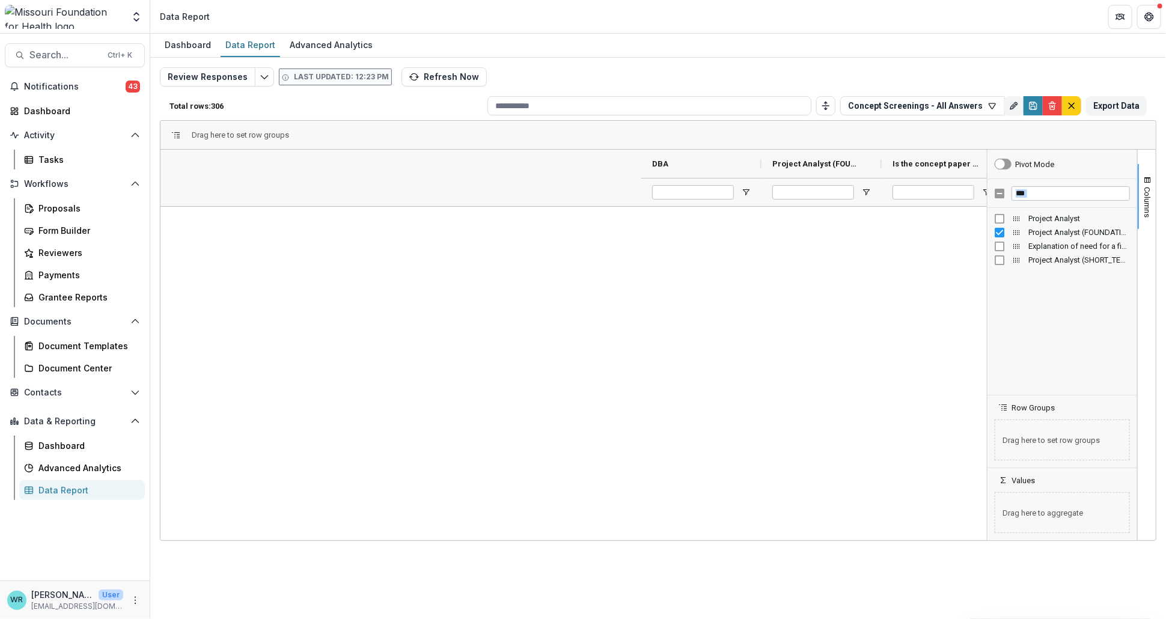
scroll to position [0, 634]
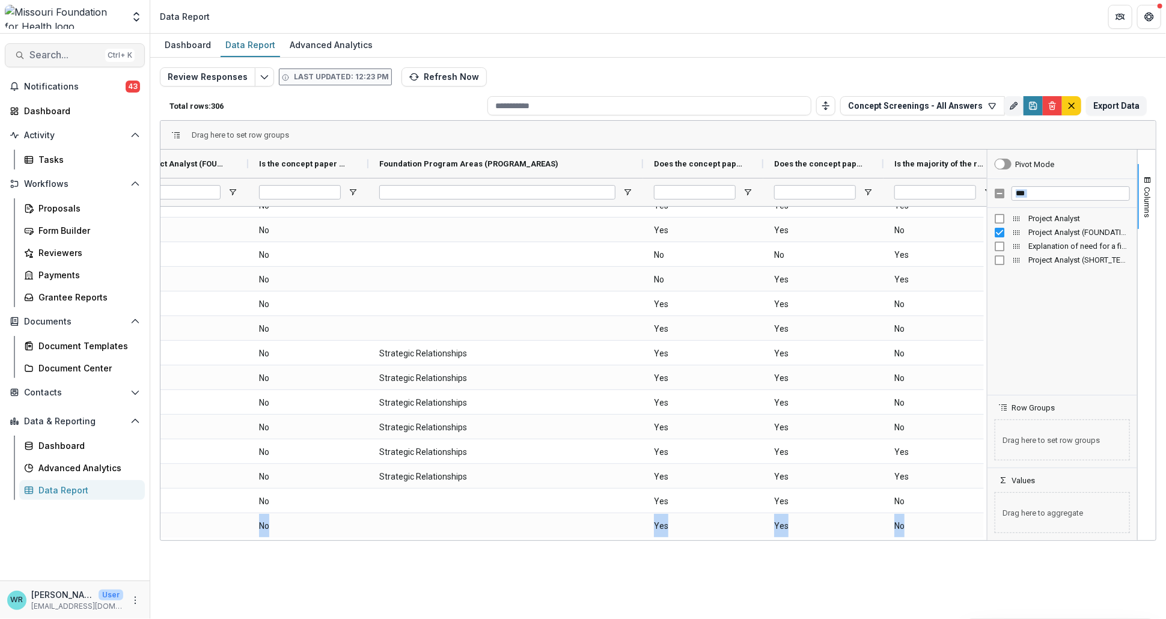
click at [63, 53] on span "Search..." at bounding box center [64, 54] width 71 height 11
type input "**********"
click at [111, 619] on icon "toggle filters" at bounding box center [106, 628] width 10 height 10
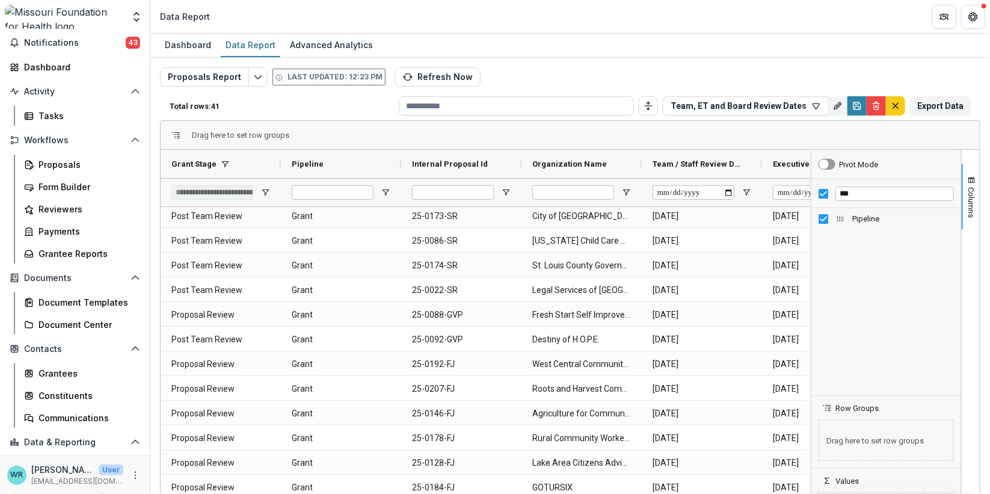
scroll to position [78, 0]
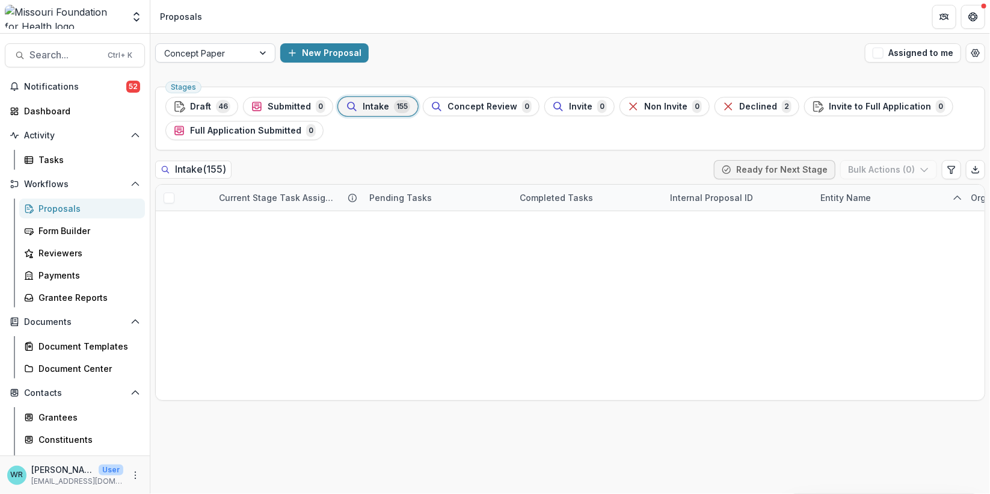
scroll to position [1804, 0]
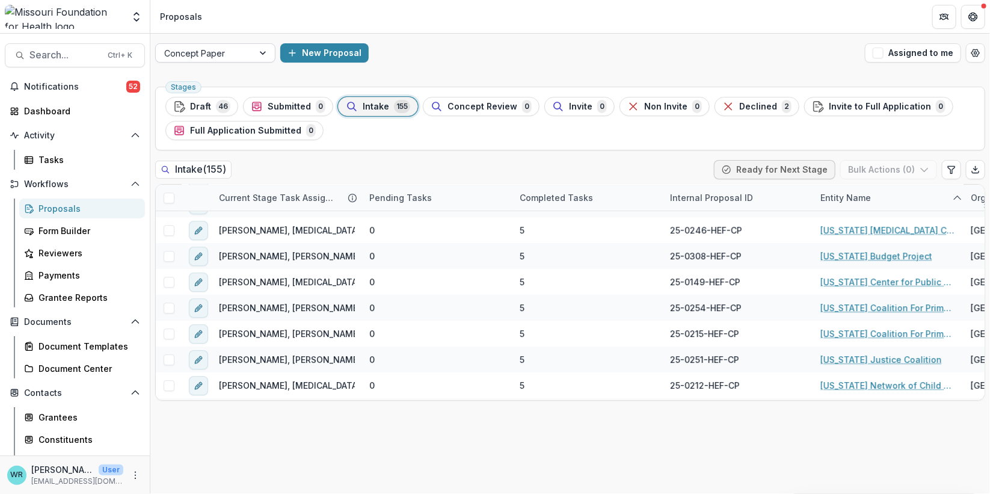
click at [256, 54] on div at bounding box center [264, 53] width 22 height 18
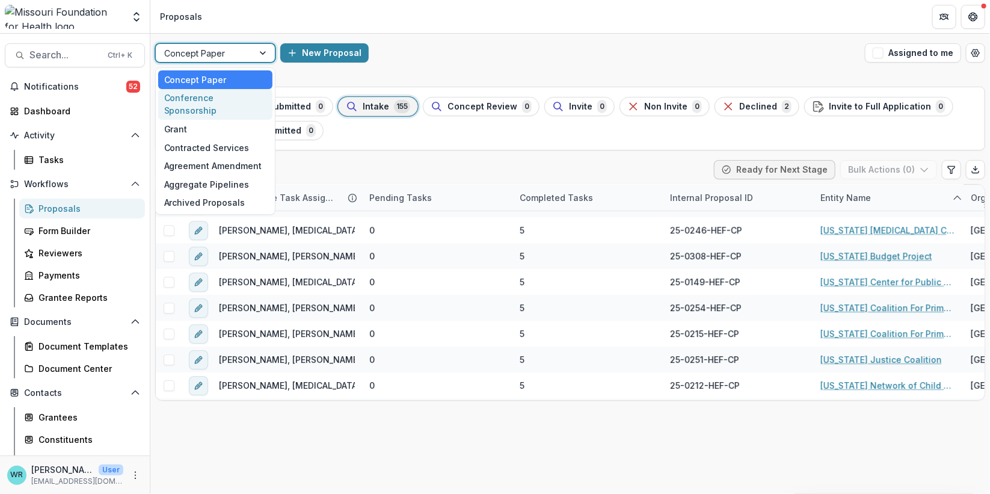
click at [233, 94] on div "Conference Sponsorship" at bounding box center [215, 104] width 114 height 31
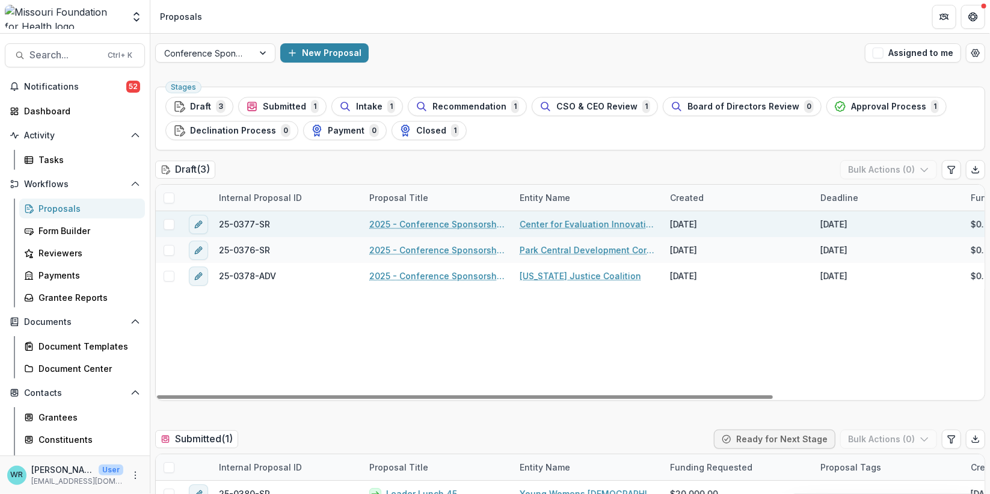
click at [474, 223] on link "2025 - Conference Sponsorship Request" at bounding box center [437, 224] width 136 height 13
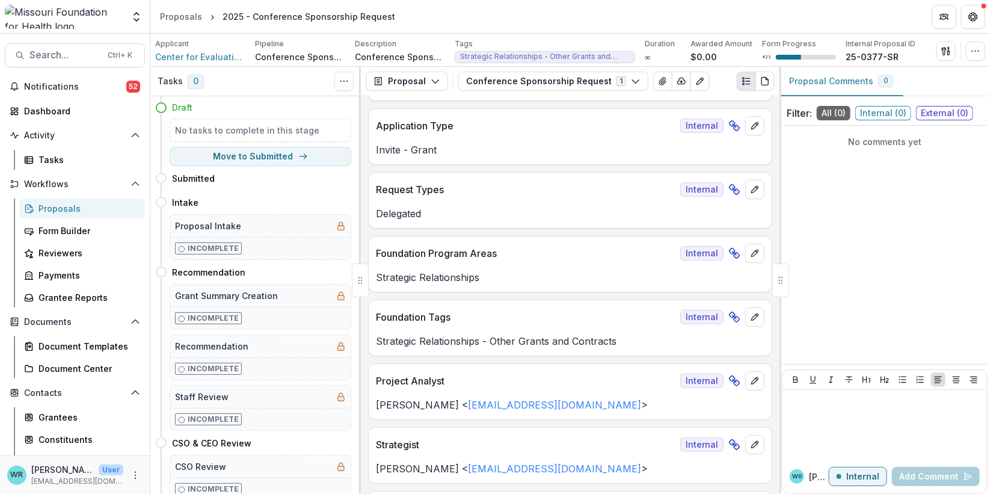
scroll to position [133, 0]
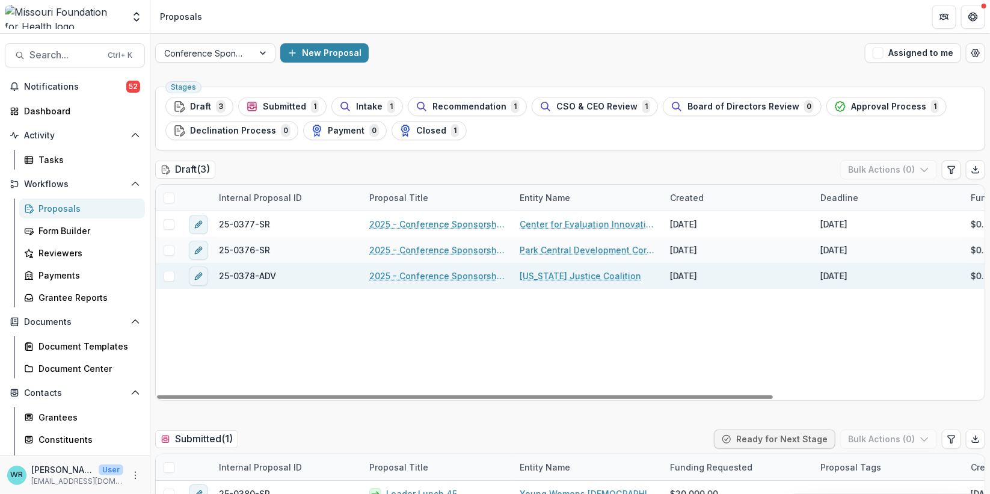
click at [455, 274] on link "2025 - Conference Sponsorship Request" at bounding box center [437, 275] width 136 height 13
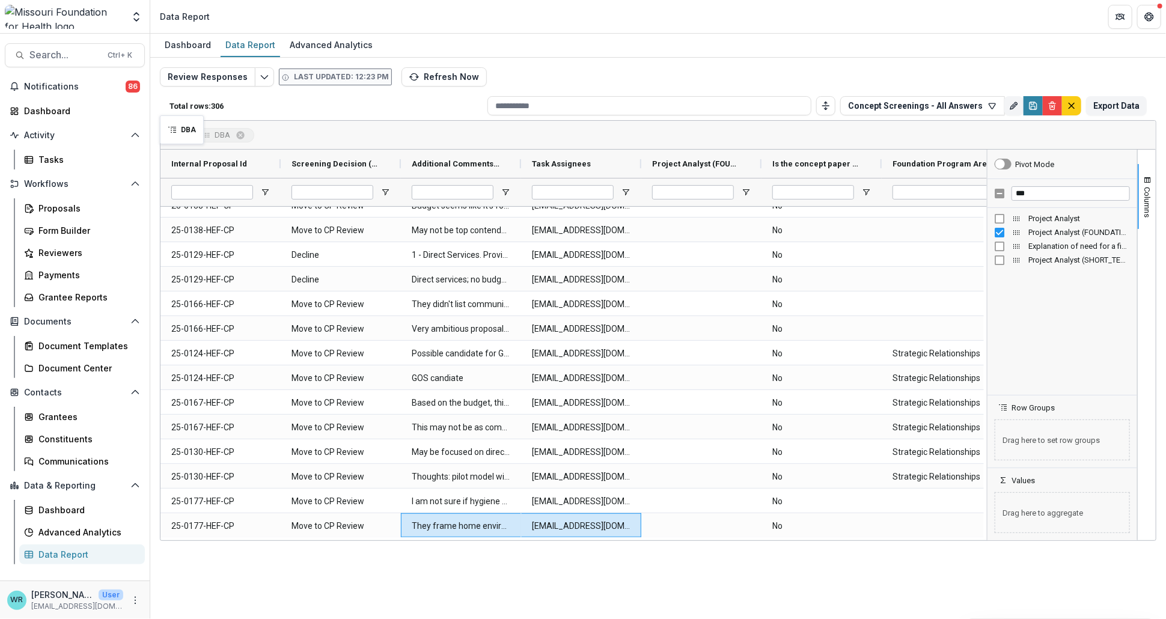
drag, startPoint x: 660, startPoint y: 162, endPoint x: 166, endPoint y: 123, distance: 495.2
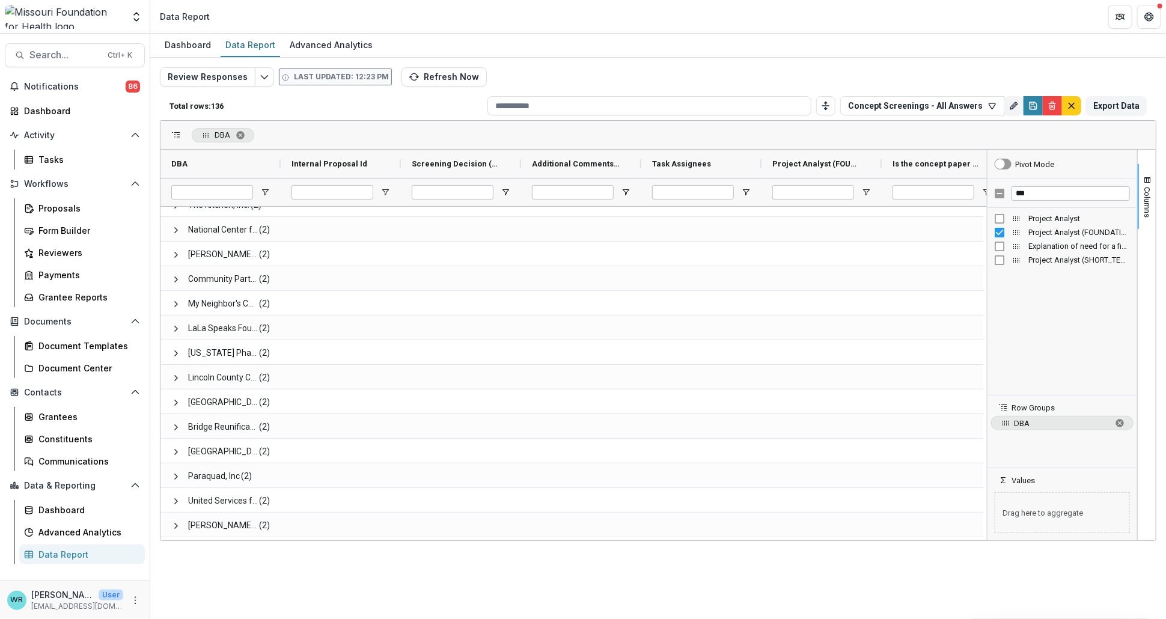
scroll to position [3021, 0]
click at [244, 167] on div "DBA" at bounding box center [215, 164] width 89 height 22
click at [236, 161] on div "DBA 1" at bounding box center [215, 164] width 89 height 22
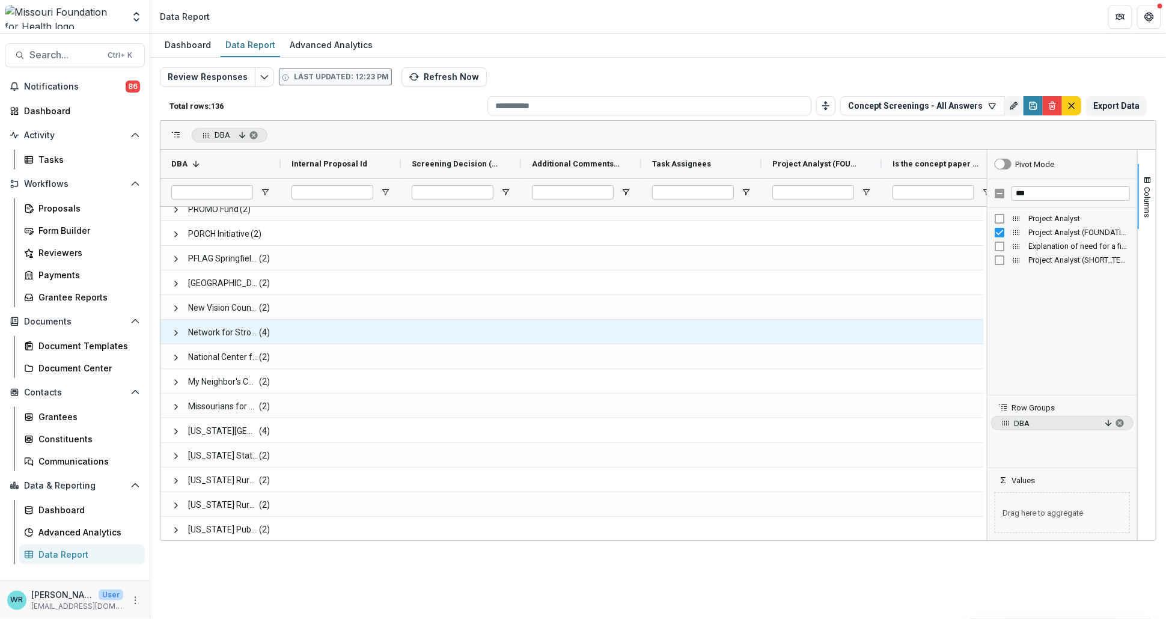
scroll to position [0, 0]
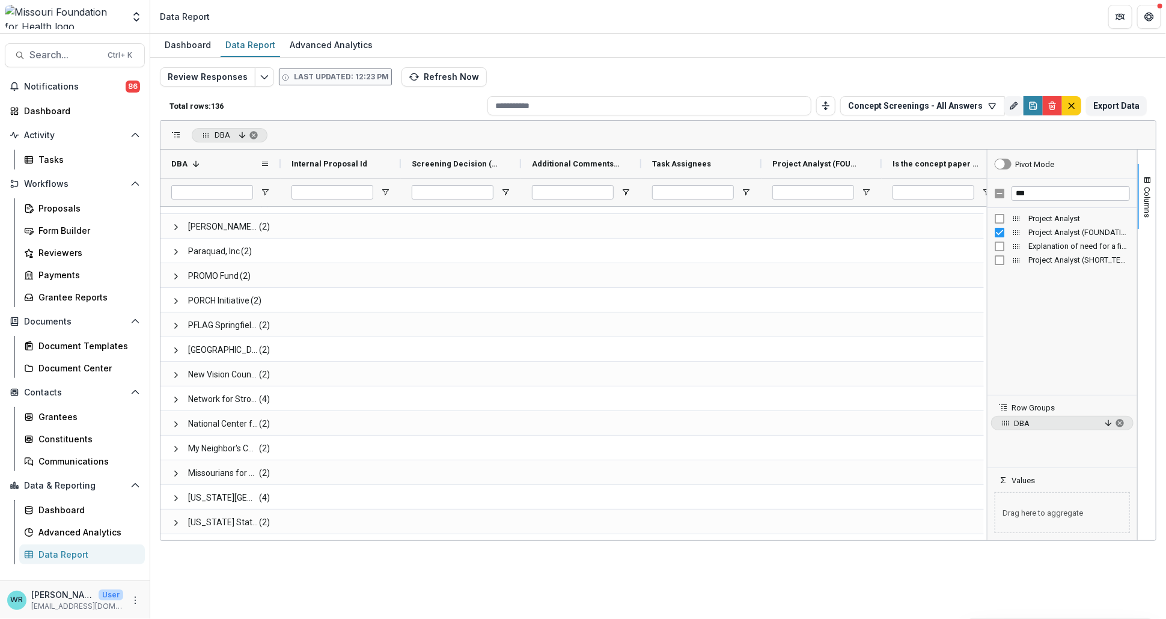
click at [204, 164] on div "DBA 1" at bounding box center [215, 164] width 89 height 22
click at [221, 159] on div "DBA" at bounding box center [215, 164] width 89 height 22
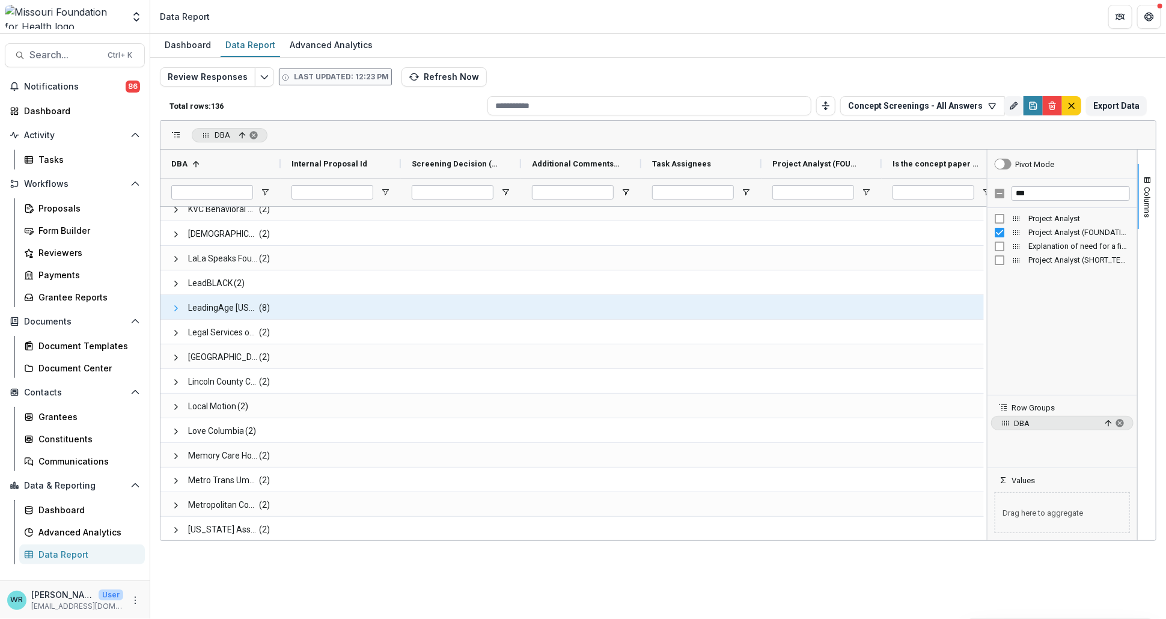
click at [173, 308] on span at bounding box center [176, 309] width 10 height 10
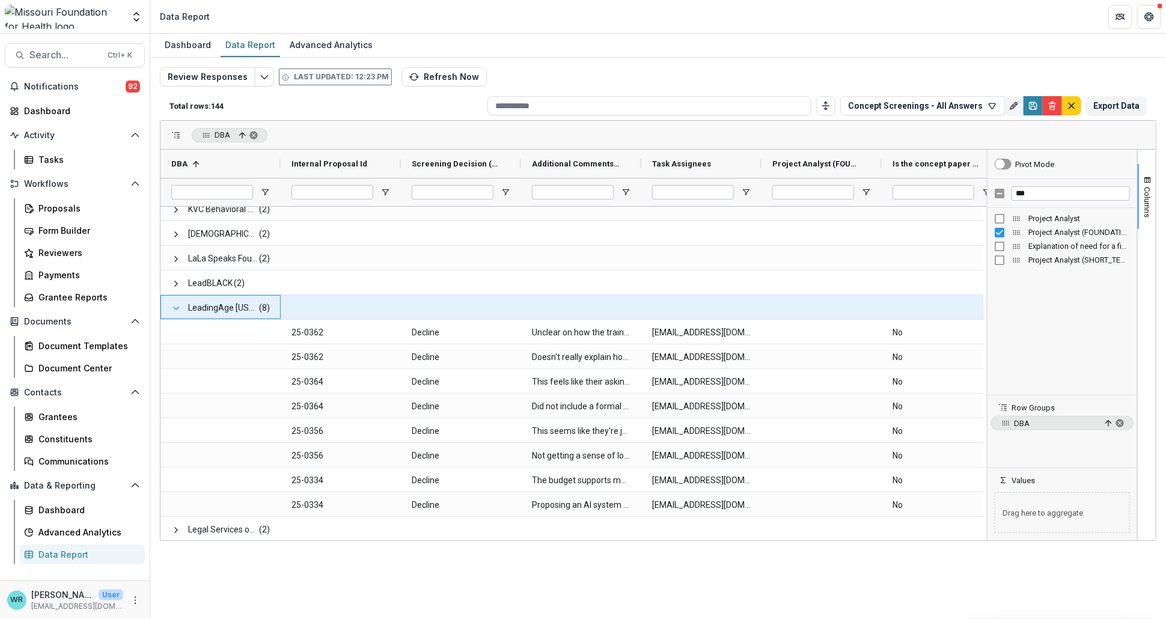
click at [173, 304] on span at bounding box center [176, 309] width 10 height 10
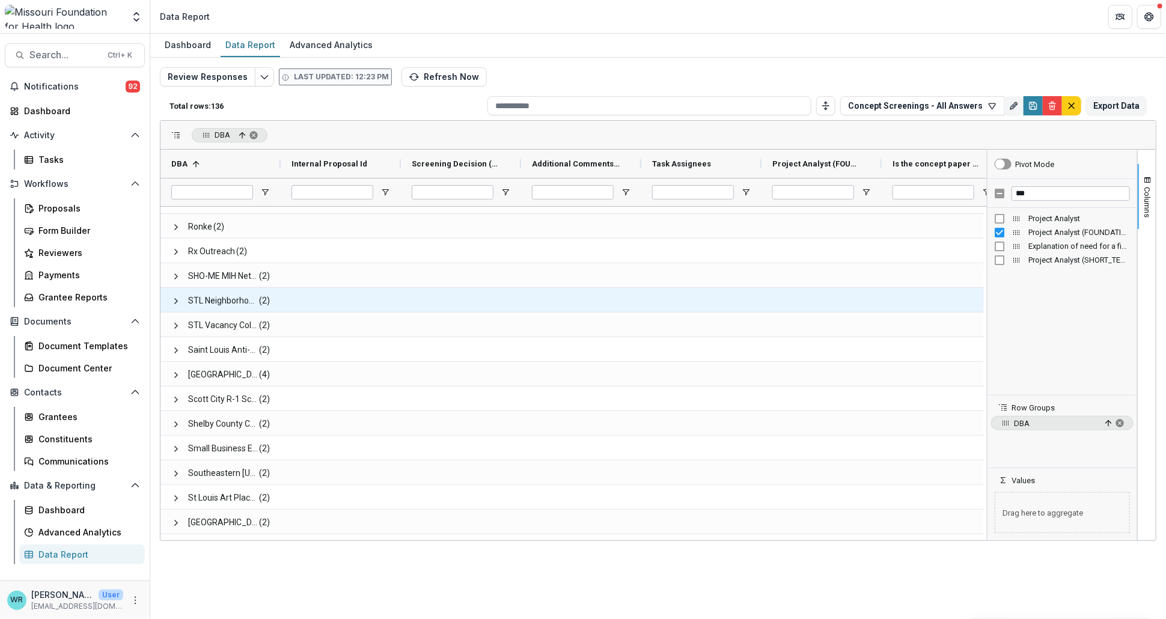
scroll to position [2287, 0]
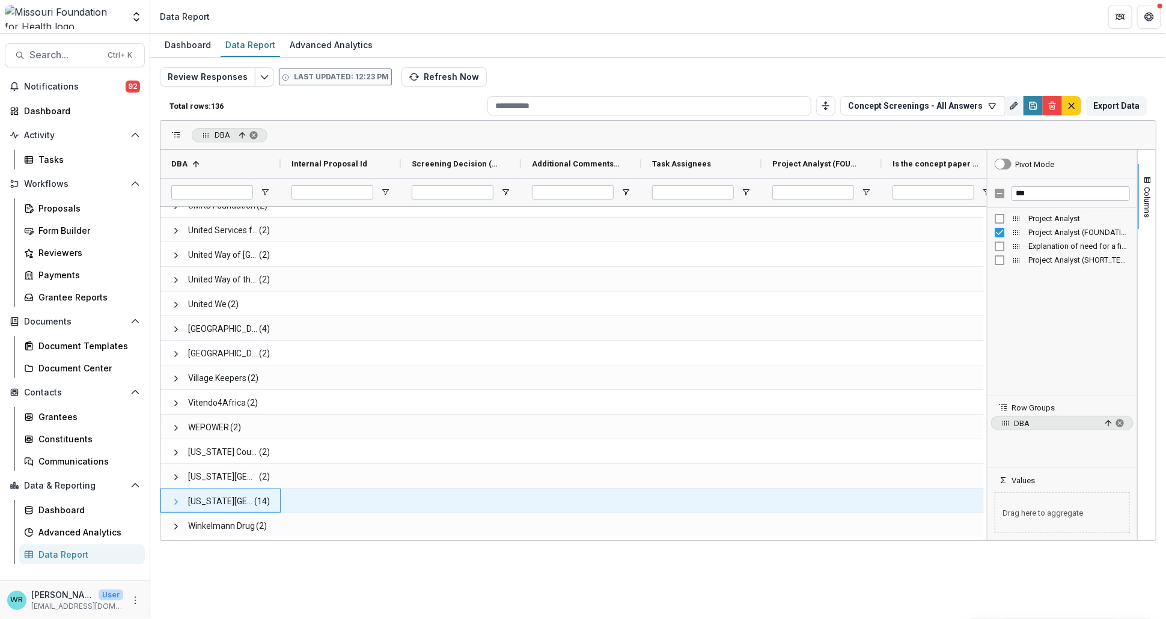
click at [177, 500] on span at bounding box center [176, 502] width 10 height 10
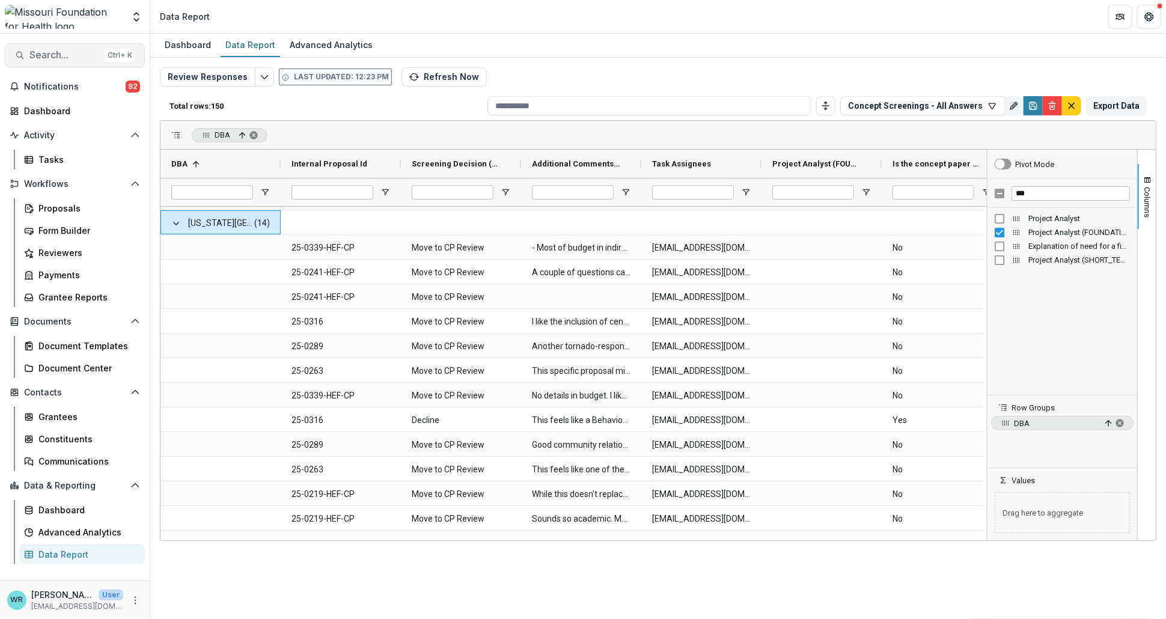
click at [55, 61] on button "Search... Ctrl + K" at bounding box center [75, 55] width 140 height 24
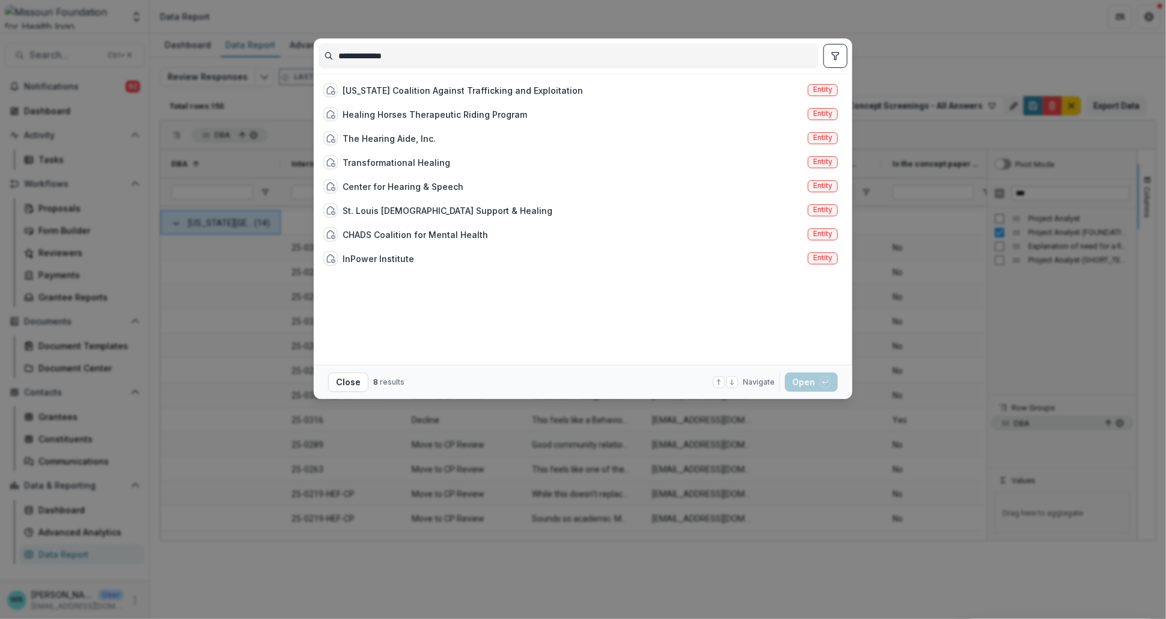
drag, startPoint x: 434, startPoint y: 55, endPoint x: 275, endPoint y: 51, distance: 159.4
click at [275, 51] on div "**********" at bounding box center [583, 309] width 1166 height 619
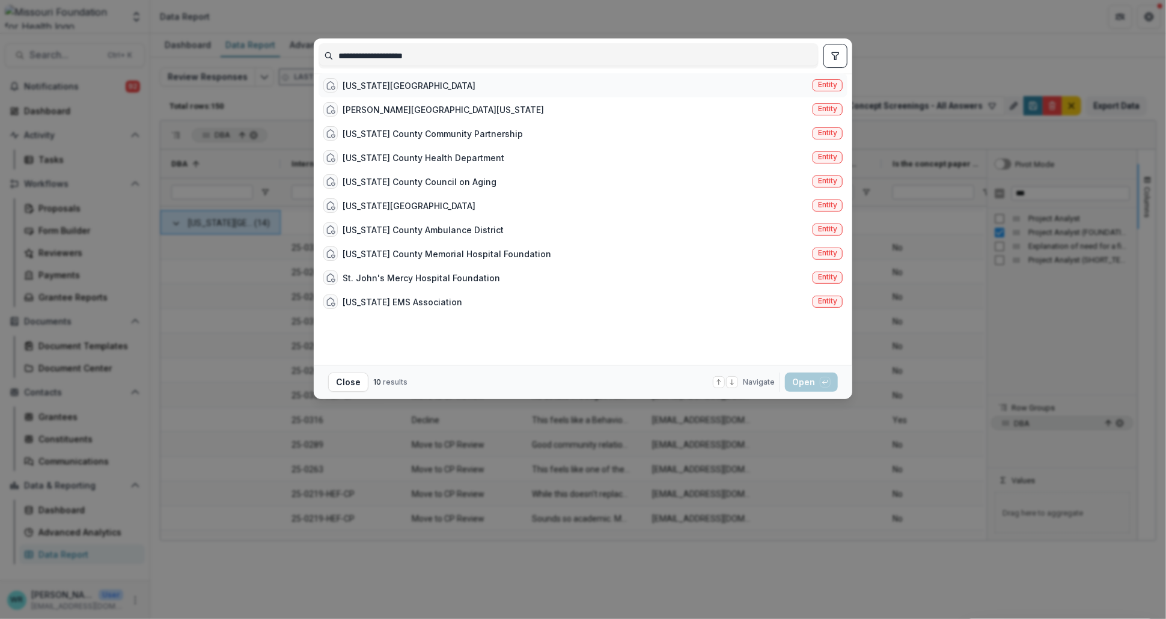
type input "**********"
click at [830, 88] on span "Entity" at bounding box center [827, 85] width 19 height 8
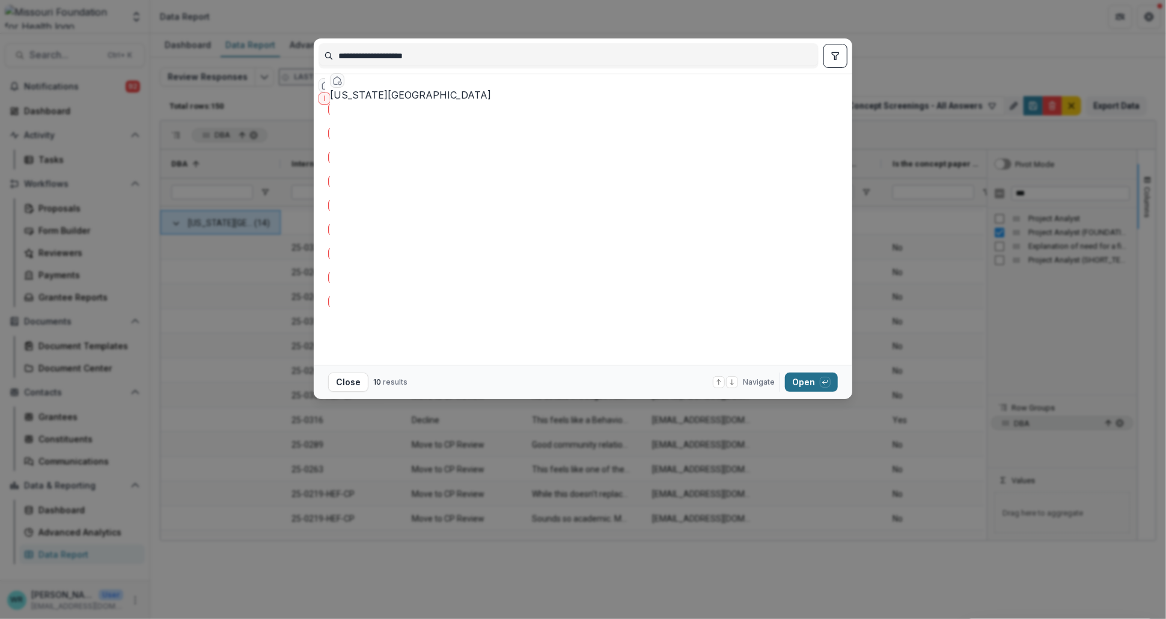
click at [811, 388] on button "Open with enter key" at bounding box center [811, 382] width 53 height 19
